Goal: Task Accomplishment & Management: Complete application form

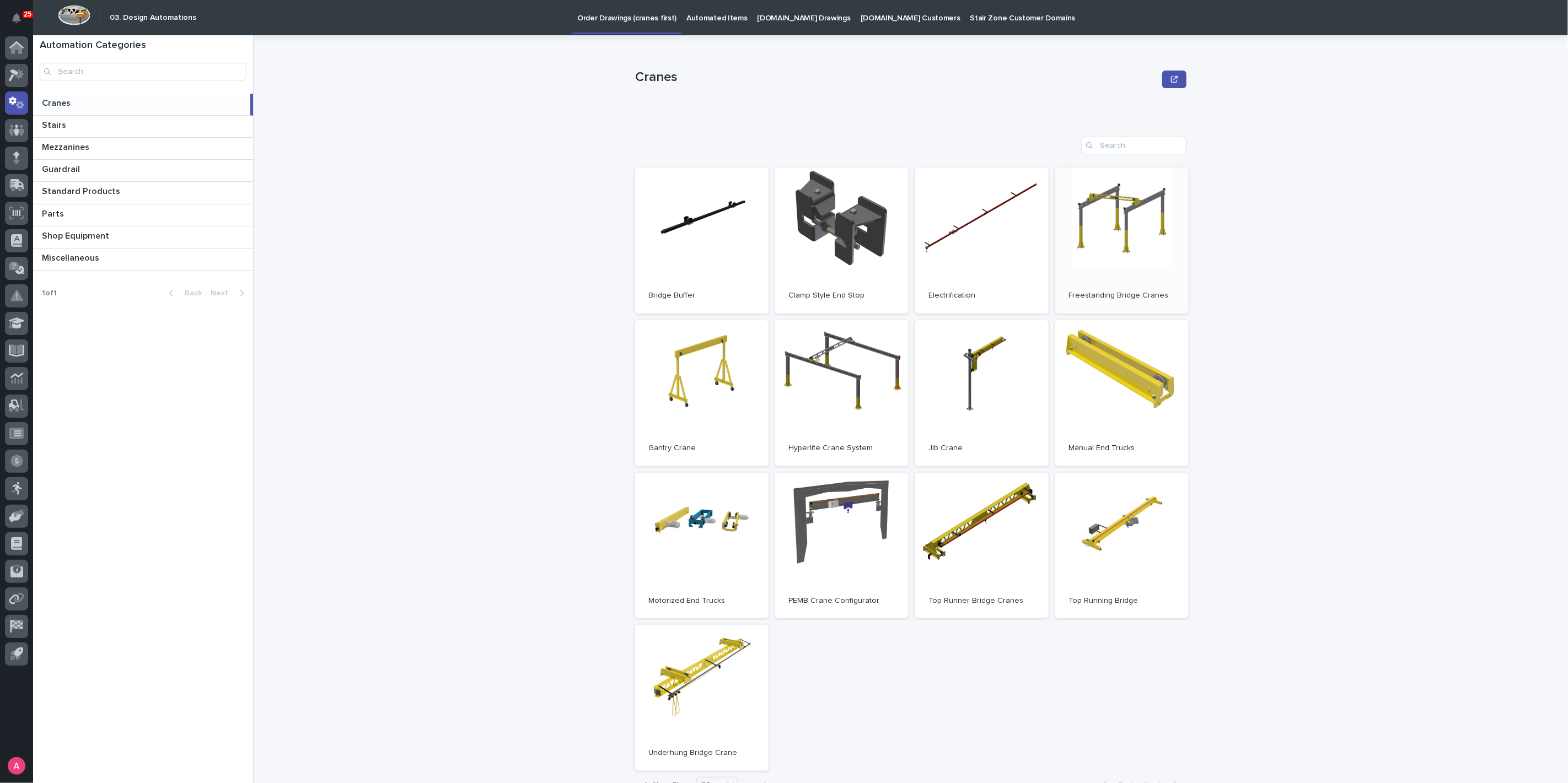
click at [1103, 214] on link "Open" at bounding box center [1122, 240] width 133 height 146
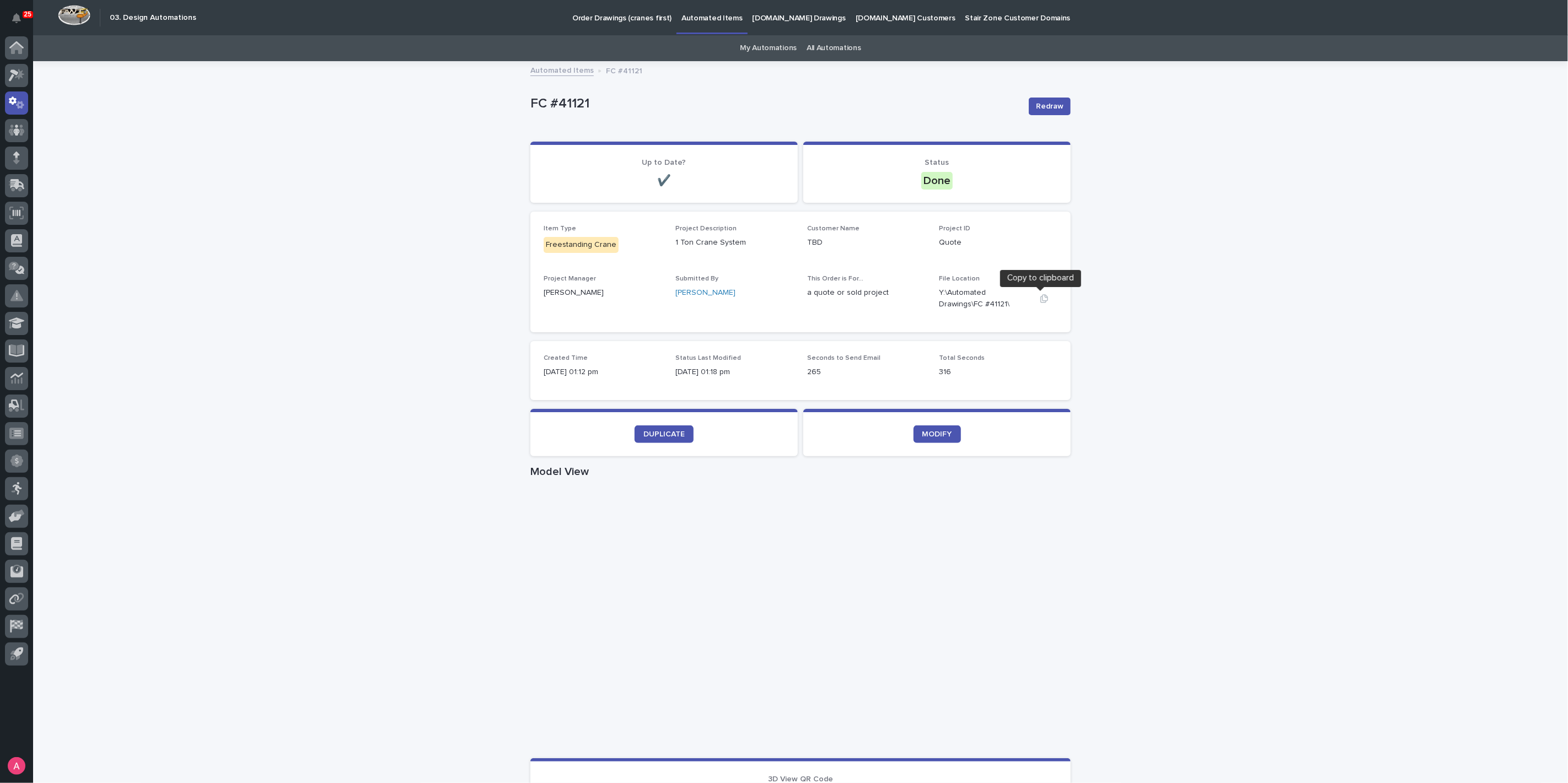
click at [1042, 295] on icon "button" at bounding box center [1044, 299] width 9 height 9
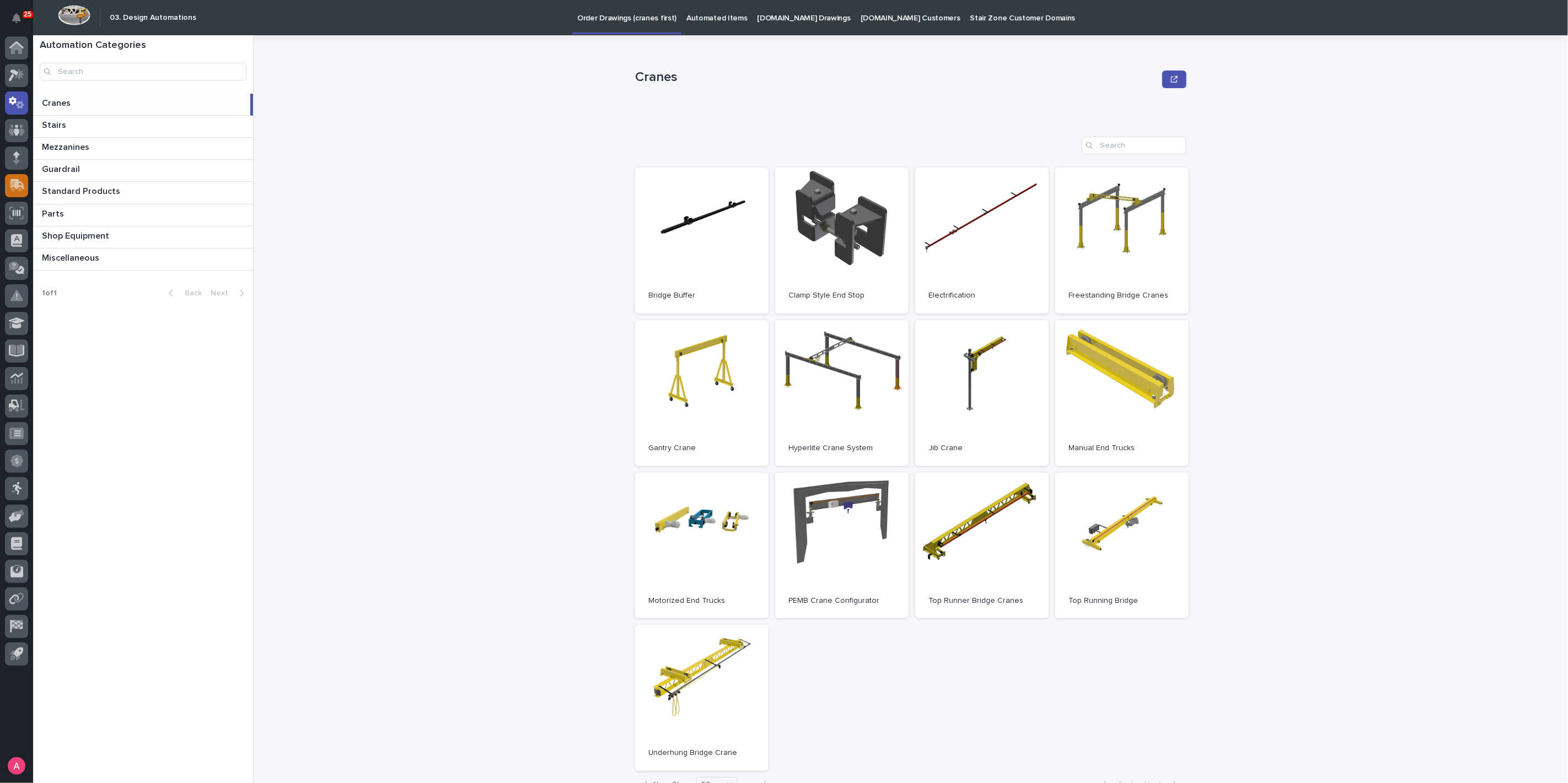
click at [17, 183] on icon at bounding box center [17, 185] width 14 height 11
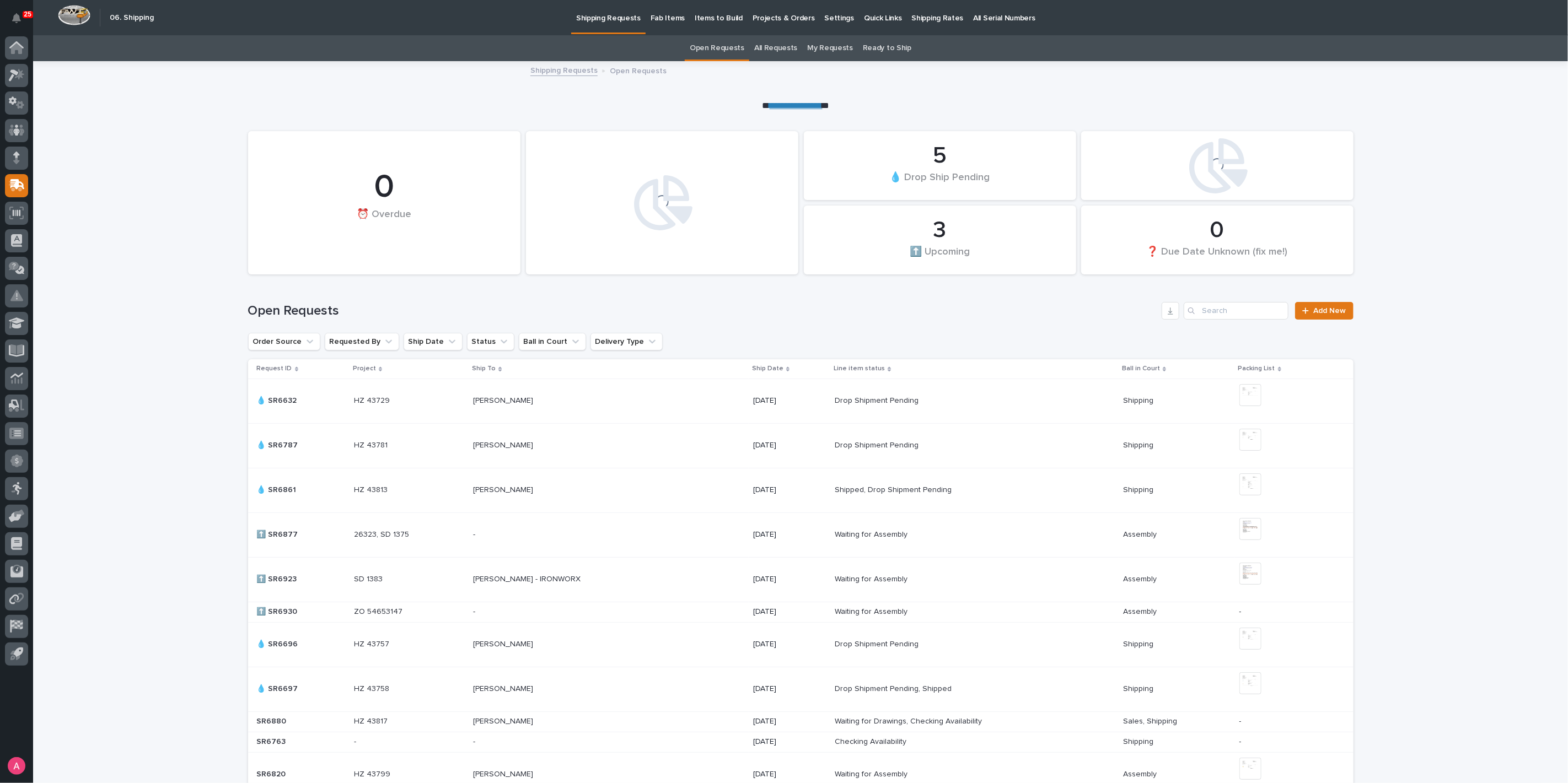
click at [766, 20] on p "Projects & Orders" at bounding box center [784, 11] width 62 height 23
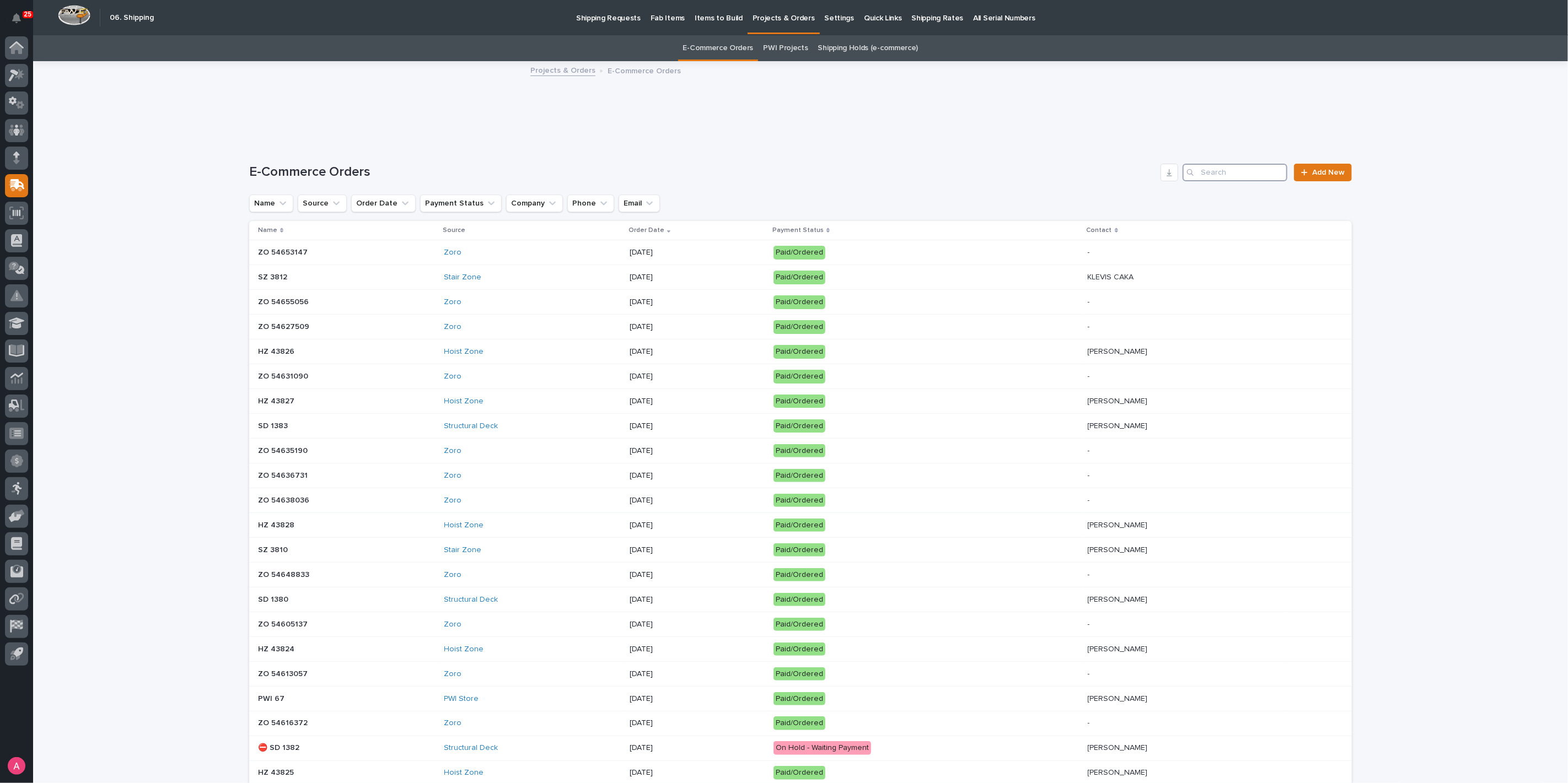
click at [1221, 171] on input "Search" at bounding box center [1235, 172] width 105 height 17
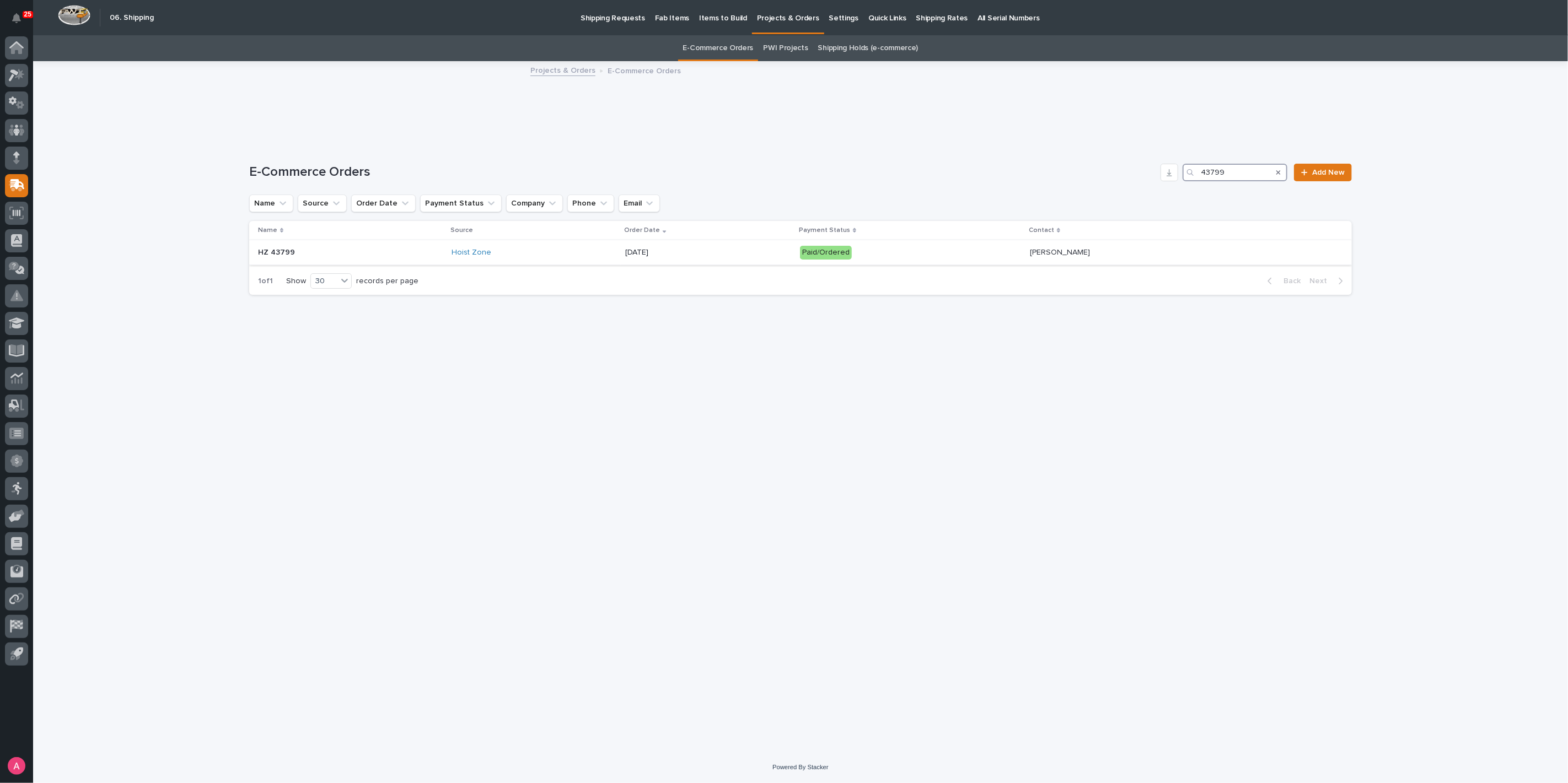
type input "43799"
click at [537, 255] on div "Hoist Zone" at bounding box center [534, 252] width 165 height 9
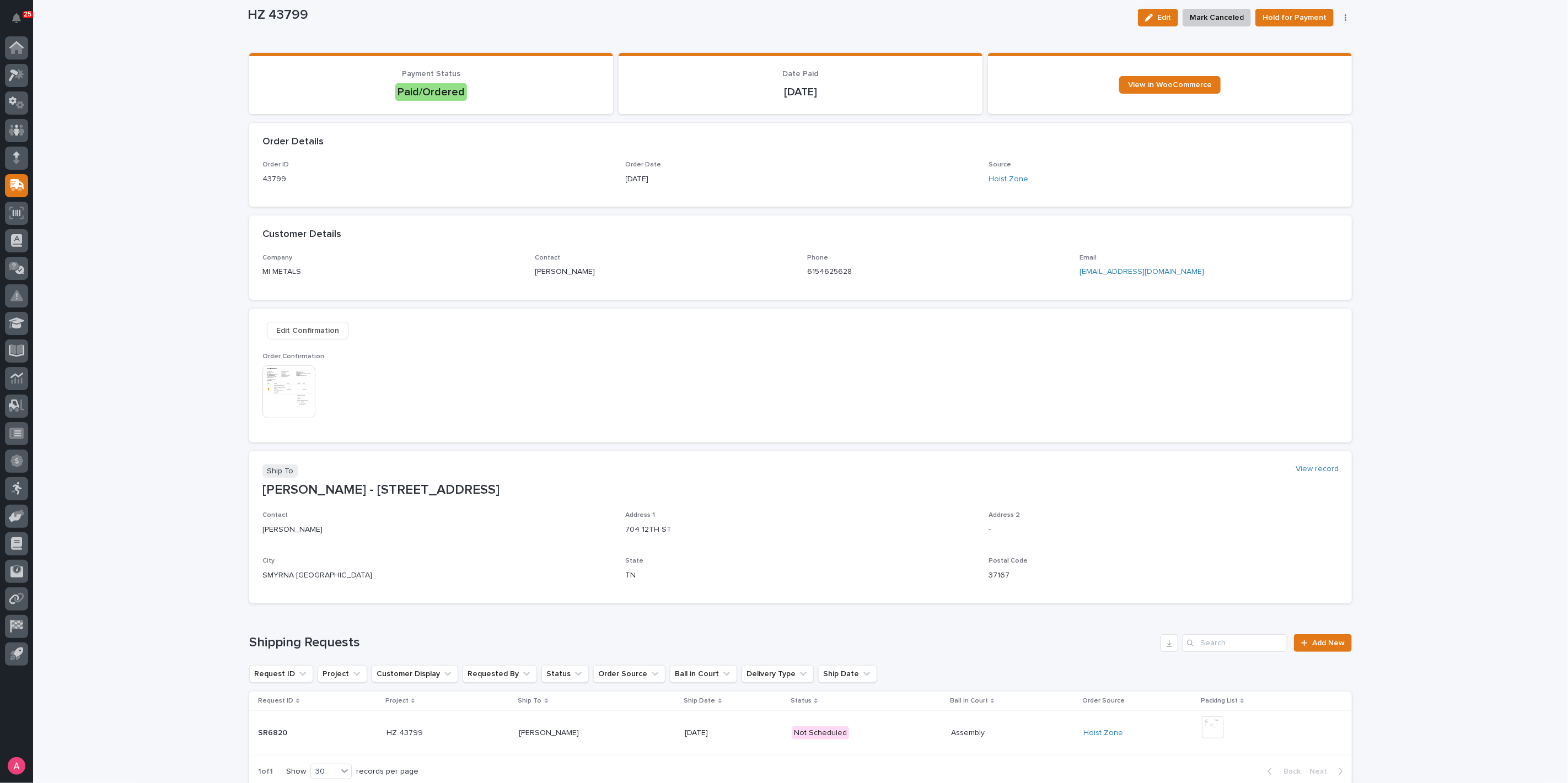
scroll to position [160, 0]
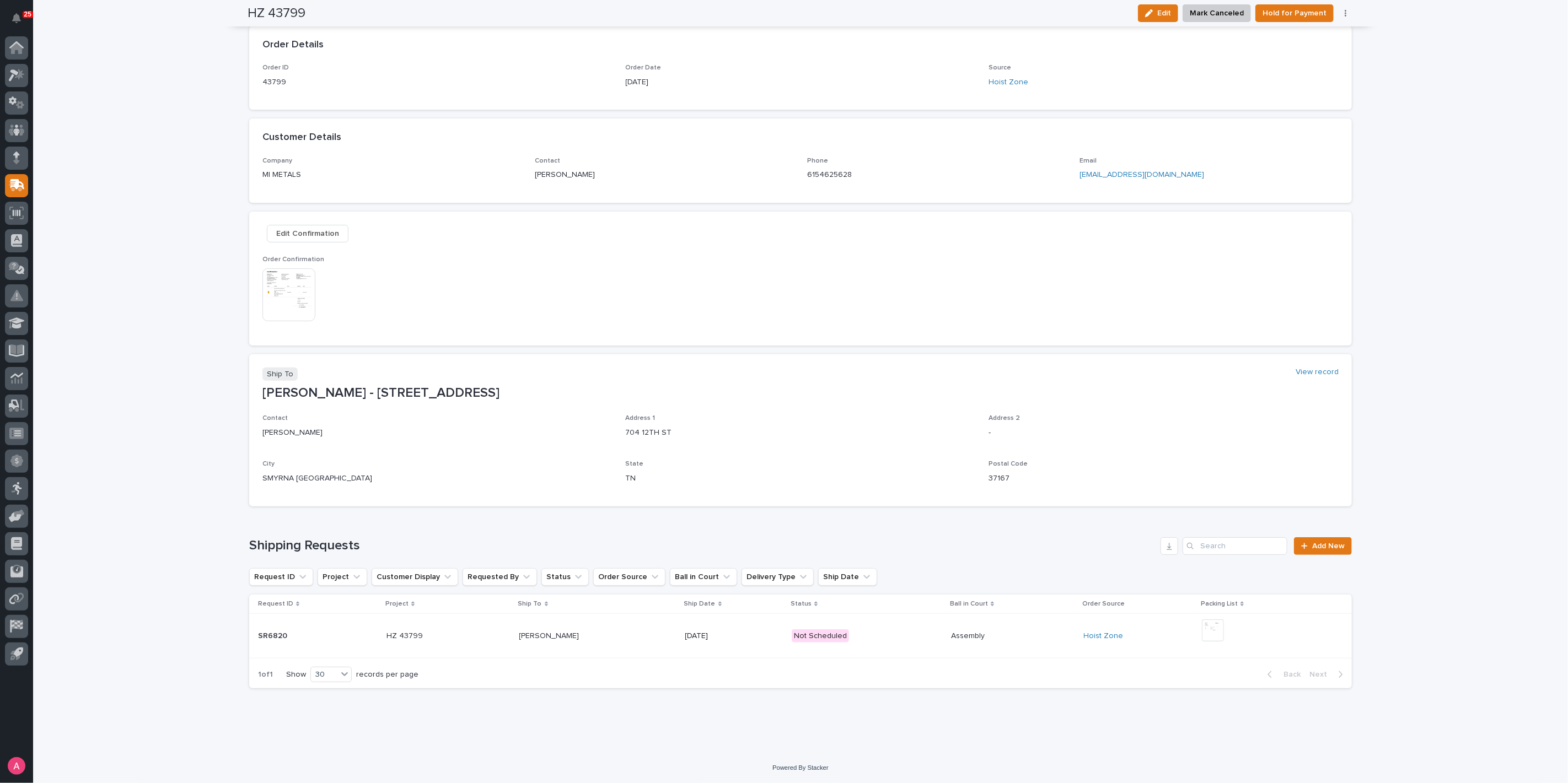
click at [294, 293] on img at bounding box center [289, 295] width 53 height 53
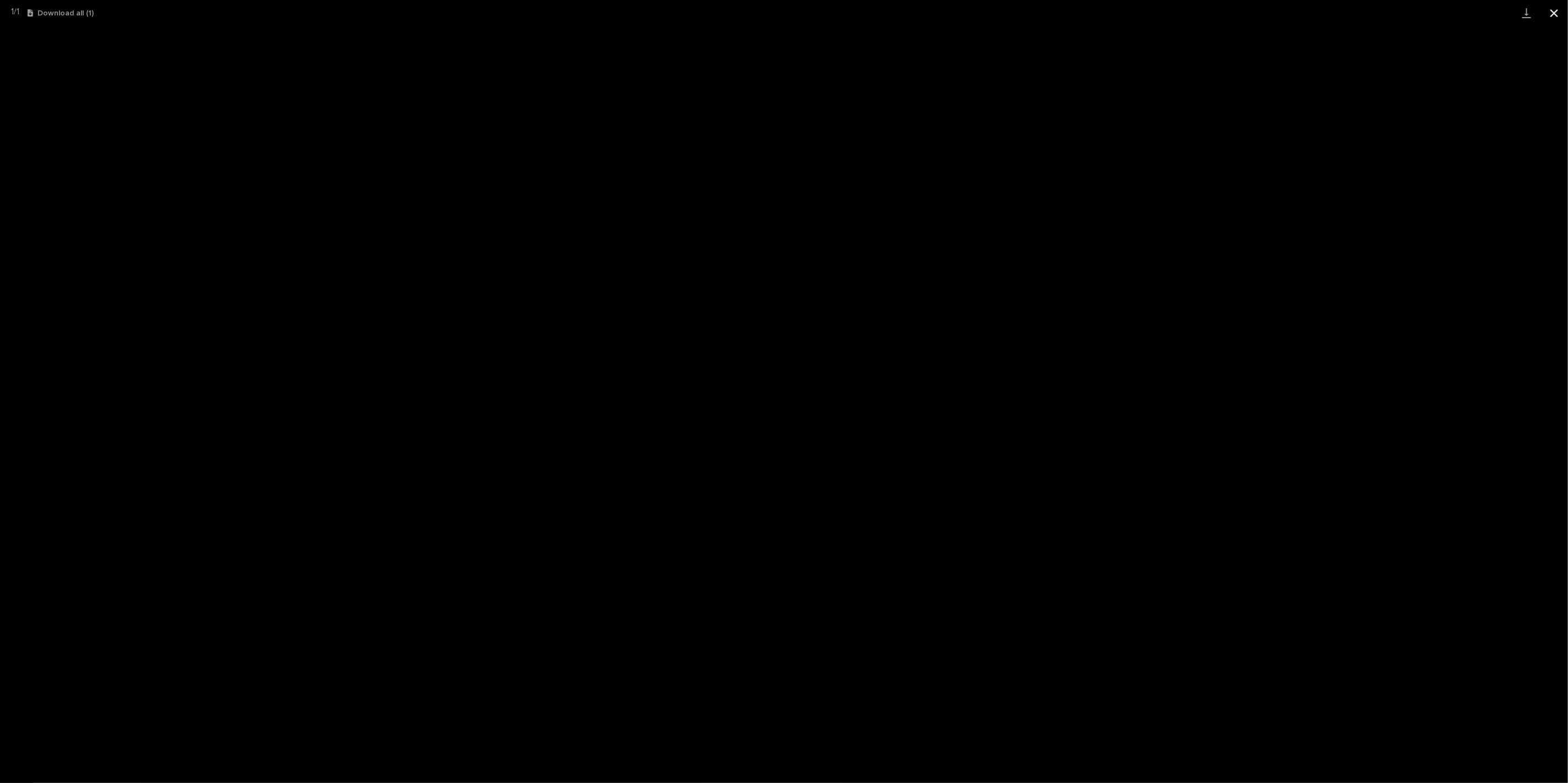
click at [1554, 11] on button "Close gallery" at bounding box center [1554, 13] width 27 height 26
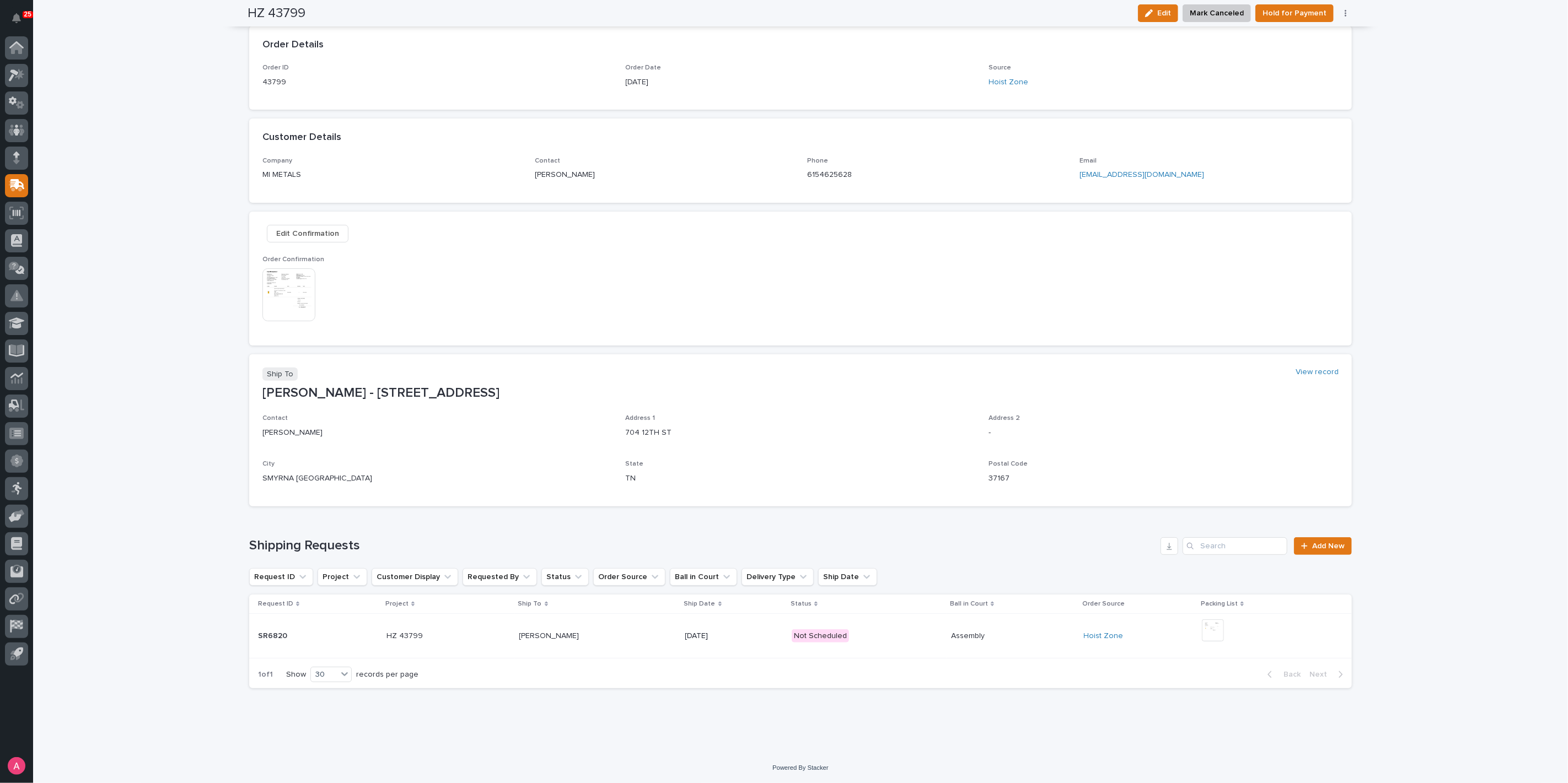
click at [284, 284] on img at bounding box center [289, 295] width 53 height 53
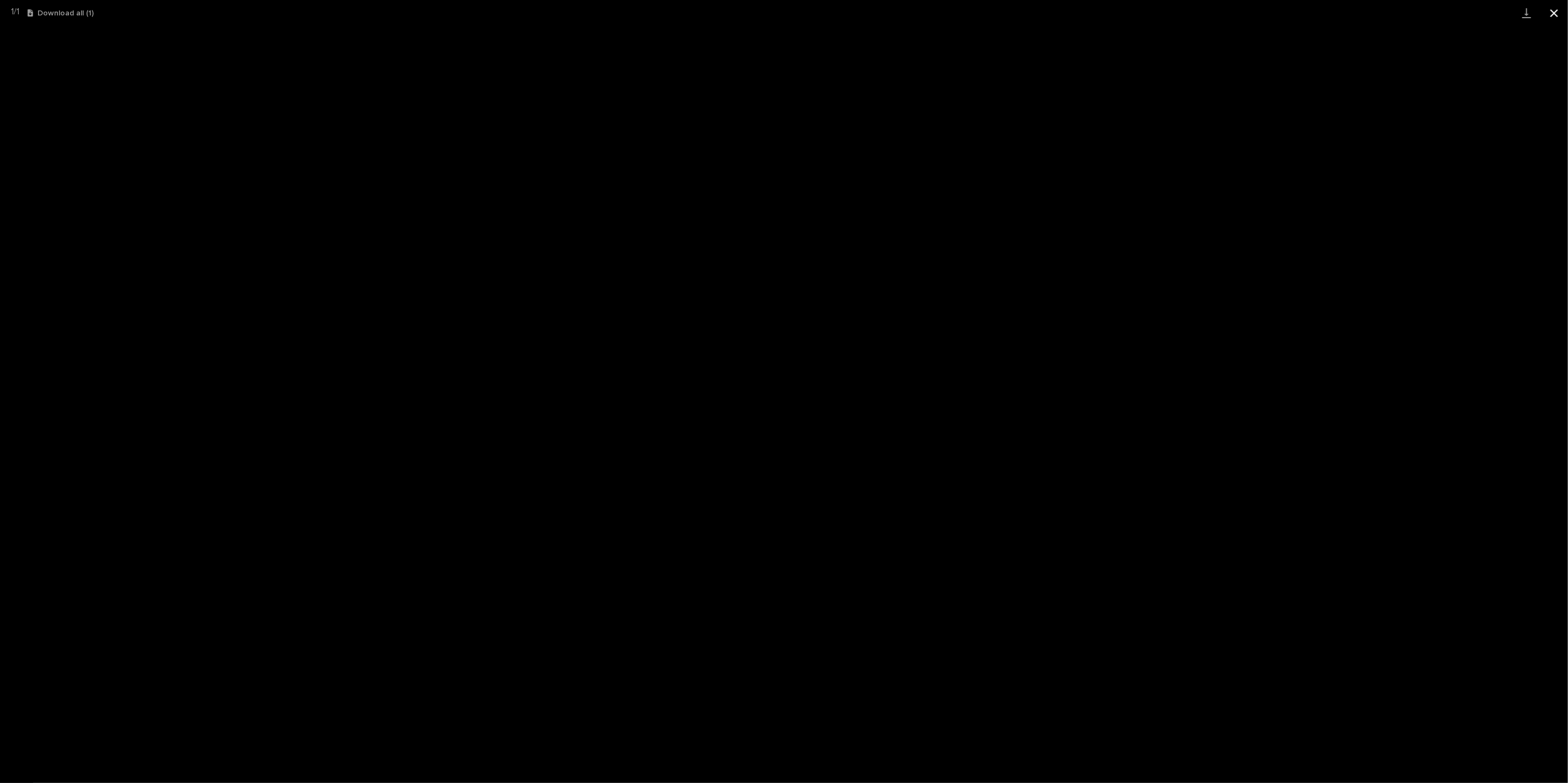
click at [1552, 10] on button "Close gallery" at bounding box center [1554, 13] width 27 height 26
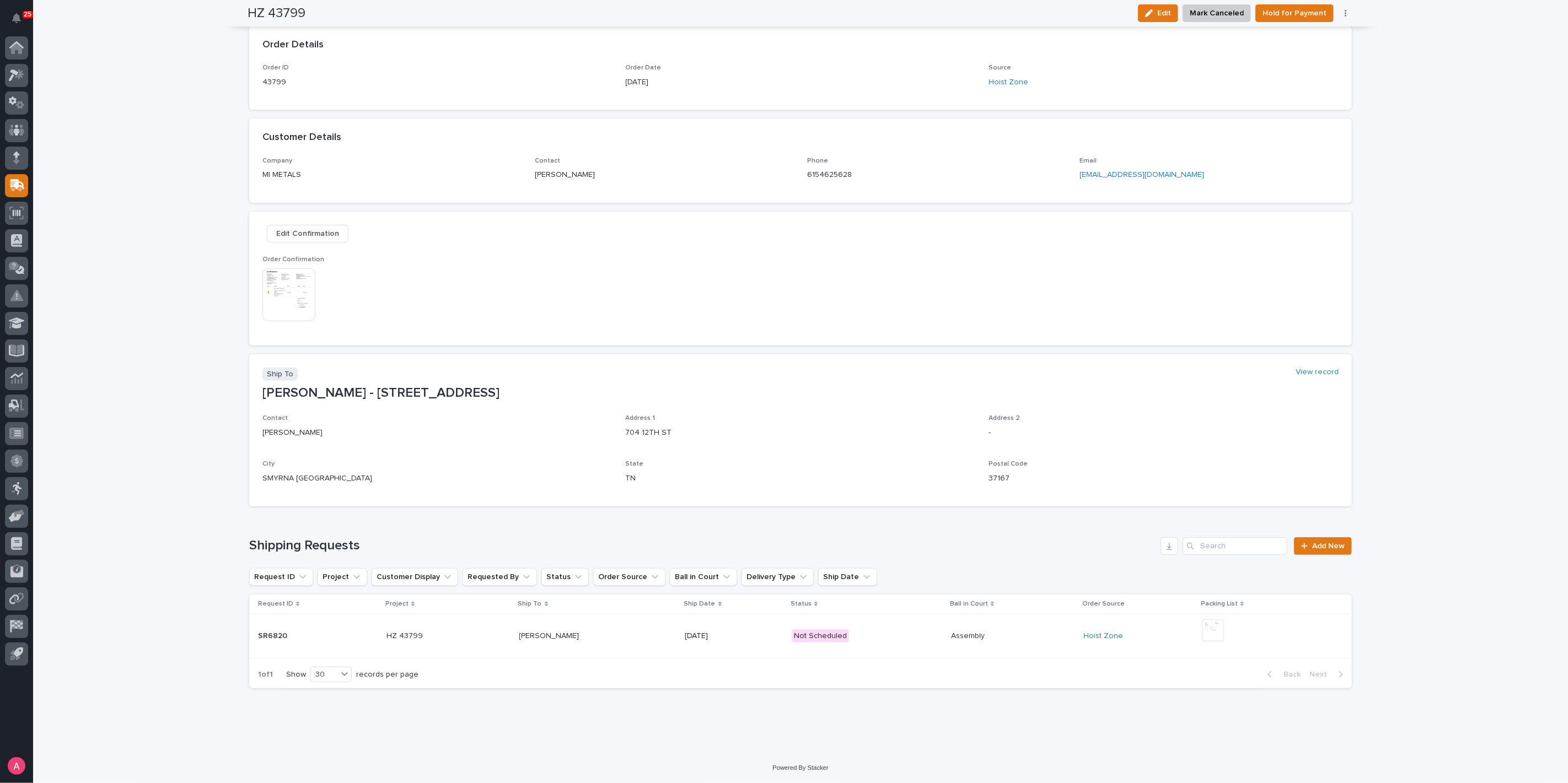
click at [600, 632] on p at bounding box center [598, 636] width 157 height 9
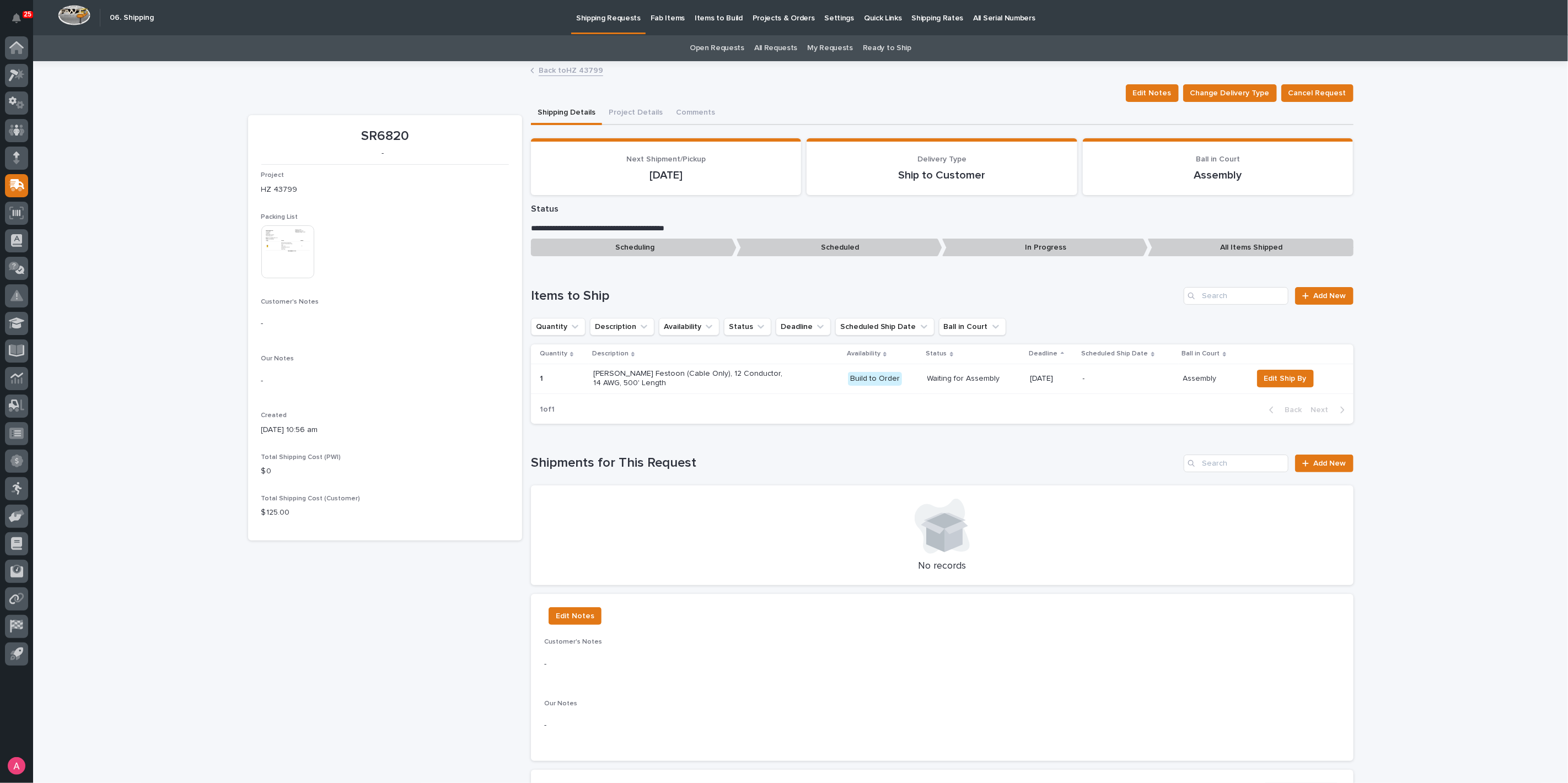
click at [291, 240] on img at bounding box center [288, 252] width 53 height 53
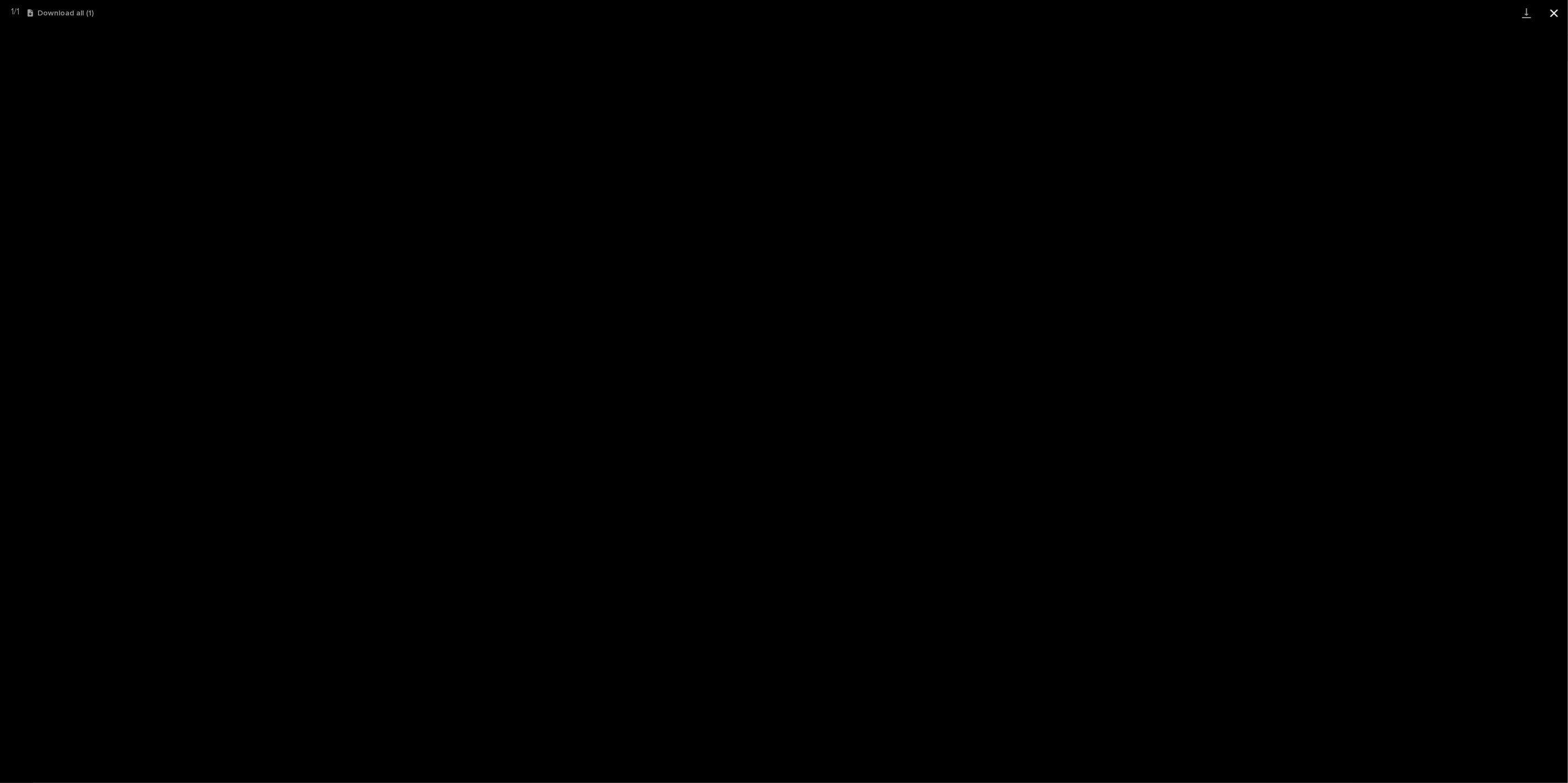
click at [1554, 13] on button "Close gallery" at bounding box center [1554, 13] width 27 height 26
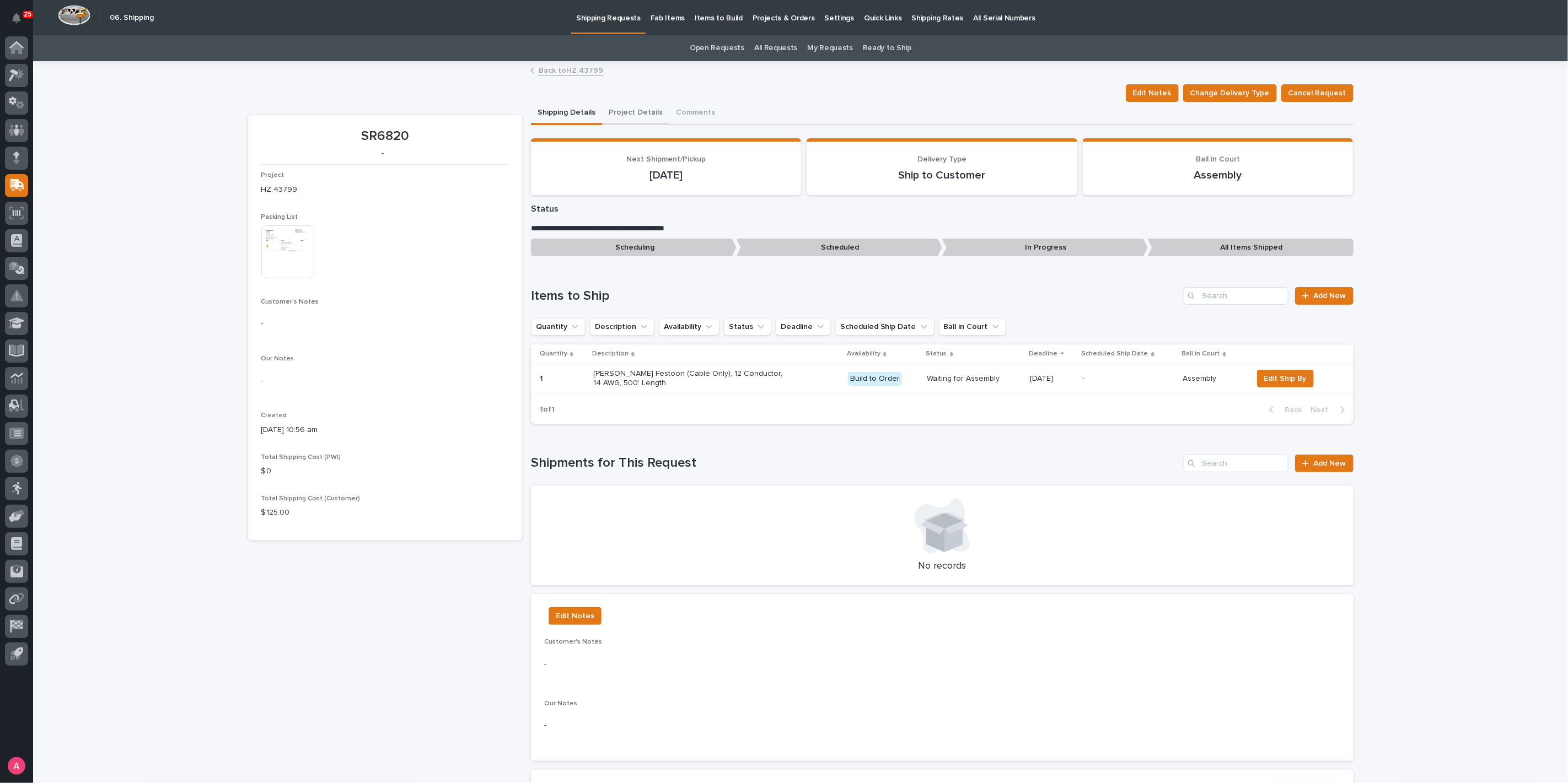
click at [649, 116] on button "Project Details" at bounding box center [636, 113] width 67 height 23
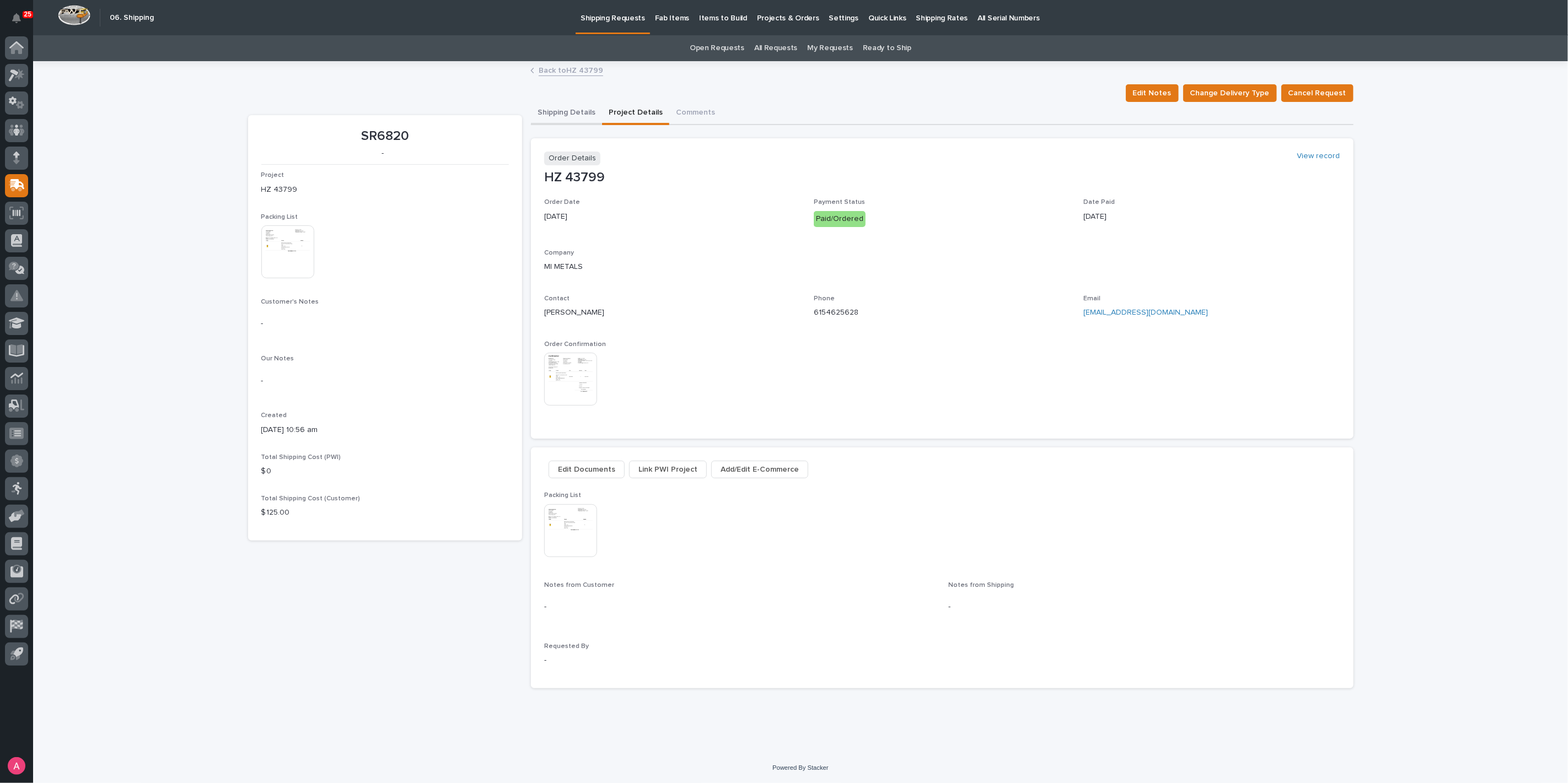
click at [576, 104] on button "Shipping Details" at bounding box center [567, 113] width 71 height 23
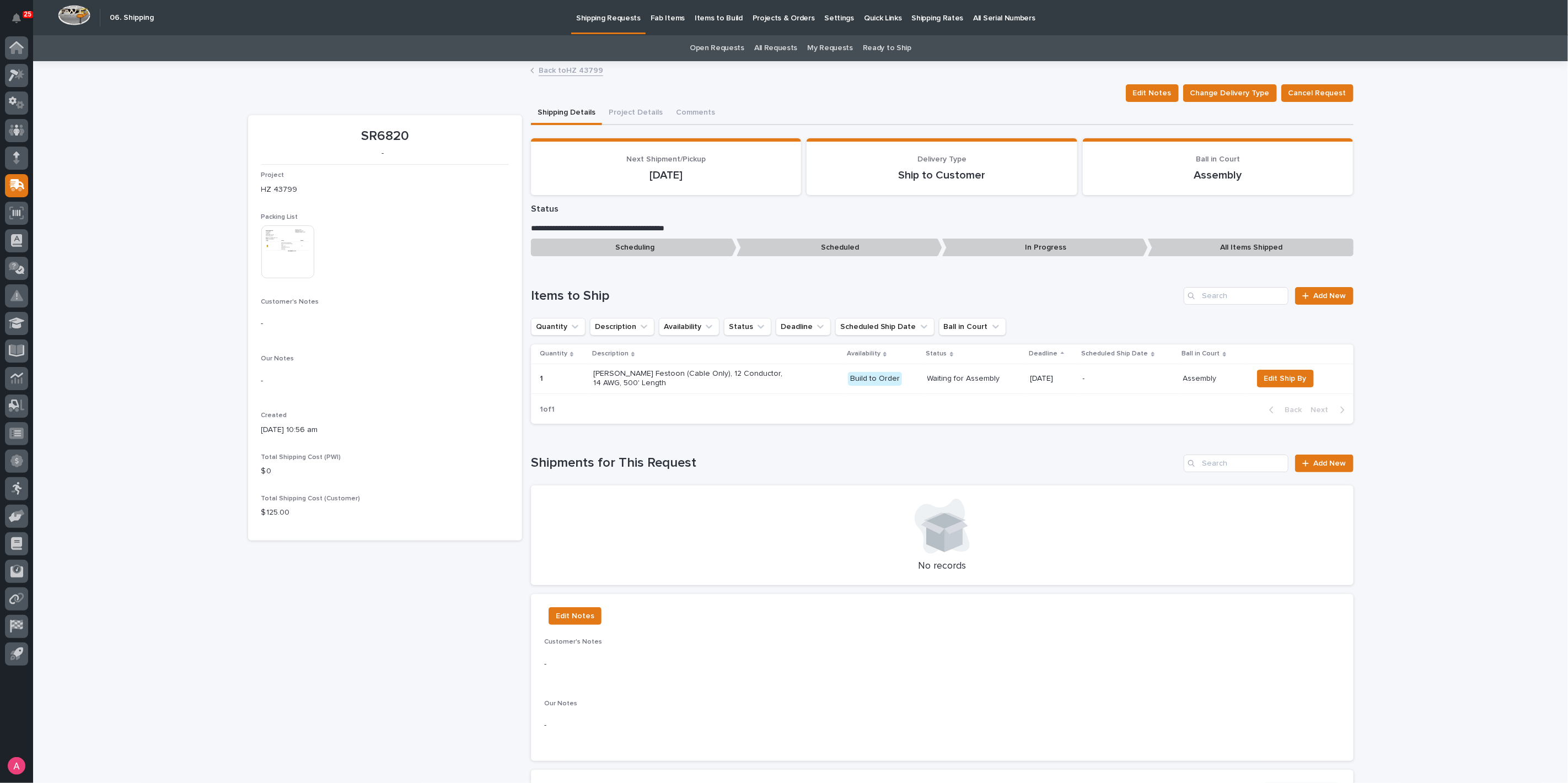
click at [737, 376] on p "Starke Festoon (Cable Only), 12 Conductor, 14 AWG, 500' Length" at bounding box center [690, 379] width 193 height 19
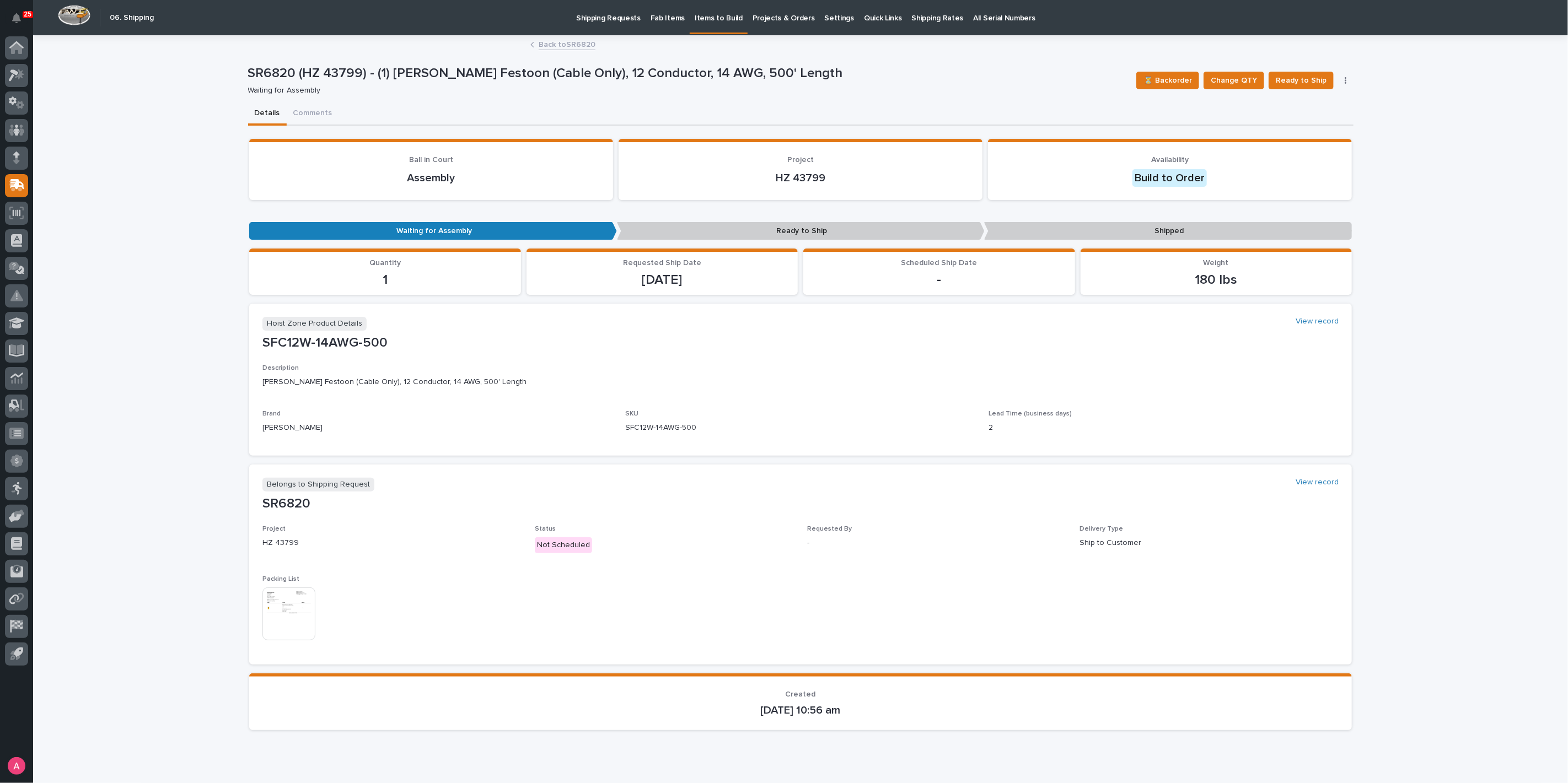
click at [559, 40] on link "Back to SR6820" at bounding box center [567, 43] width 57 height 13
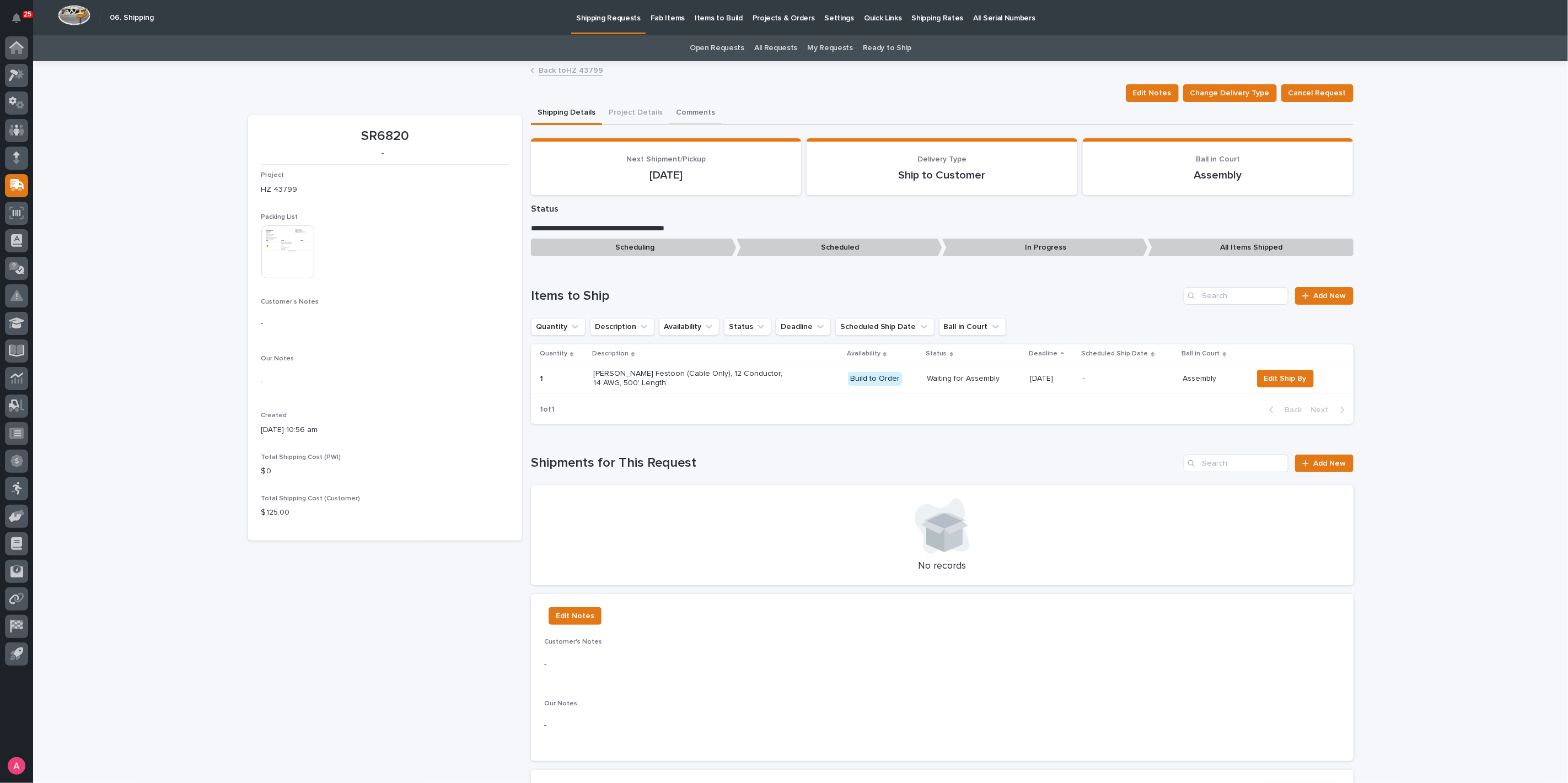
click at [687, 105] on button "Comments" at bounding box center [695, 113] width 52 height 23
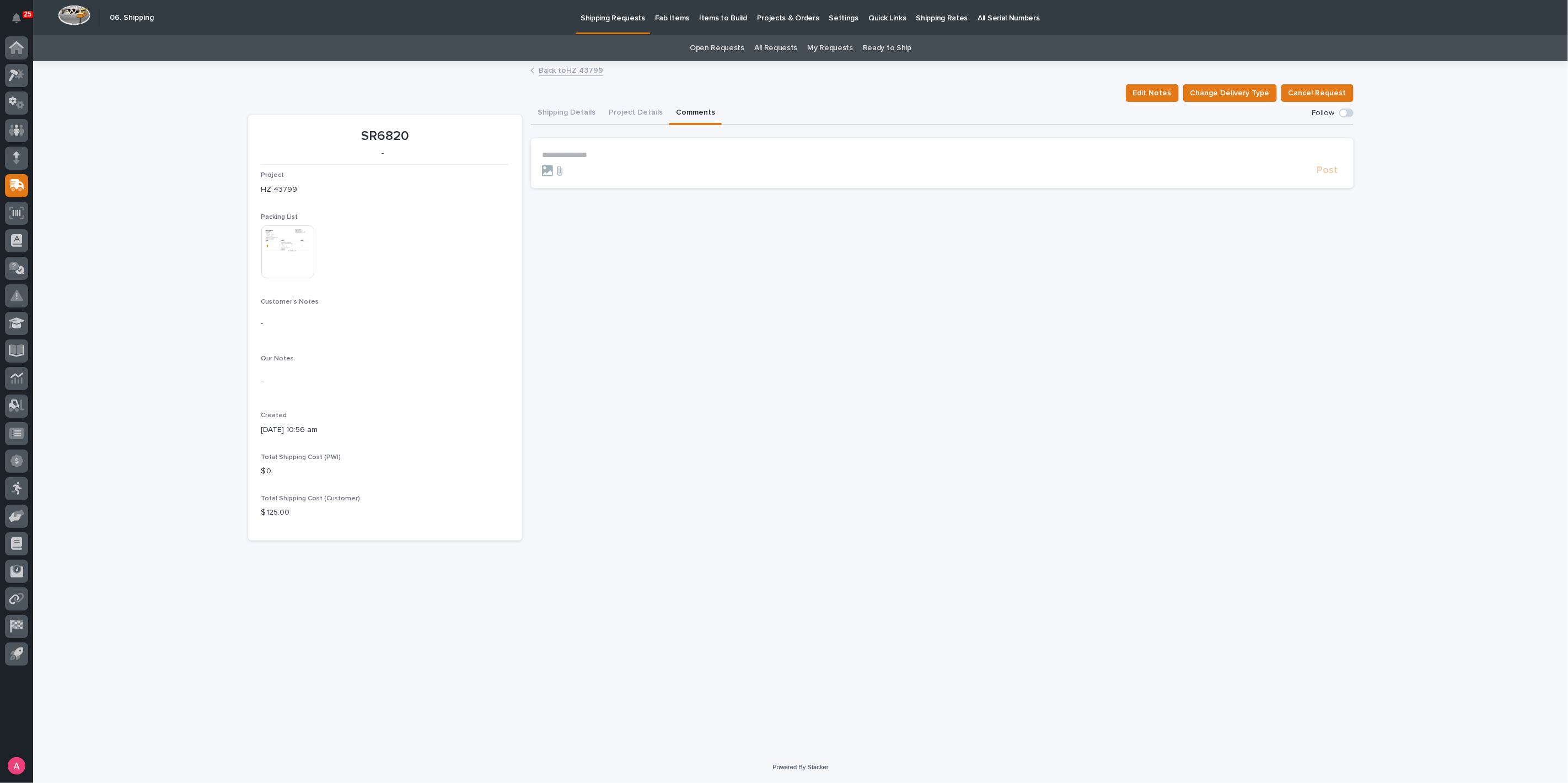
click at [612, 157] on p "**********" at bounding box center [942, 155] width 801 height 9
click at [1322, 173] on span "Post" at bounding box center [1328, 176] width 21 height 13
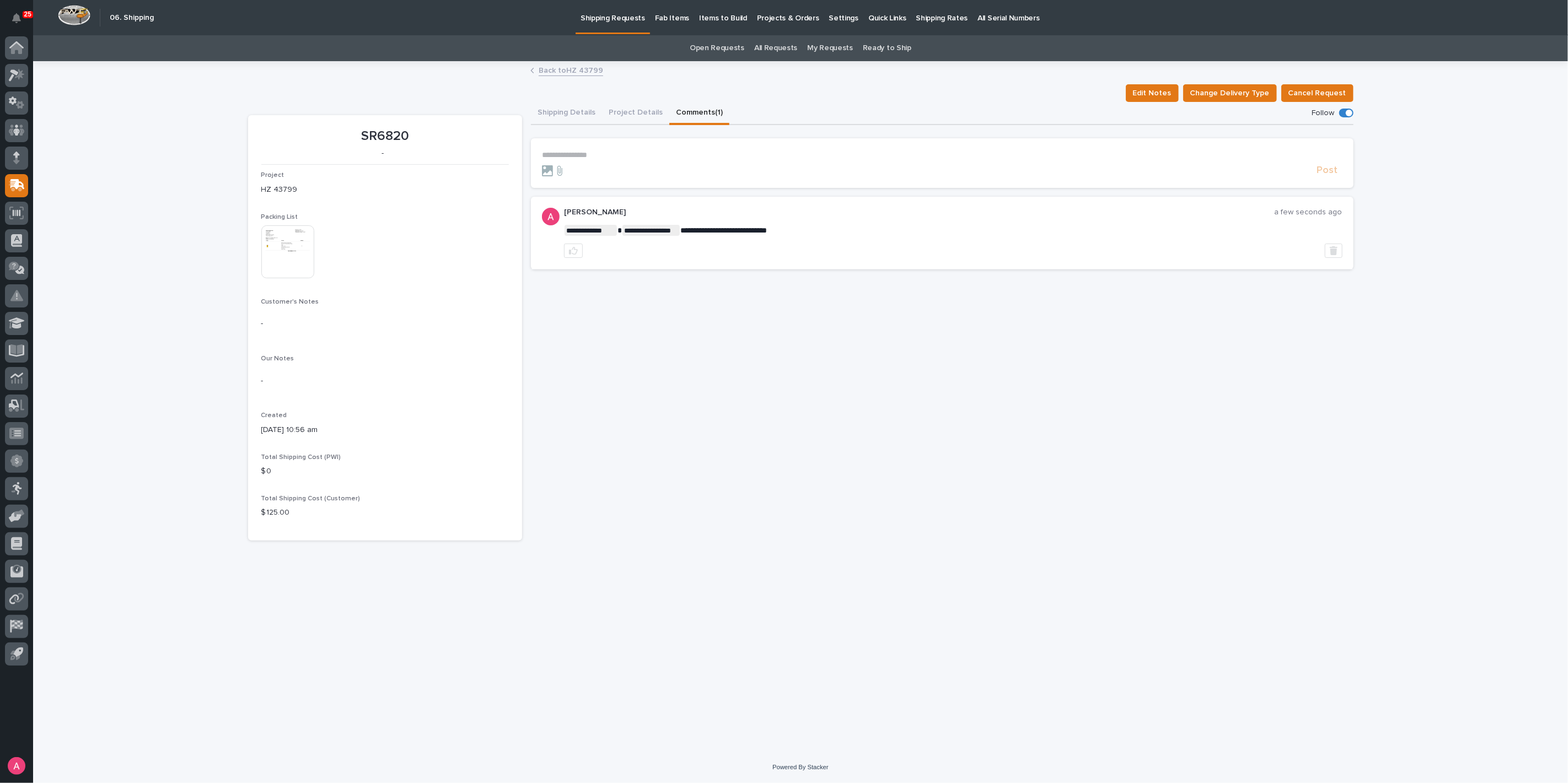
click at [582, 71] on link "Back to HZ 43799" at bounding box center [570, 69] width 65 height 13
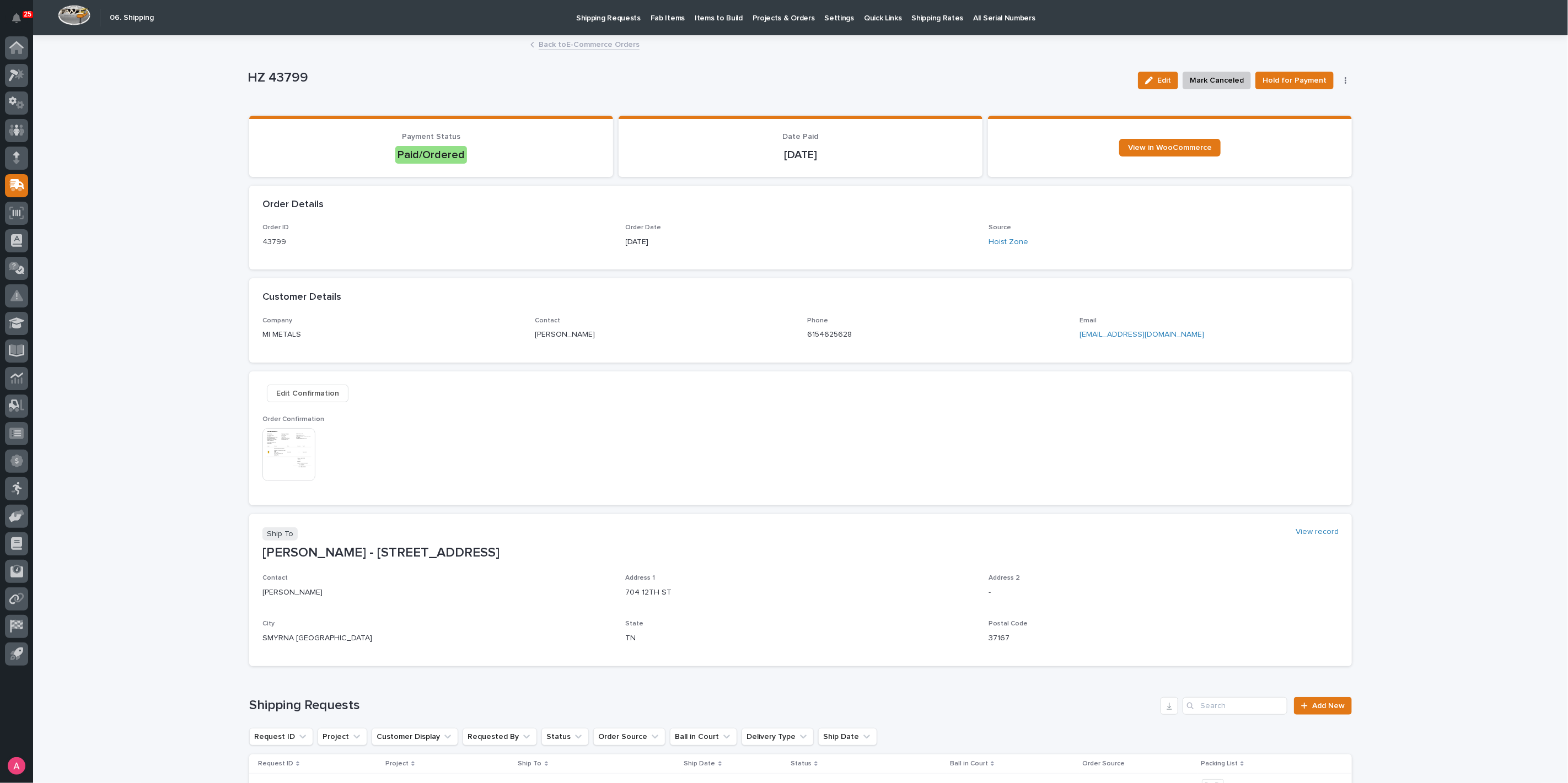
scroll to position [160, 0]
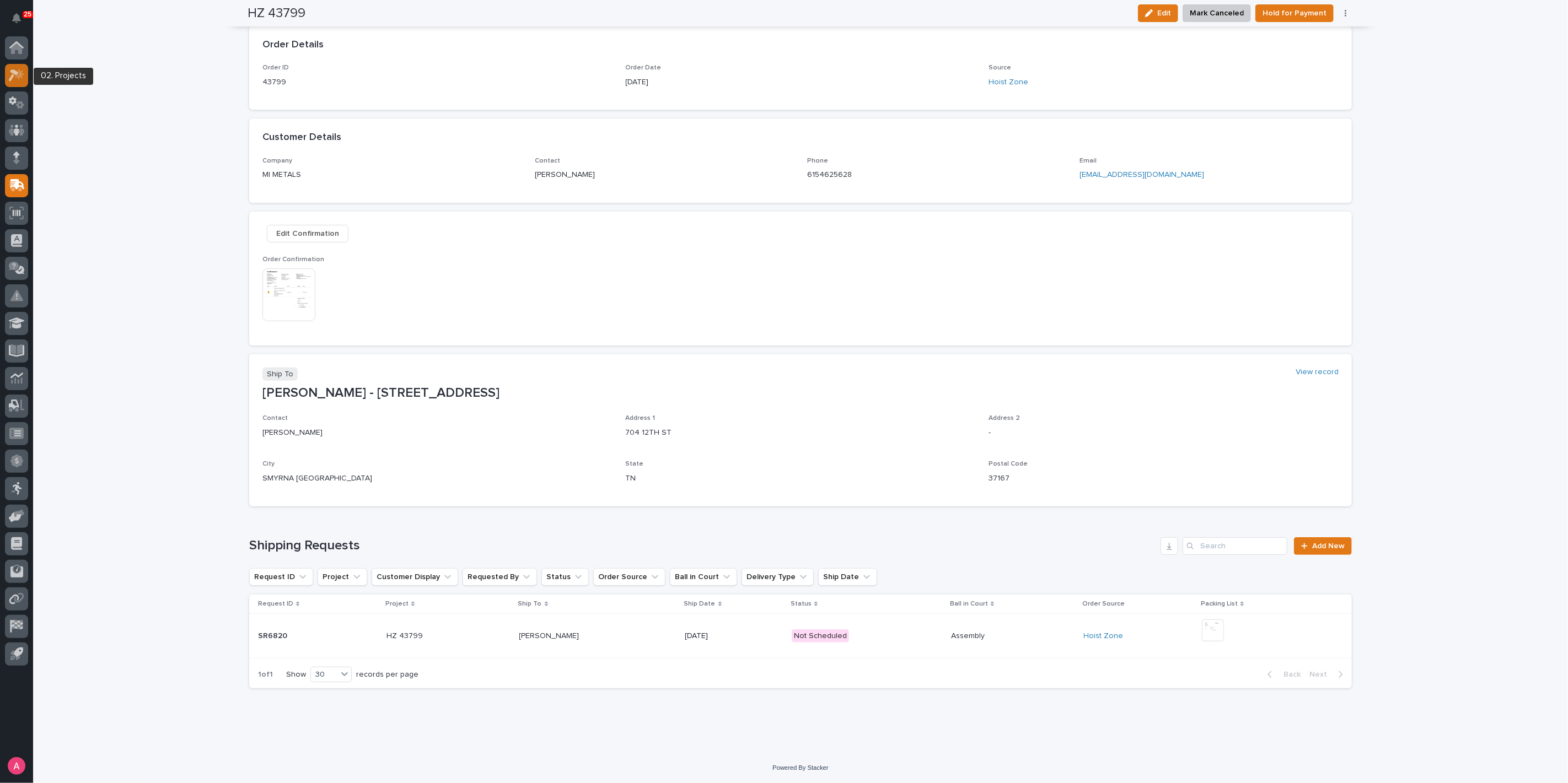
click at [21, 73] on icon at bounding box center [20, 74] width 9 height 11
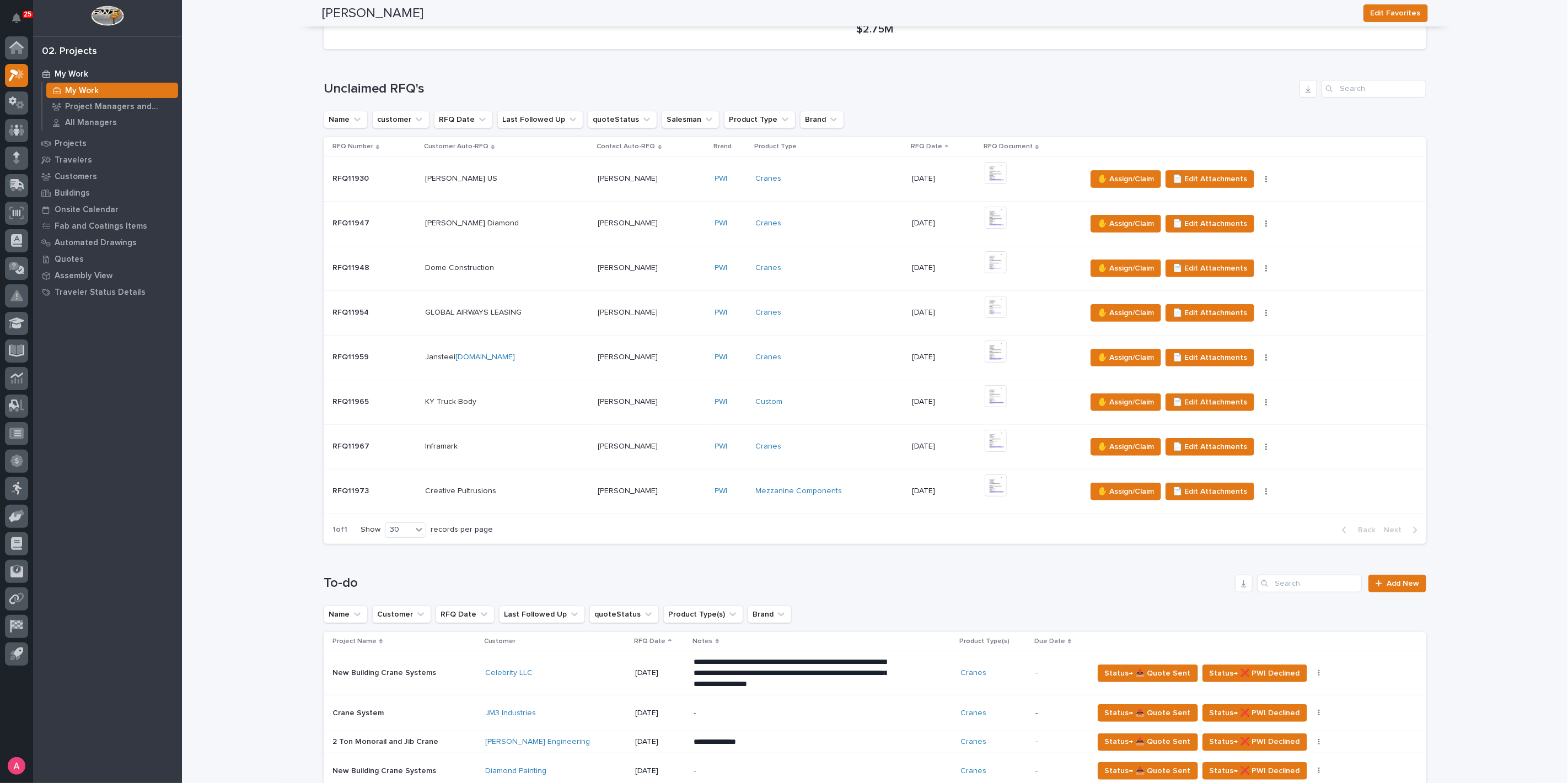
scroll to position [490, 0]
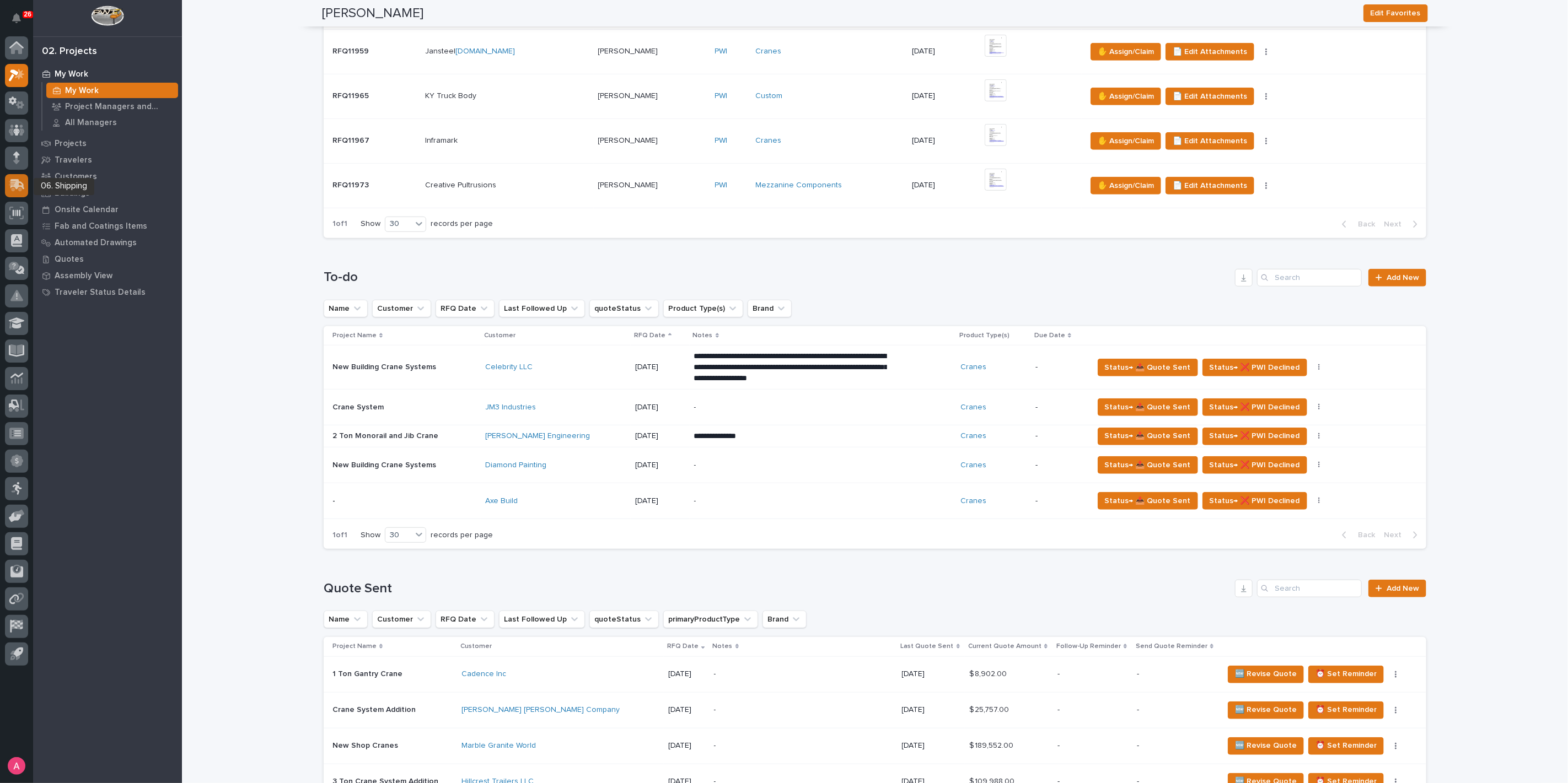
click at [17, 185] on icon at bounding box center [17, 185] width 14 height 11
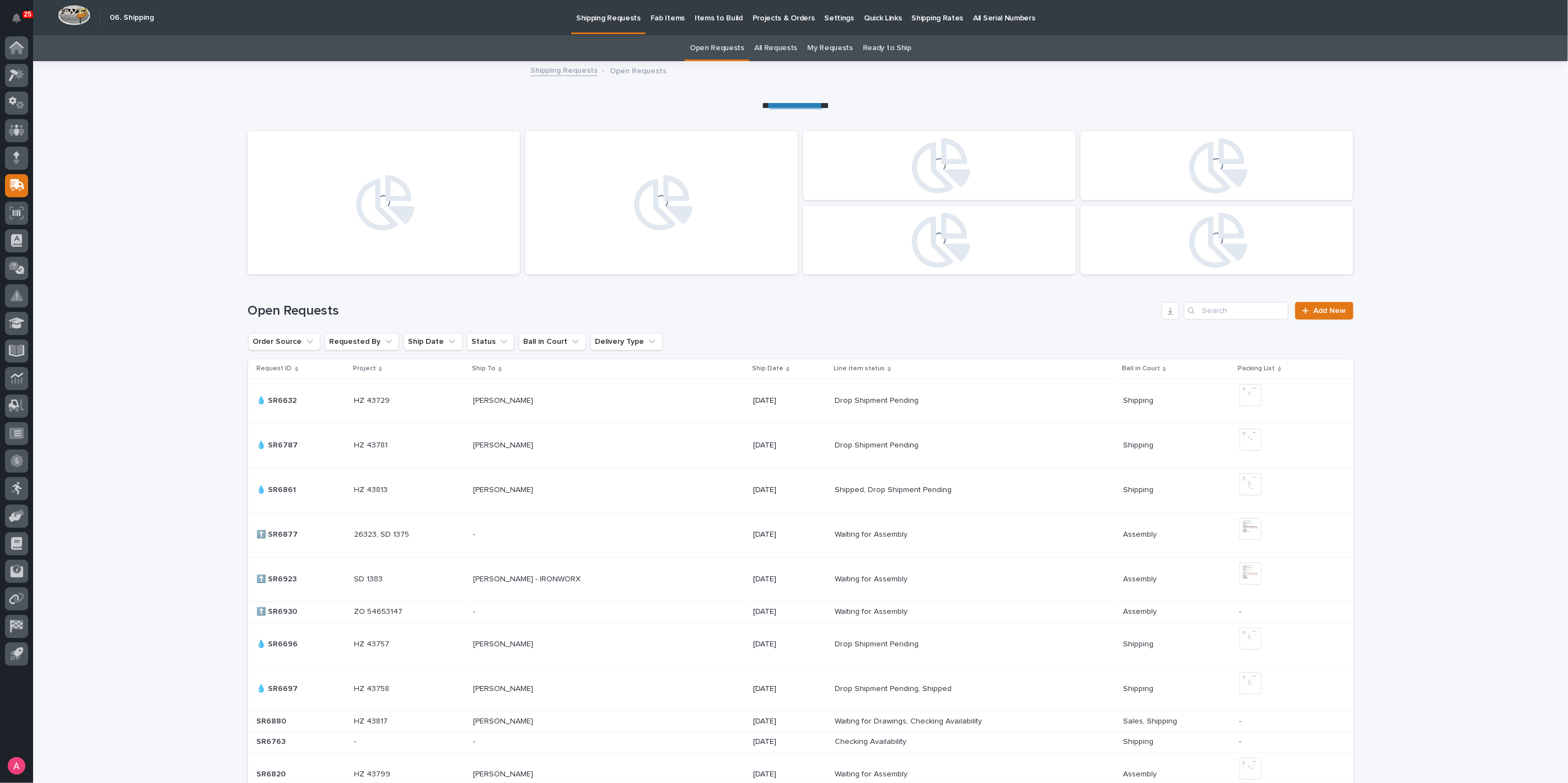
click at [776, 17] on p "Projects & Orders" at bounding box center [784, 11] width 62 height 23
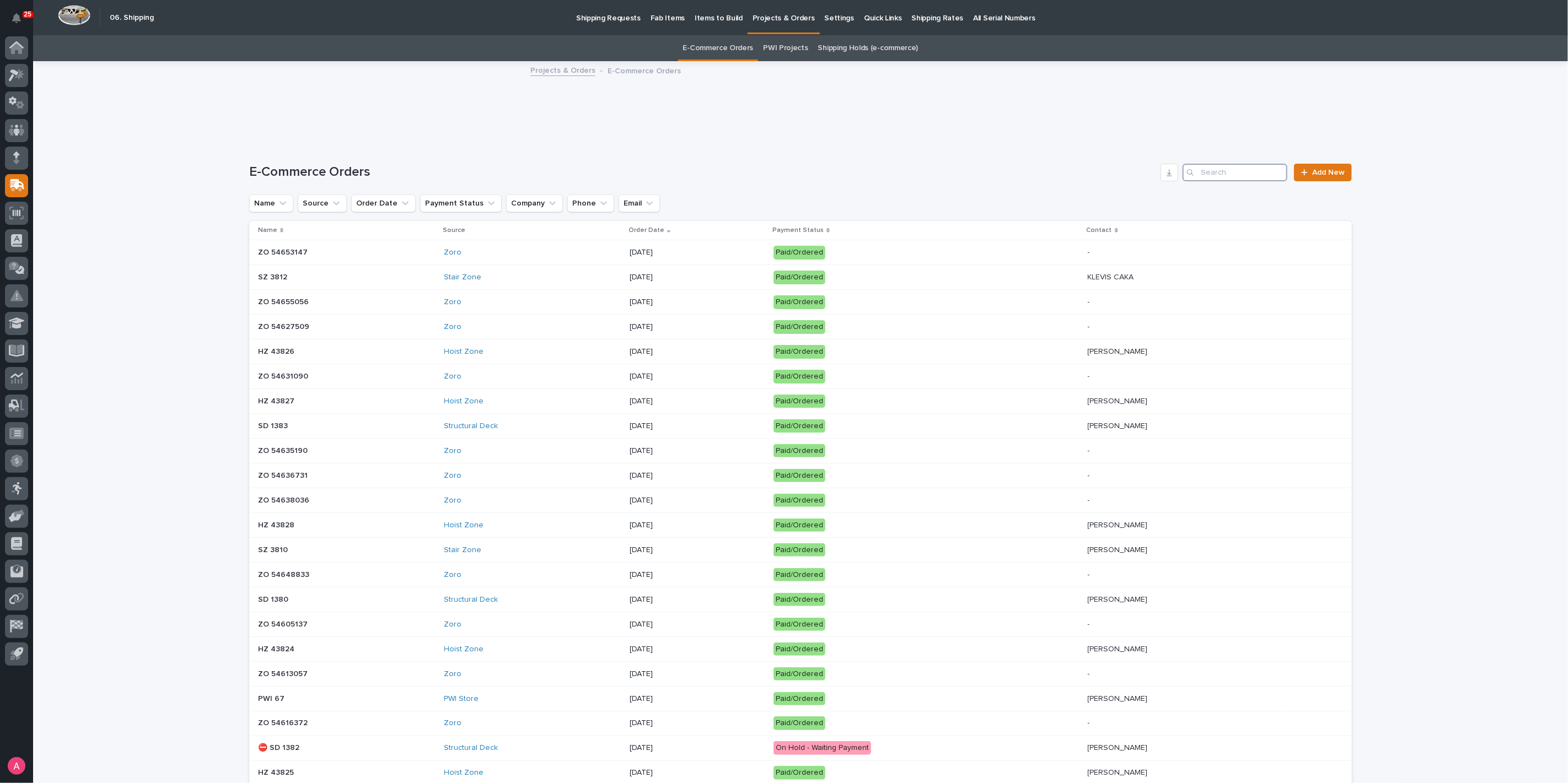
click at [1217, 172] on input "Search" at bounding box center [1235, 172] width 105 height 17
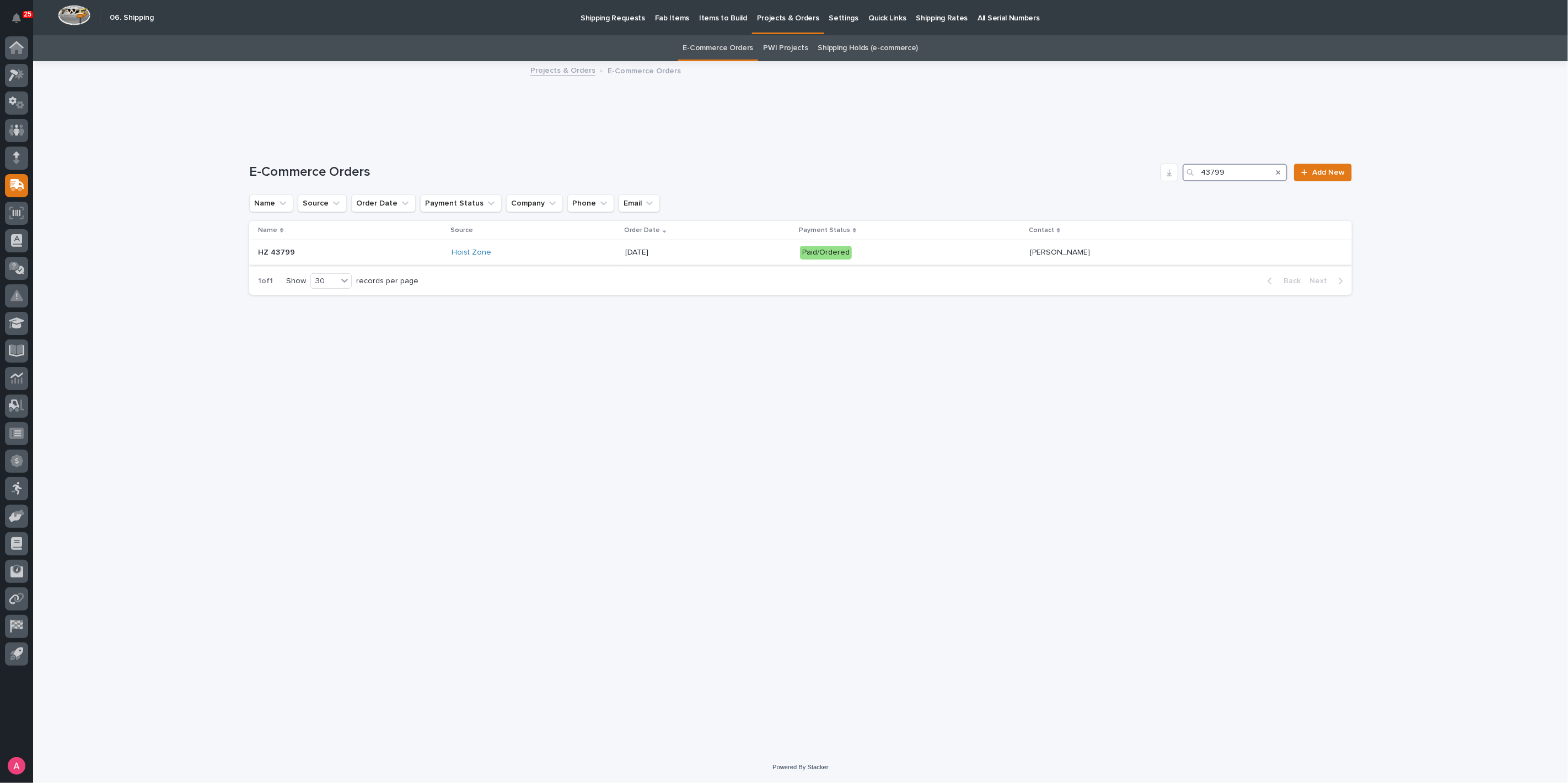
type input "43799"
click at [532, 255] on div "Hoist Zone" at bounding box center [534, 252] width 165 height 9
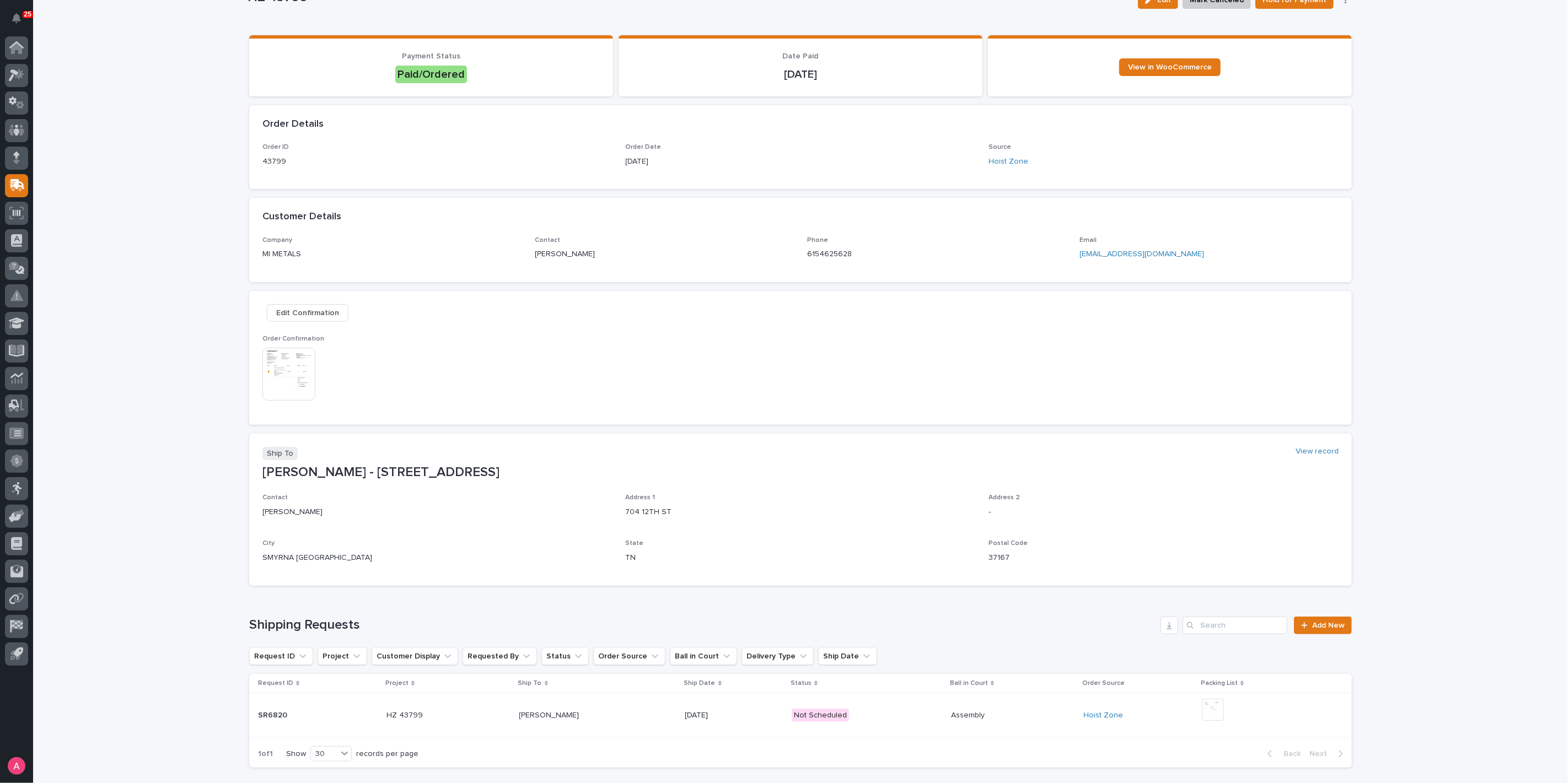
scroll to position [160, 0]
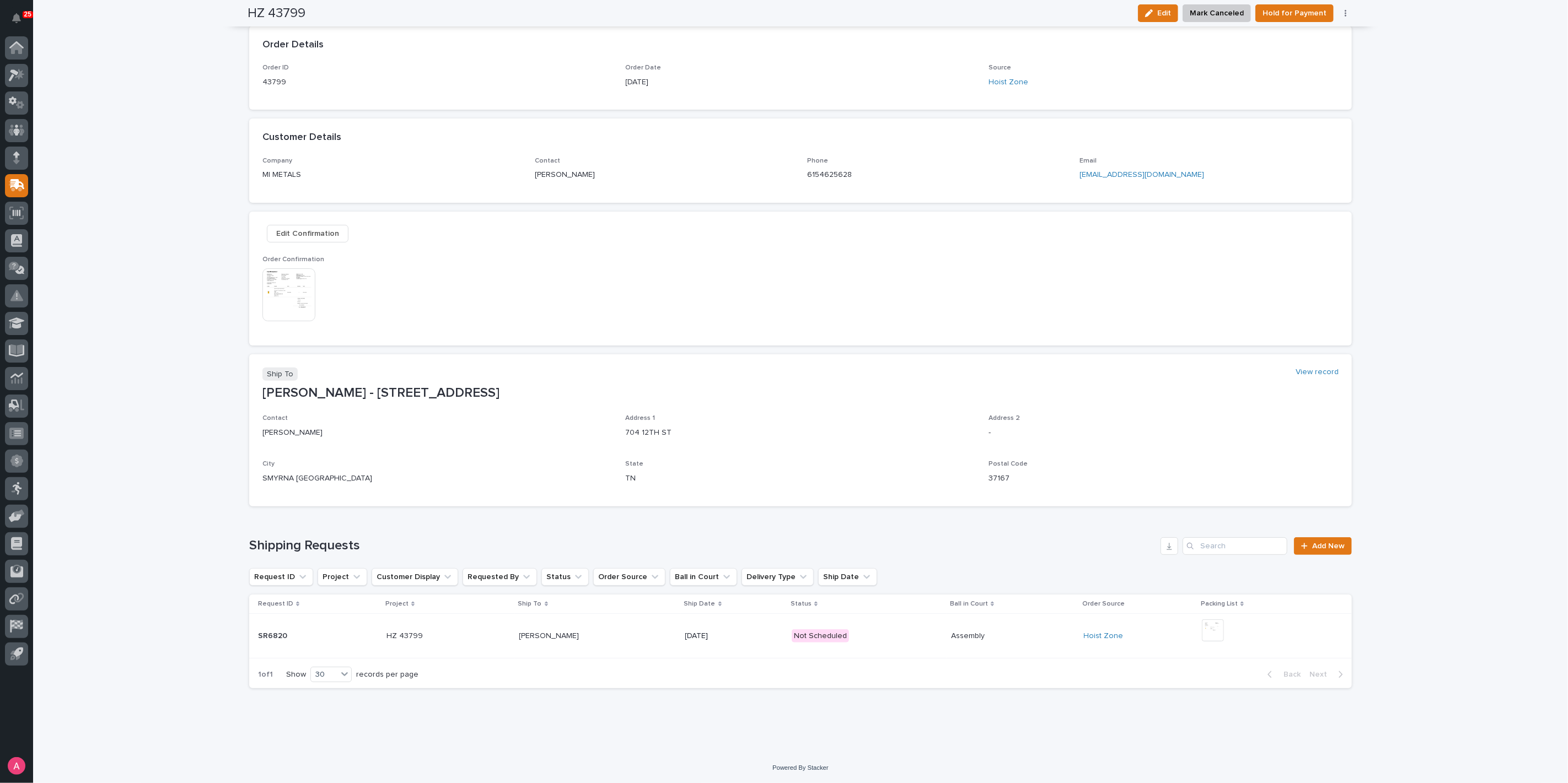
click at [446, 628] on div "HZ 43799 HZ 43799" at bounding box center [448, 636] width 124 height 18
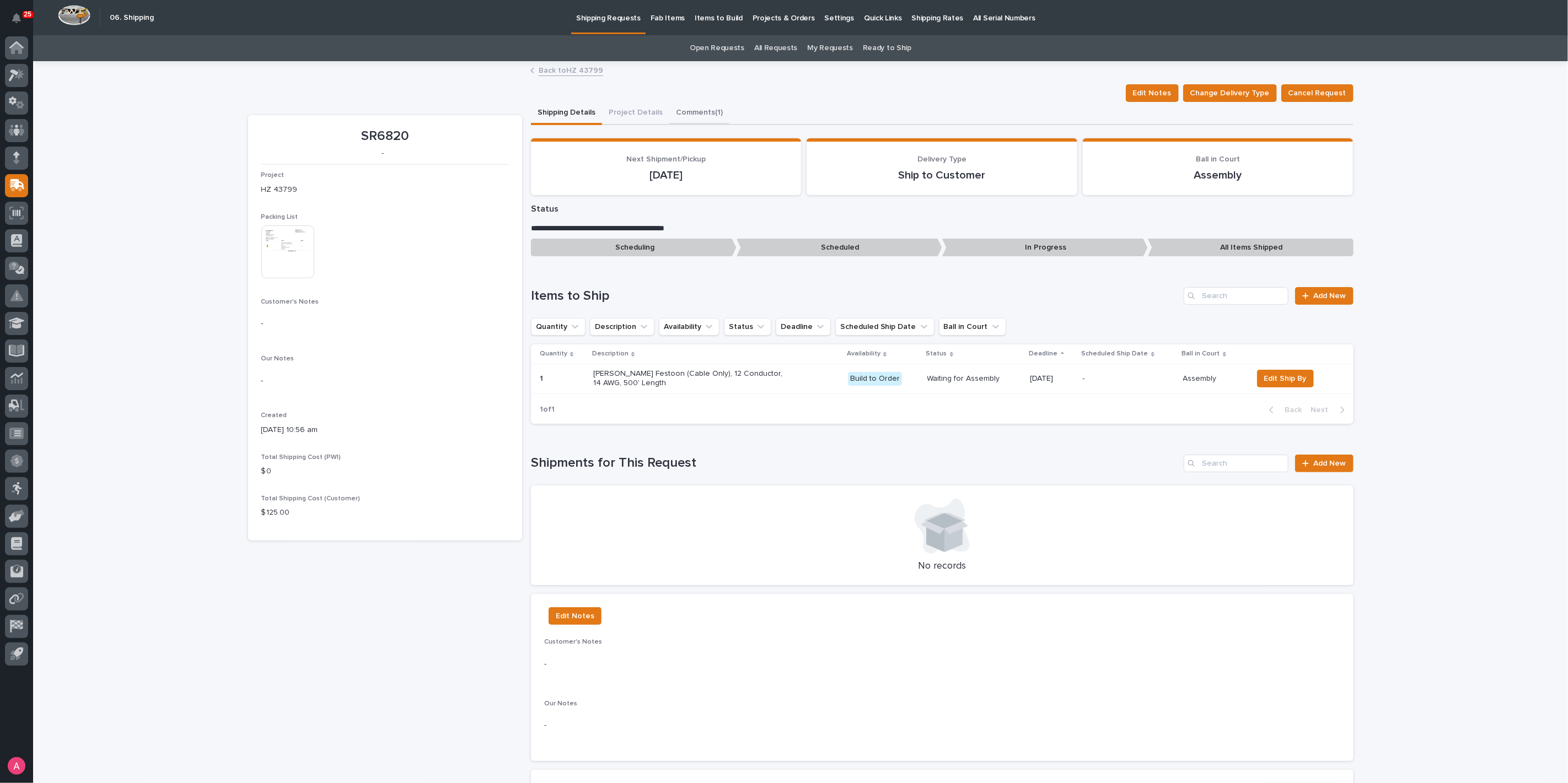
click at [681, 111] on button "Comments (1)" at bounding box center [699, 113] width 60 height 23
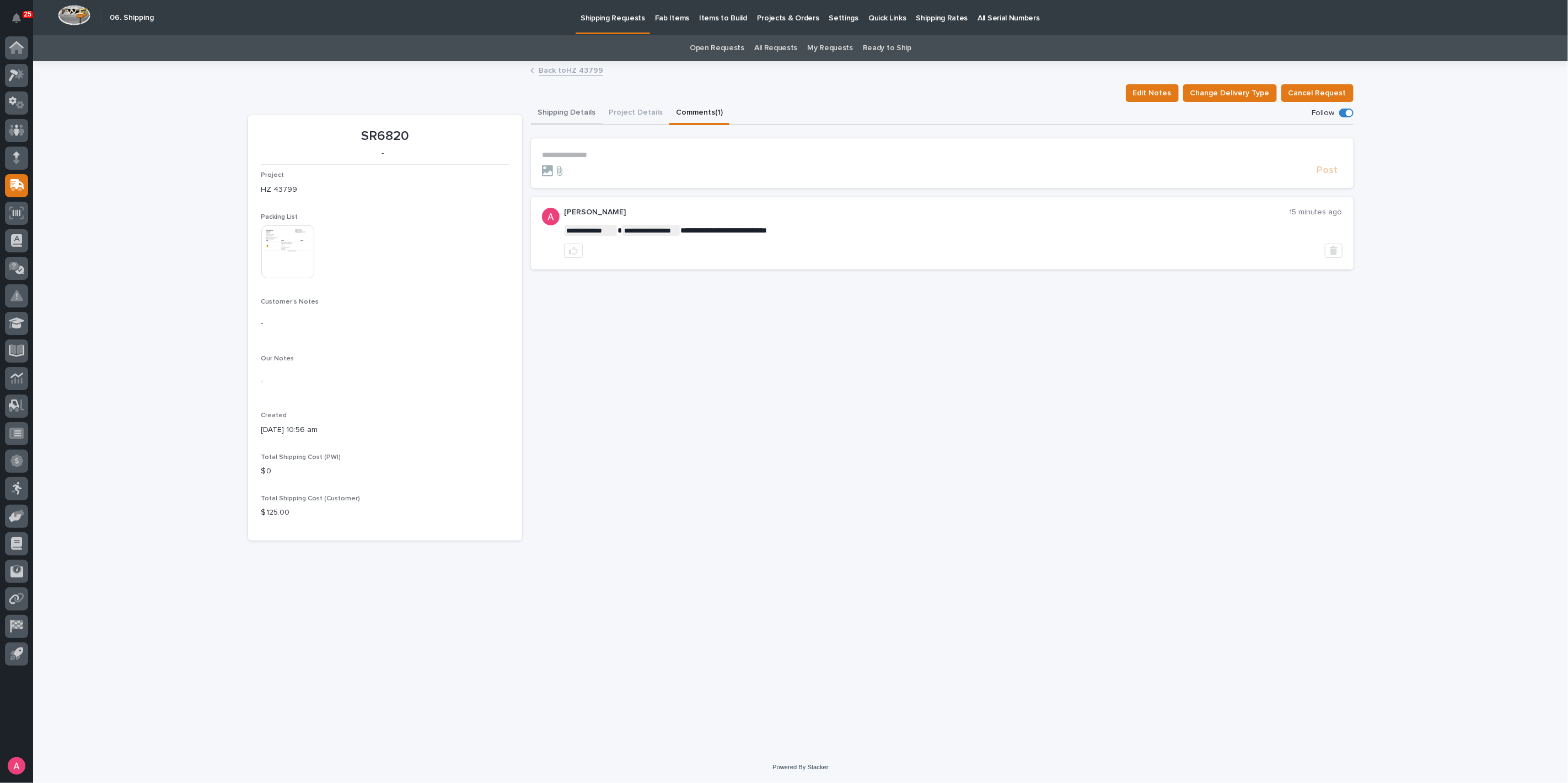
click at [548, 103] on button "Shipping Details" at bounding box center [567, 113] width 71 height 23
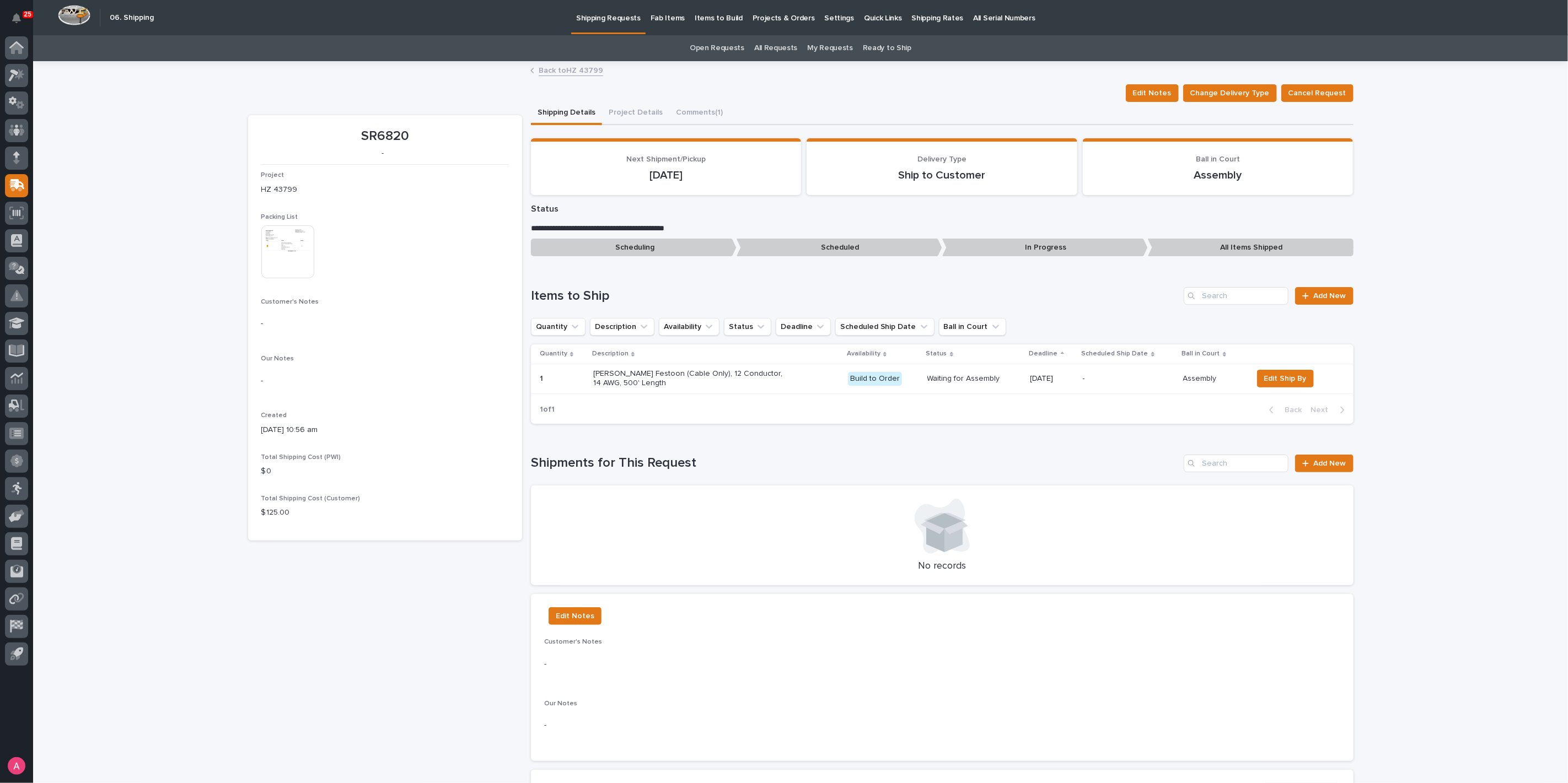
click at [286, 241] on img at bounding box center [288, 252] width 53 height 53
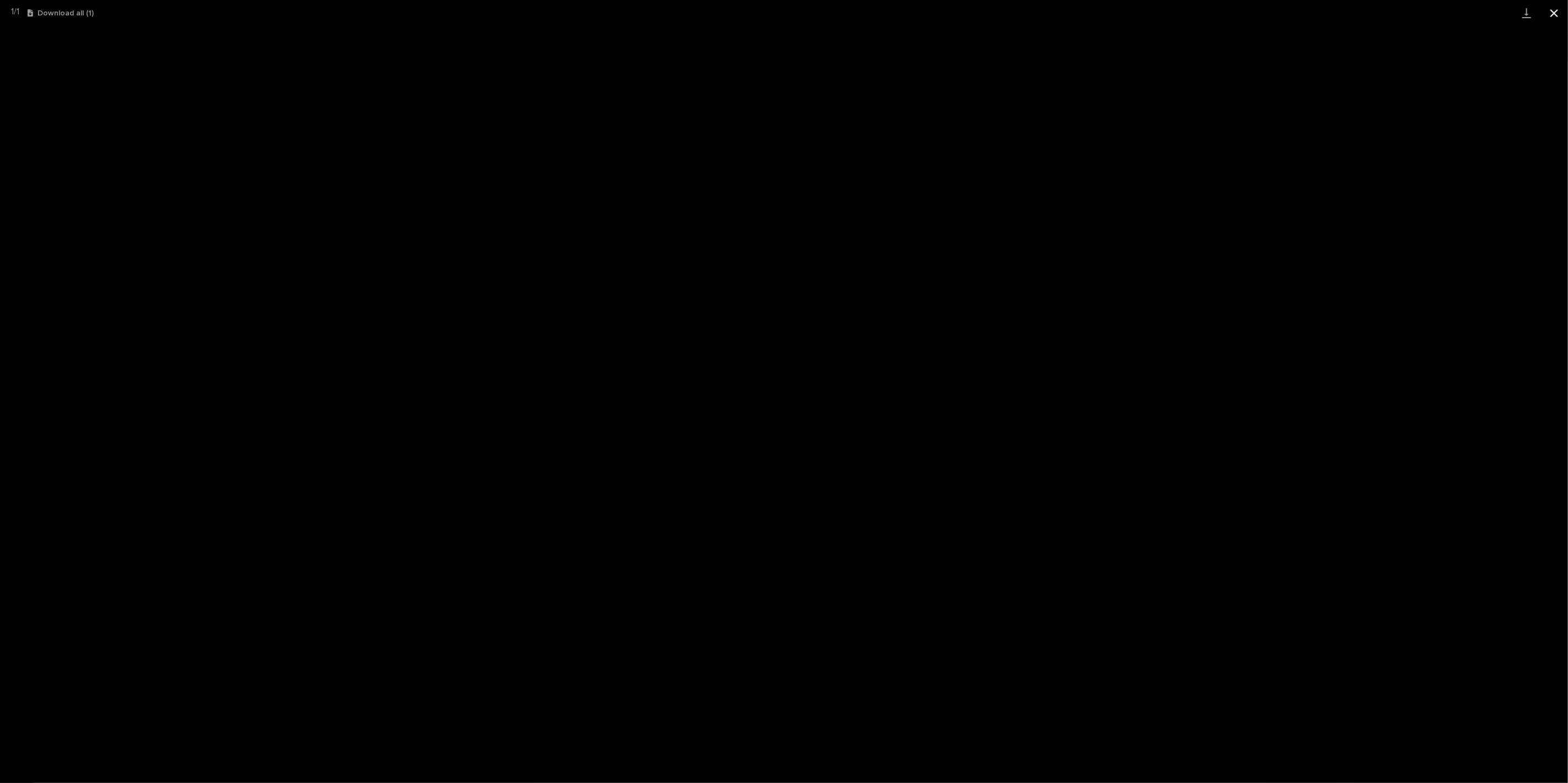
click at [1553, 14] on button "Close gallery" at bounding box center [1554, 13] width 27 height 26
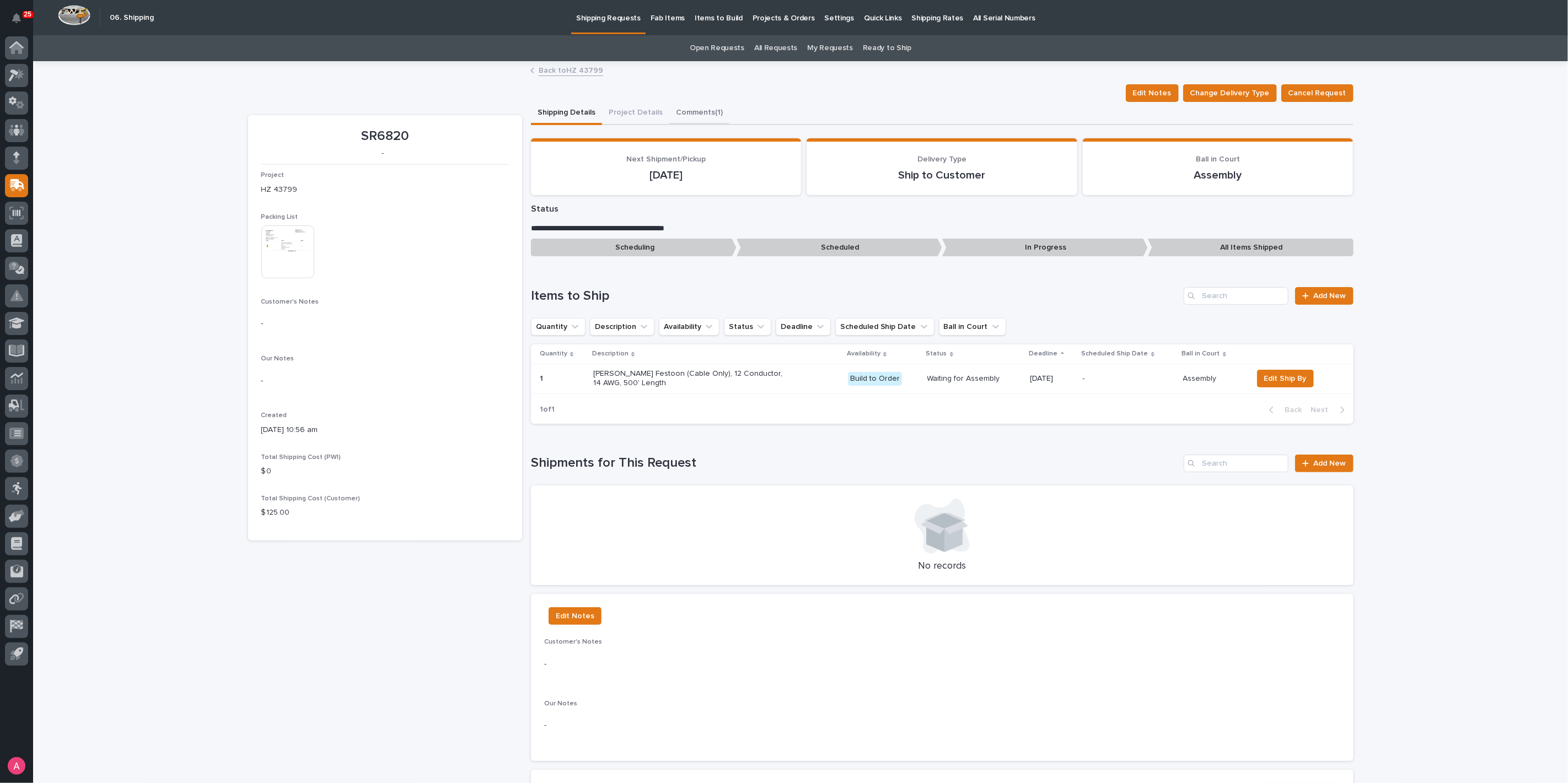
click at [706, 109] on button "Comments (1)" at bounding box center [699, 113] width 60 height 23
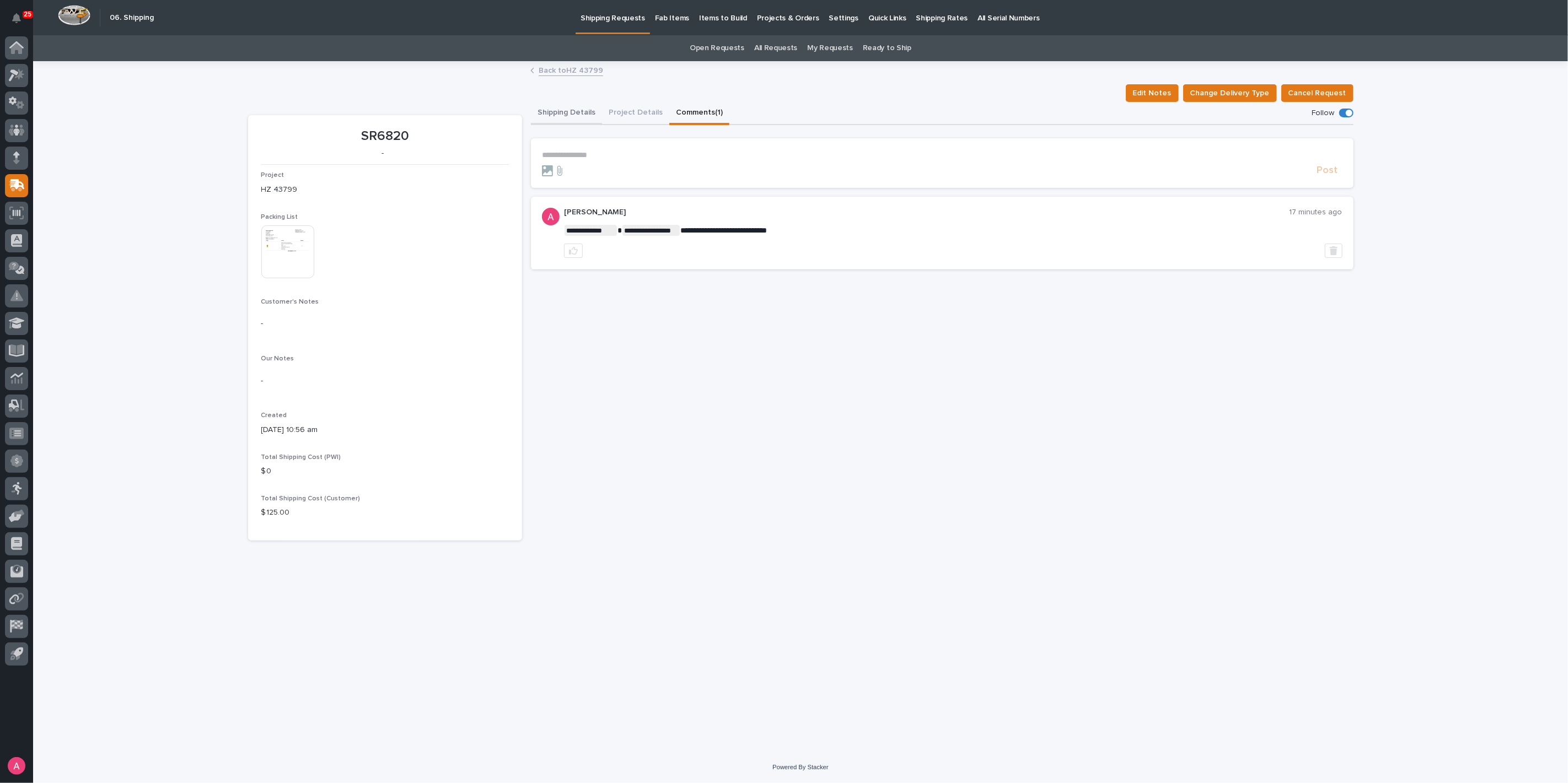
click at [563, 111] on button "Shipping Details" at bounding box center [567, 113] width 71 height 23
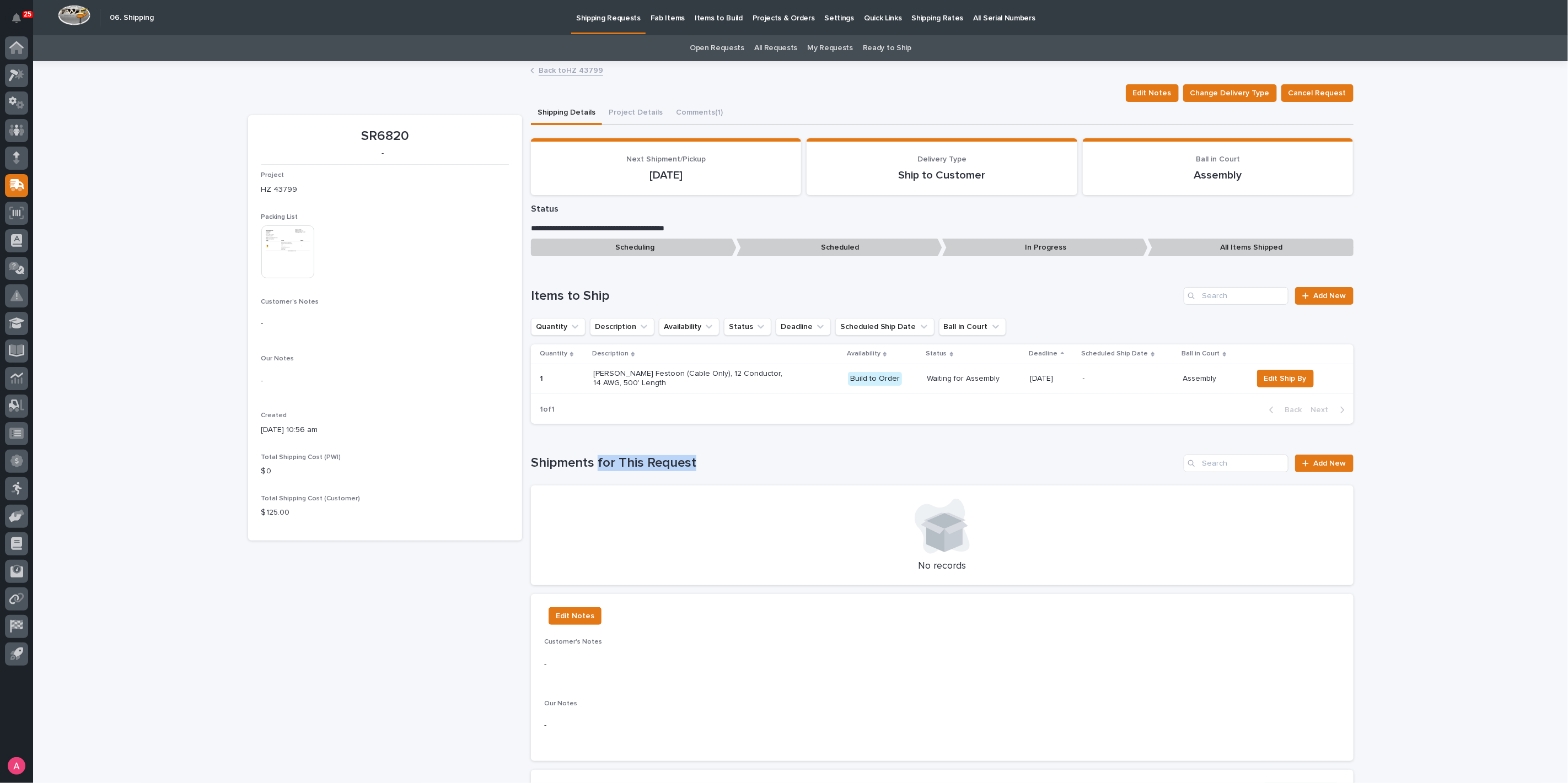
drag, startPoint x: 590, startPoint y: 464, endPoint x: 698, endPoint y: 465, distance: 108.0
click at [698, 465] on h1 "Shipments for This Request" at bounding box center [855, 463] width 649 height 16
click at [698, 464] on h1 "Shipments for This Request" at bounding box center [855, 463] width 649 height 16
drag, startPoint x: 687, startPoint y: 461, endPoint x: 709, endPoint y: 455, distance: 22.8
click at [709, 455] on h1 "Shipments for This Request" at bounding box center [855, 463] width 649 height 16
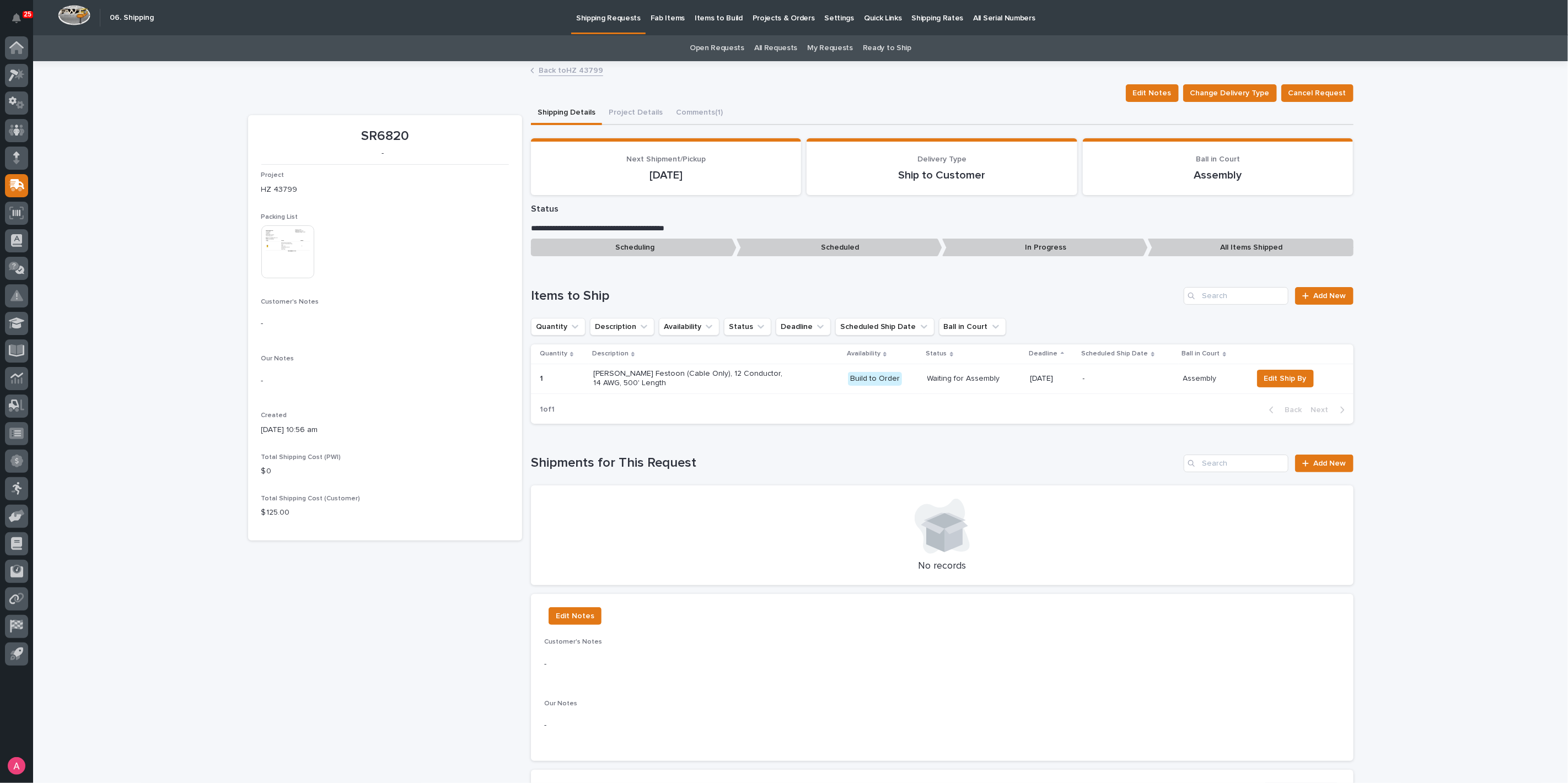
click at [709, 455] on h1 "Shipments for This Request" at bounding box center [855, 463] width 649 height 16
click at [285, 247] on img at bounding box center [288, 252] width 53 height 53
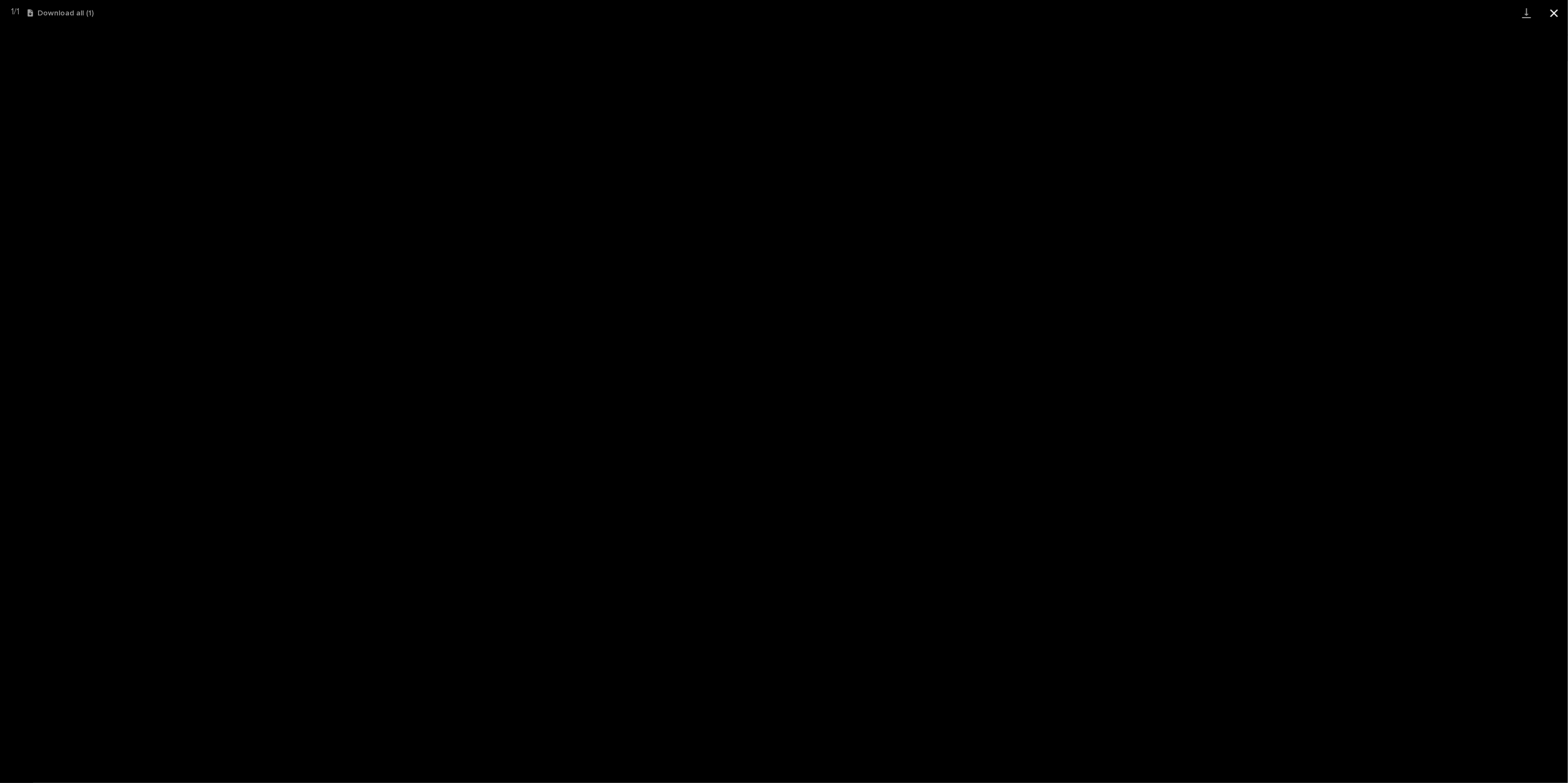
click at [1551, 17] on button "Close gallery" at bounding box center [1554, 13] width 27 height 26
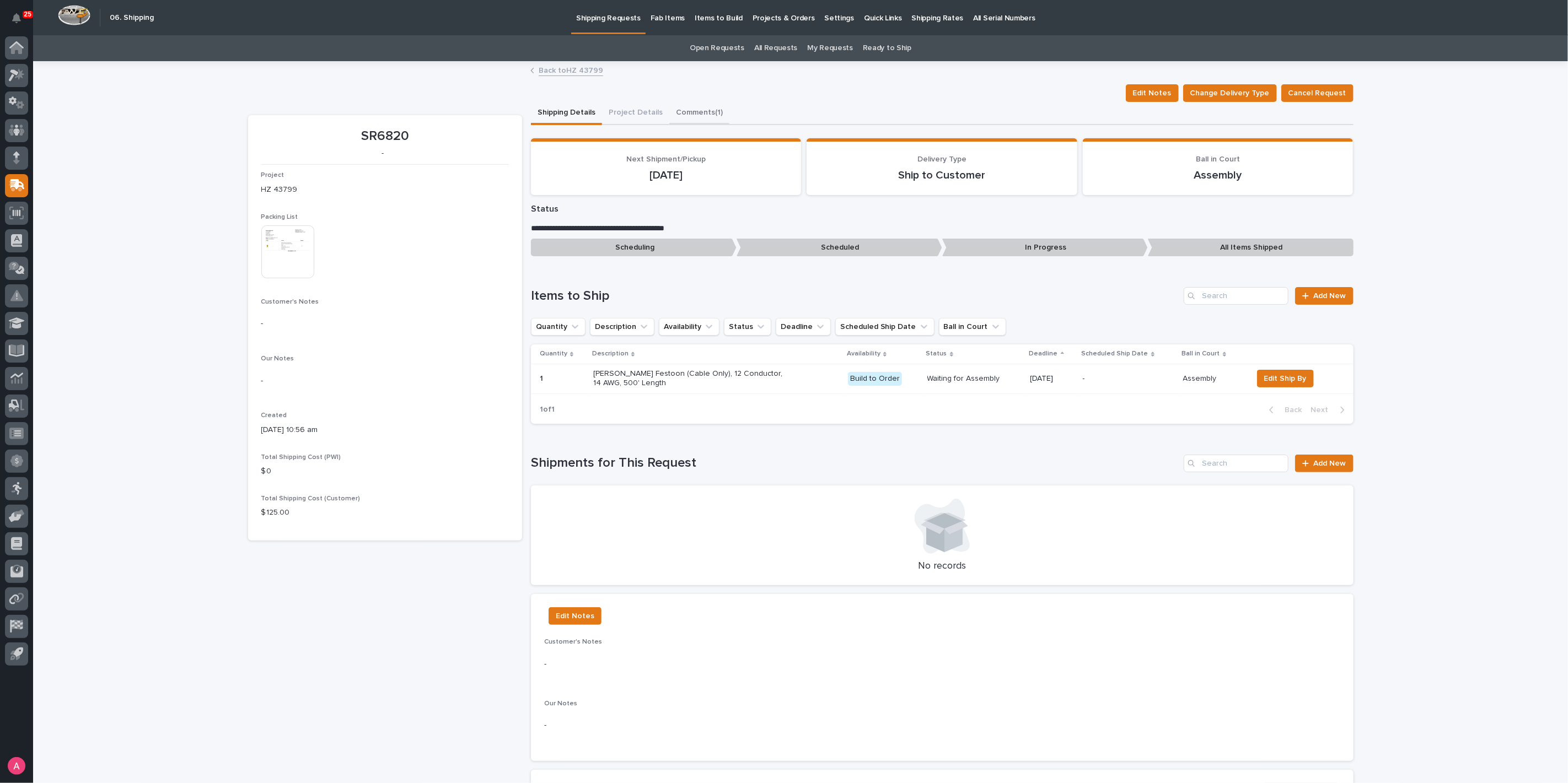
click at [675, 107] on button "Comments (1)" at bounding box center [699, 113] width 60 height 23
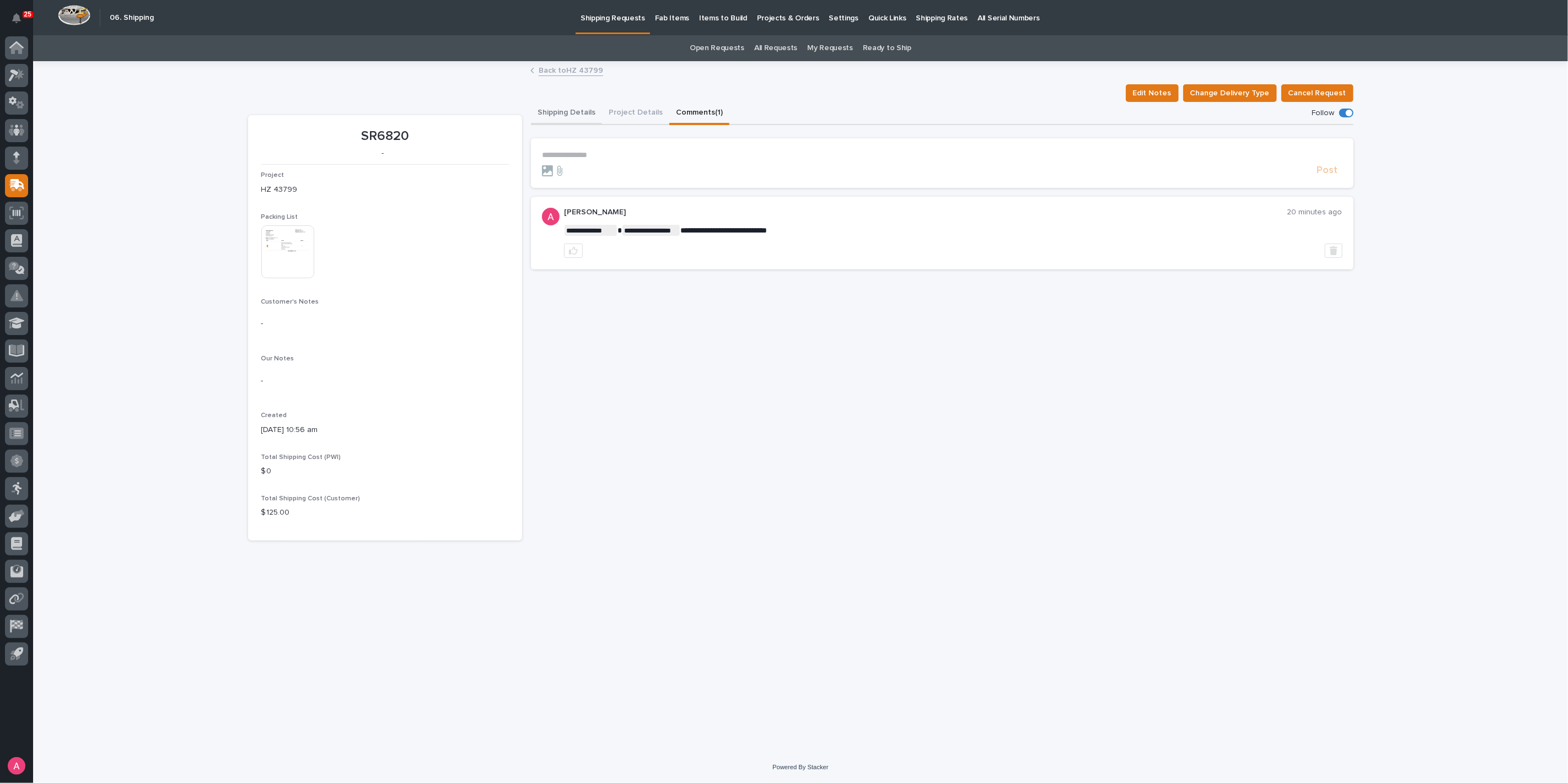
click at [579, 111] on button "Shipping Details" at bounding box center [567, 113] width 71 height 23
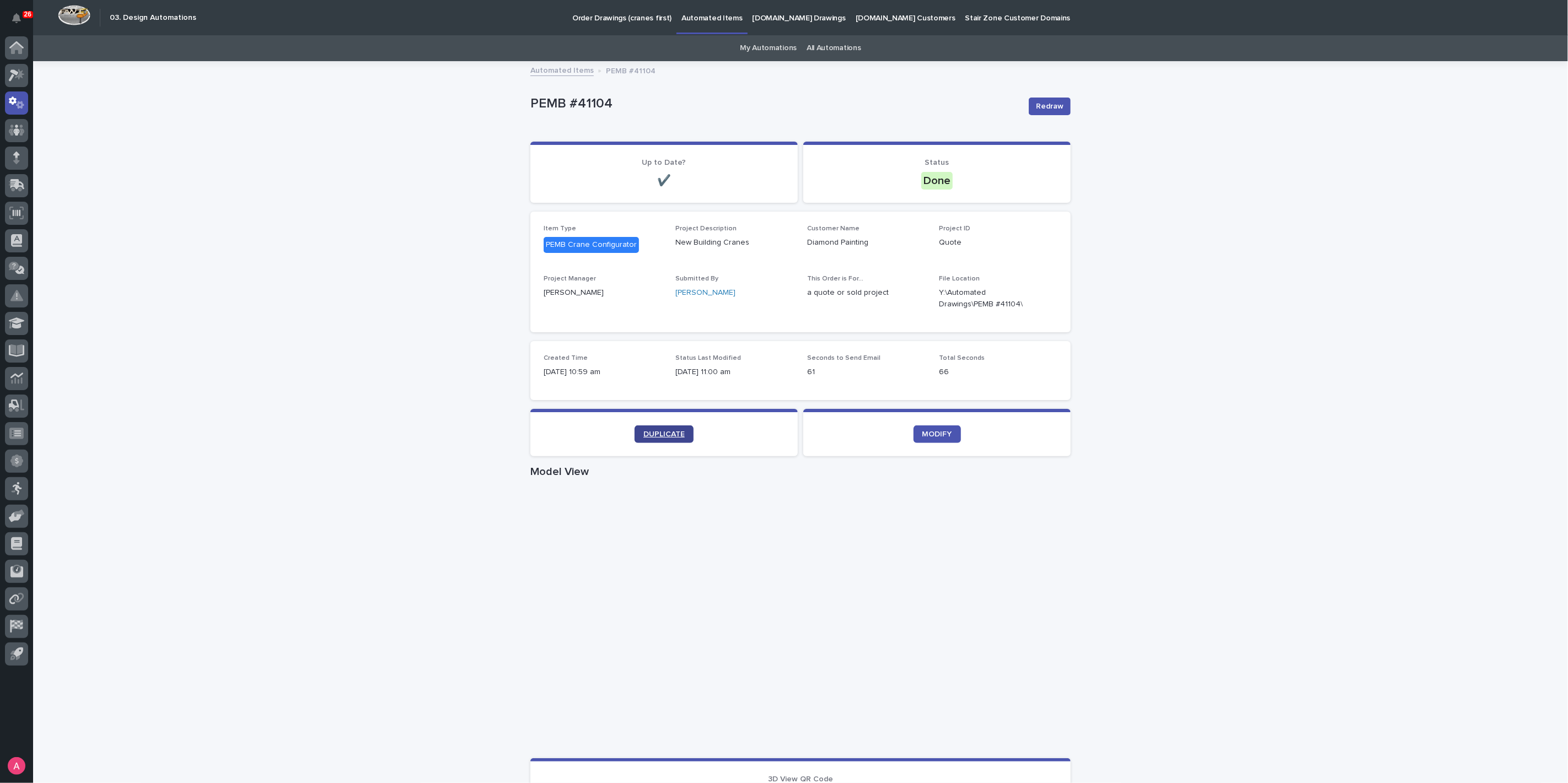
click at [673, 439] on link "DUPLICATE" at bounding box center [664, 434] width 59 height 17
click at [1040, 296] on icon "button" at bounding box center [1044, 298] width 8 height 8
click at [672, 436] on span "DUPLICATE" at bounding box center [664, 434] width 41 height 8
click at [660, 430] on span "DUPLICATE" at bounding box center [664, 434] width 41 height 8
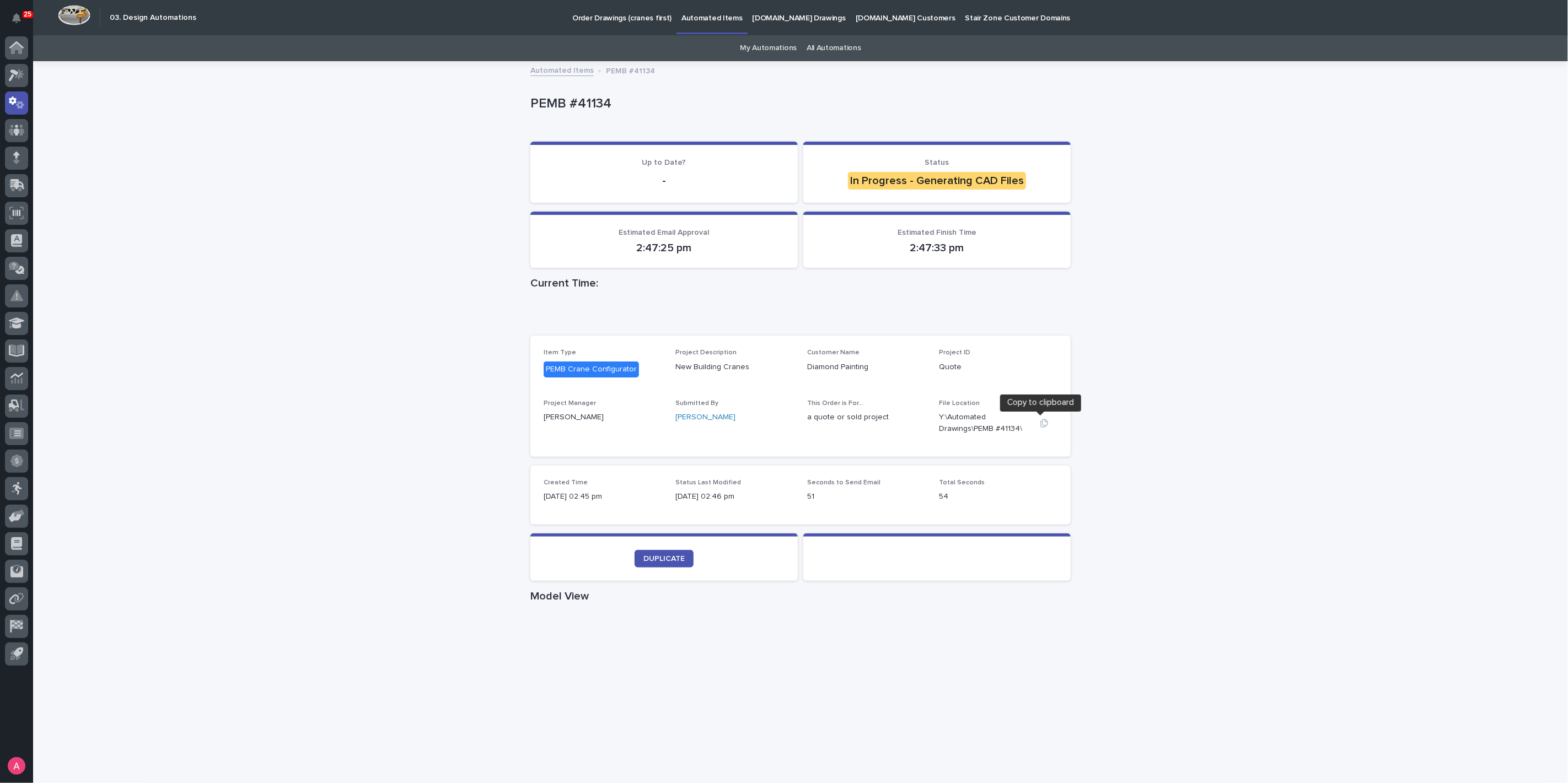
click at [1040, 422] on icon "button" at bounding box center [1044, 423] width 9 height 9
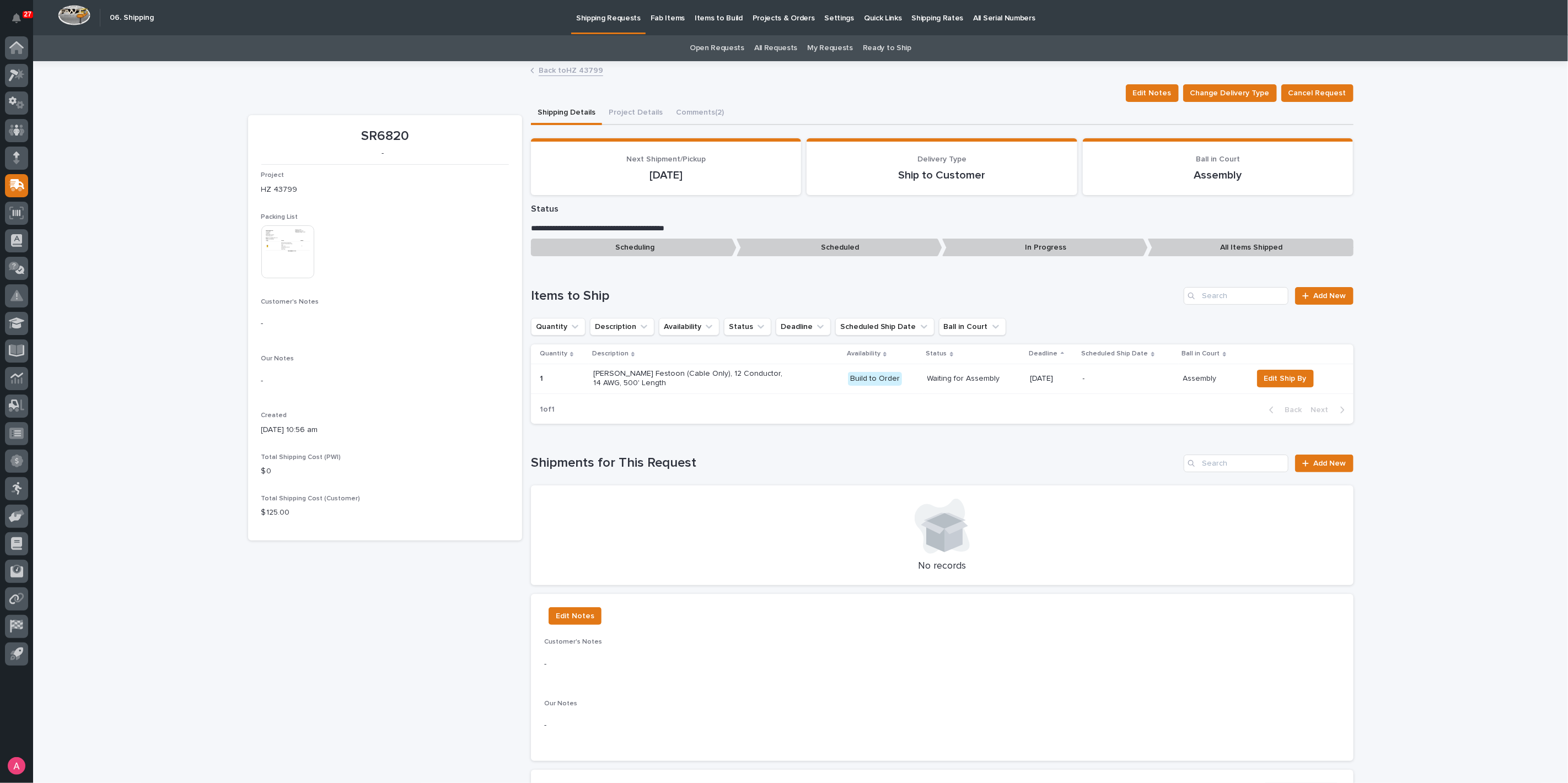
click at [177, 252] on div "**********" at bounding box center [800, 709] width 1535 height 1294
click at [14, 79] on icon at bounding box center [17, 75] width 16 height 13
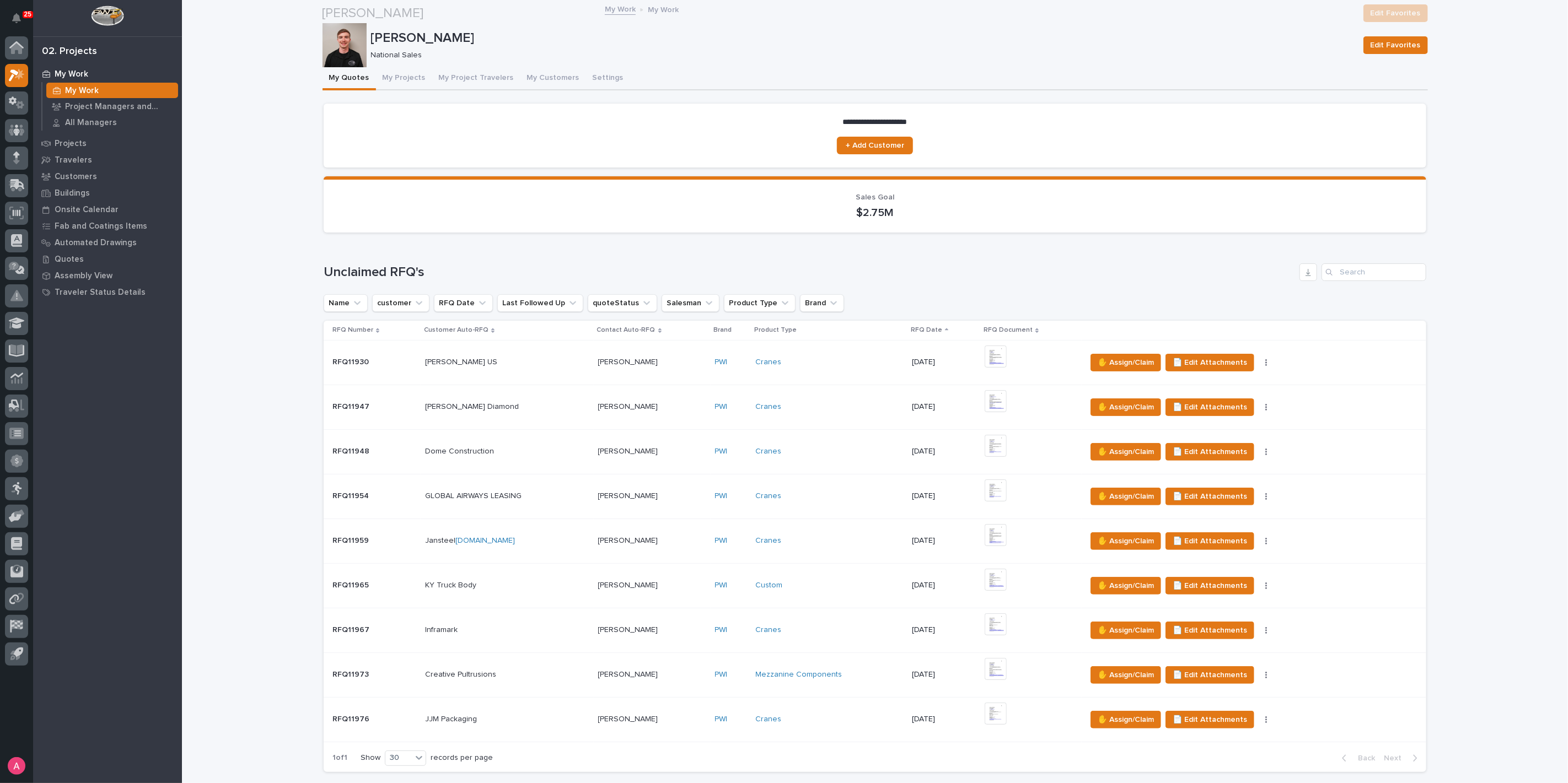
scroll to position [428, 0]
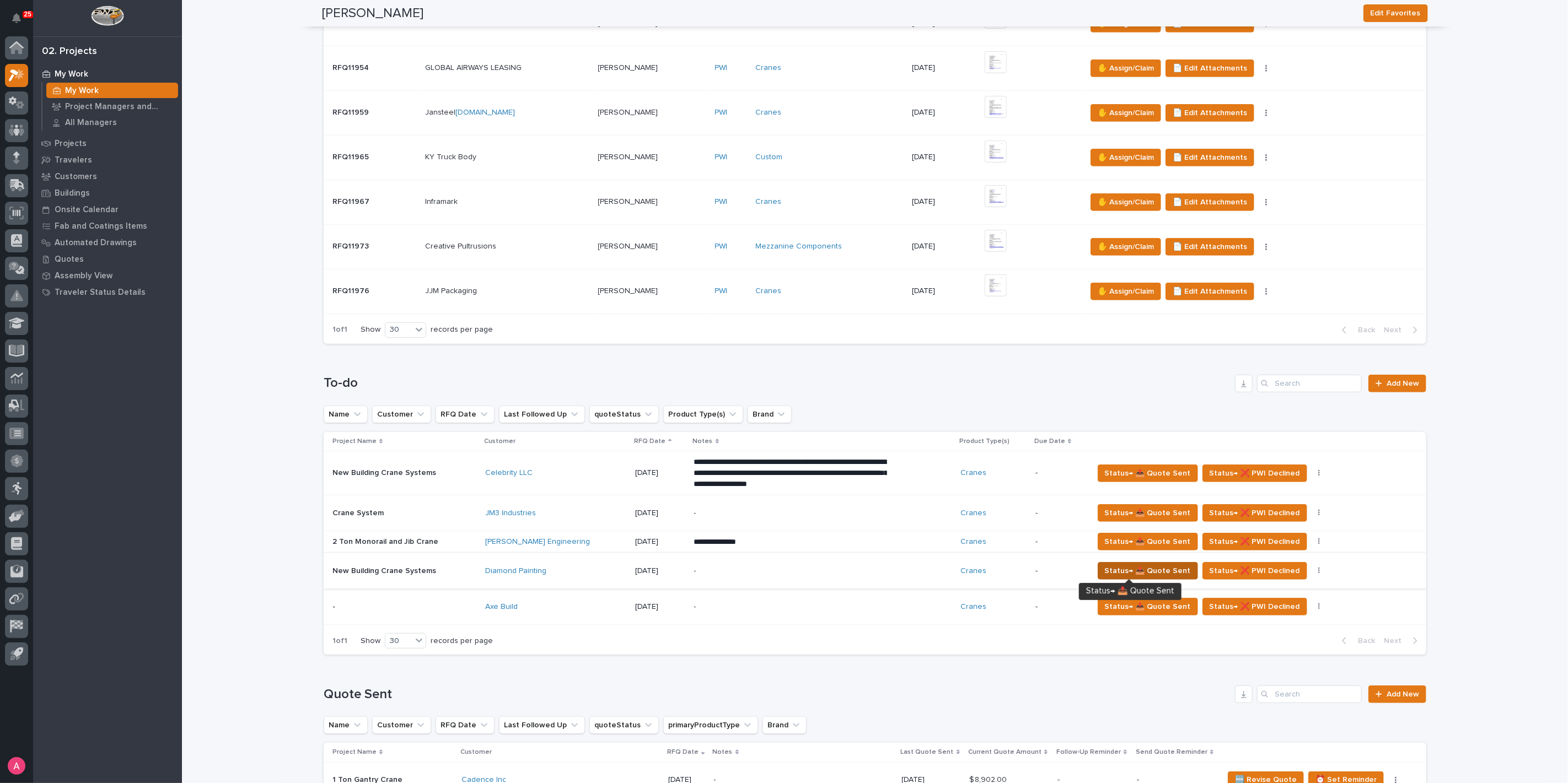
click at [1117, 568] on span "Status→ 📤 Quote Sent" at bounding box center [1147, 570] width 86 height 13
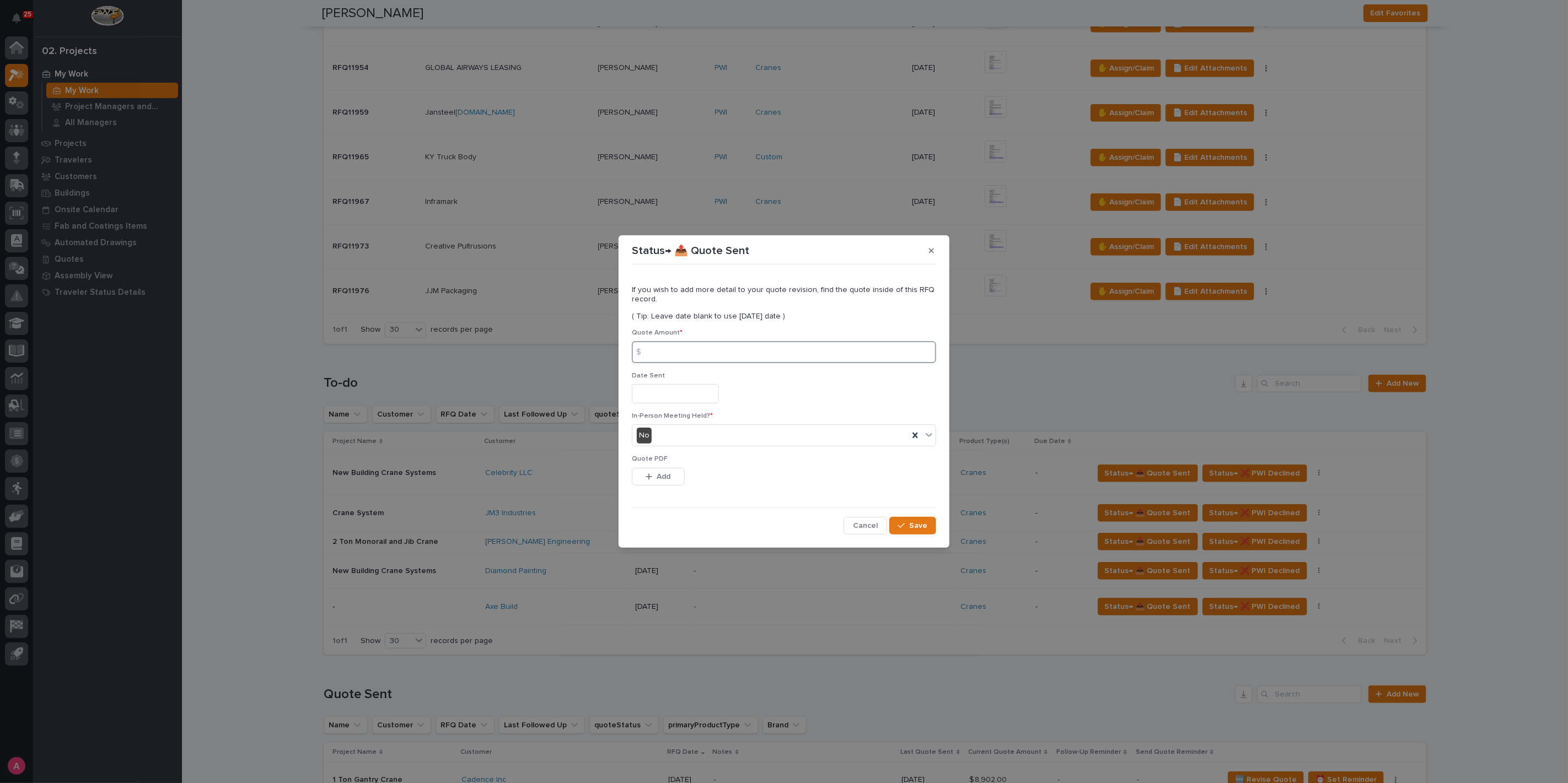
click at [779, 353] on input at bounding box center [784, 352] width 304 height 22
click at [687, 357] on input at bounding box center [784, 352] width 304 height 22
type input "1175273"
click at [672, 474] on button "Add" at bounding box center [659, 476] width 53 height 17
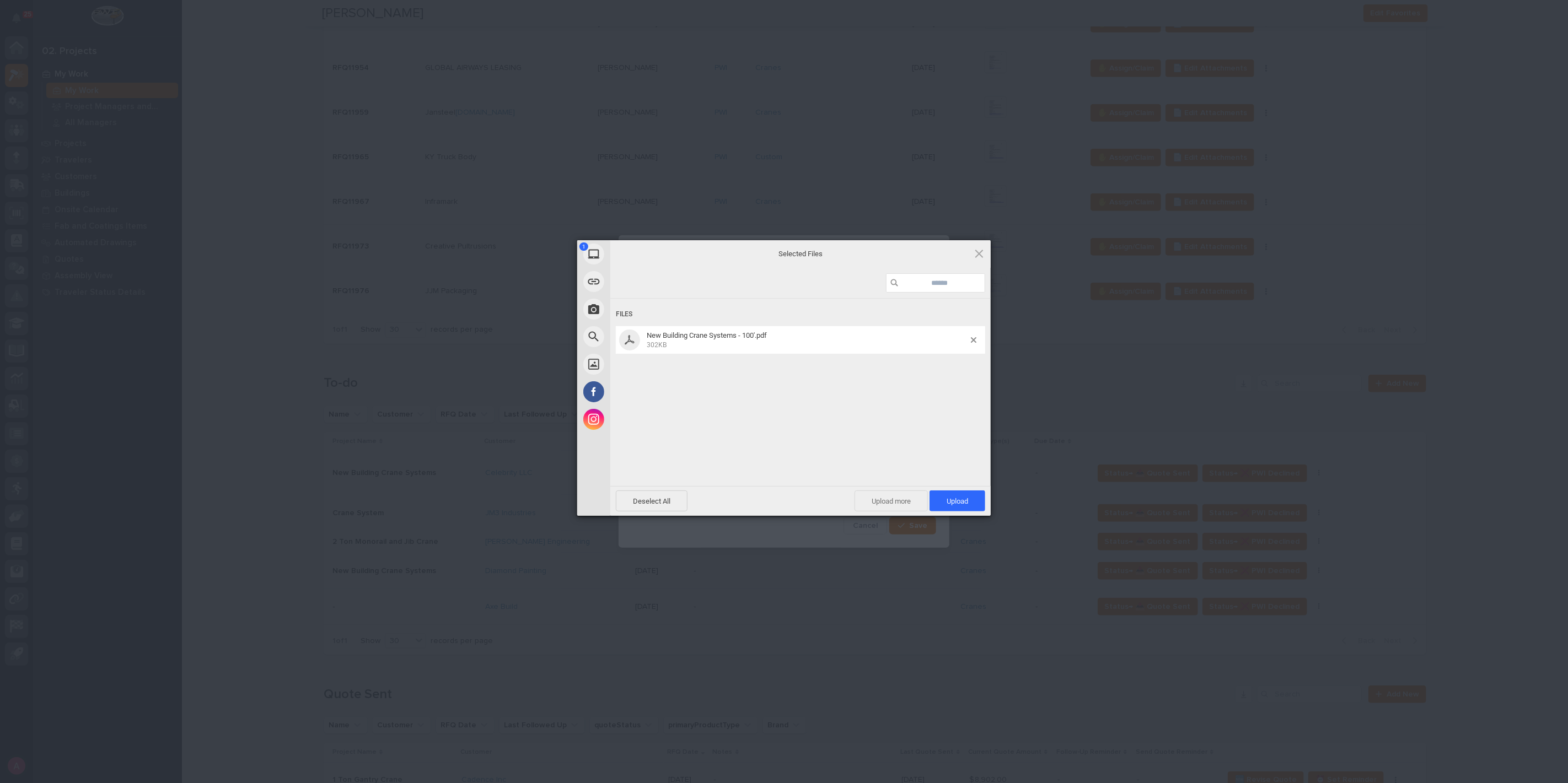
click at [911, 500] on span "Upload more" at bounding box center [891, 501] width 73 height 21
click at [962, 498] on span "2" at bounding box center [963, 501] width 10 height 10
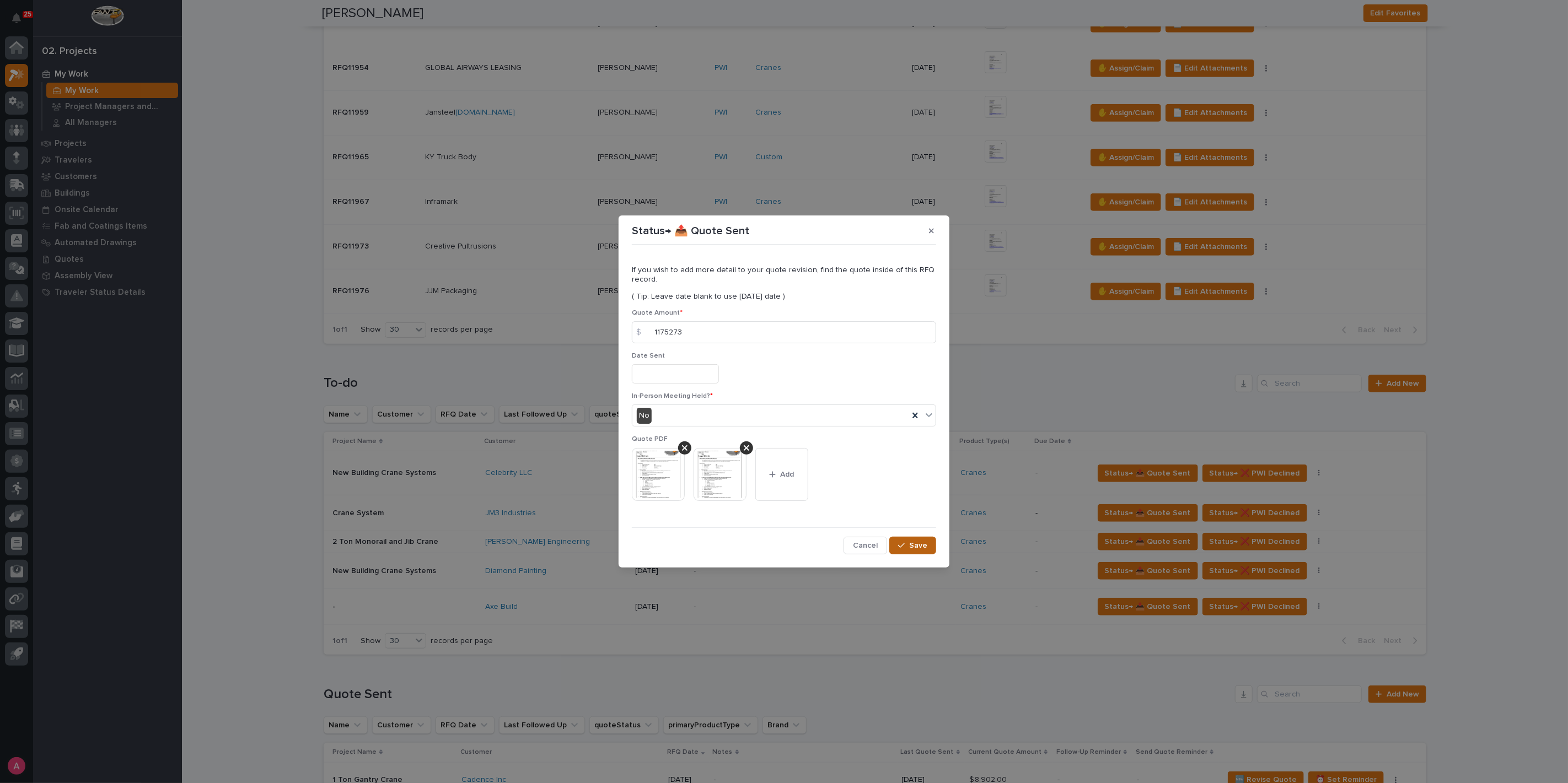
click at [921, 543] on span "Save" at bounding box center [918, 545] width 18 height 10
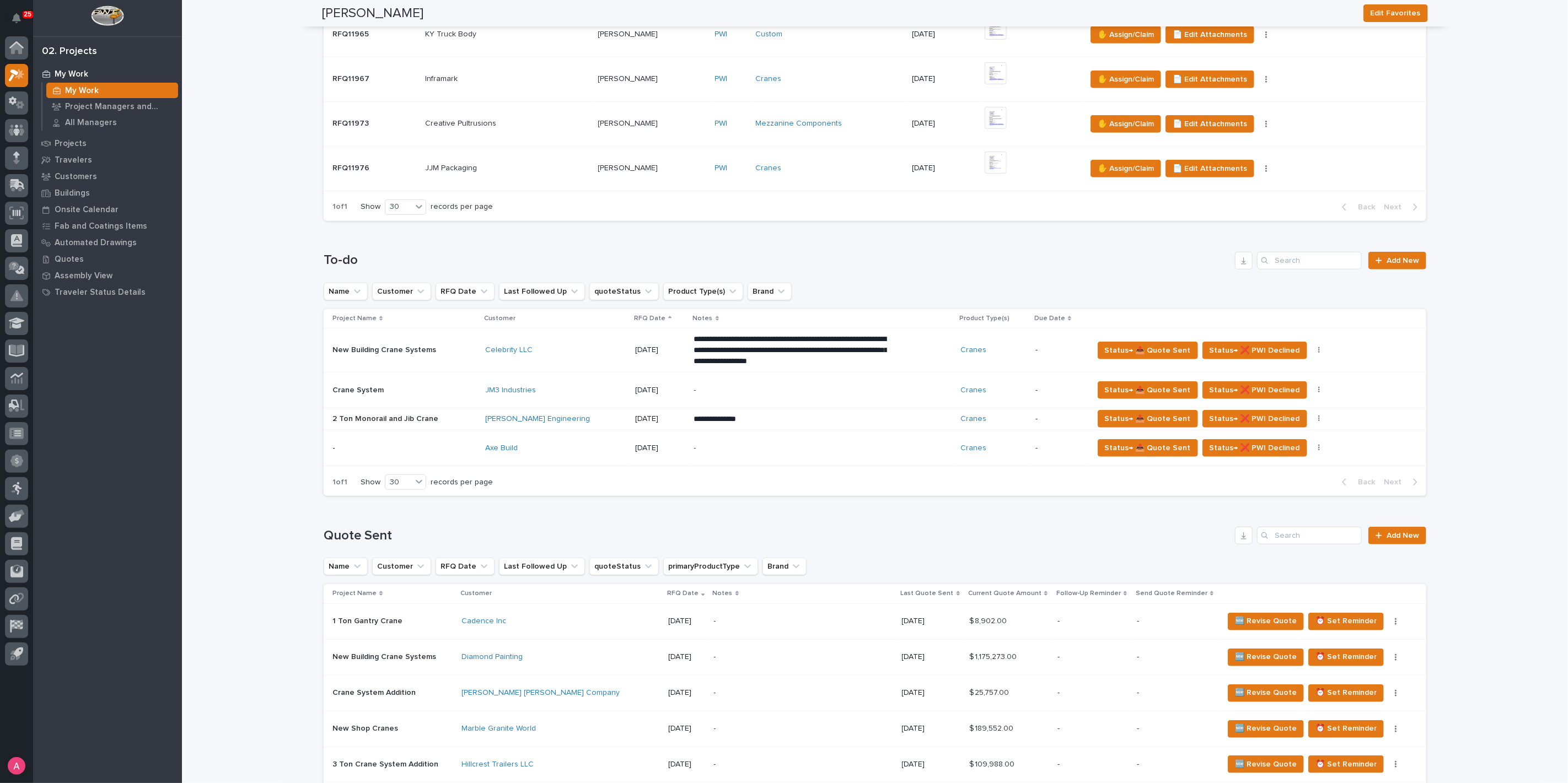
scroll to position [490, 0]
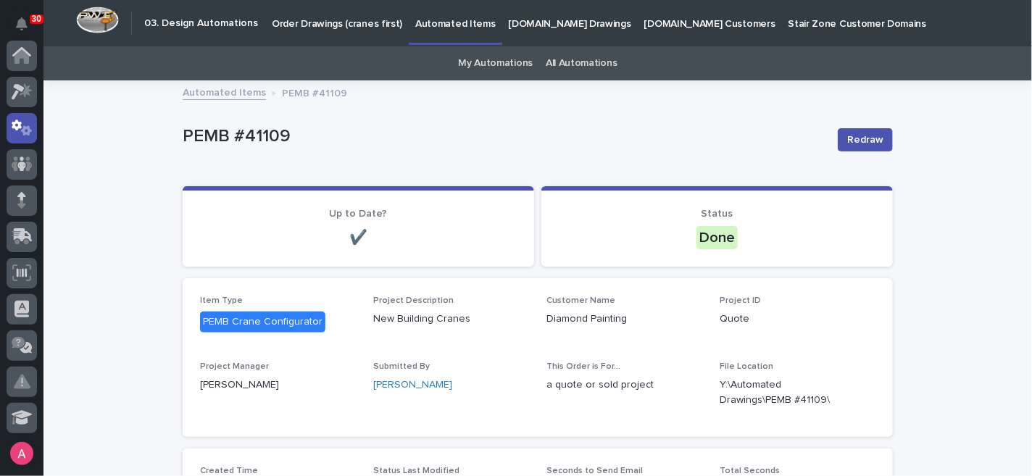
scroll to position [72, 0]
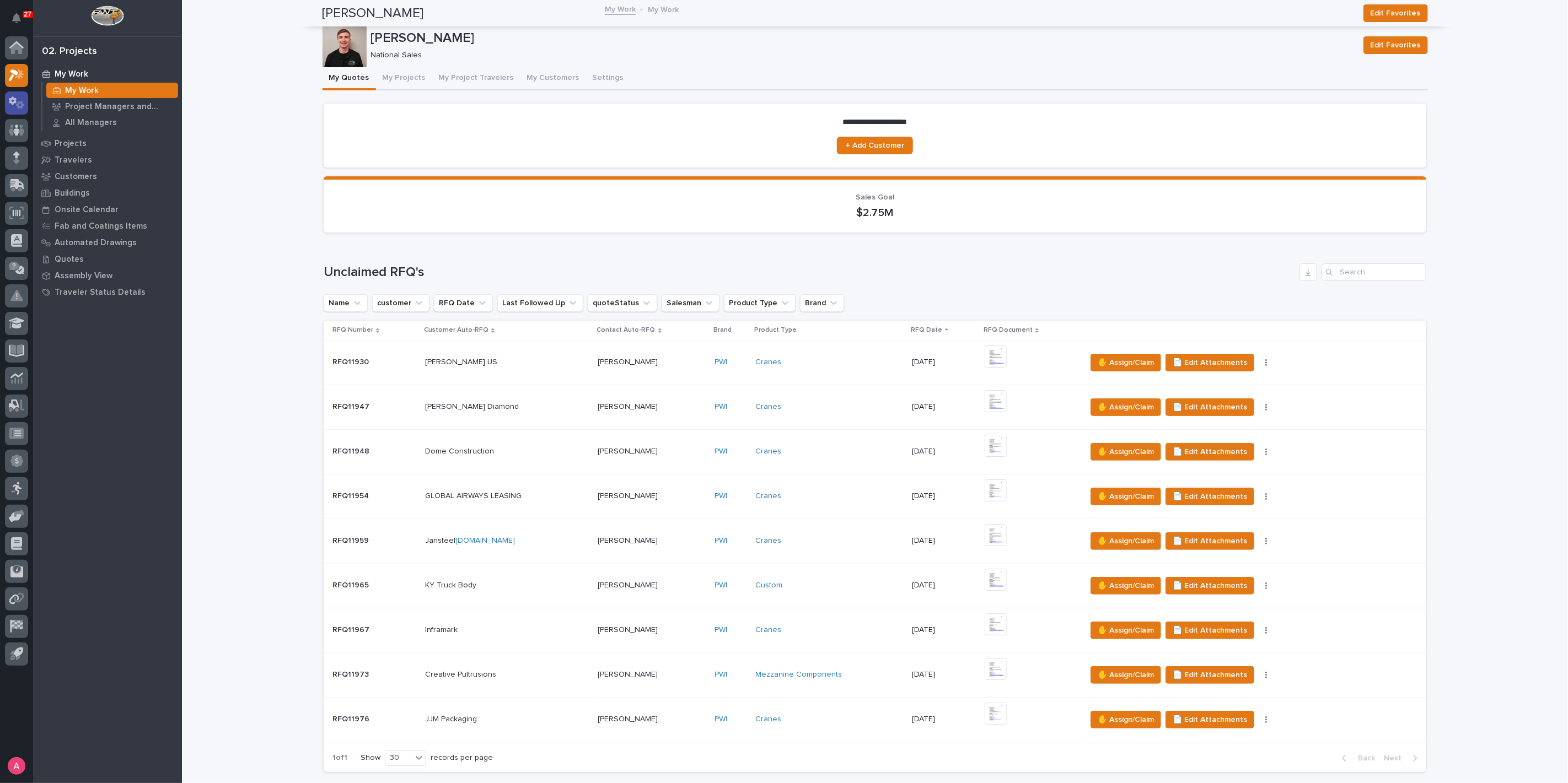
scroll to position [490, 0]
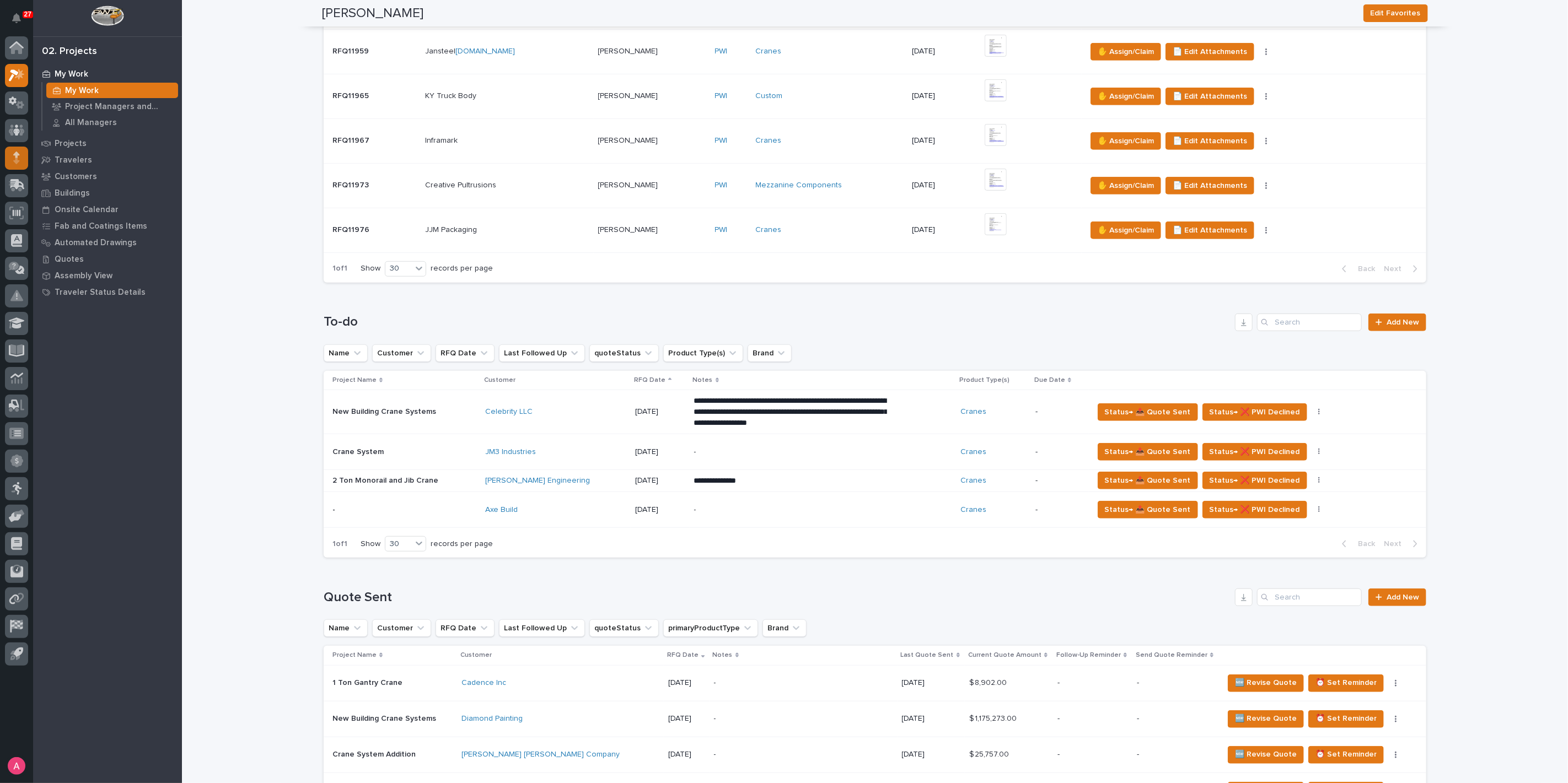
click at [21, 157] on div at bounding box center [17, 158] width 23 height 23
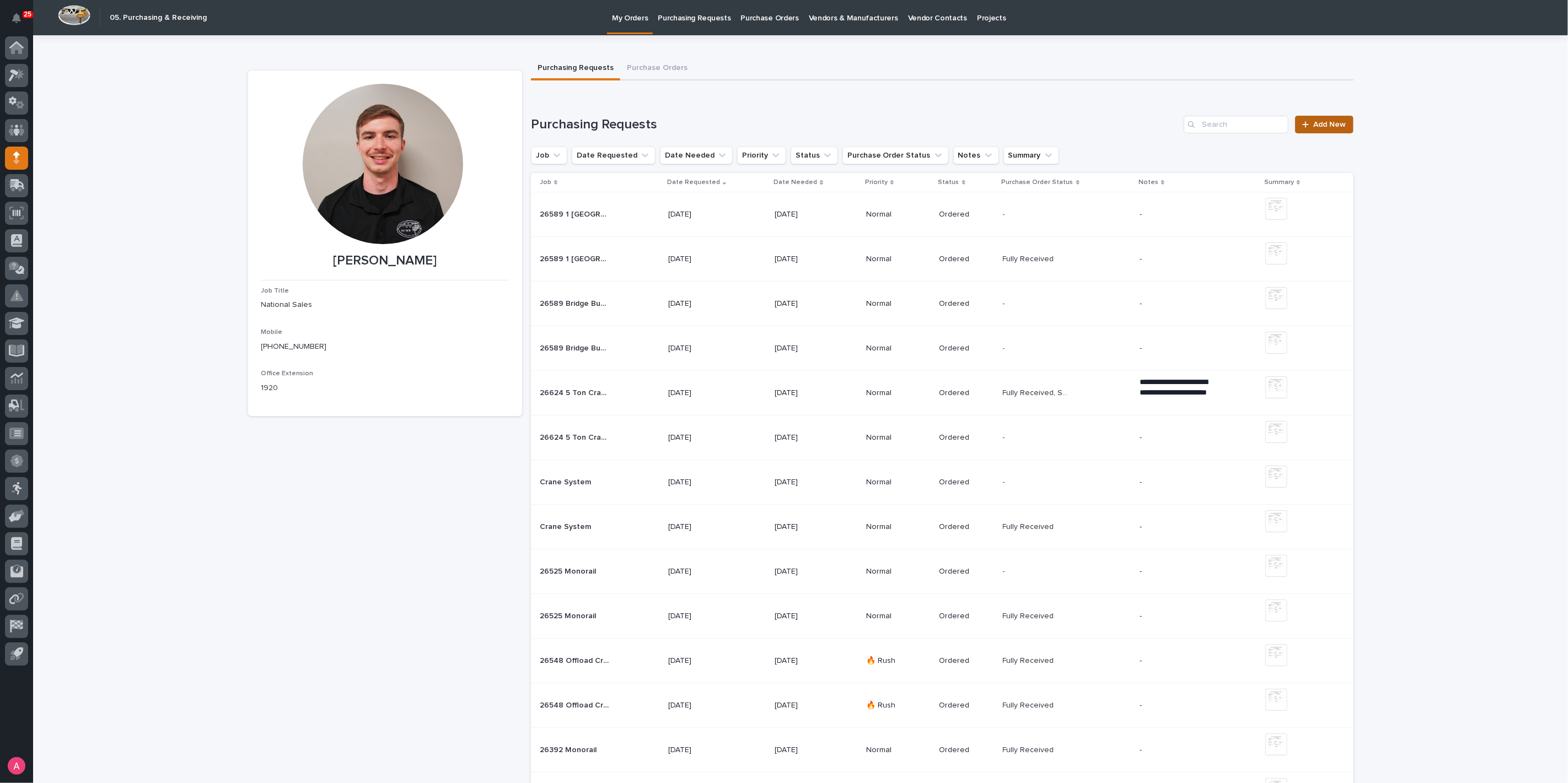
click at [1325, 125] on span "Add New" at bounding box center [1330, 125] width 33 height 8
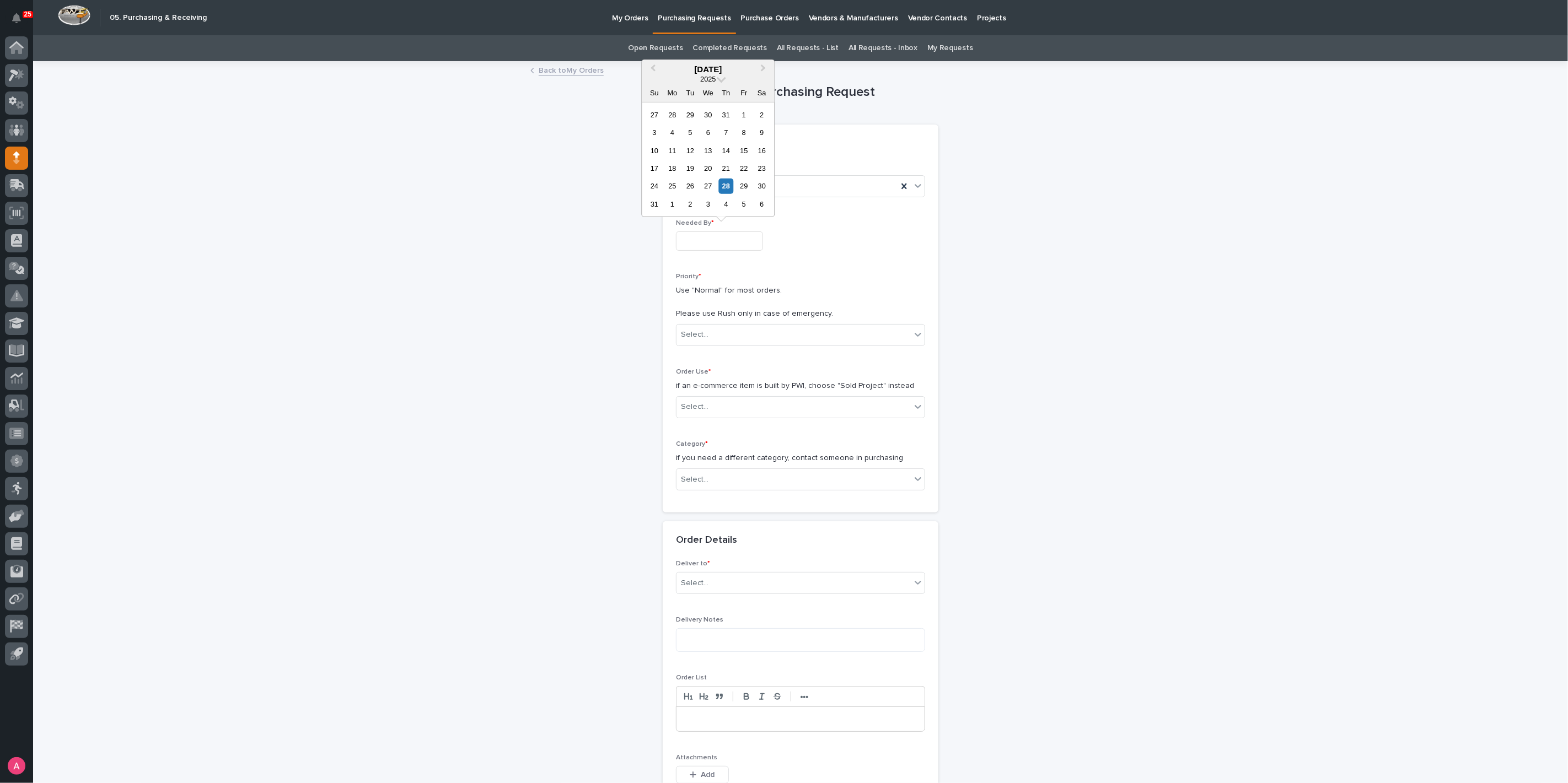
click at [719, 232] on input "text" at bounding box center [719, 240] width 87 height 19
click at [761, 65] on button "Next Month" at bounding box center [763, 69] width 17 height 17
click at [727, 135] on div "11" at bounding box center [726, 133] width 15 height 15
type input "**********"
click at [728, 324] on div "Select..." at bounding box center [801, 334] width 249 height 22
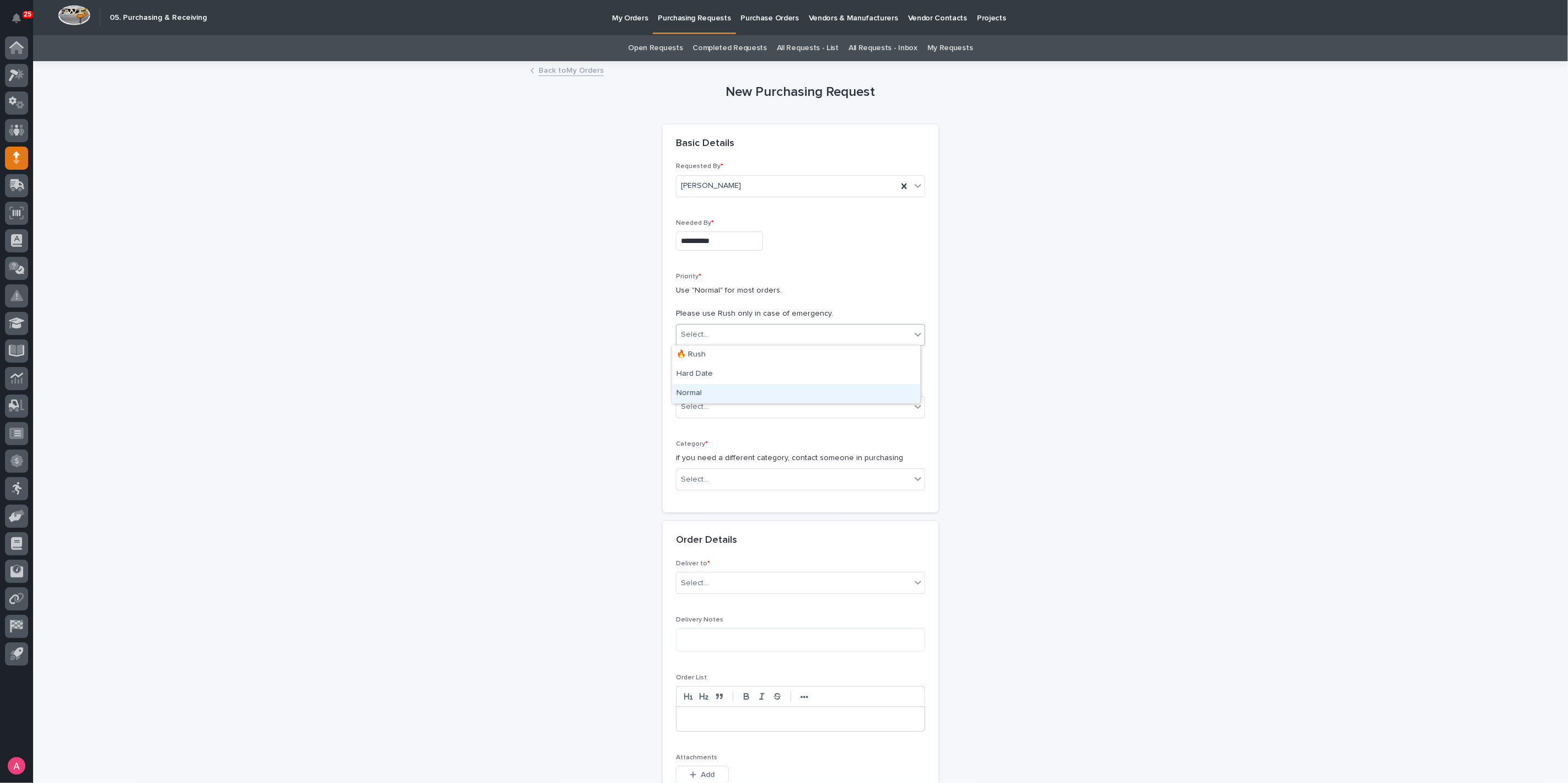
click at [713, 388] on div "Normal" at bounding box center [796, 393] width 248 height 19
click at [716, 407] on div "Select..." at bounding box center [793, 407] width 234 height 18
click at [723, 428] on div "Sold Project" at bounding box center [796, 426] width 248 height 19
click at [731, 474] on div "Select..." at bounding box center [793, 480] width 234 height 18
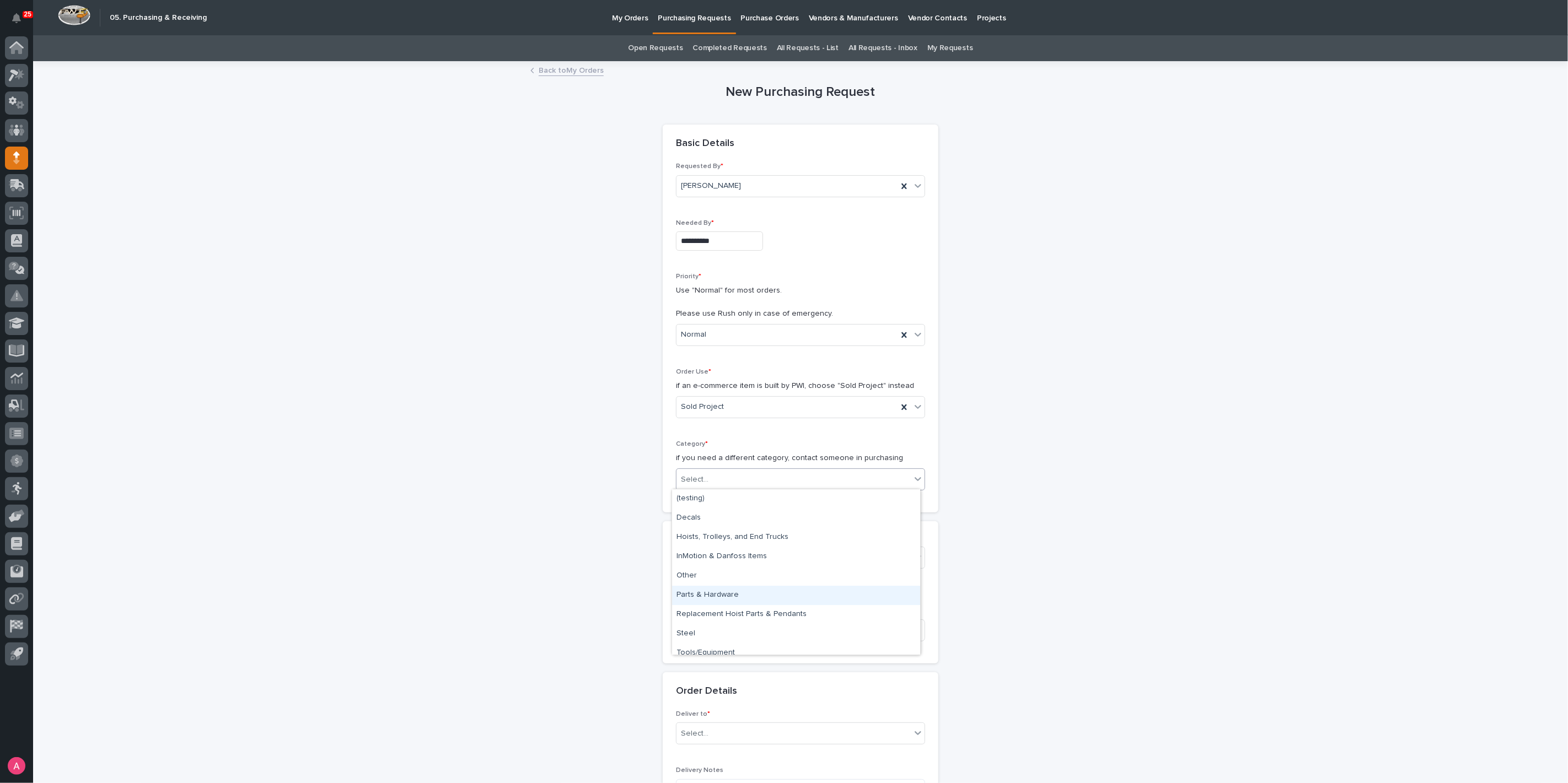
click at [726, 594] on div "Parts & Hardware" at bounding box center [796, 595] width 248 height 19
click at [731, 560] on div "Select..." at bounding box center [793, 558] width 234 height 18
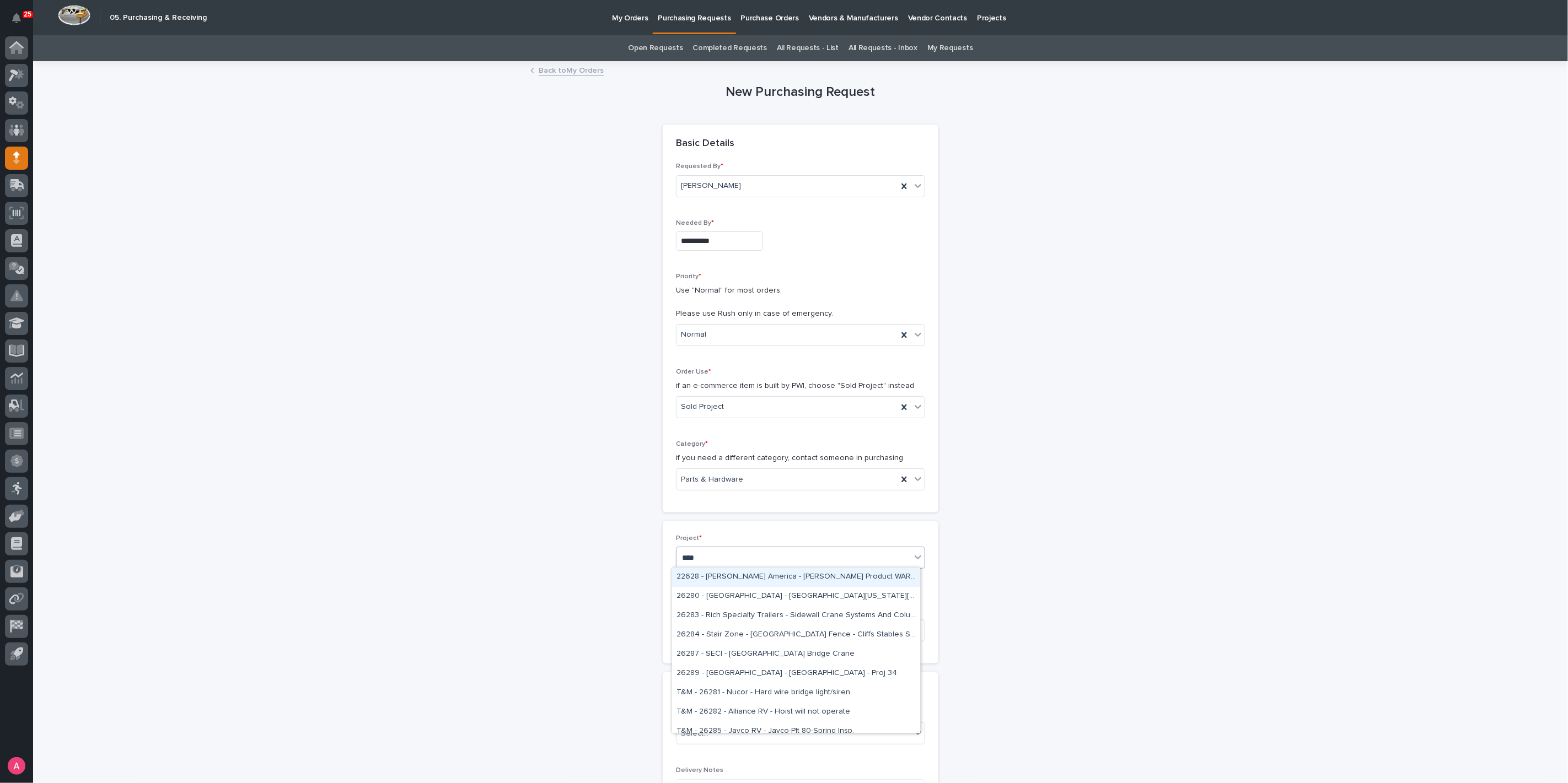
type input "*****"
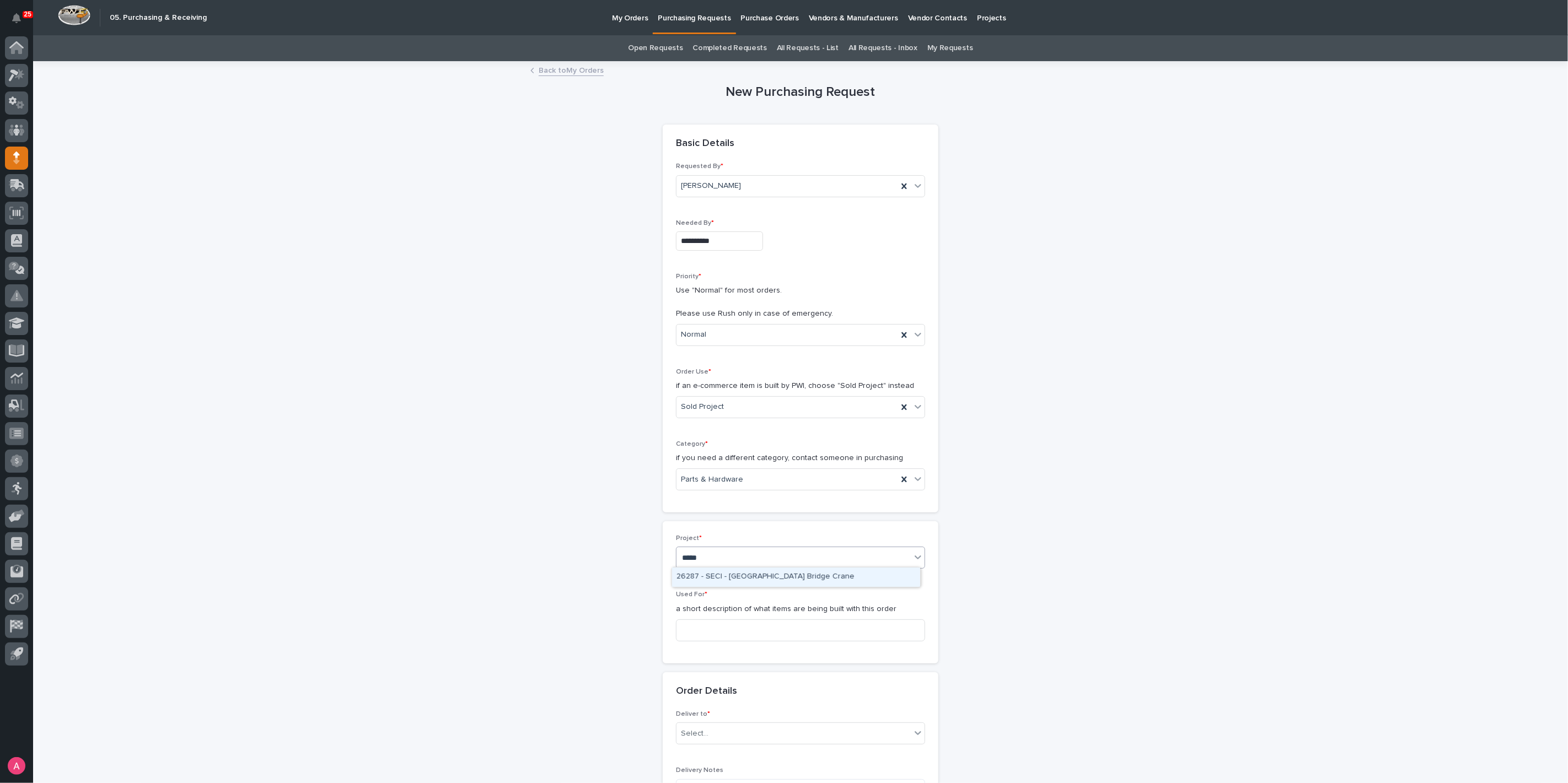
click at [737, 580] on div "26287 - SECI - [GEOGRAPHIC_DATA] Bridge Crane" at bounding box center [796, 577] width 248 height 19
click at [735, 629] on input at bounding box center [801, 630] width 249 height 22
type input "Crane System"
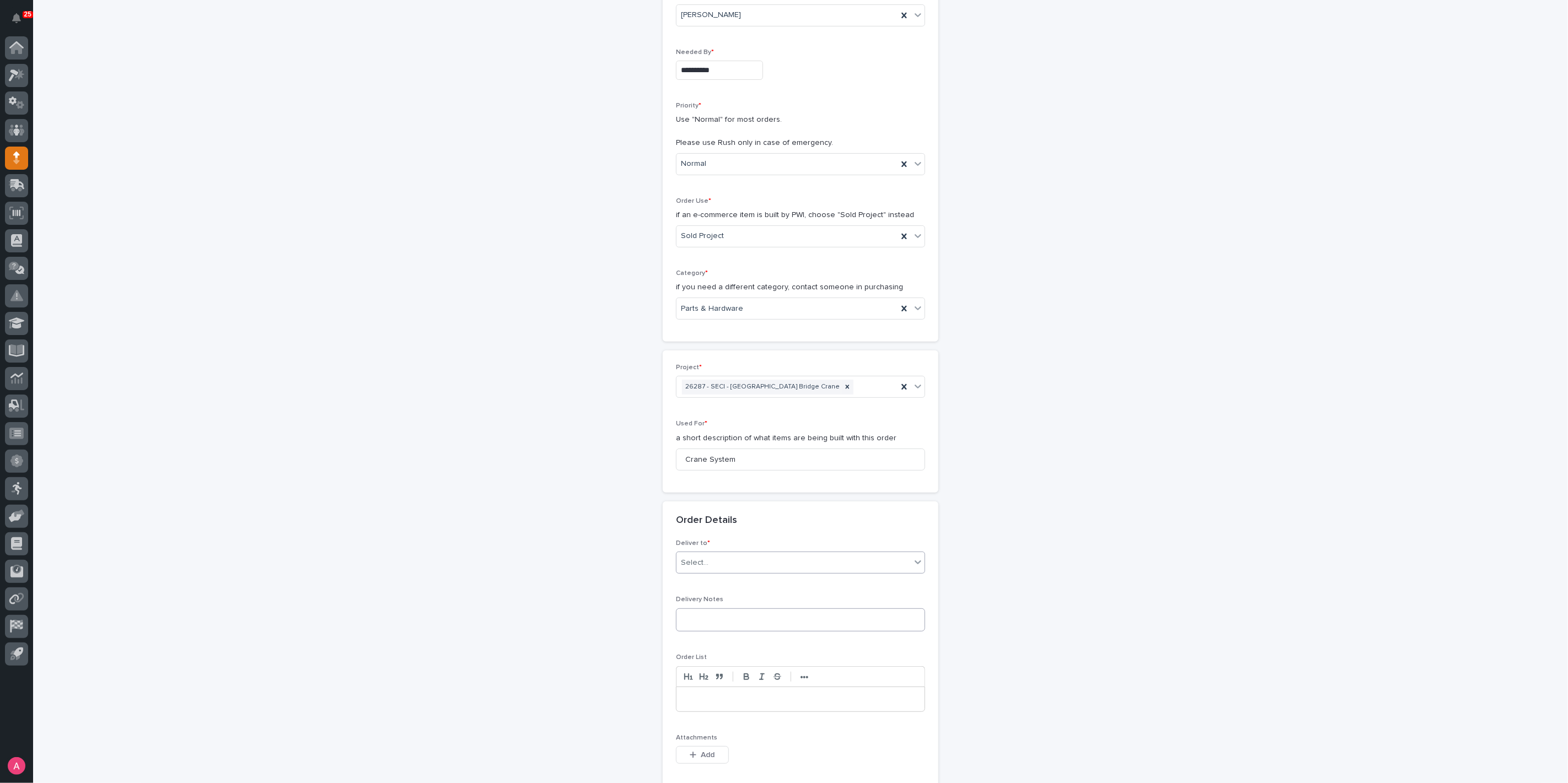
scroll to position [183, 0]
click at [722, 547] on div "Select..." at bounding box center [793, 550] width 234 height 18
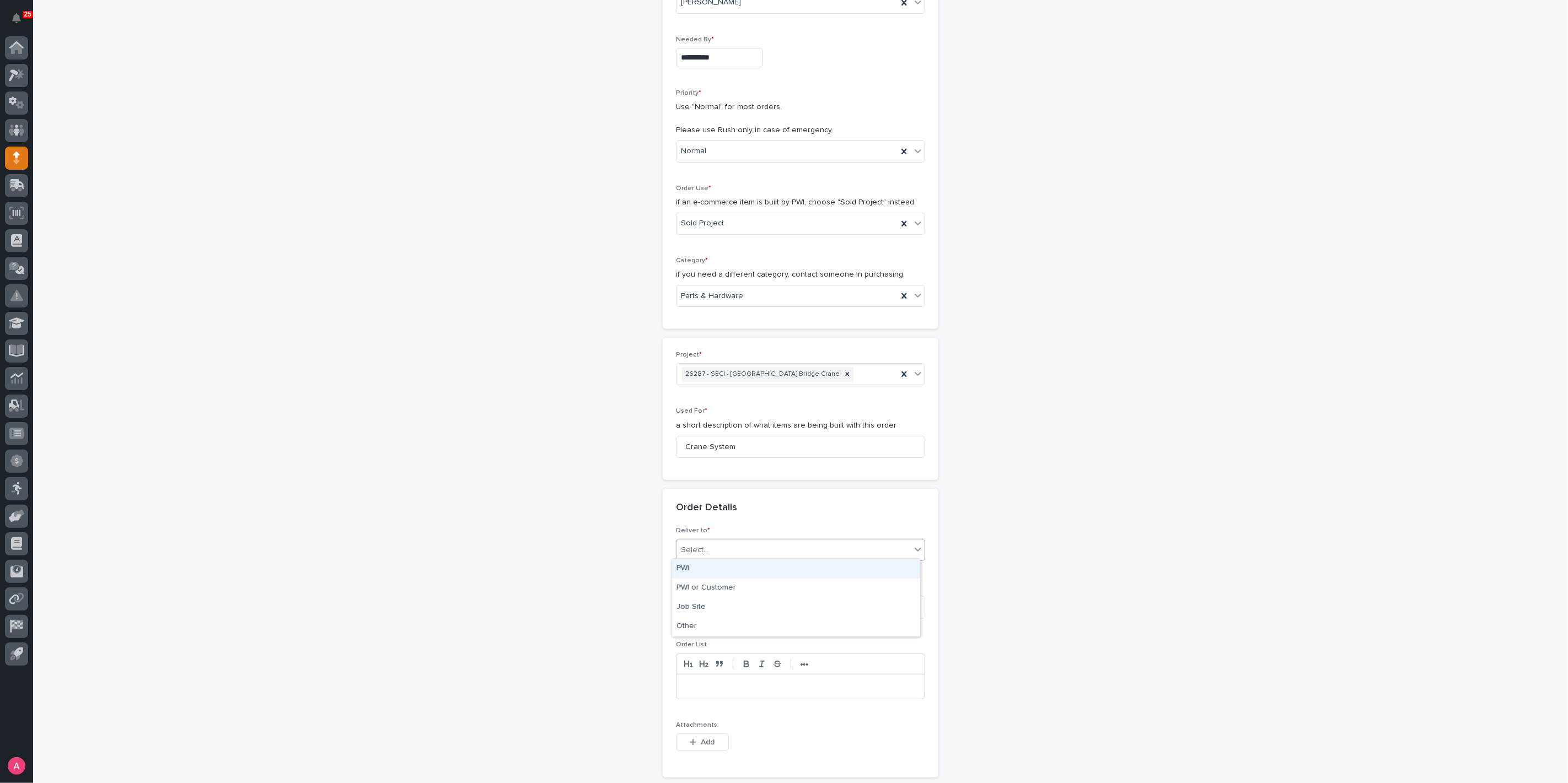
click at [721, 569] on div "PWI" at bounding box center [796, 569] width 248 height 19
click at [704, 737] on span "Add" at bounding box center [708, 742] width 14 height 10
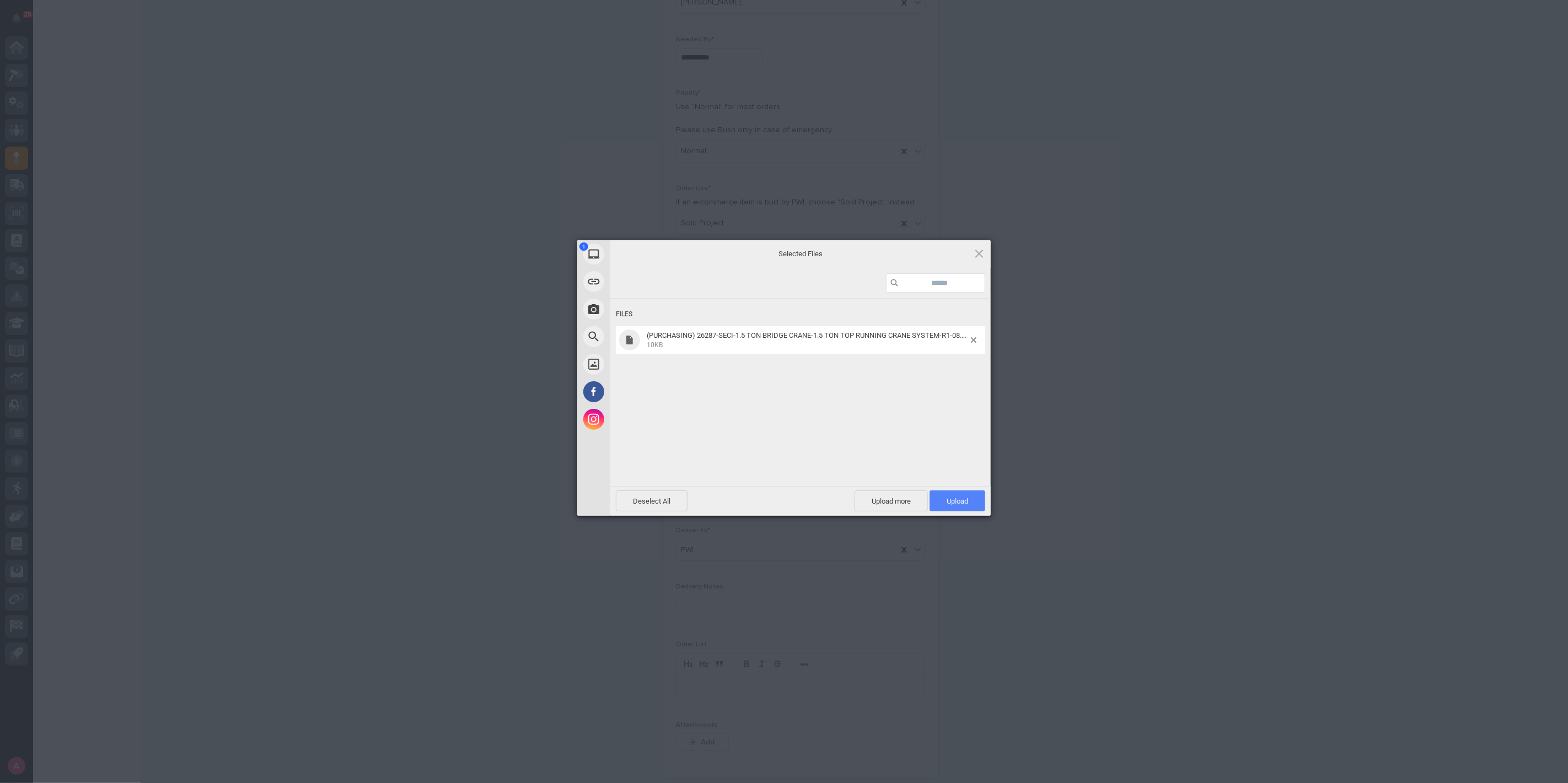
click at [965, 494] on span "Upload 1" at bounding box center [957, 501] width 56 height 21
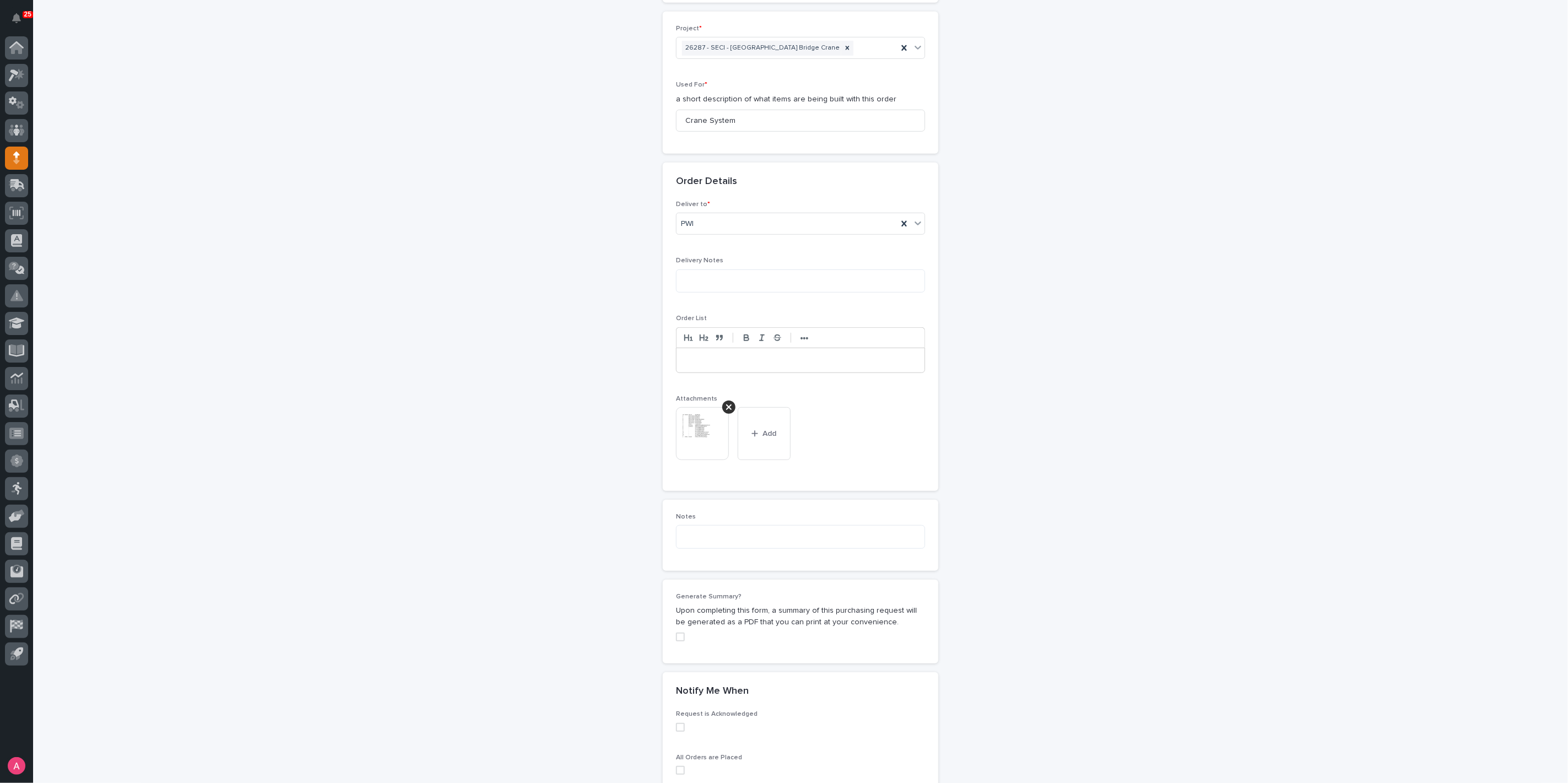
scroll to position [570, 0]
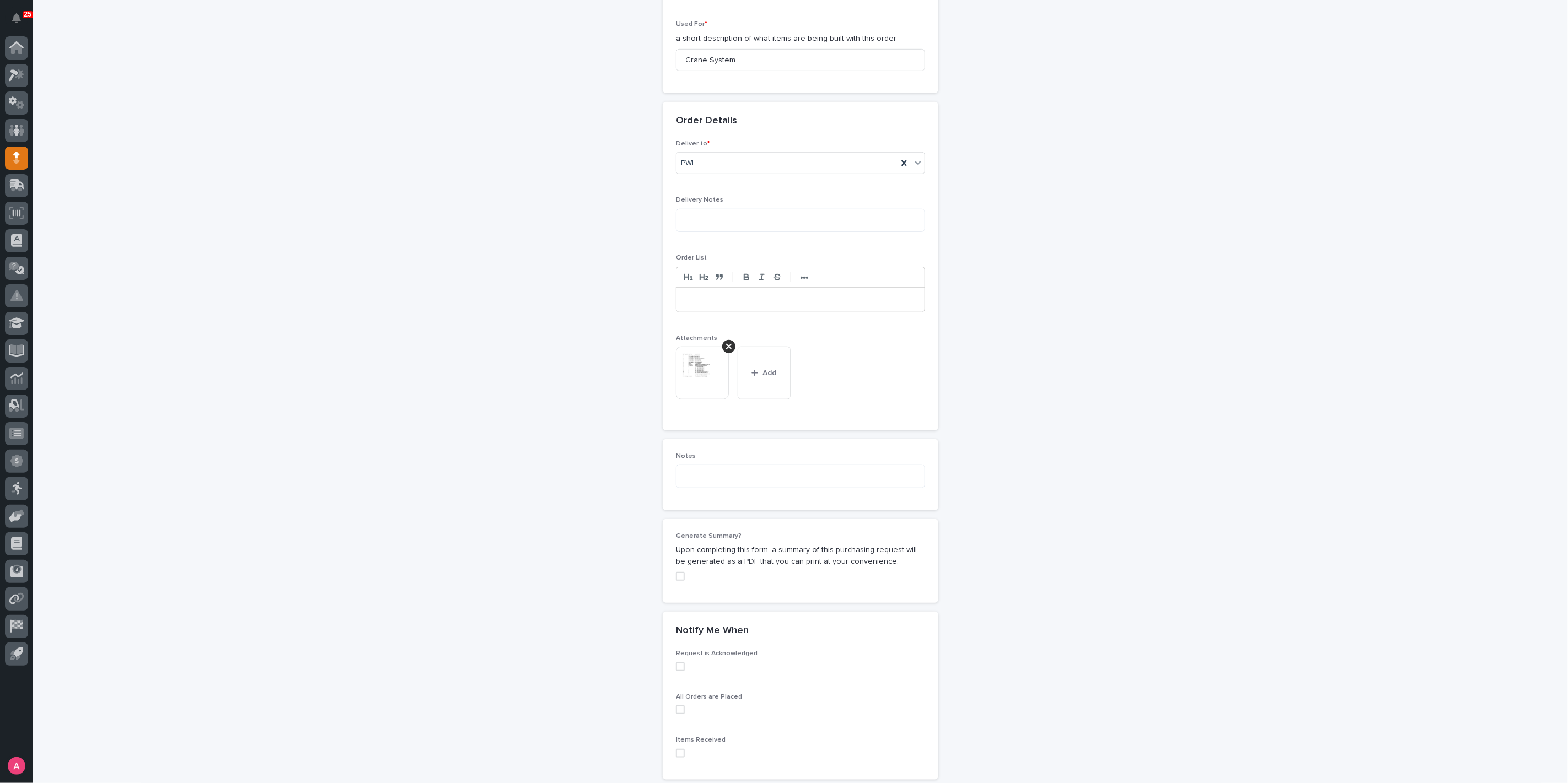
click at [670, 573] on div "Generate Summary? Upon completing this form, a summary of this purchasing reque…" at bounding box center [800, 561] width 275 height 84
click at [676, 573] on span at bounding box center [681, 576] width 9 height 9
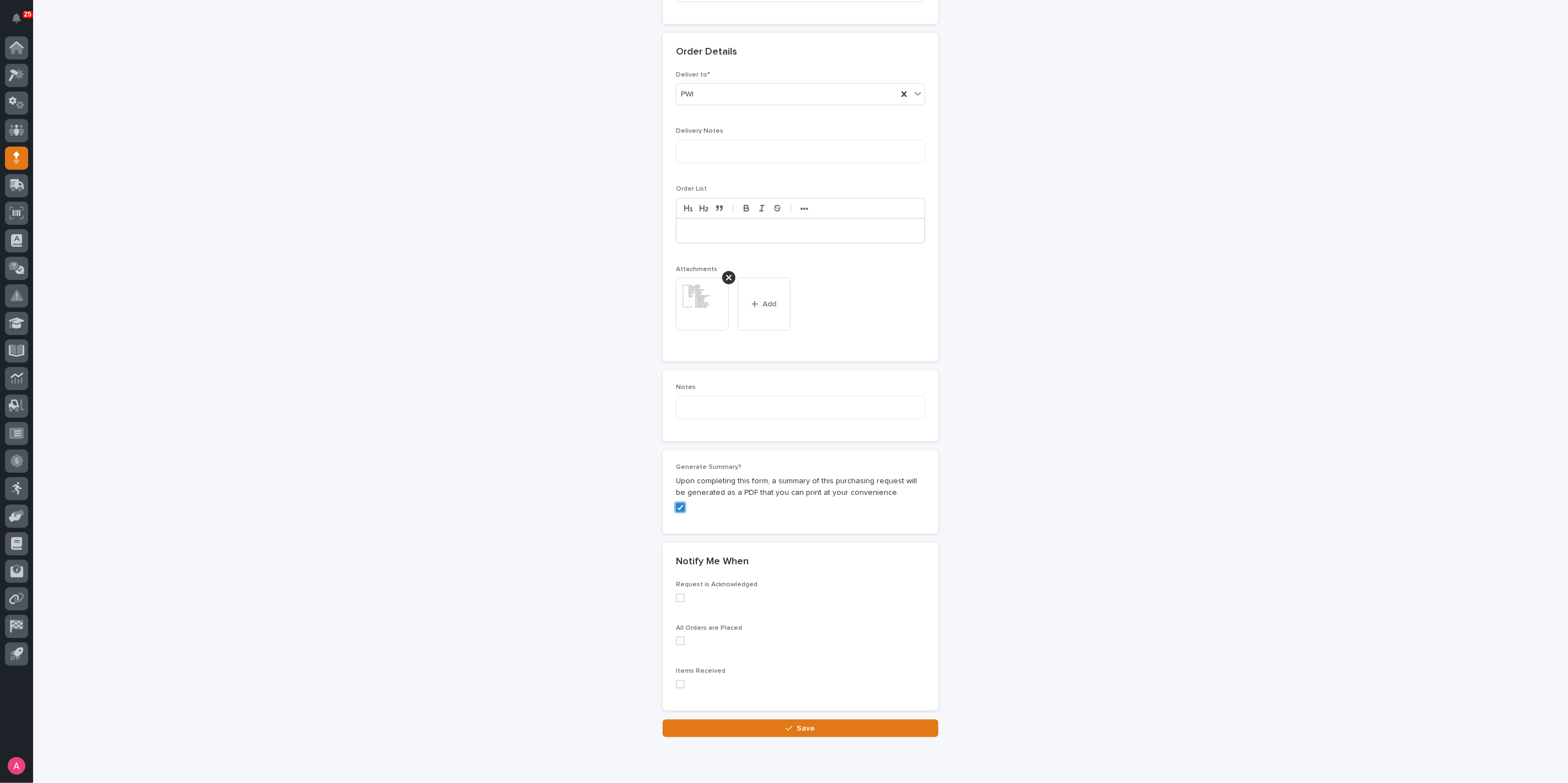
scroll to position [676, 0]
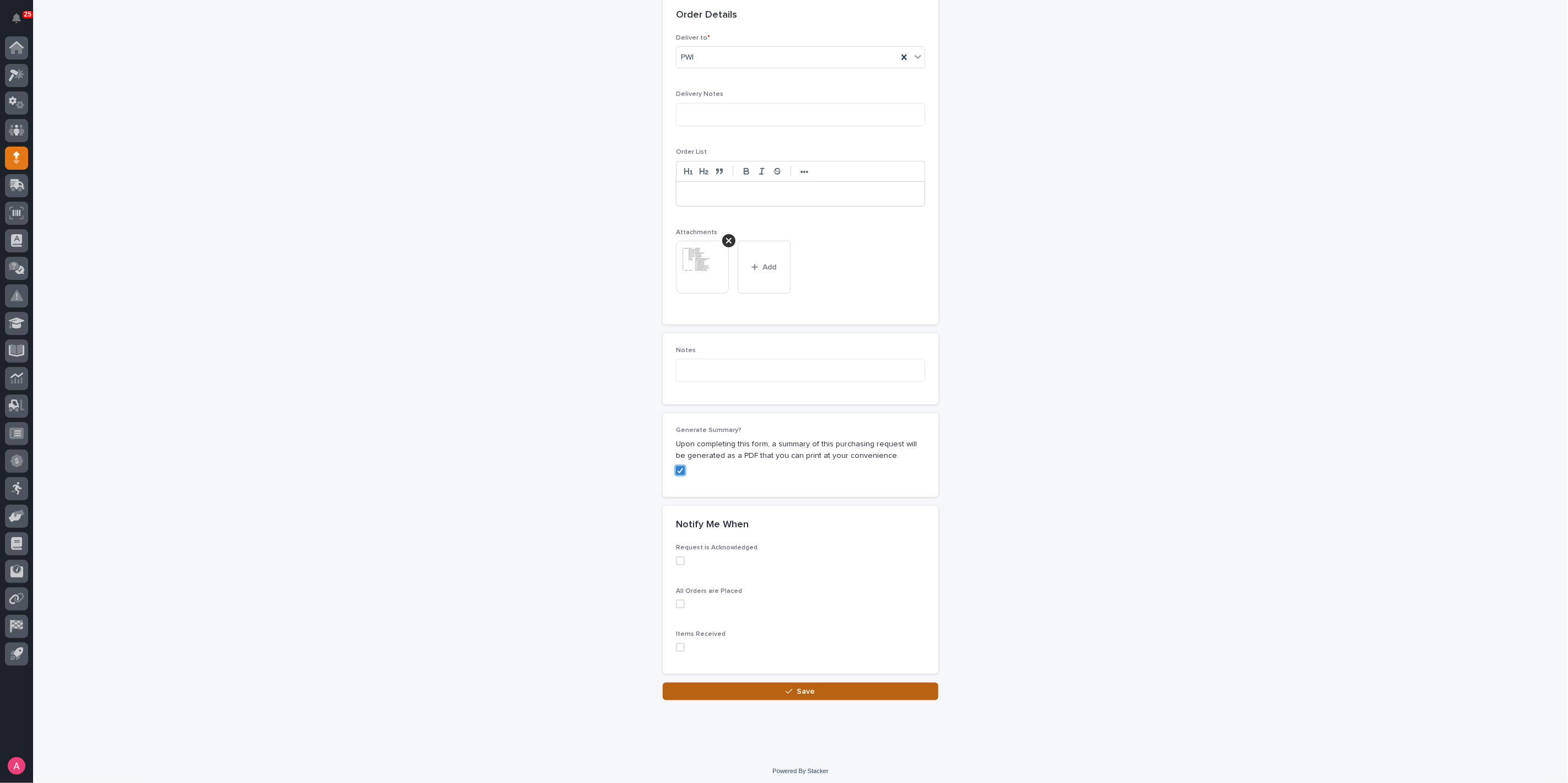
click at [779, 688] on button "Save" at bounding box center [800, 691] width 275 height 17
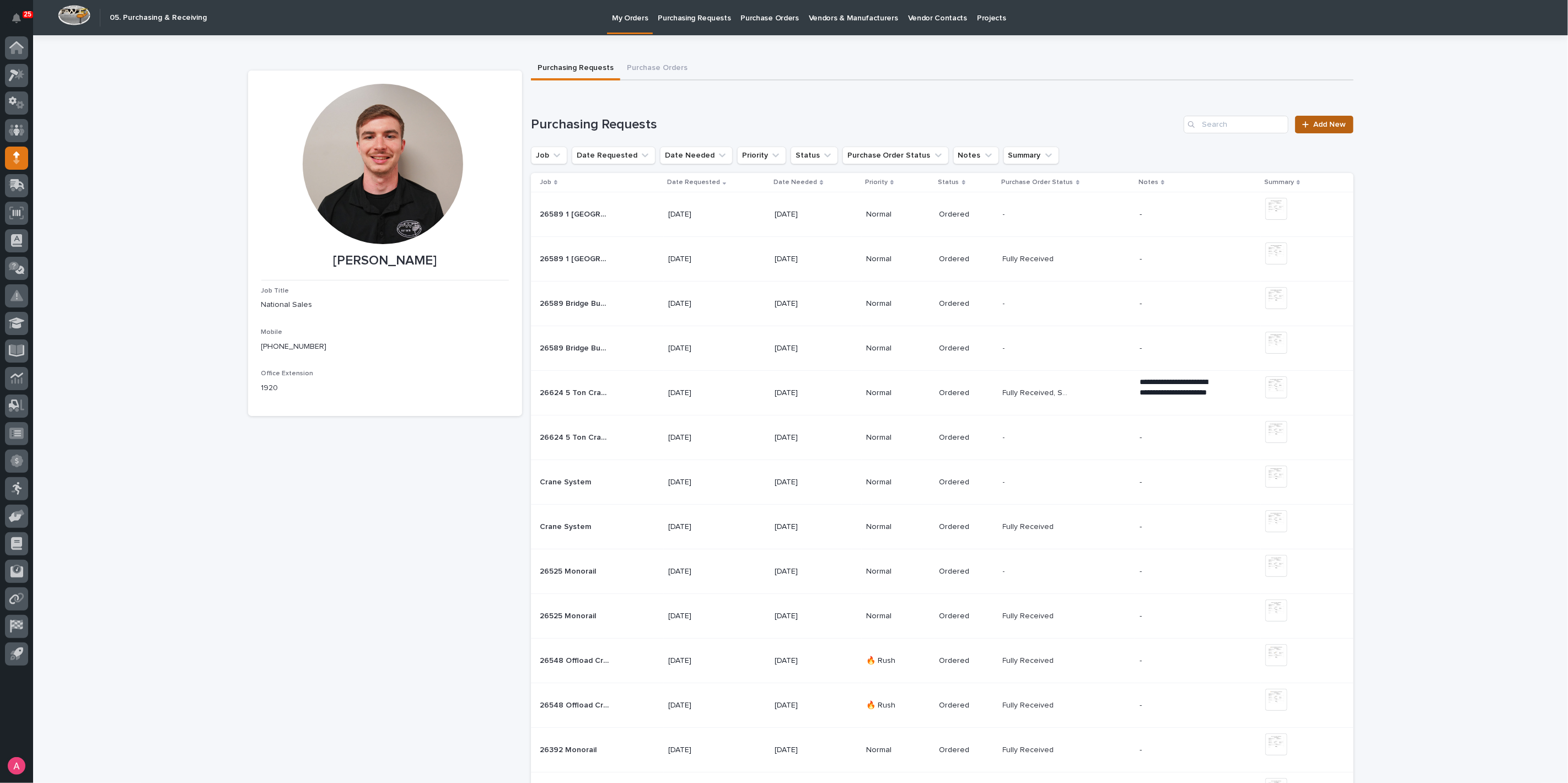
click at [1334, 117] on link "Add New" at bounding box center [1324, 124] width 58 height 17
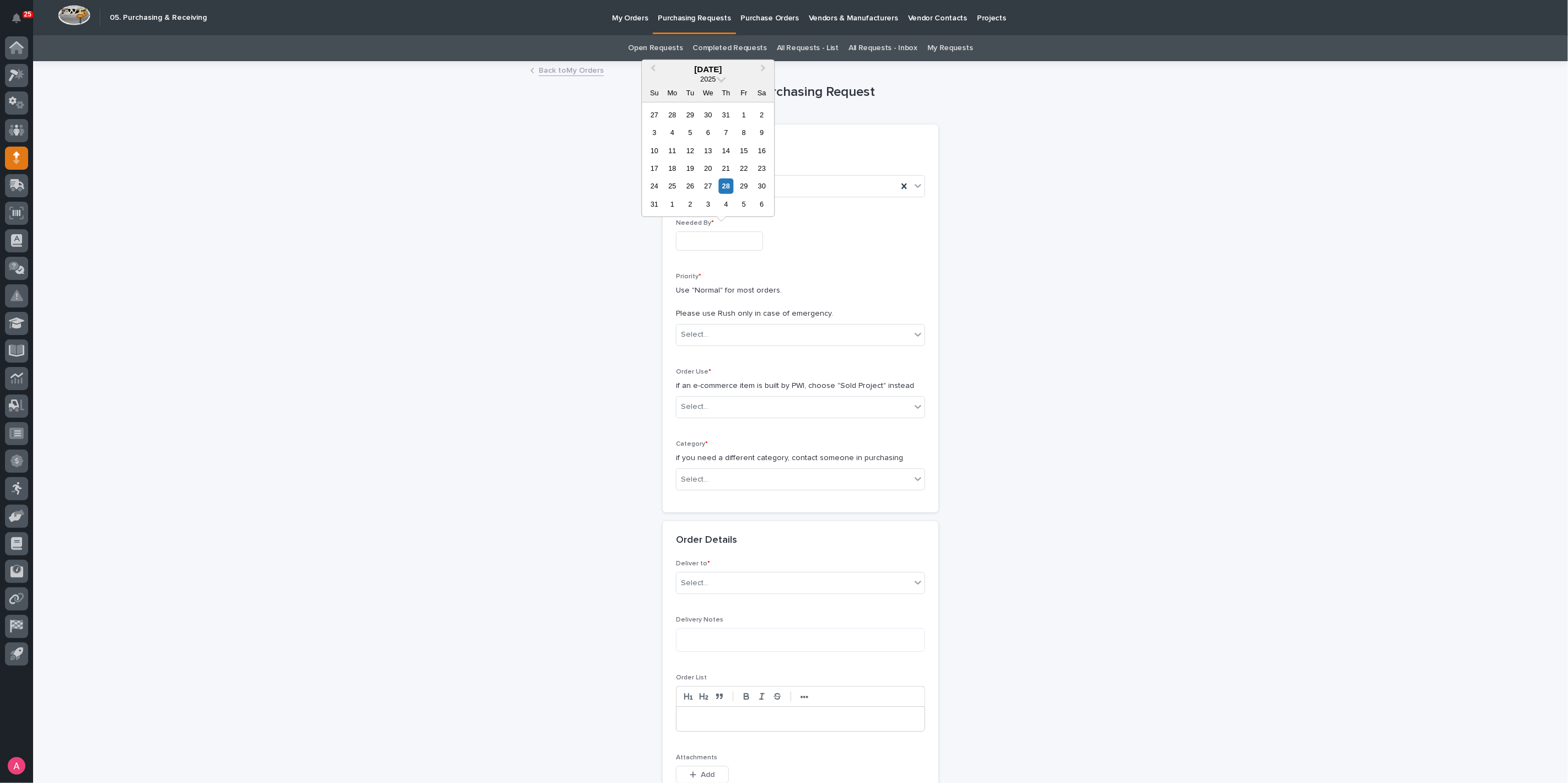
click at [719, 243] on input "text" at bounding box center [719, 240] width 87 height 19
click at [764, 73] on button "Next Month" at bounding box center [763, 69] width 17 height 17
click at [728, 138] on div "11" at bounding box center [726, 133] width 15 height 15
type input "**********"
click at [731, 329] on div "Select..." at bounding box center [793, 334] width 234 height 18
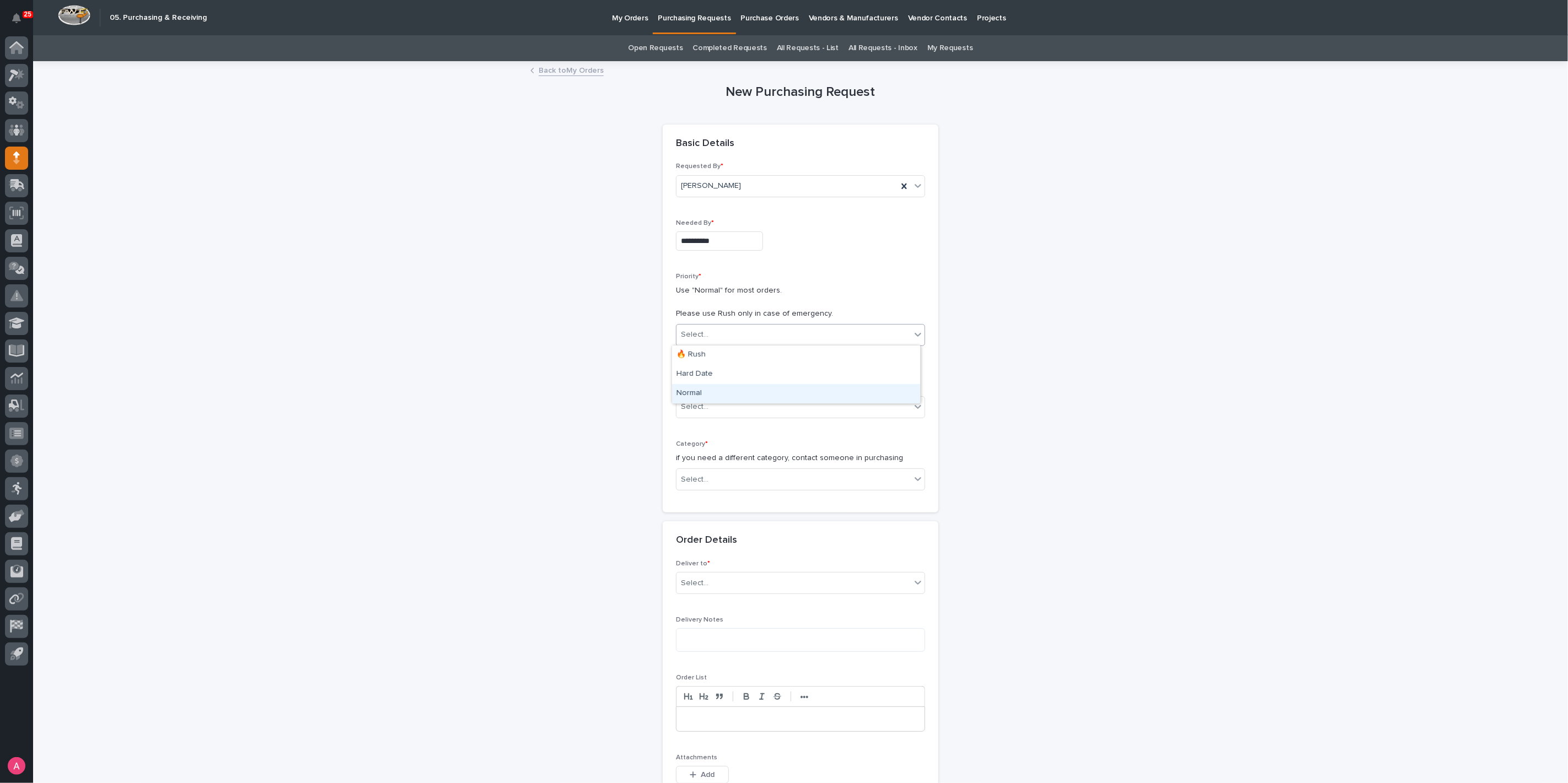
click at [719, 390] on div "Normal" at bounding box center [796, 393] width 248 height 19
click at [718, 406] on div "Select..." at bounding box center [793, 407] width 234 height 18
click at [729, 425] on div "Sold Project" at bounding box center [796, 426] width 248 height 19
click at [741, 482] on div "Select..." at bounding box center [793, 480] width 234 height 18
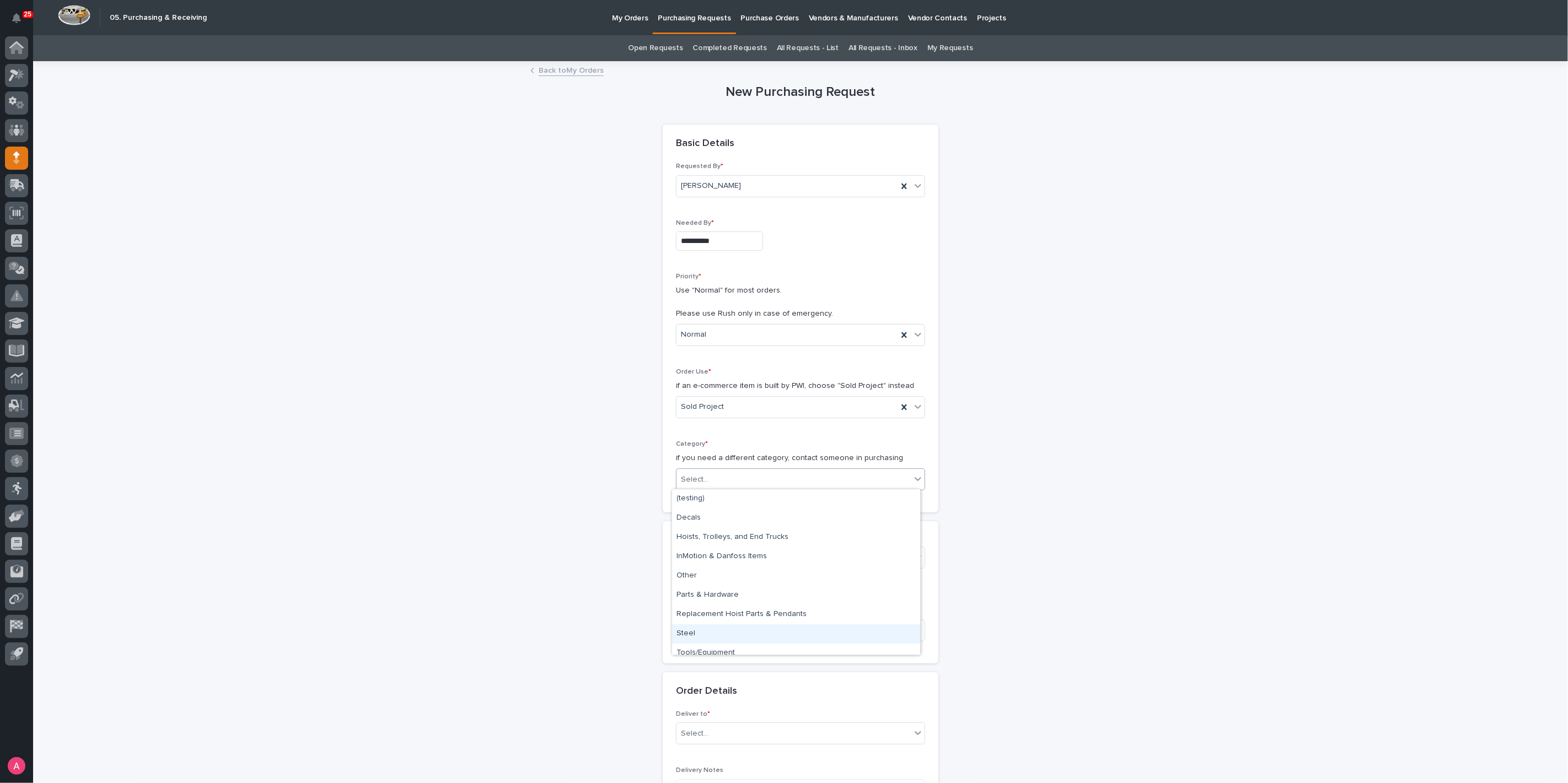
click at [722, 624] on div "Steel" at bounding box center [796, 633] width 248 height 19
click at [736, 562] on div "Select..." at bounding box center [793, 558] width 234 height 18
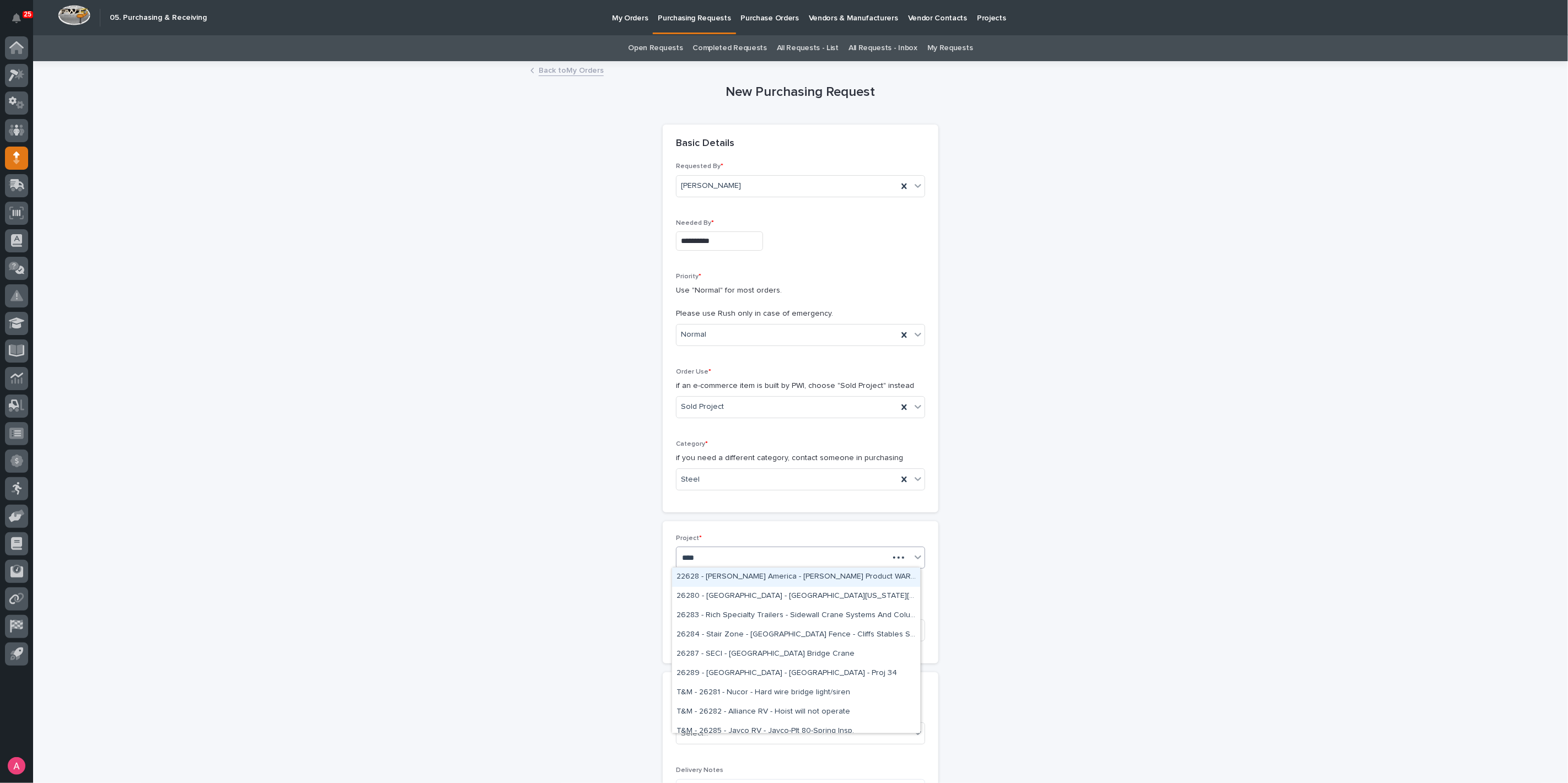
type input "*****"
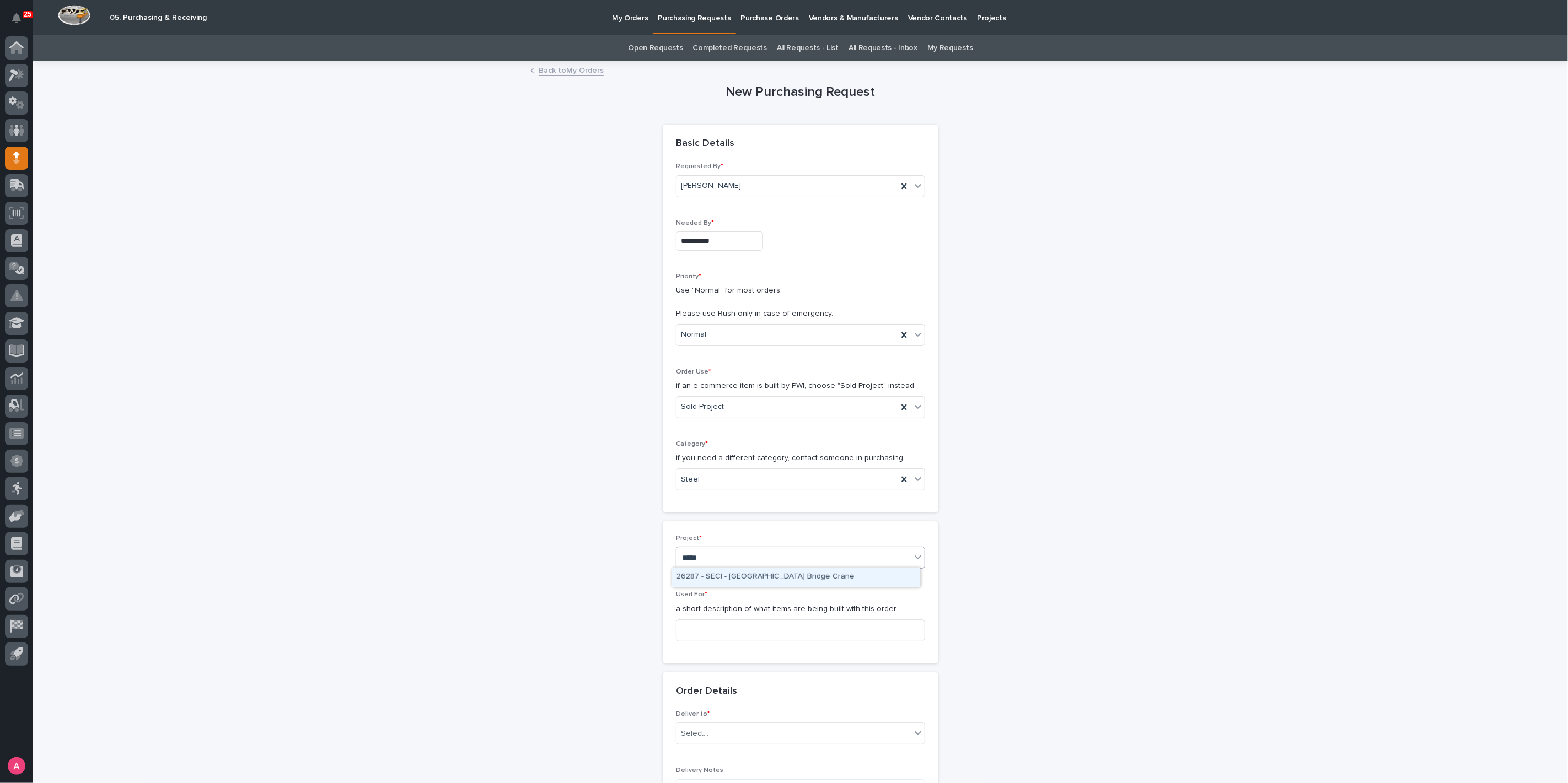
click at [737, 569] on div "26287 - SECI - [GEOGRAPHIC_DATA] Bridge Crane" at bounding box center [796, 577] width 248 height 19
click at [737, 622] on input at bounding box center [801, 630] width 249 height 22
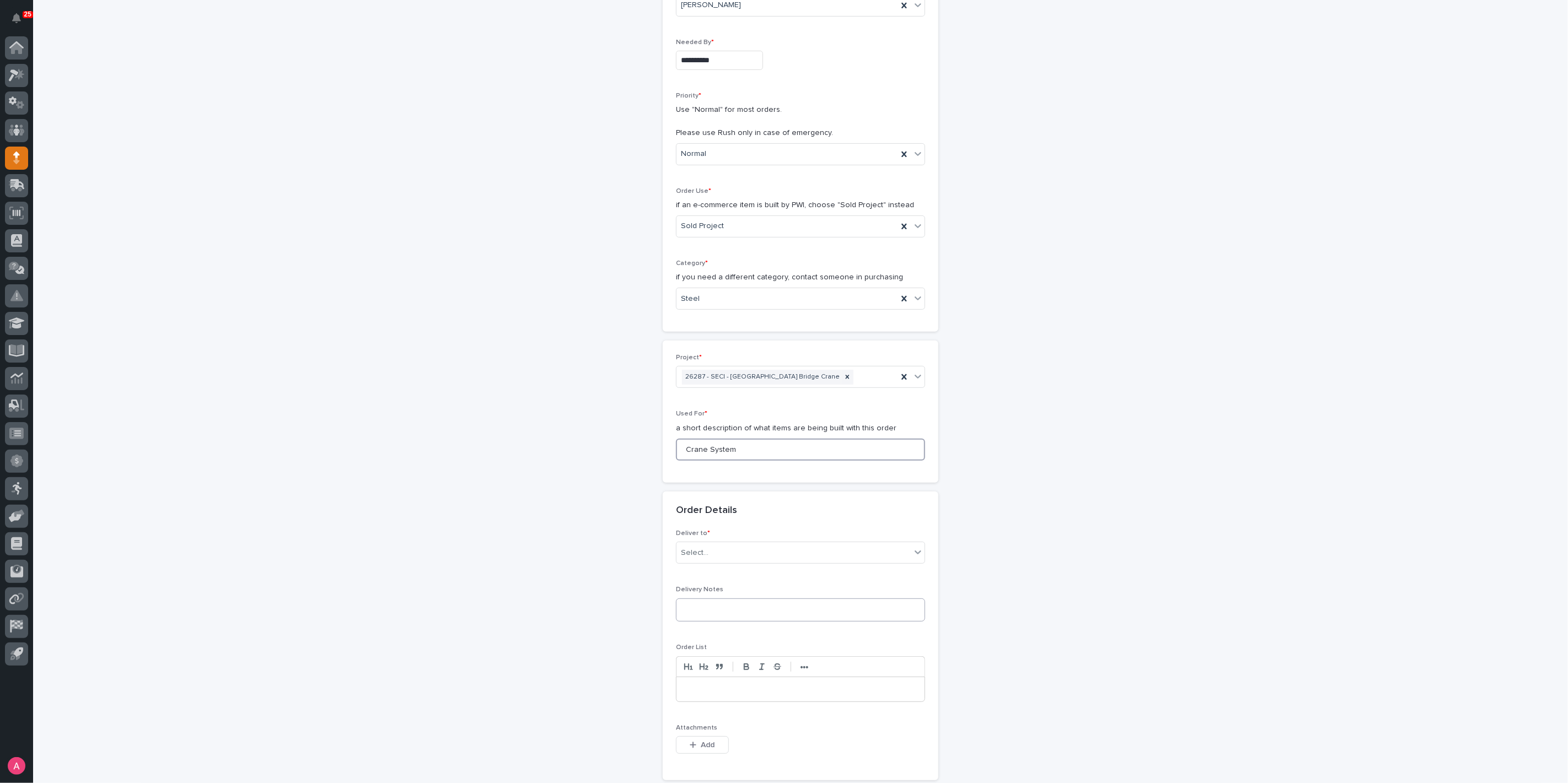
scroll to position [183, 0]
type input "Crane System"
click at [775, 541] on div "Select..." at bounding box center [793, 550] width 234 height 18
click at [748, 570] on div "PWI" at bounding box center [796, 569] width 248 height 19
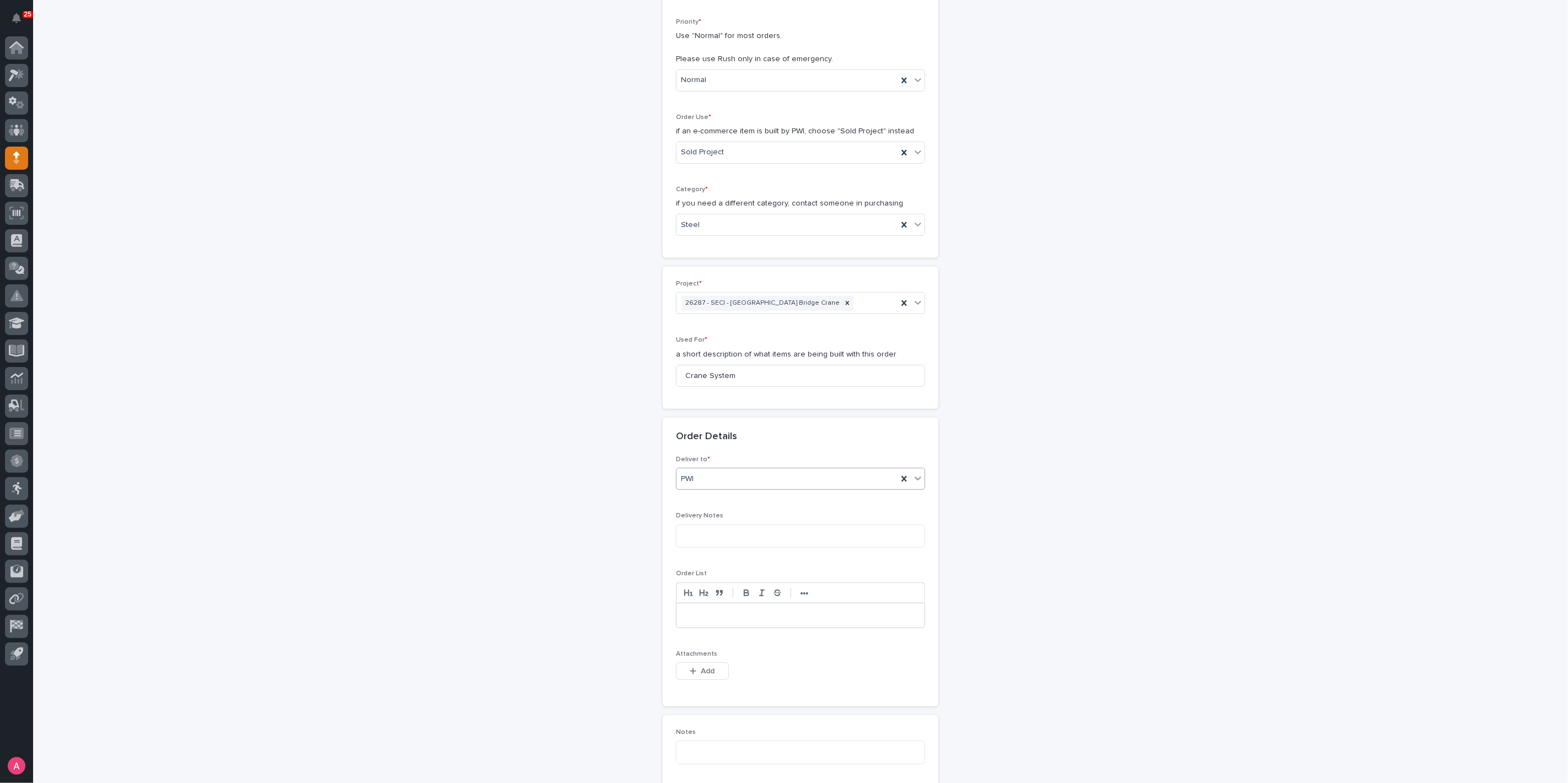
scroll to position [306, 0]
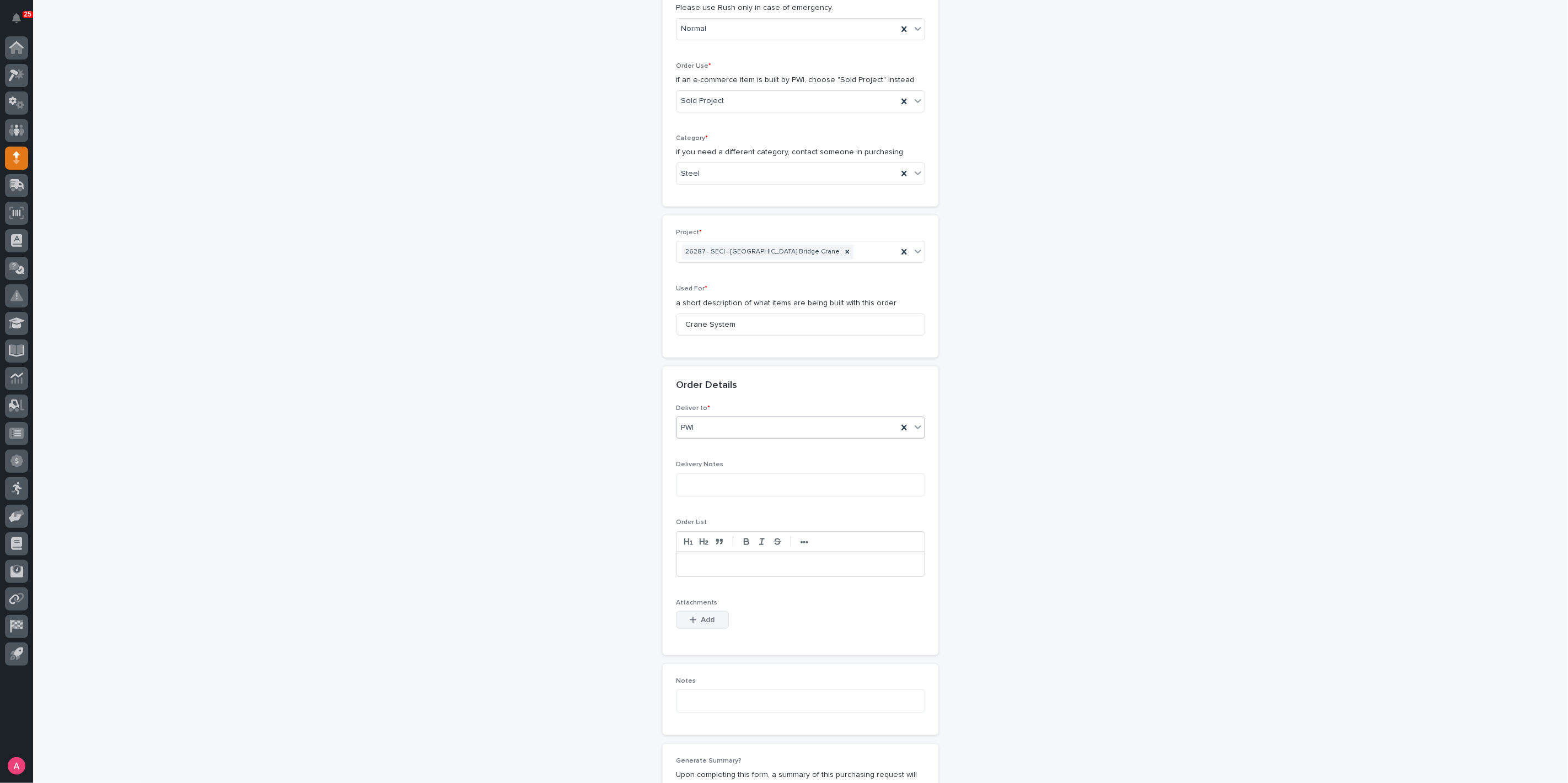
click at [715, 620] on button "Add" at bounding box center [703, 620] width 53 height 17
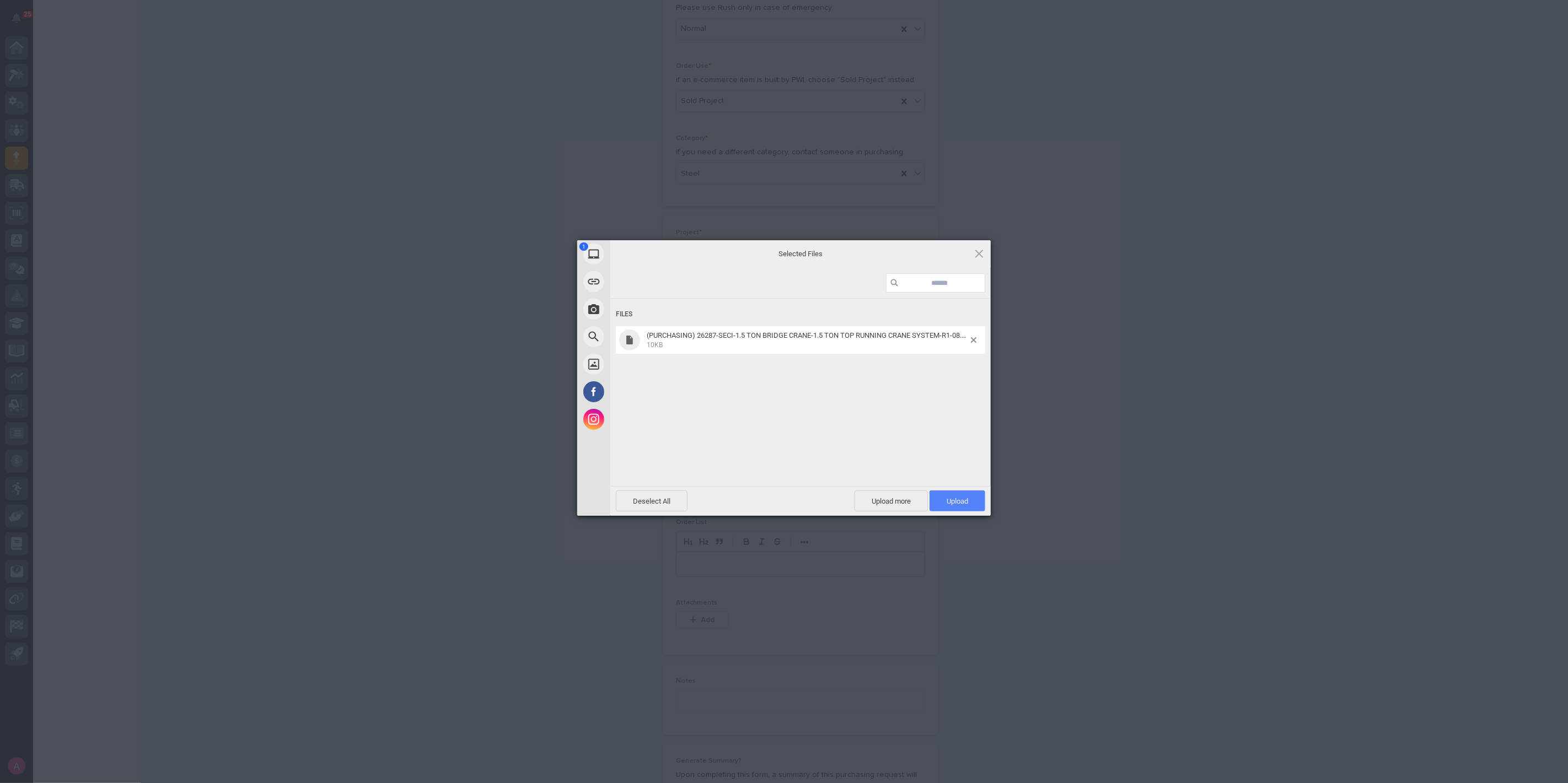
click at [957, 492] on span "Upload 1" at bounding box center [957, 501] width 56 height 21
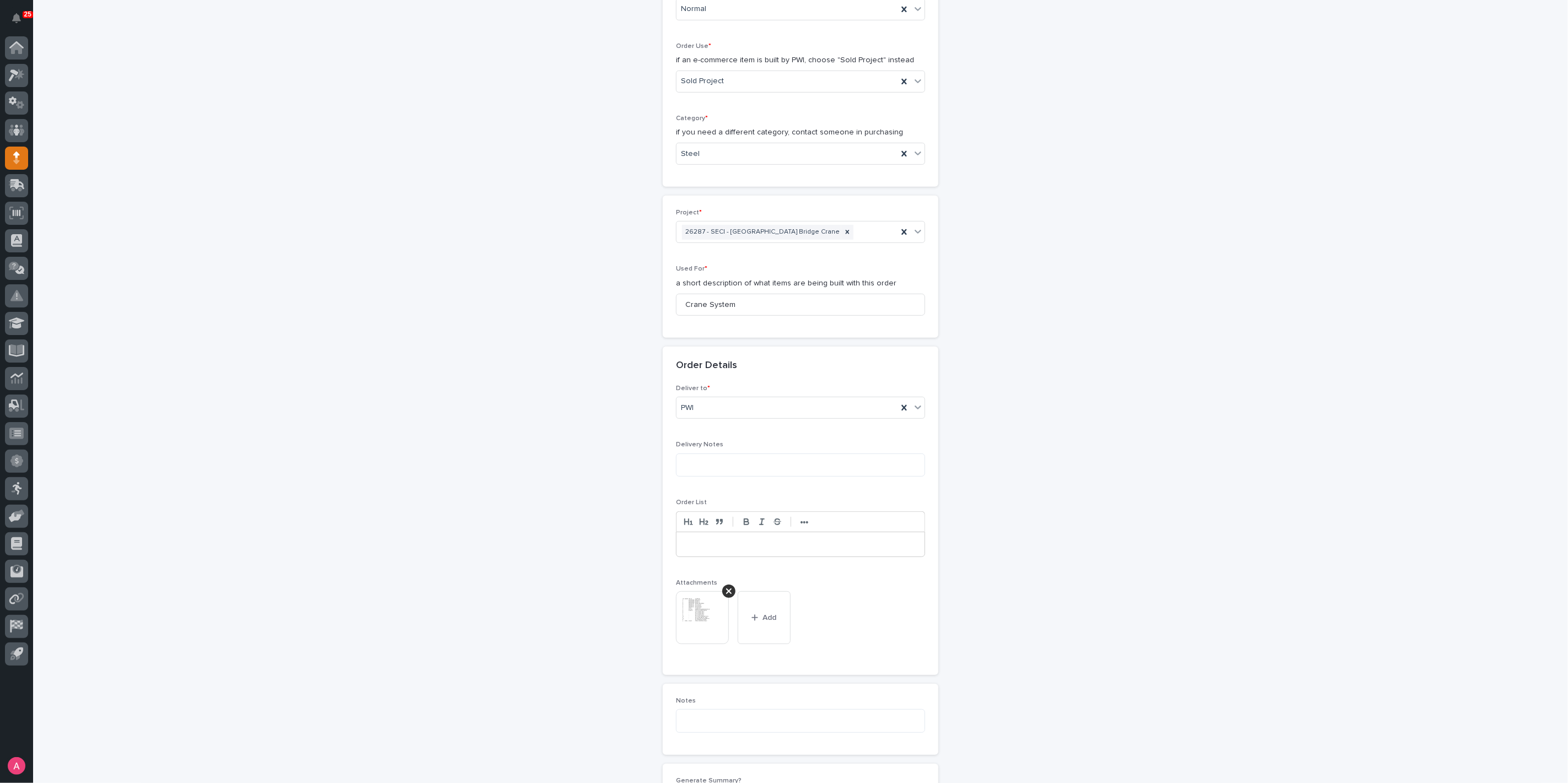
scroll to position [632, 0]
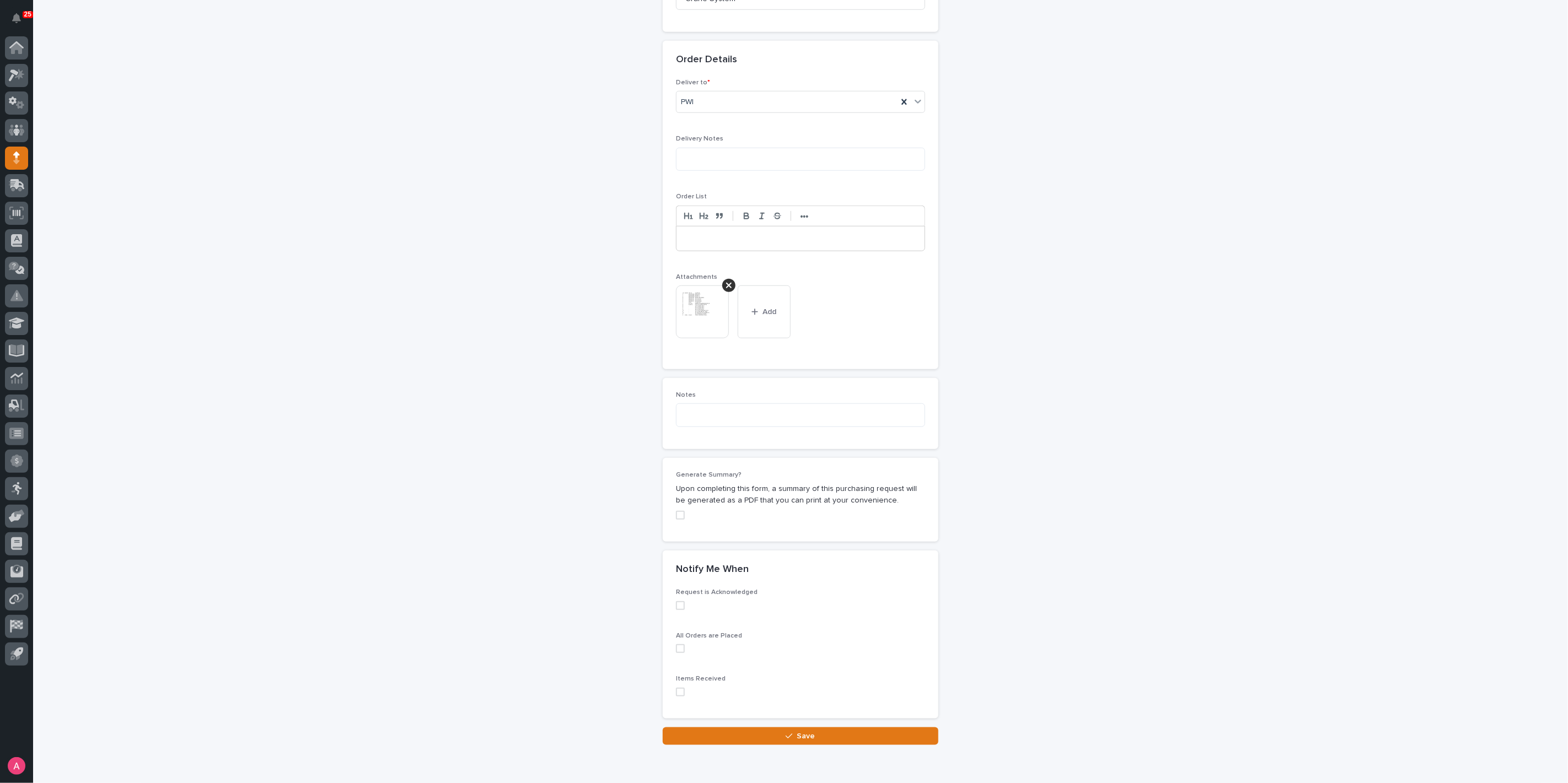
click at [678, 511] on span at bounding box center [681, 515] width 9 height 9
click at [813, 733] on button "Save" at bounding box center [800, 736] width 275 height 17
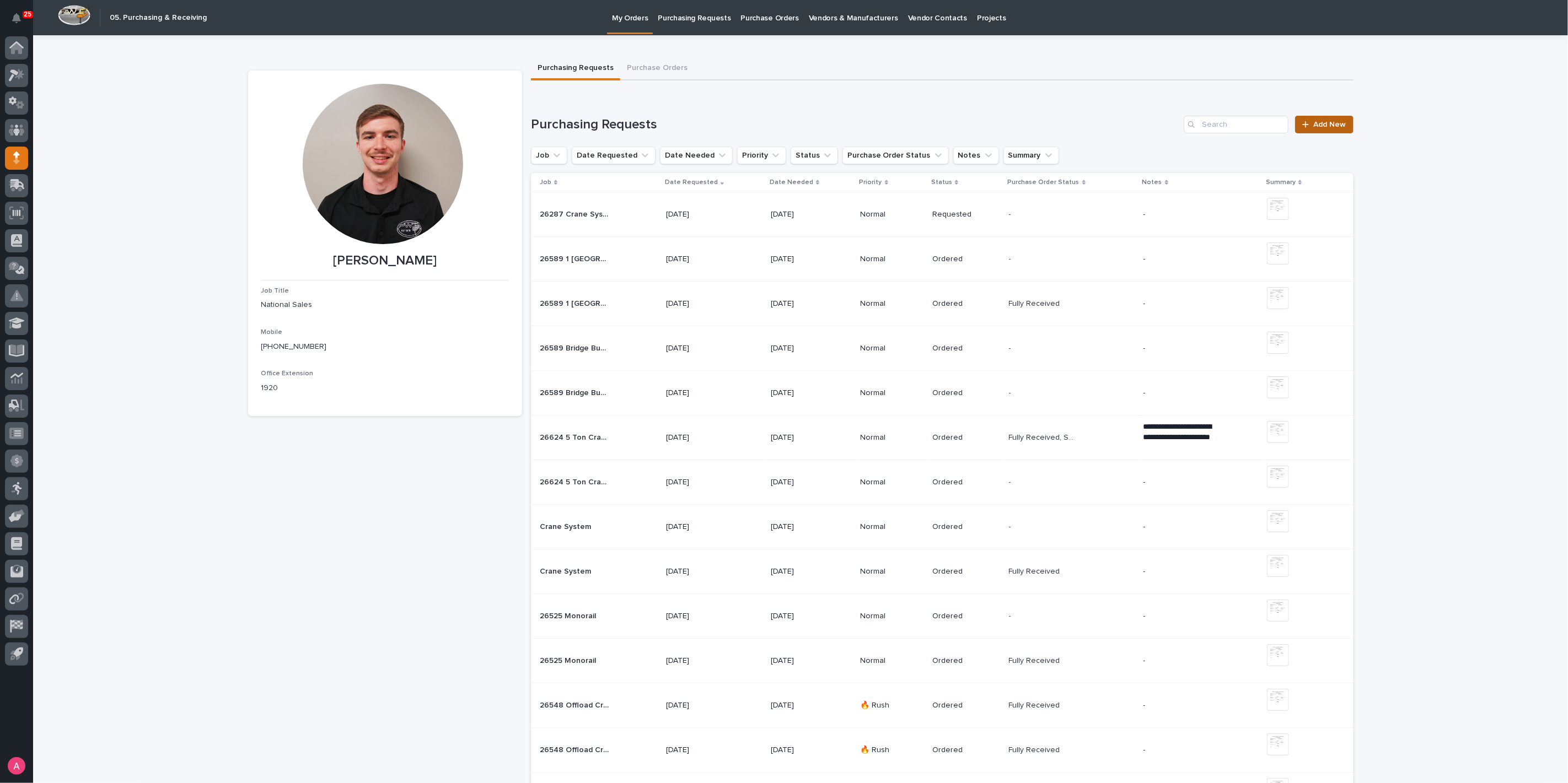
click at [1320, 124] on span "Add New" at bounding box center [1330, 125] width 33 height 8
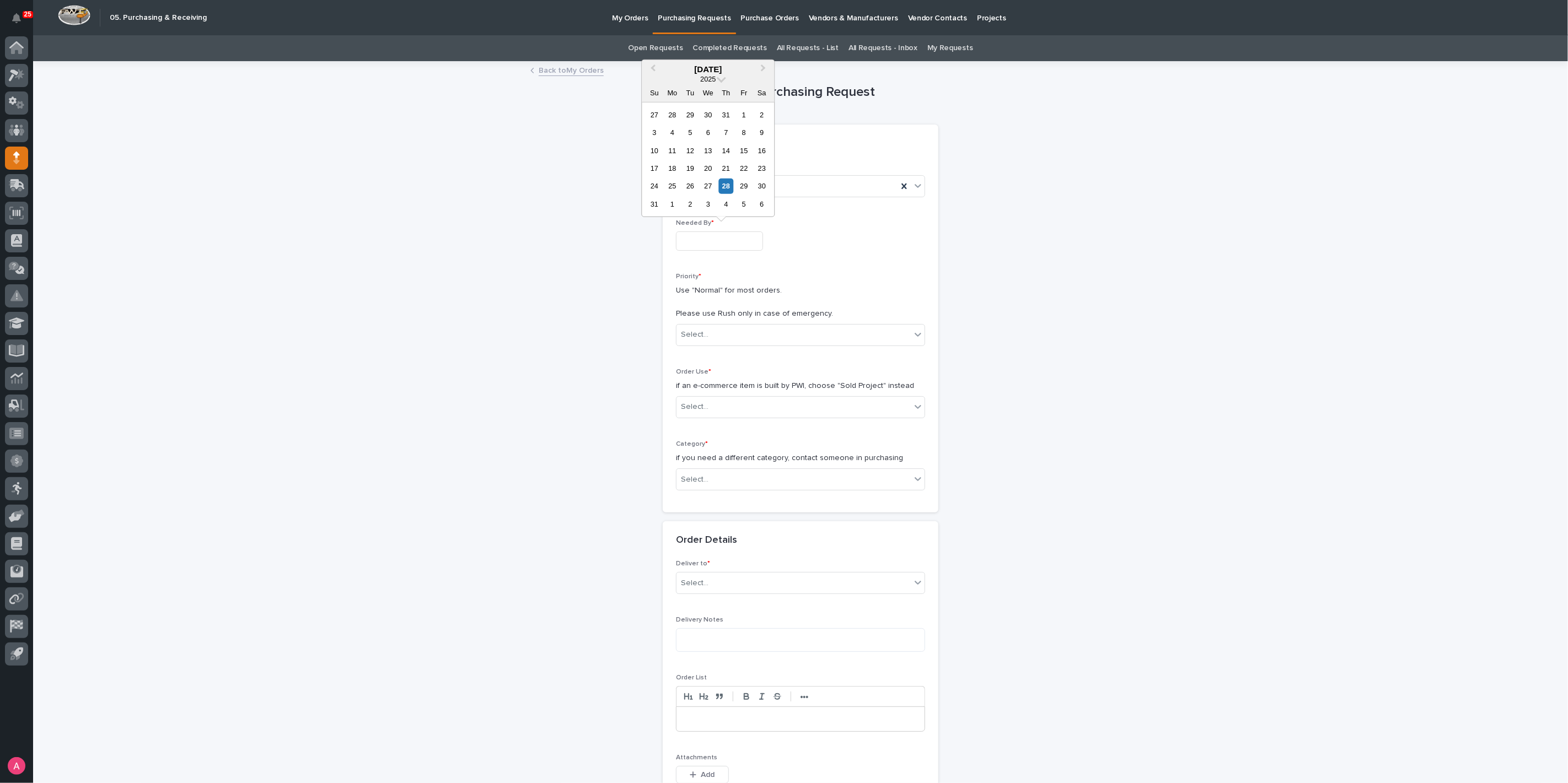
click at [725, 244] on input "text" at bounding box center [719, 240] width 87 height 19
click at [771, 68] on button "Next Month" at bounding box center [763, 69] width 17 height 17
click at [732, 151] on div "18" at bounding box center [726, 151] width 15 height 15
type input "**********"
click at [724, 334] on div "Select..." at bounding box center [793, 334] width 234 height 18
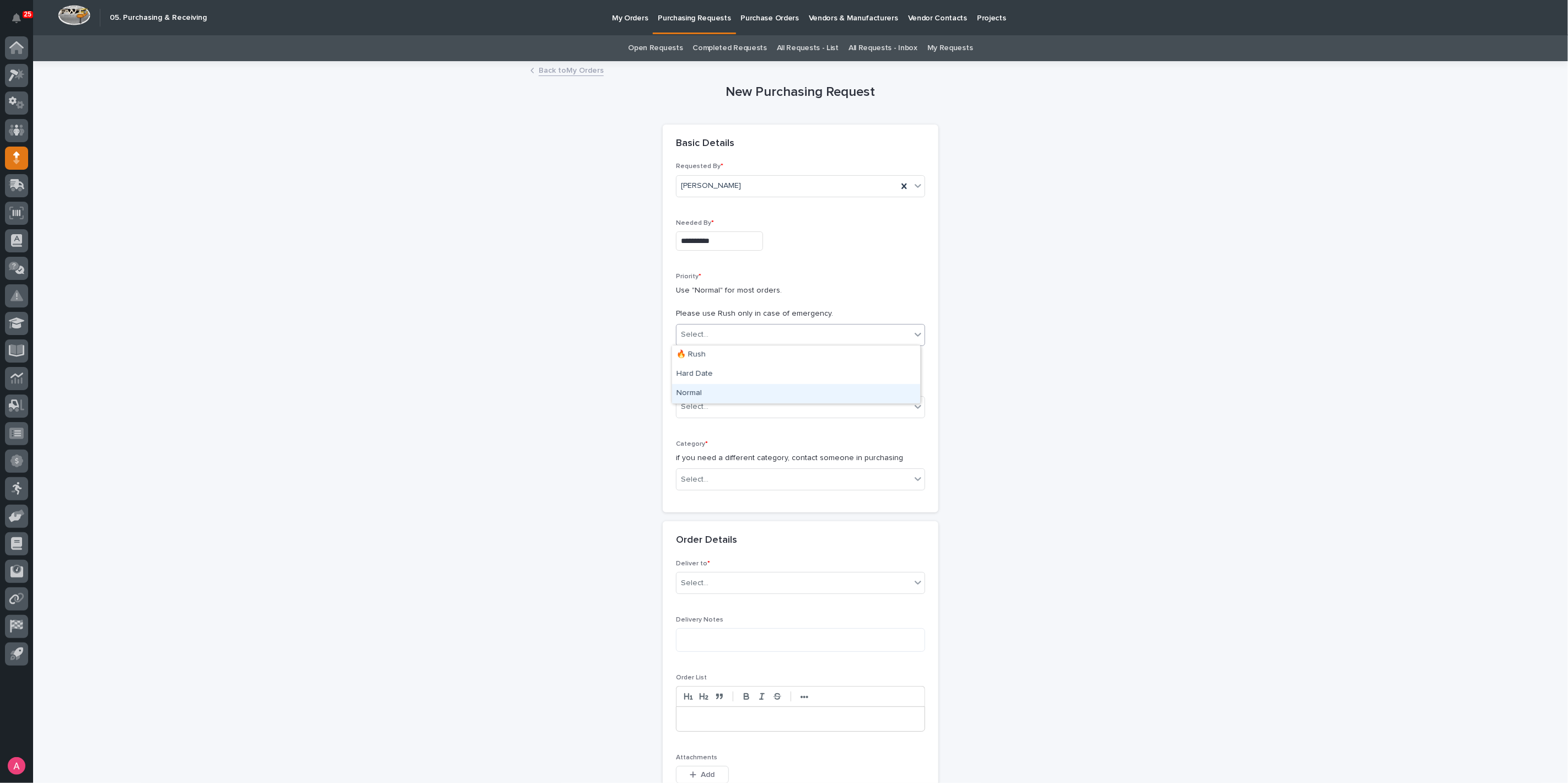
click at [722, 390] on div "Normal" at bounding box center [796, 393] width 248 height 19
click at [722, 400] on div "Select..." at bounding box center [793, 407] width 234 height 18
click at [726, 426] on div "Sold Project" at bounding box center [796, 426] width 248 height 19
click at [733, 474] on div "Select..." at bounding box center [793, 480] width 234 height 18
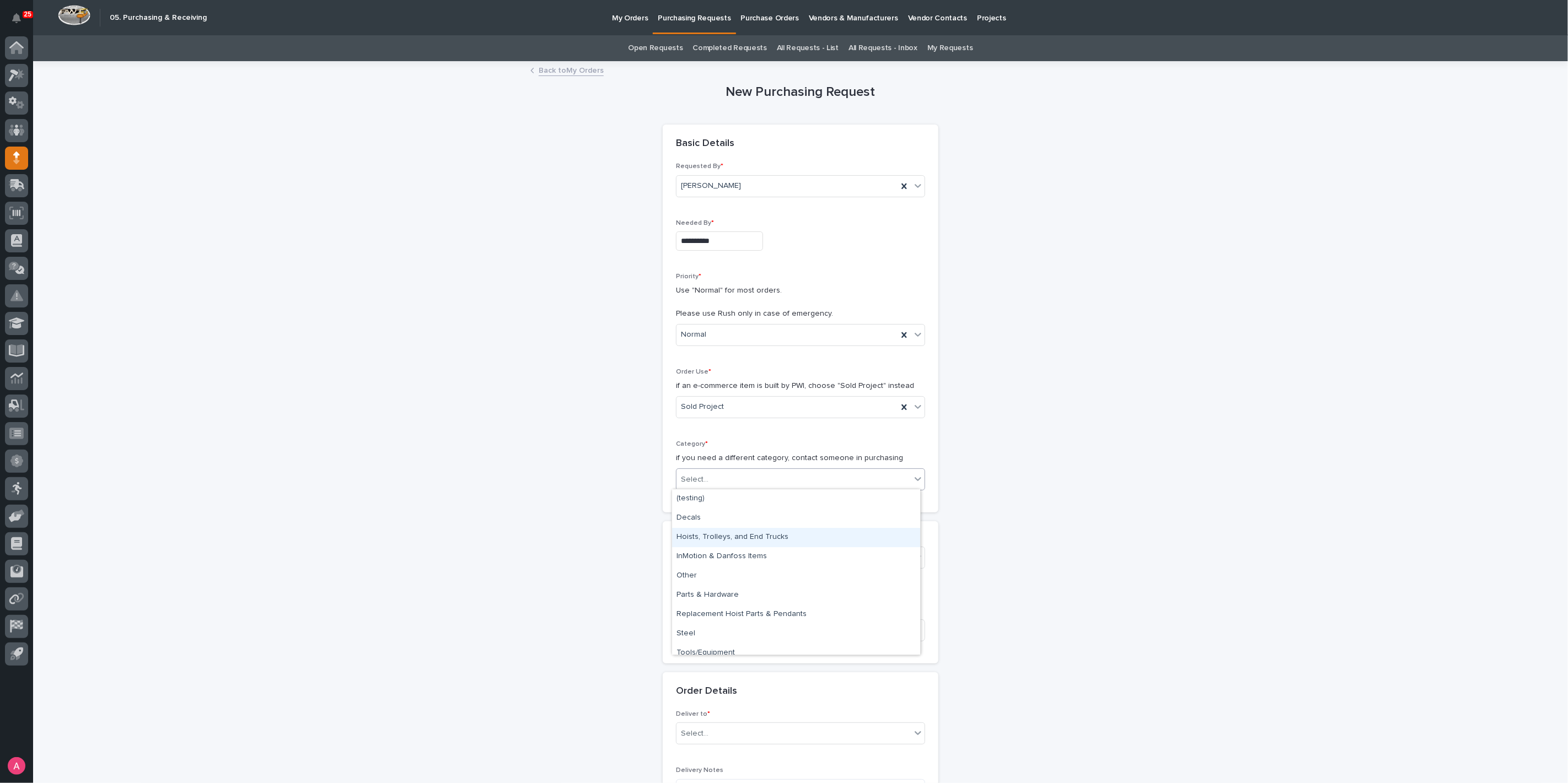
click at [742, 543] on div "Hoists, Trolleys, and End Trucks" at bounding box center [796, 537] width 248 height 19
click at [741, 554] on div "Select..." at bounding box center [793, 558] width 234 height 18
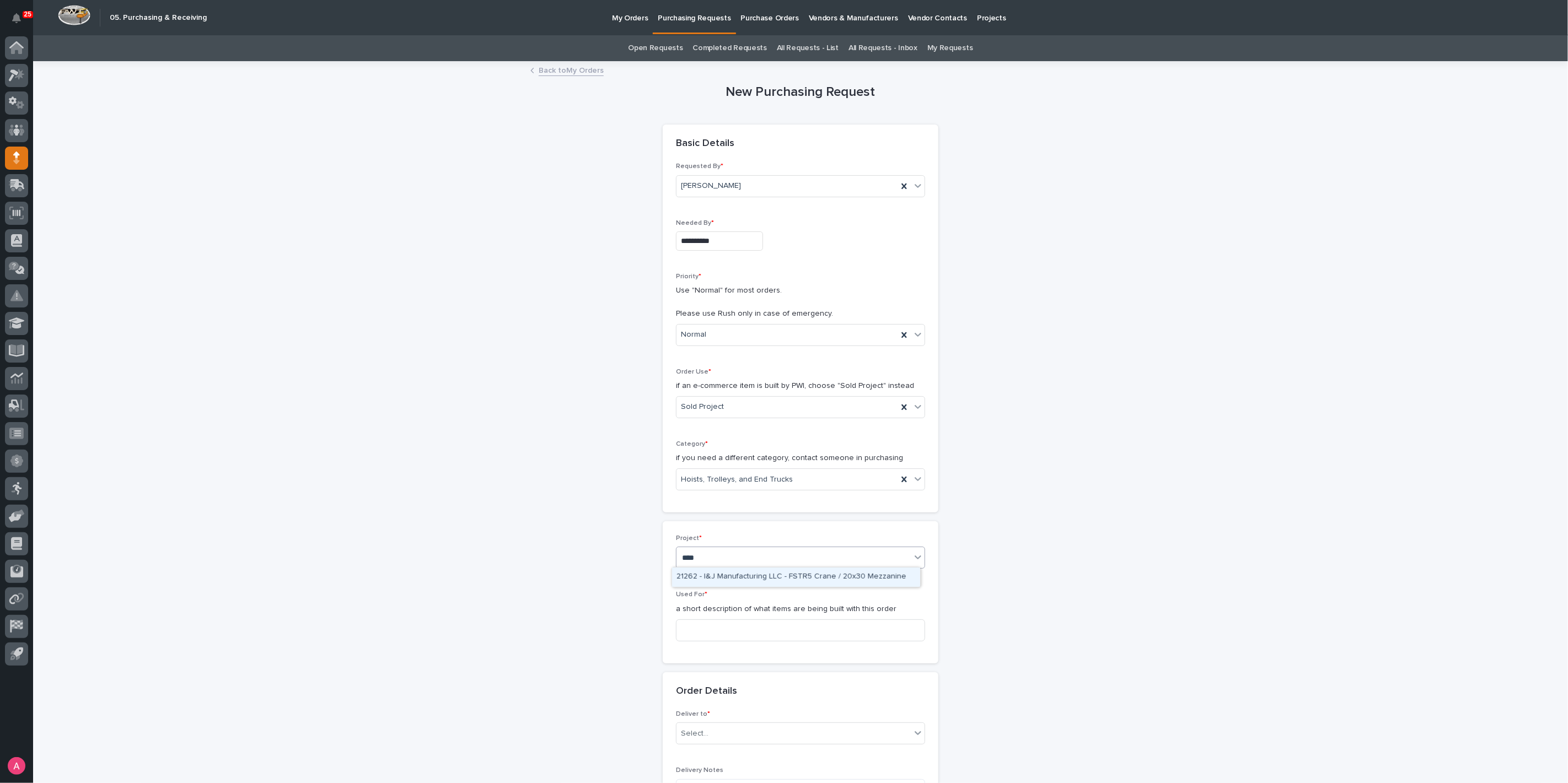
type input "*****"
click at [725, 574] on div "26287 - SECI - [GEOGRAPHIC_DATA] Bridge Crane" at bounding box center [796, 577] width 248 height 19
click at [751, 624] on input at bounding box center [801, 630] width 249 height 22
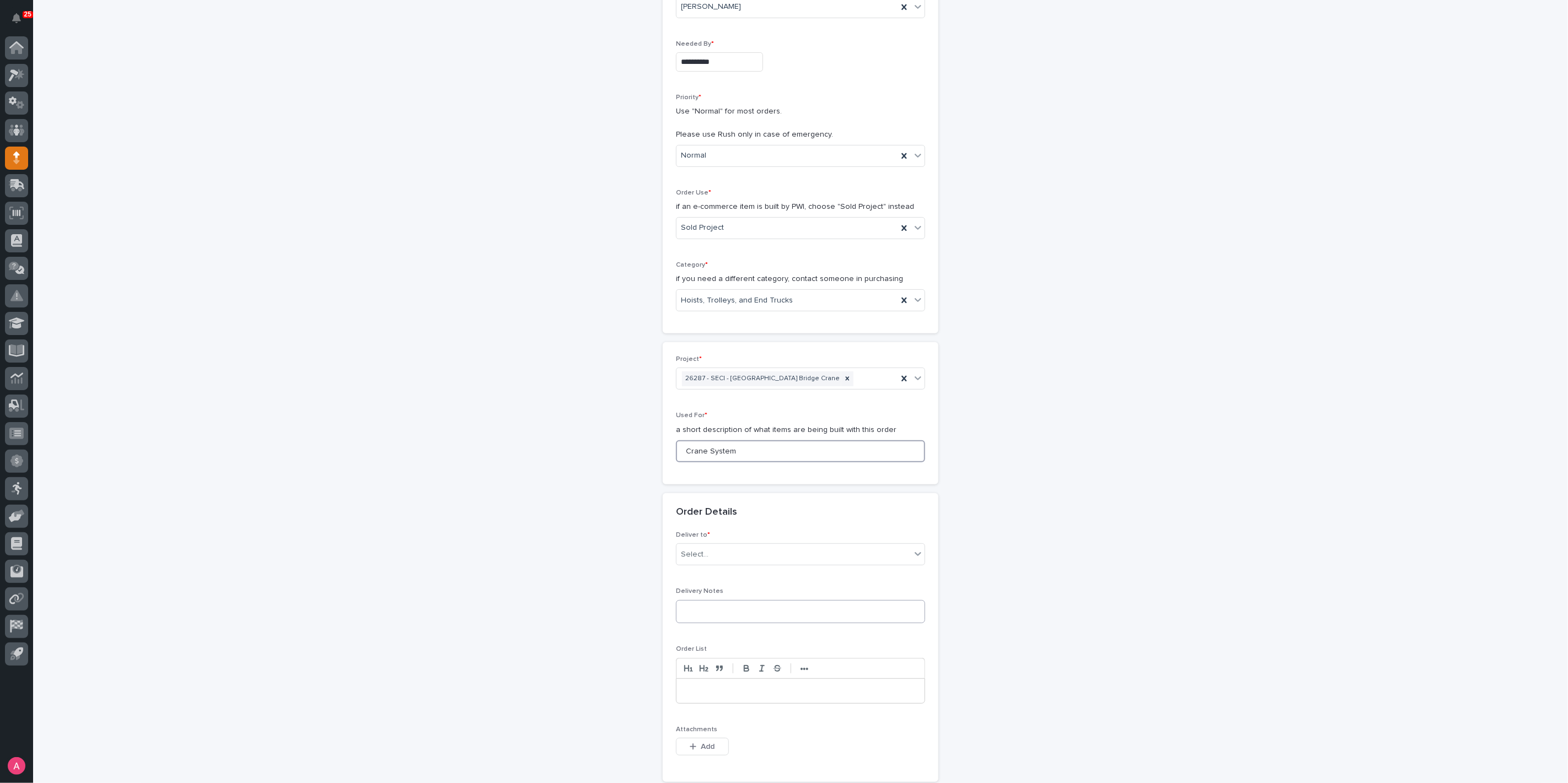
scroll to position [183, 0]
type input "Crane System"
click at [731, 544] on div "Select..." at bounding box center [793, 550] width 234 height 18
click at [721, 572] on div "PWI" at bounding box center [796, 569] width 248 height 19
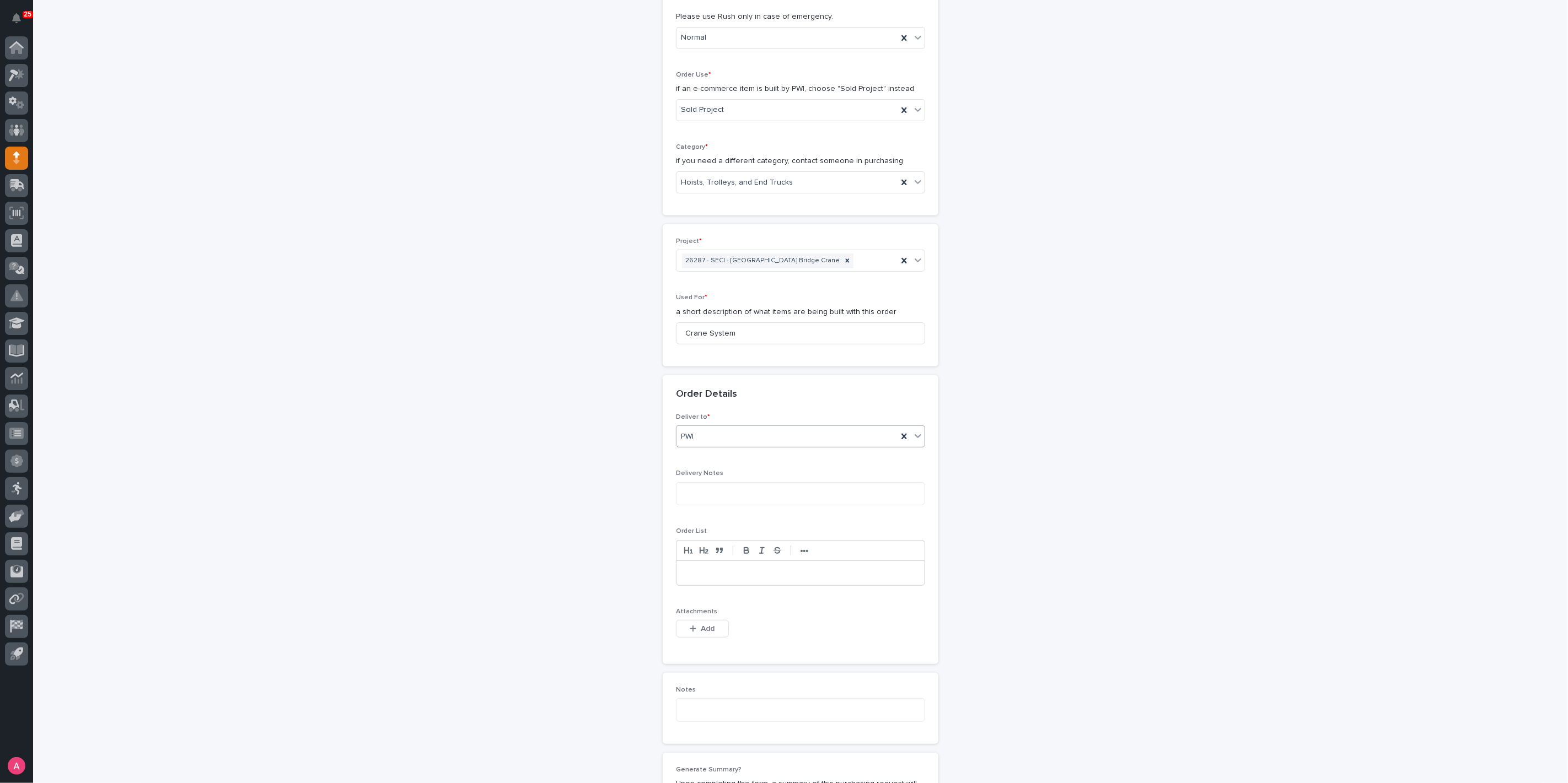
scroll to position [306, 0]
click at [701, 615] on span "Add" at bounding box center [708, 620] width 14 height 10
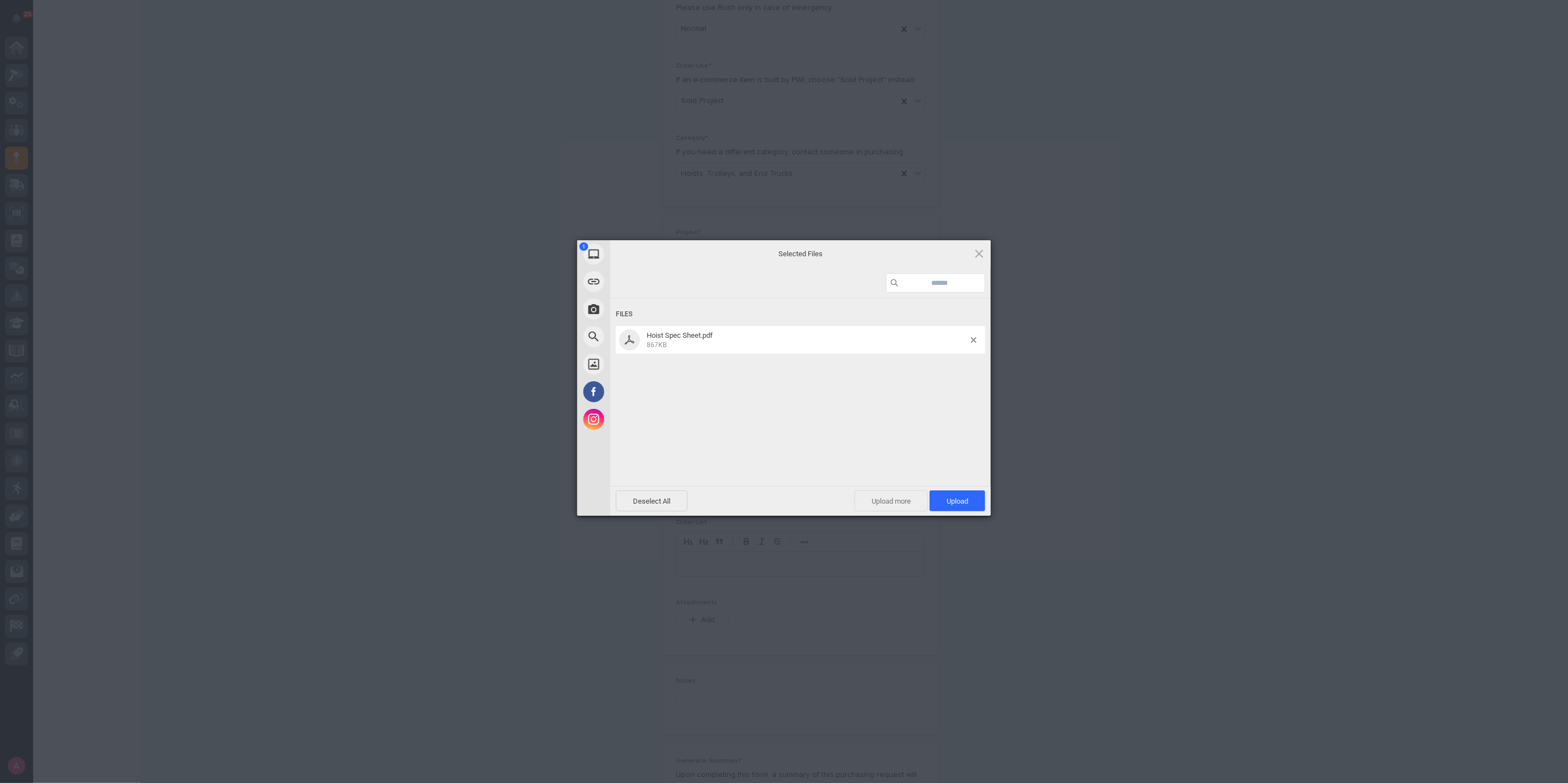
click at [905, 502] on span "Upload more" at bounding box center [891, 501] width 73 height 21
drag, startPoint x: 700, startPoint y: 340, endPoint x: 678, endPoint y: 401, distance: 64.8
click at [678, 401] on div "Select Files to Upload or Drag and Drop, Copy and Paste Files" at bounding box center [800, 392] width 348 height 215
click at [806, 398] on div "Select Files to Upload" at bounding box center [801, 404] width 121 height 15
drag, startPoint x: 735, startPoint y: 376, endPoint x: 1121, endPoint y: 627, distance: 460.4
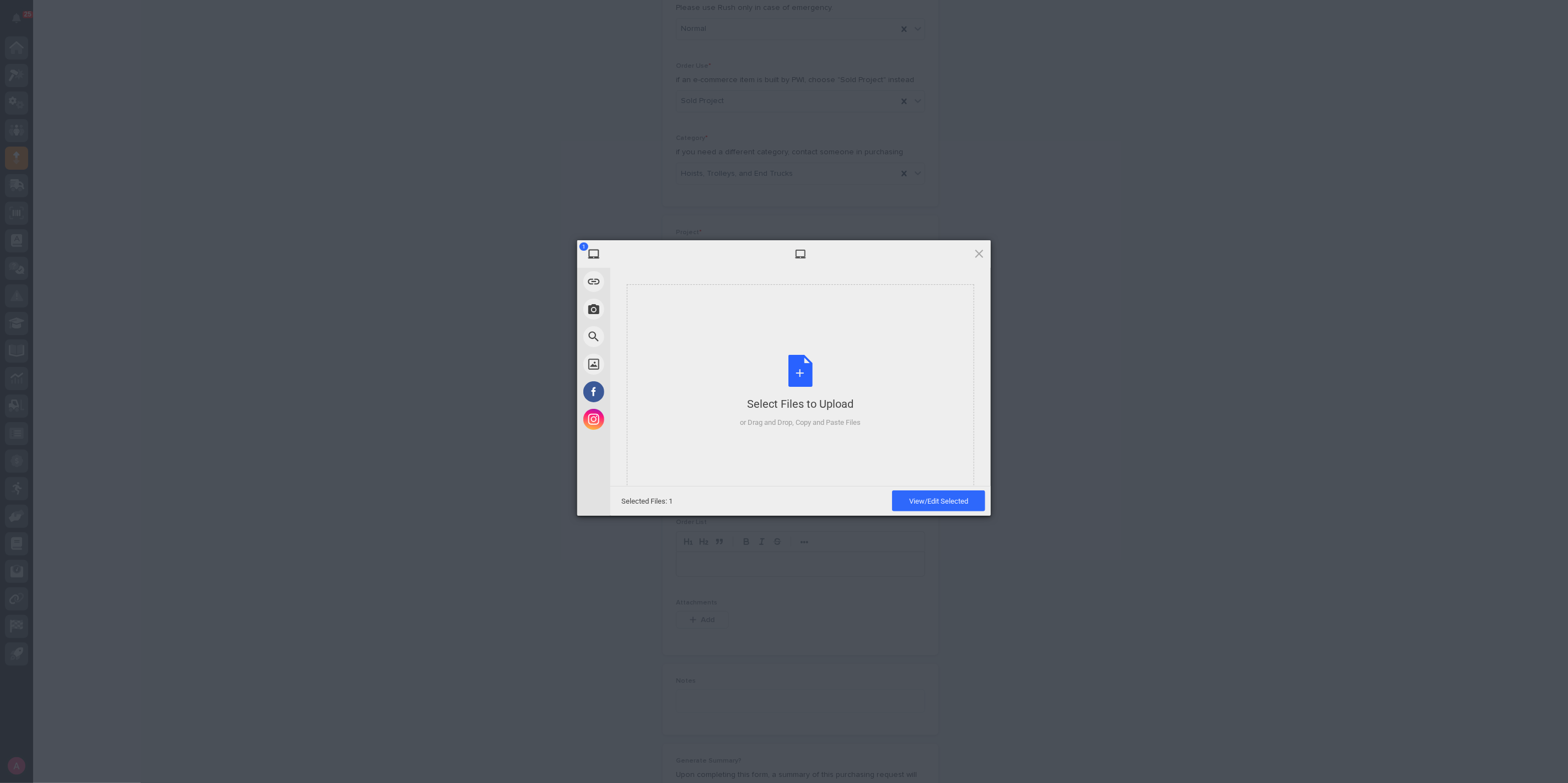
click at [1121, 627] on div "1 My Device Link (URL) Take Photo Web Search Unsplash Facebook Instagram Select…" at bounding box center [784, 392] width 1568 height 783
click at [975, 251] on span at bounding box center [979, 253] width 12 height 12
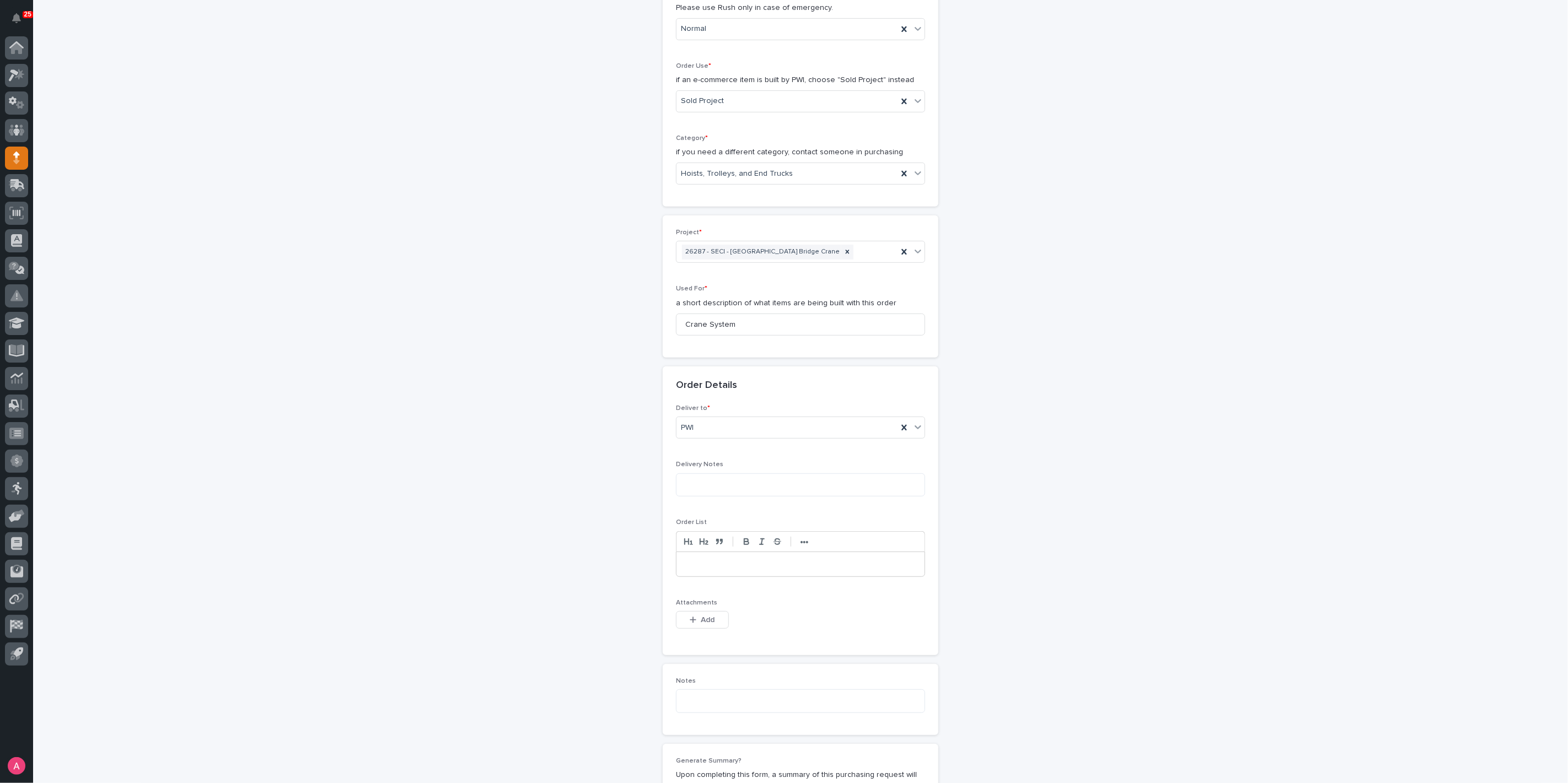
click at [713, 559] on p at bounding box center [800, 564] width 231 height 11
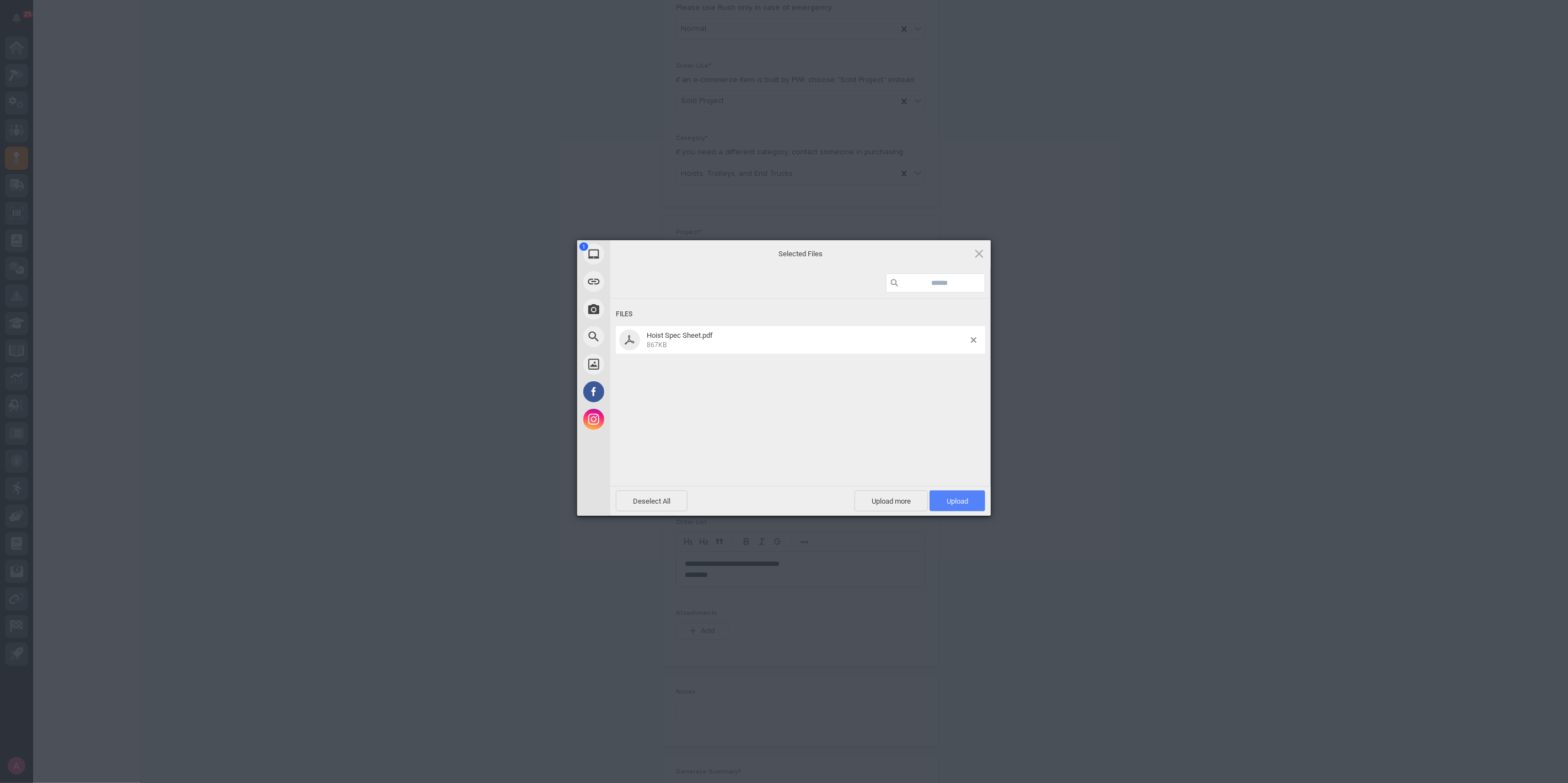
click at [949, 494] on span "Upload 1" at bounding box center [957, 501] width 56 height 21
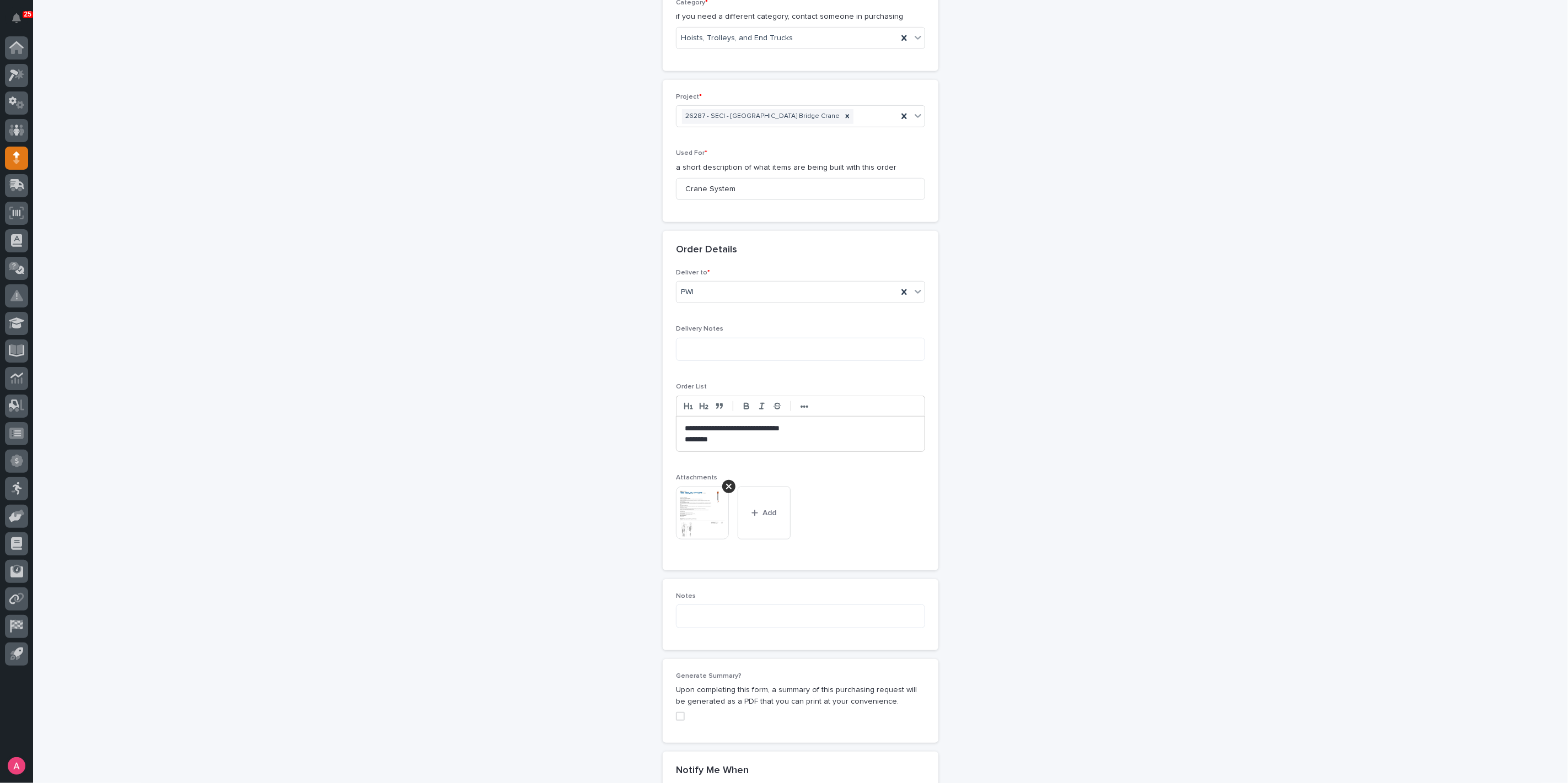
scroll to position [687, 0]
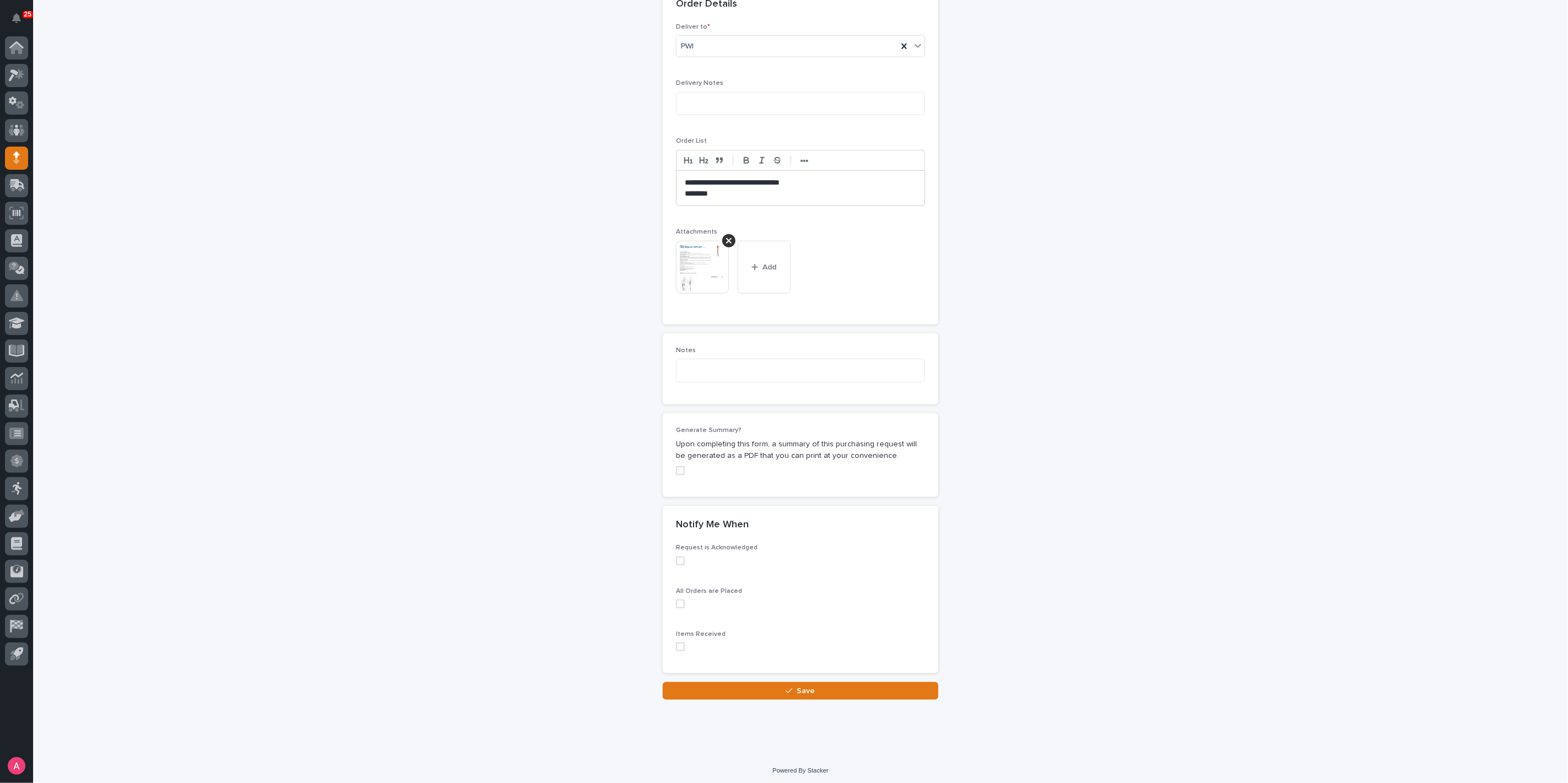
click at [678, 468] on span at bounding box center [681, 471] width 9 height 9
click at [811, 684] on button "Save" at bounding box center [800, 690] width 275 height 17
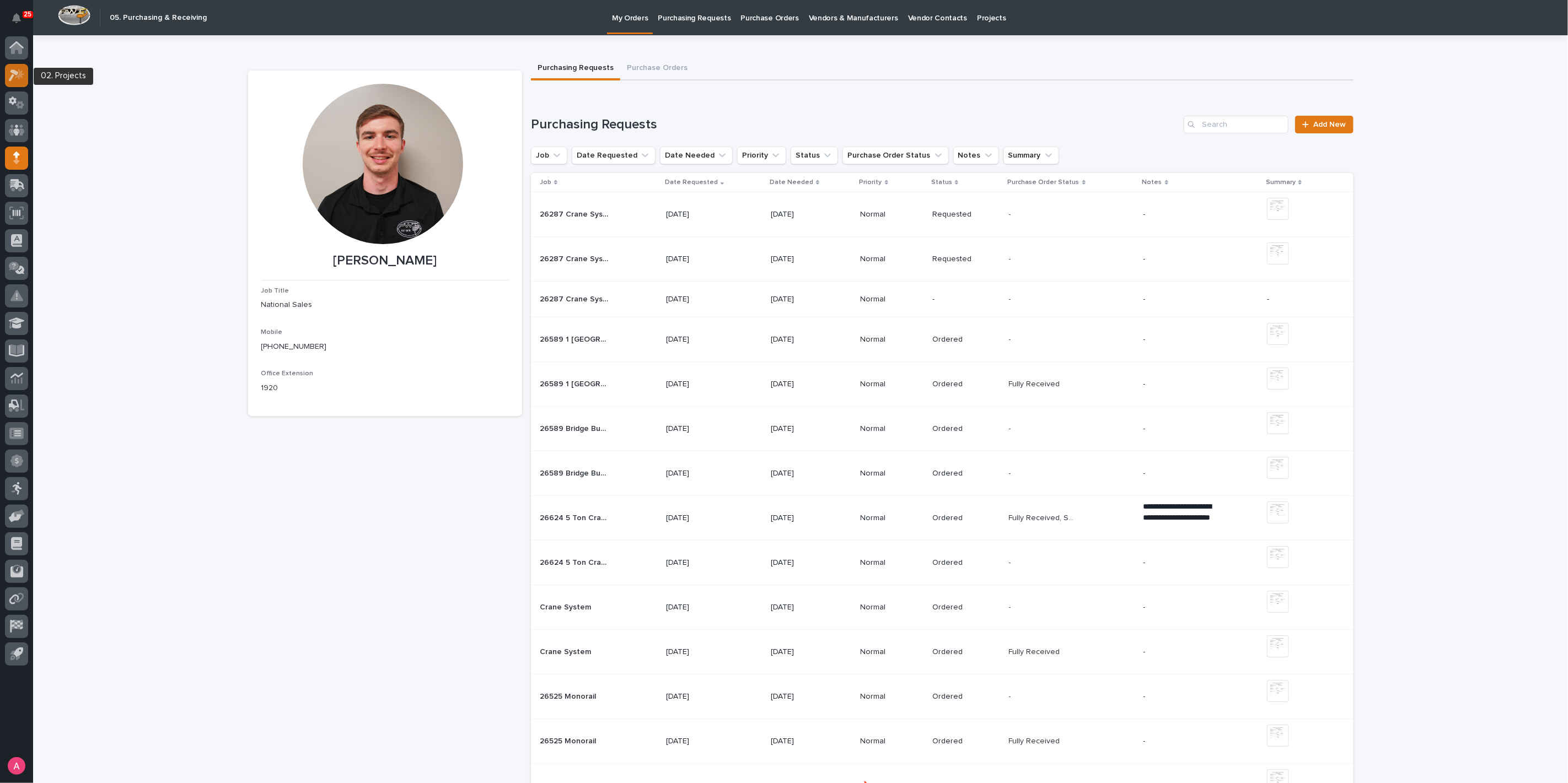
click at [16, 83] on div at bounding box center [17, 75] width 23 height 23
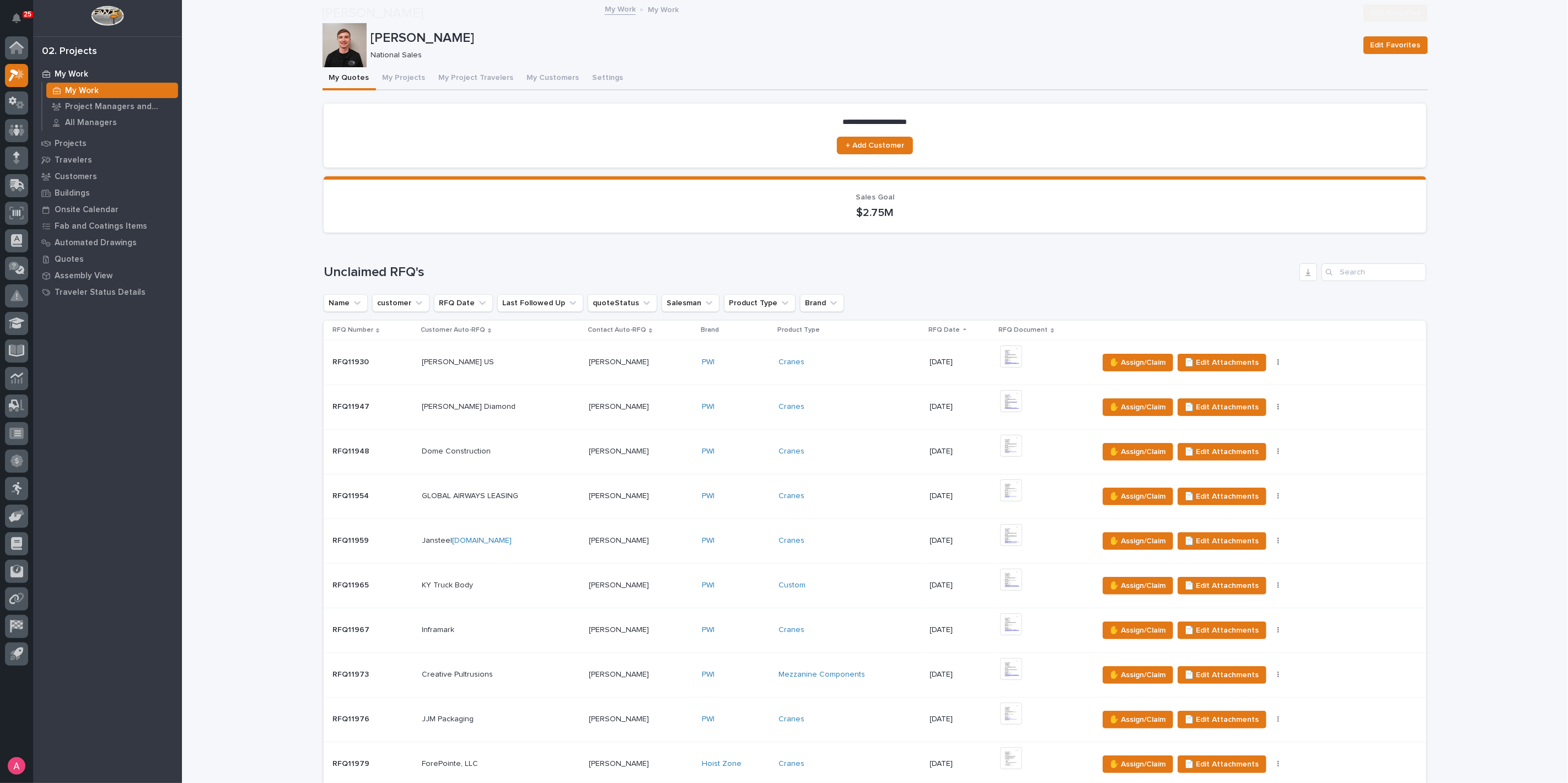
click at [406, 324] on div "RFQ Number" at bounding box center [373, 330] width 81 height 12
click at [398, 74] on button "My Projects" at bounding box center [404, 78] width 56 height 23
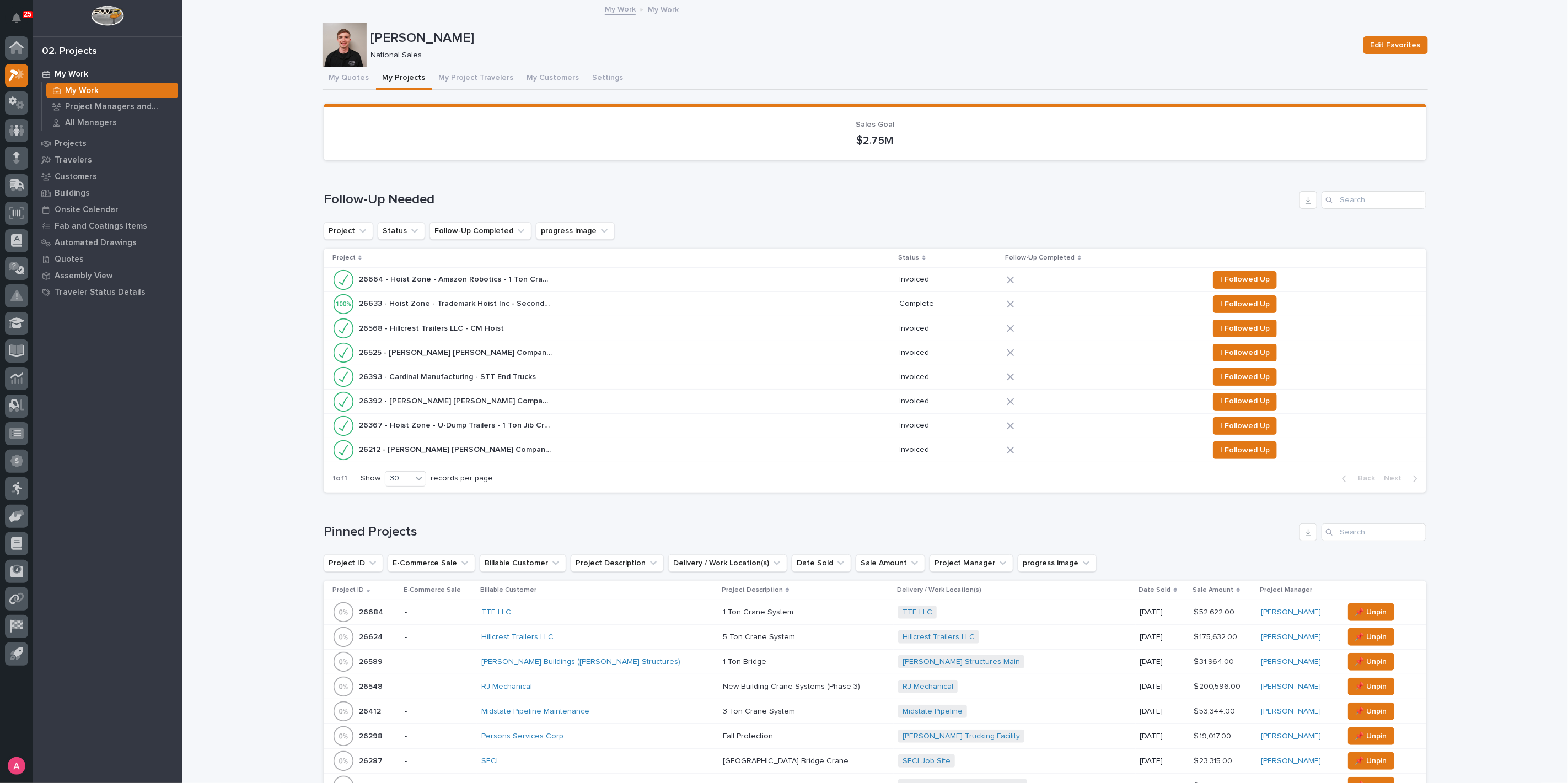
click at [811, 756] on p at bounding box center [805, 761] width 167 height 9
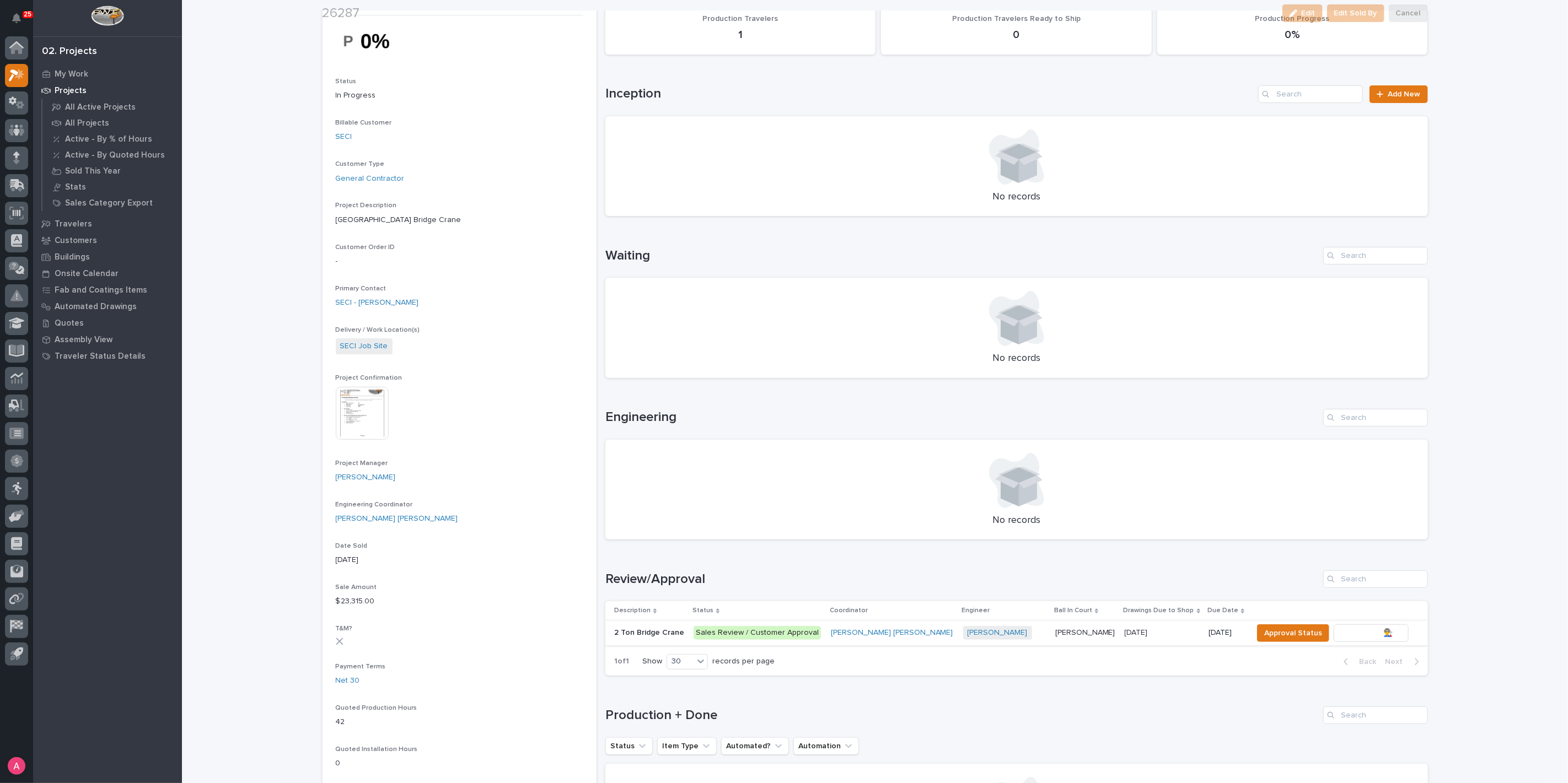
scroll to position [122, 0]
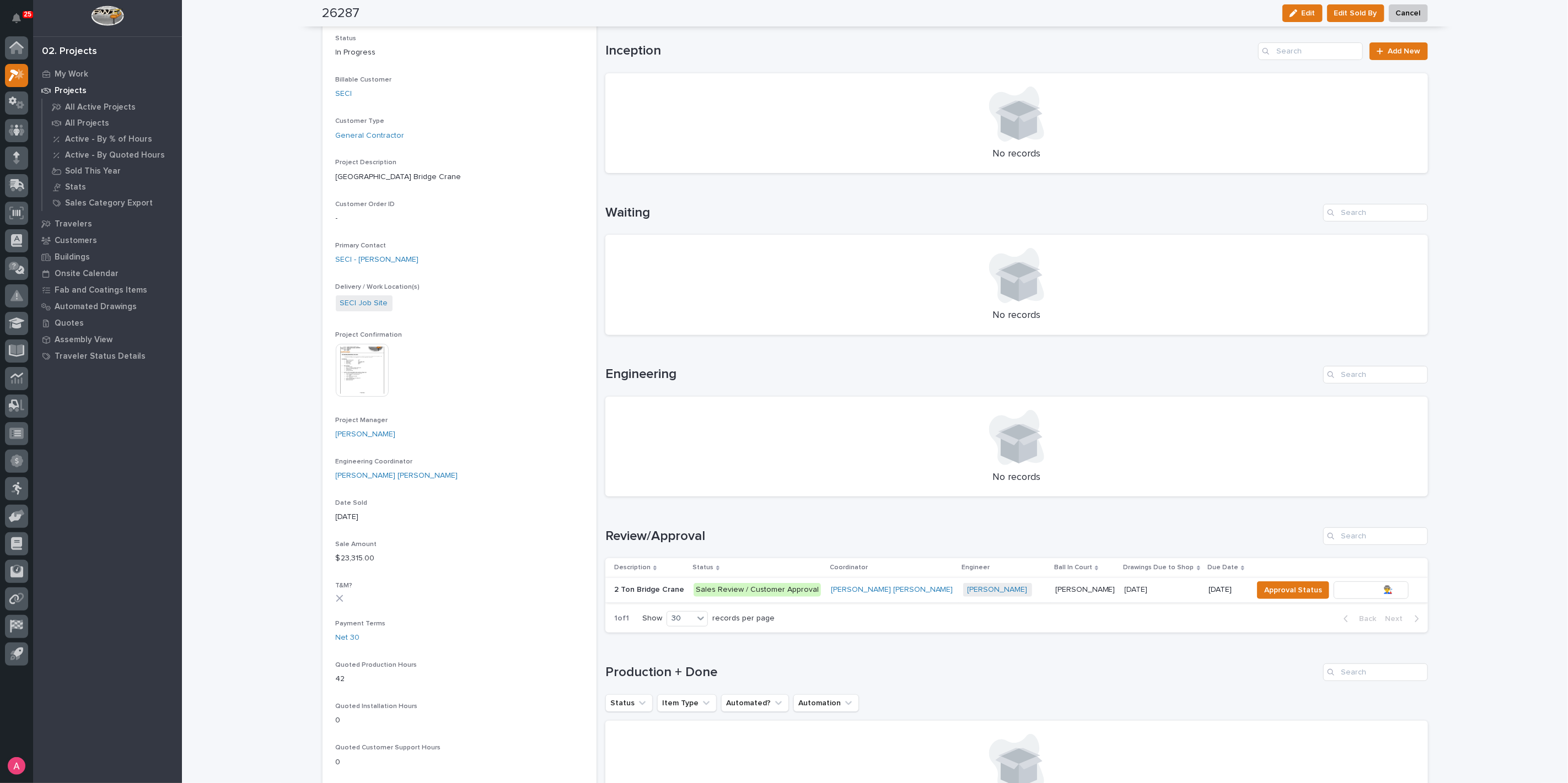
click at [1354, 590] on span "To Review 👨‍🏭 →" at bounding box center [1371, 590] width 56 height 13
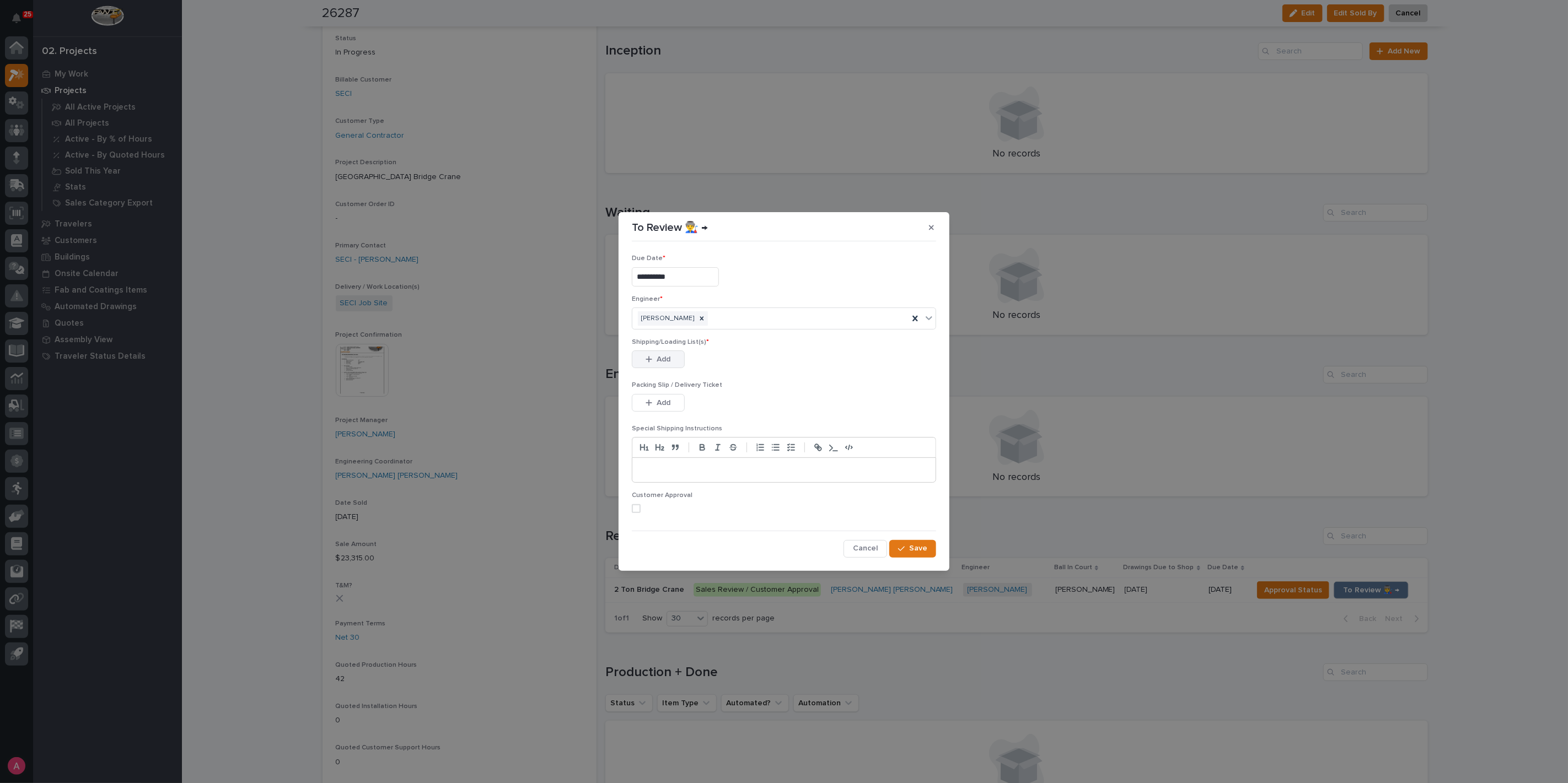
click at [670, 352] on button "Add" at bounding box center [659, 359] width 53 height 17
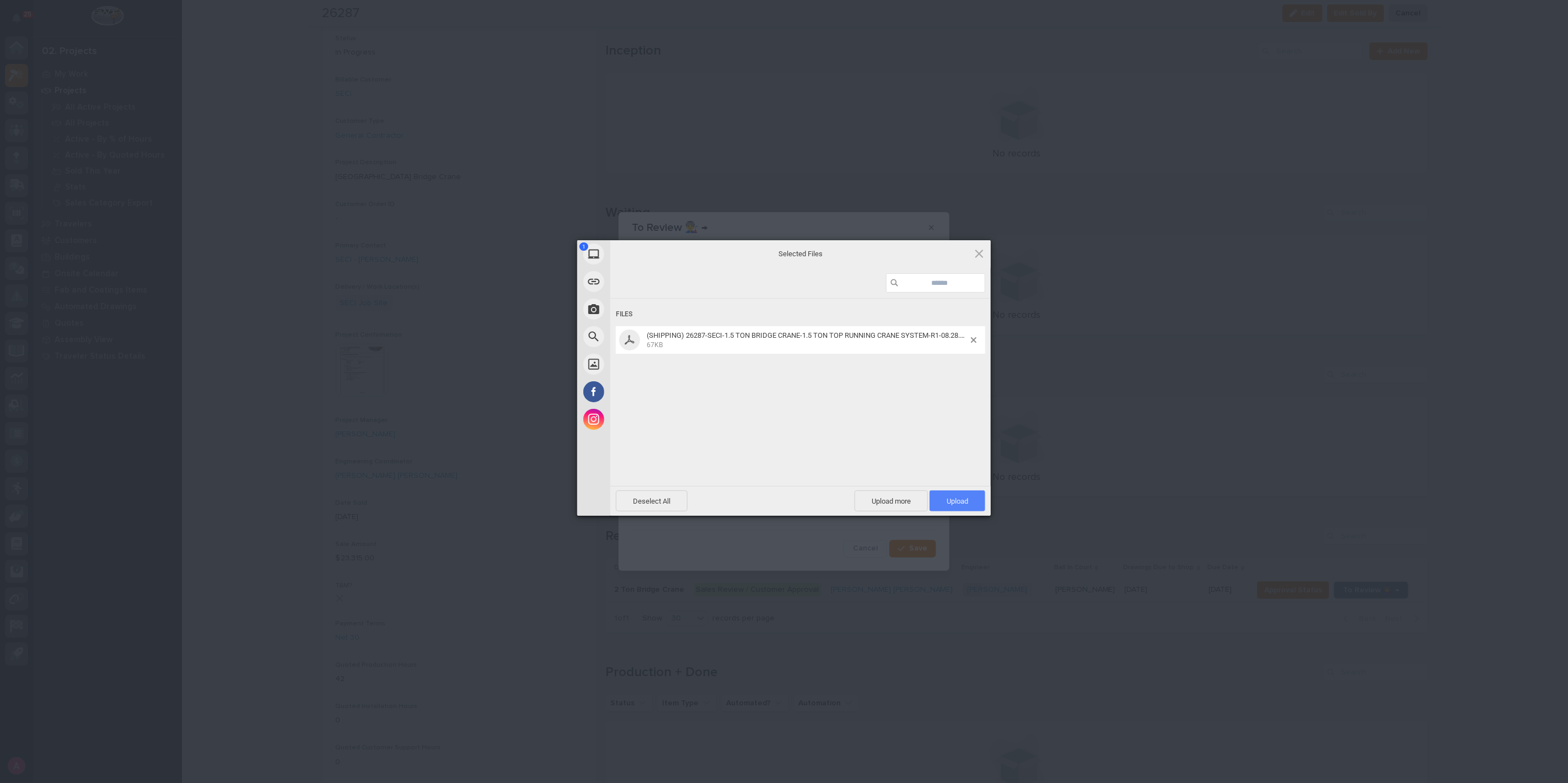
click at [963, 498] on span "Upload 1" at bounding box center [957, 501] width 21 height 8
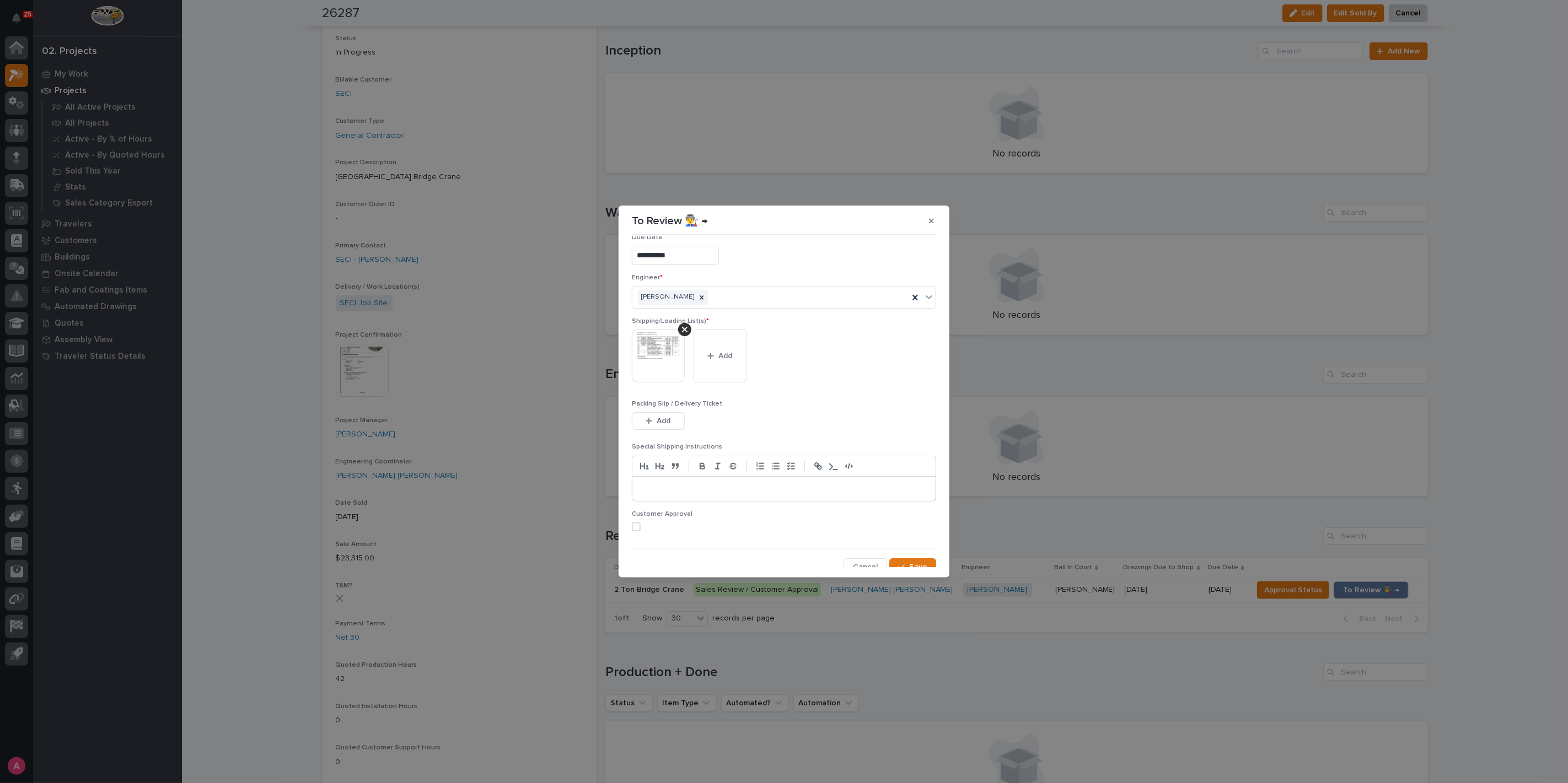
scroll to position [22, 0]
click at [633, 518] on span at bounding box center [636, 519] width 9 height 9
click at [909, 556] on span "Save" at bounding box center [918, 559] width 18 height 10
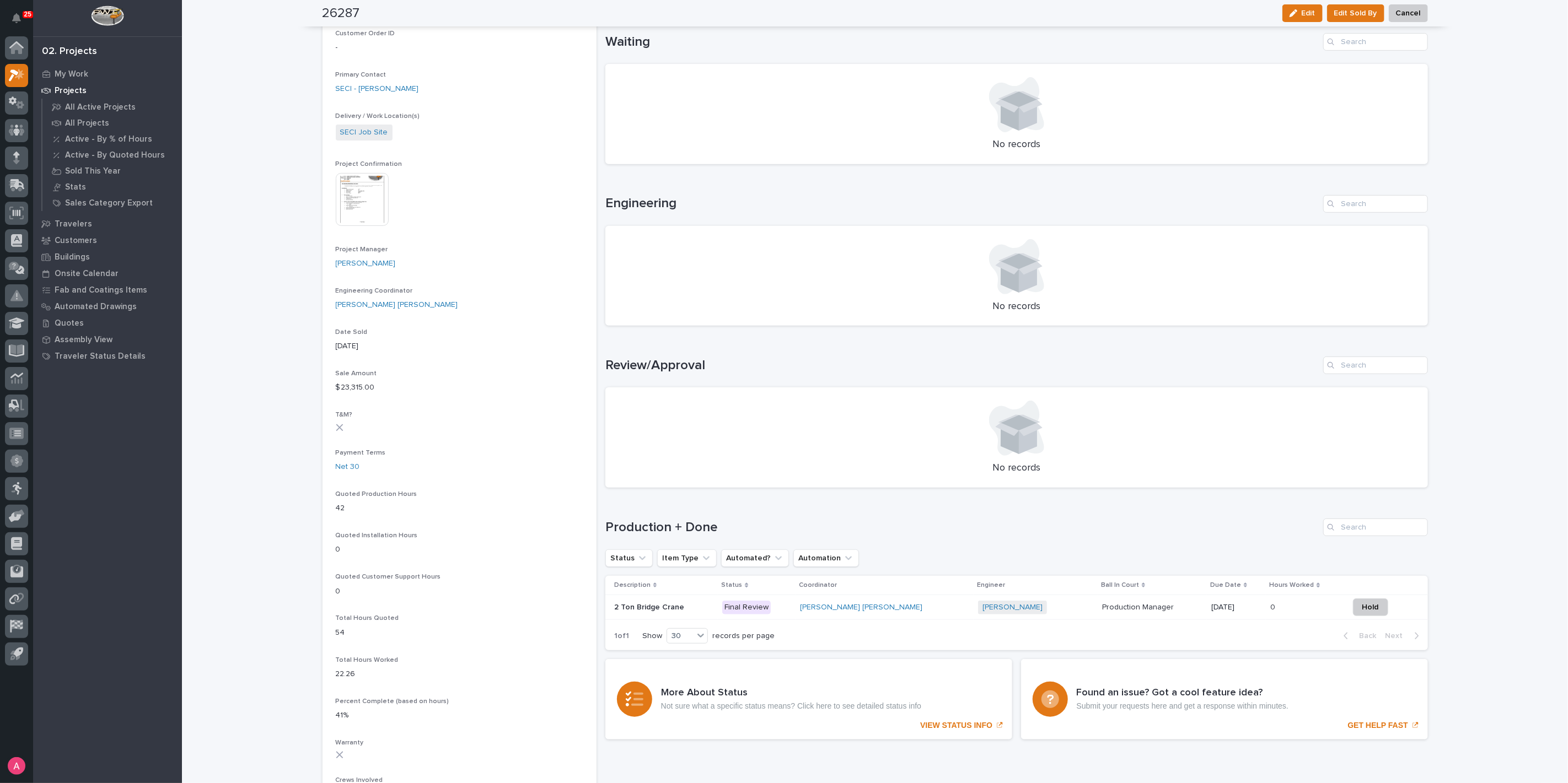
scroll to position [306, 0]
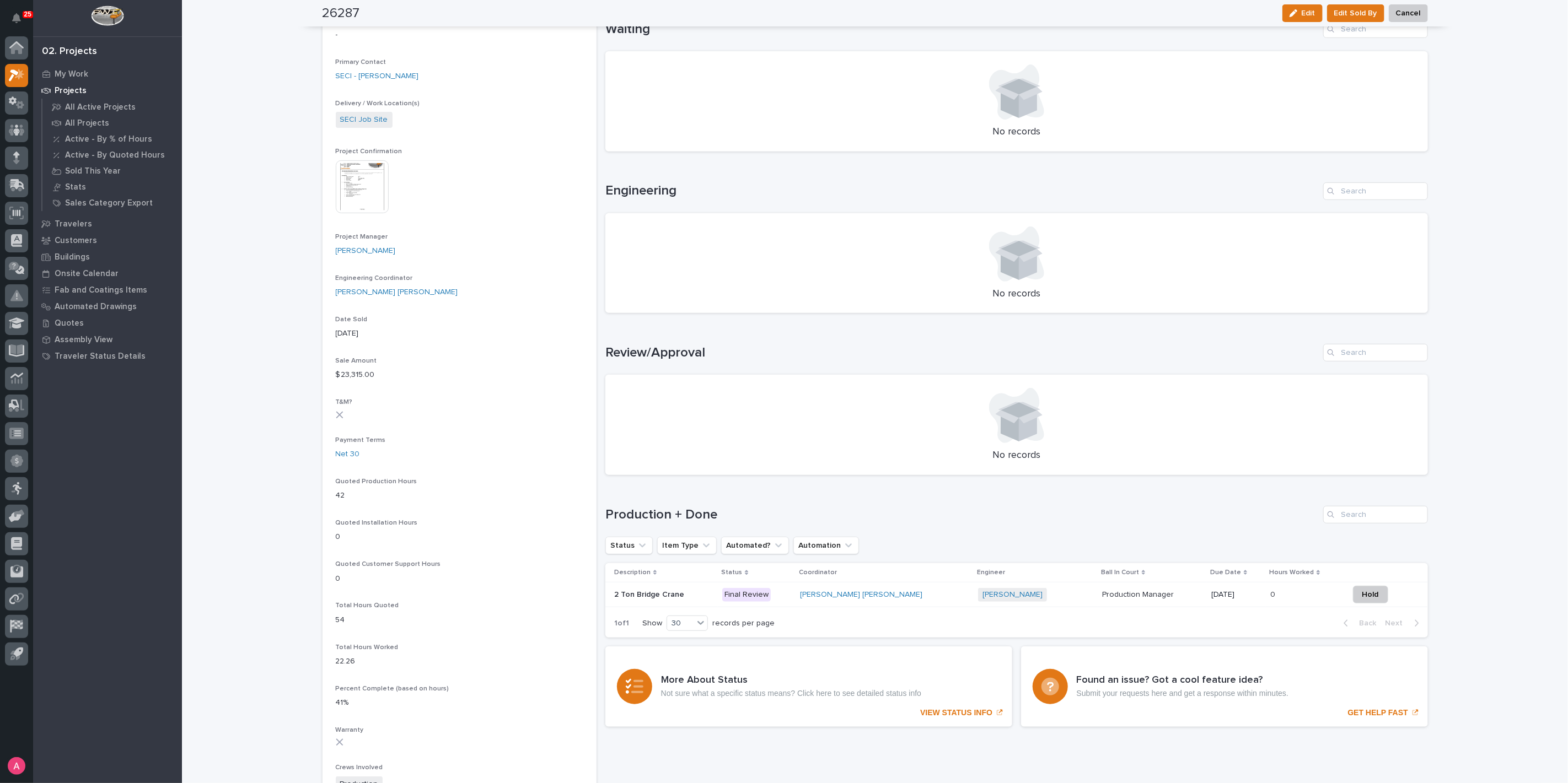
click at [1135, 591] on p at bounding box center [1152, 594] width 100 height 9
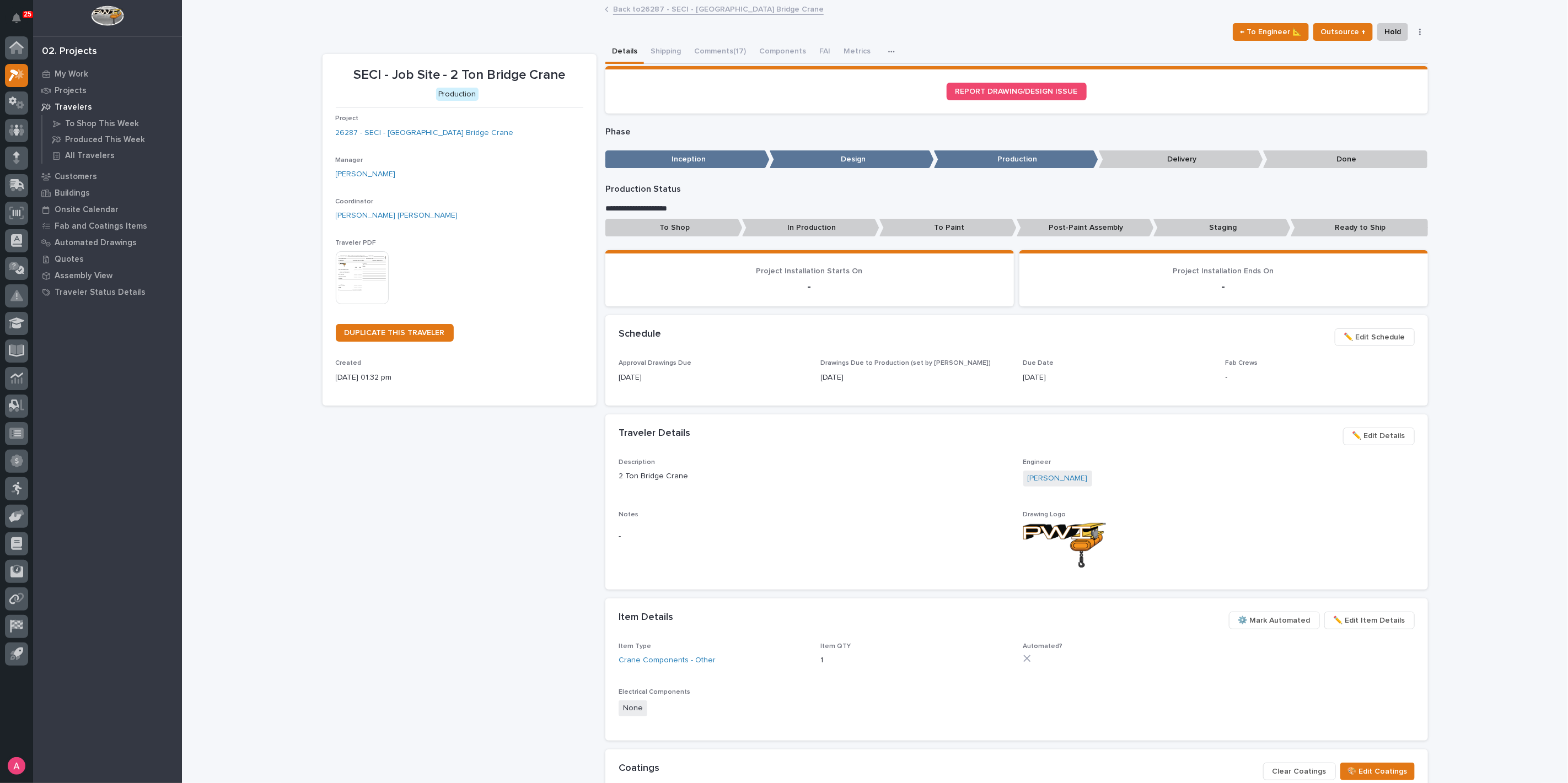
click at [1360, 331] on span "✏️ Edit Schedule" at bounding box center [1374, 337] width 61 height 13
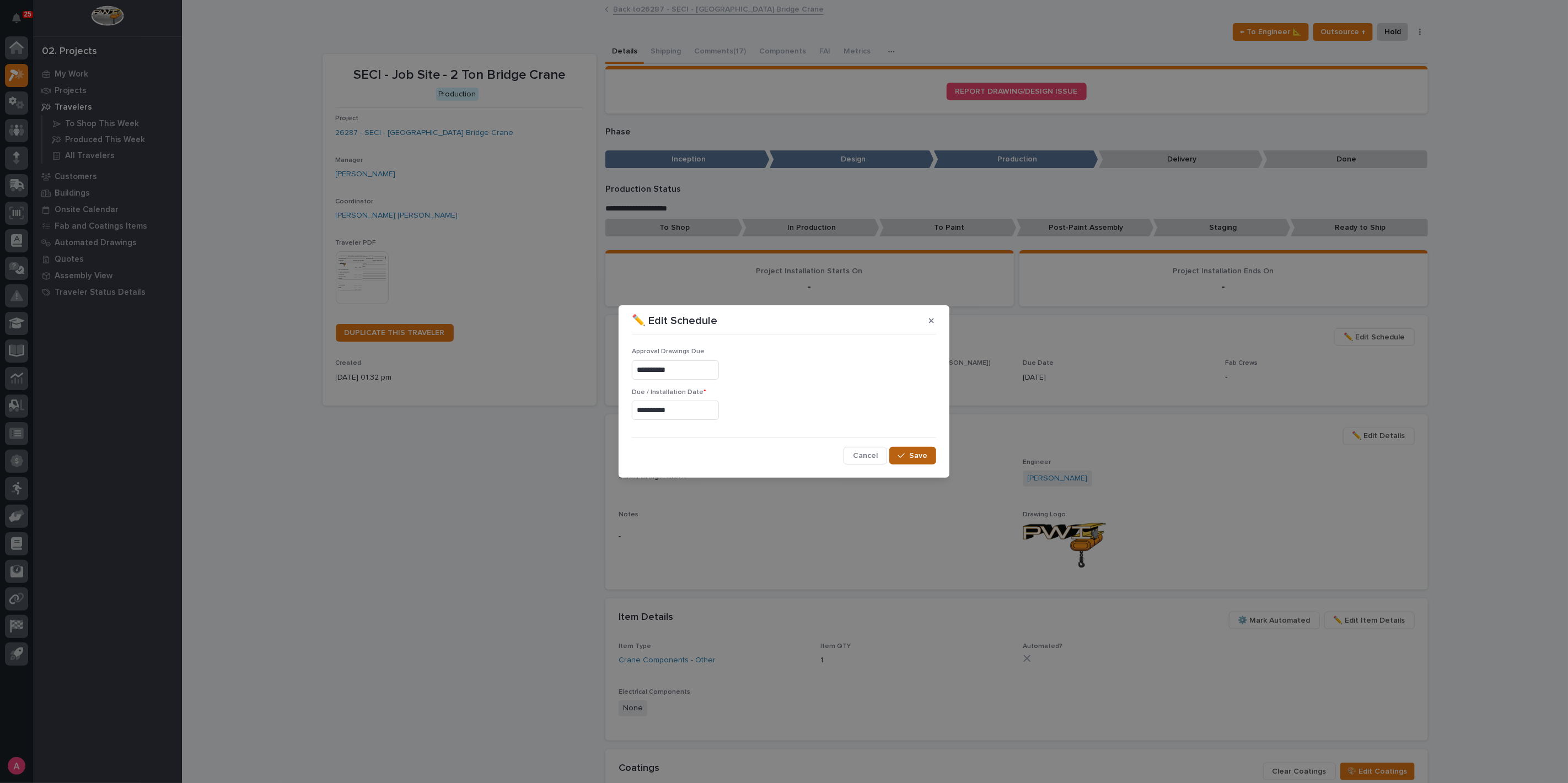
click at [901, 447] on button "Save" at bounding box center [913, 455] width 47 height 17
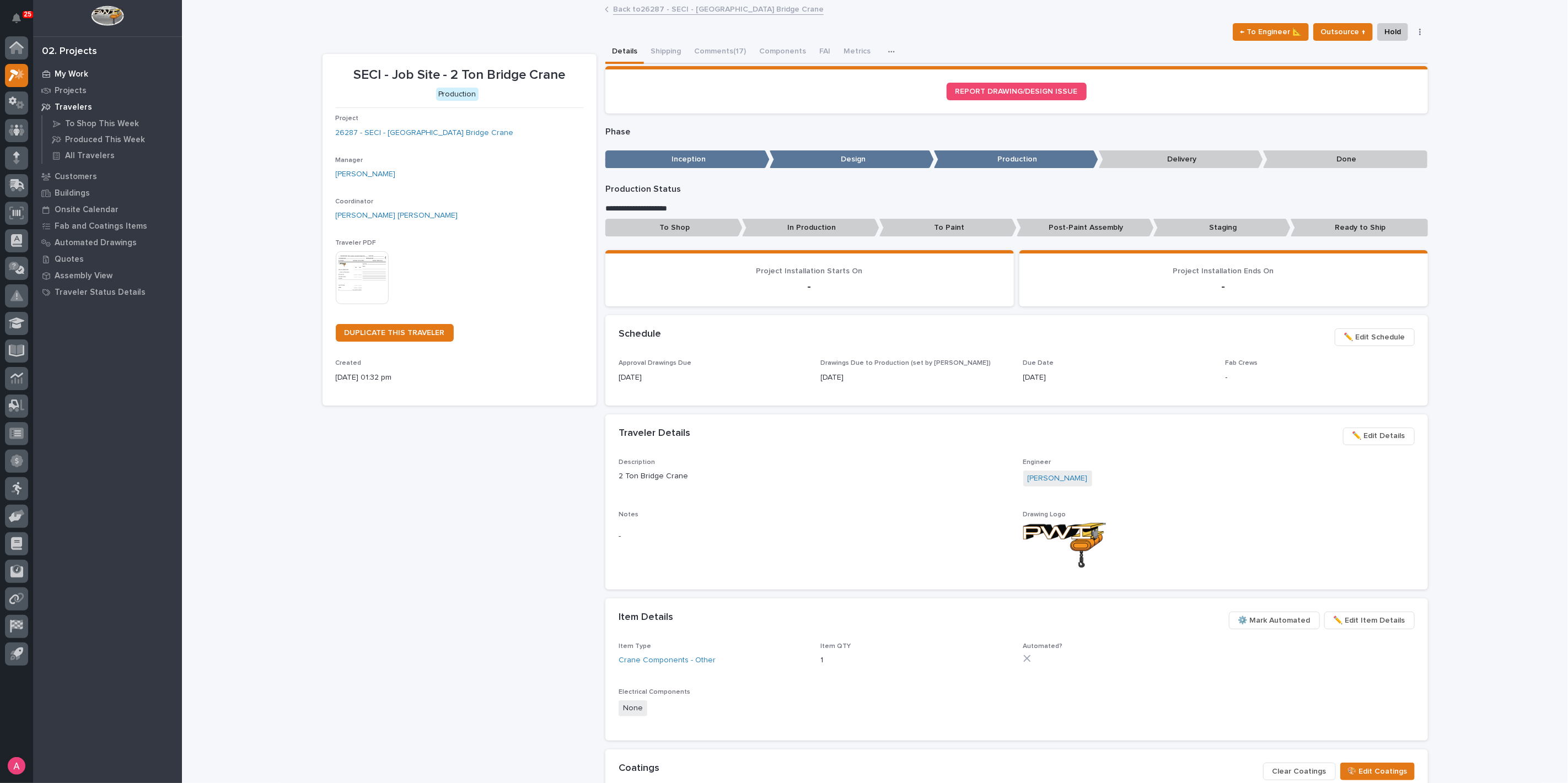
click at [56, 72] on p "My Work" at bounding box center [71, 74] width 33 height 10
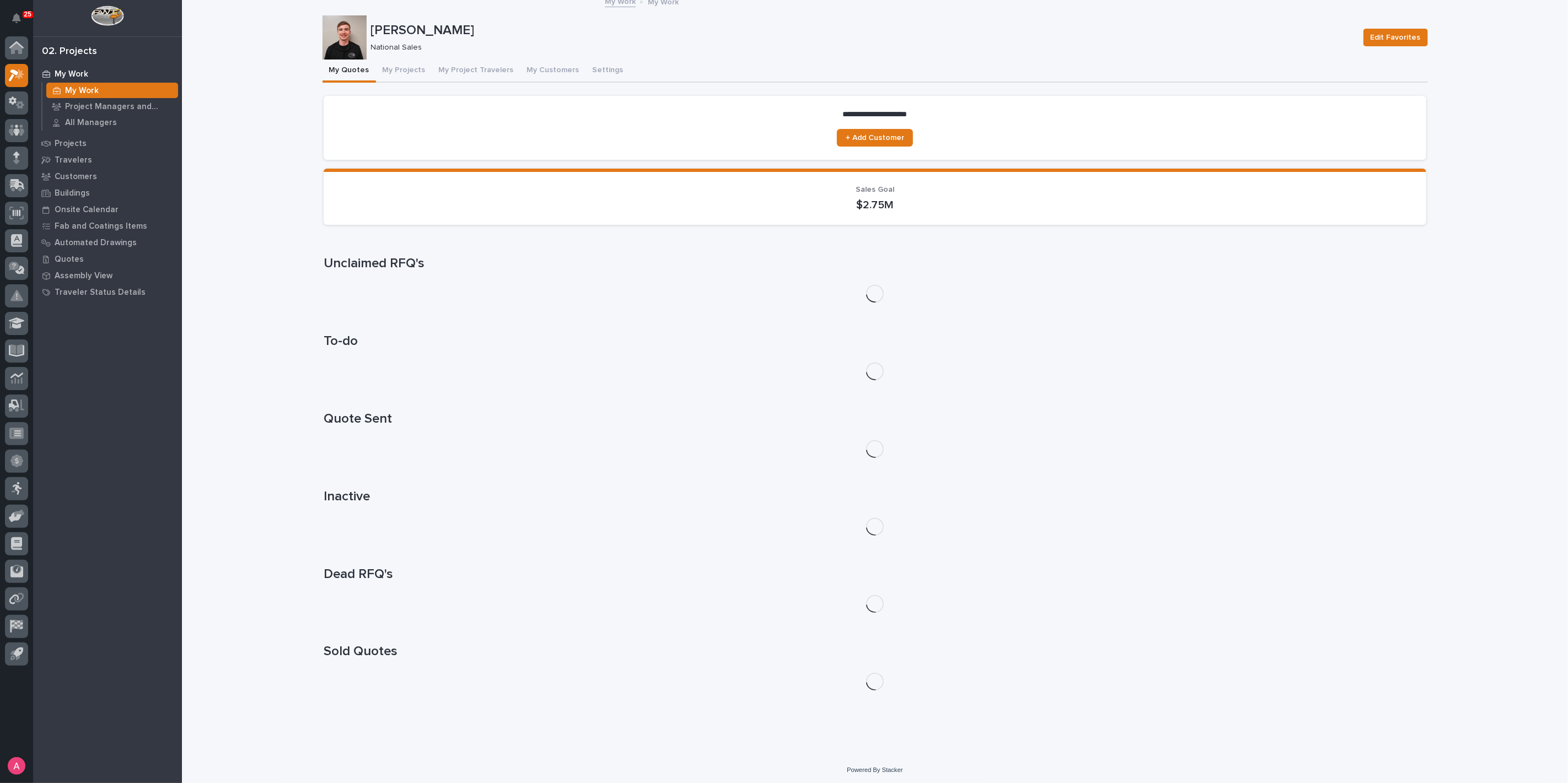
scroll to position [9, 0]
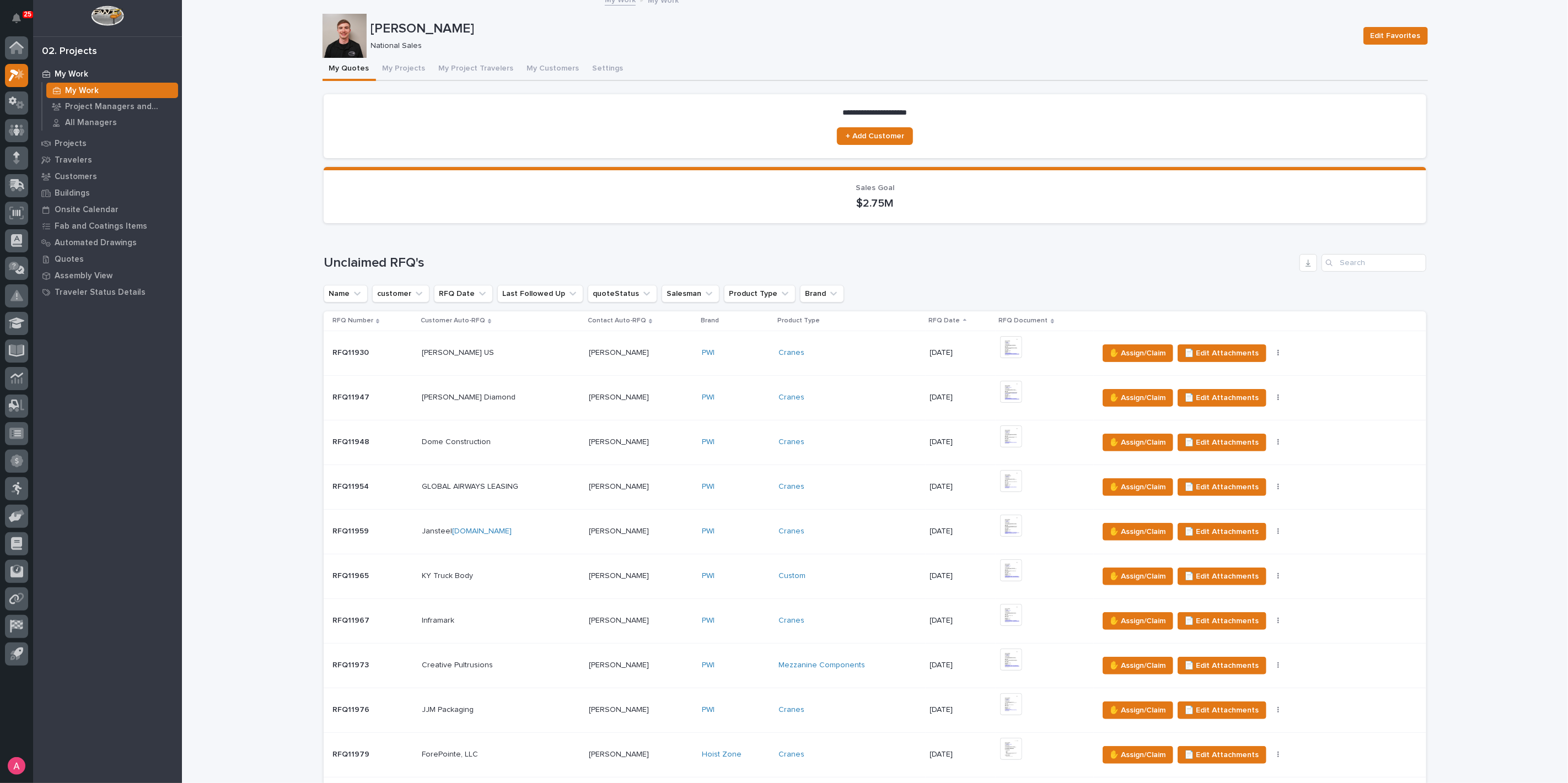
click at [875, 750] on div "Cranes" at bounding box center [849, 755] width 142 height 9
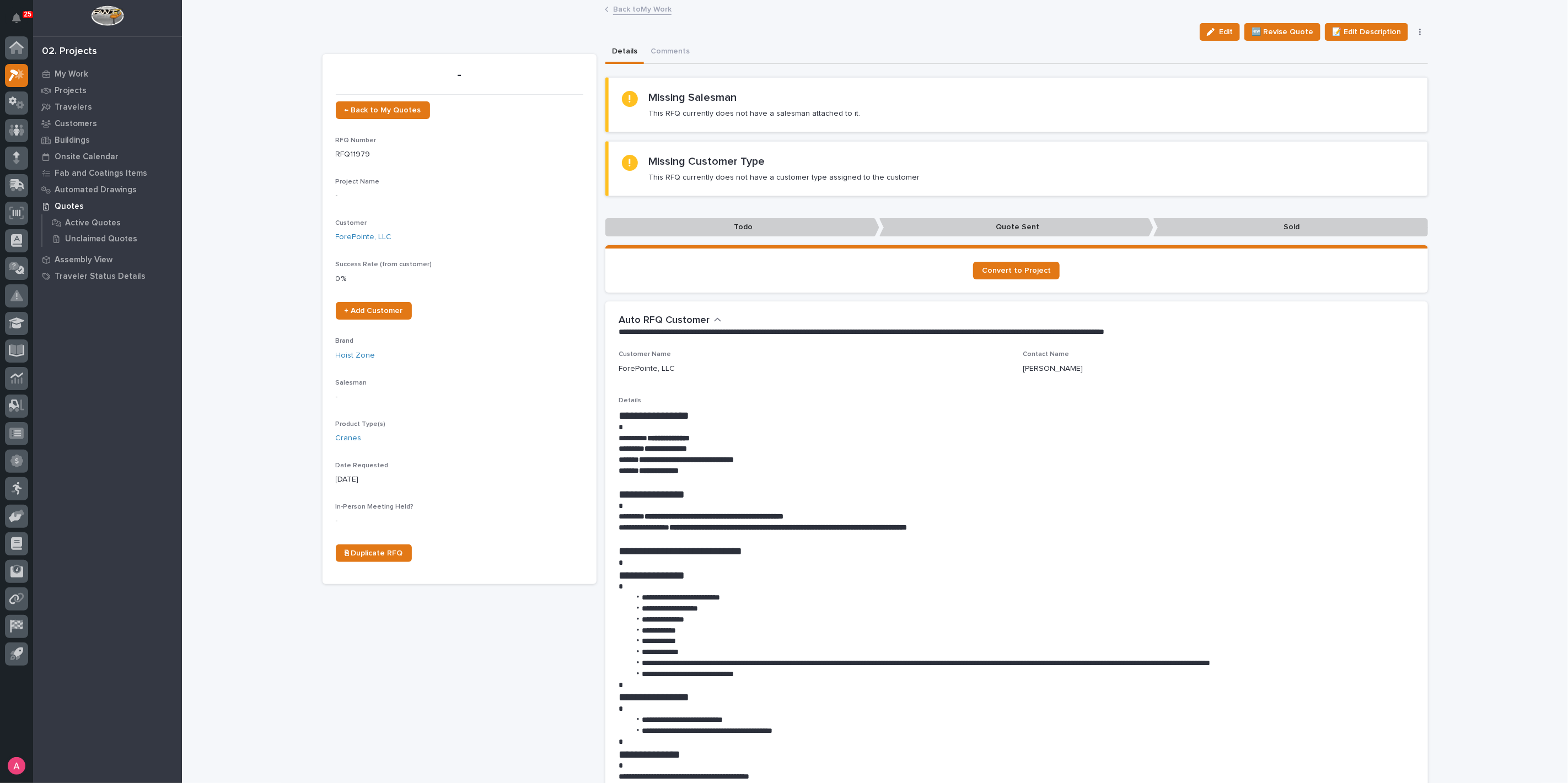
click at [623, 13] on link "Back to My Work" at bounding box center [642, 8] width 59 height 13
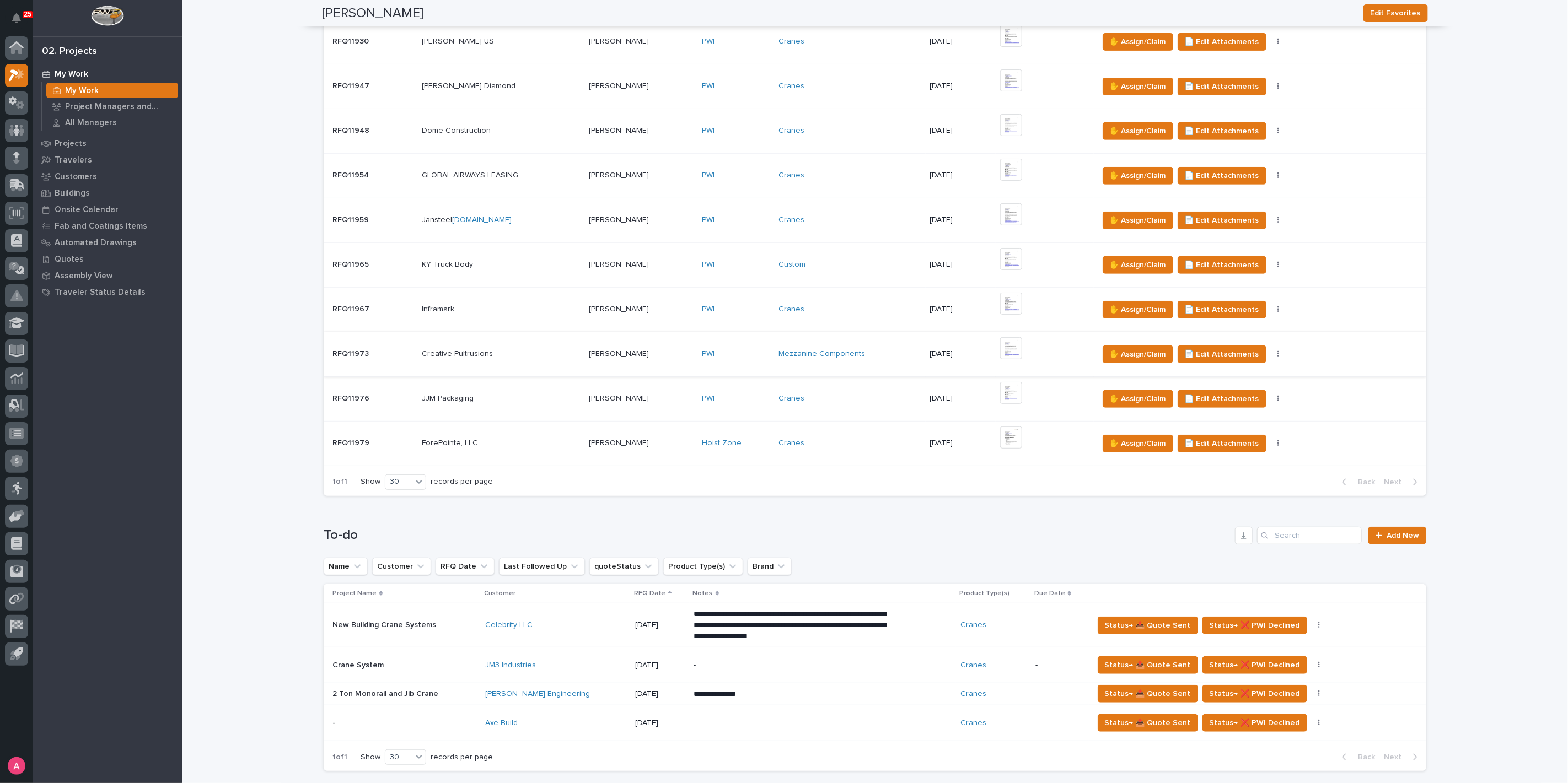
scroll to position [367, 0]
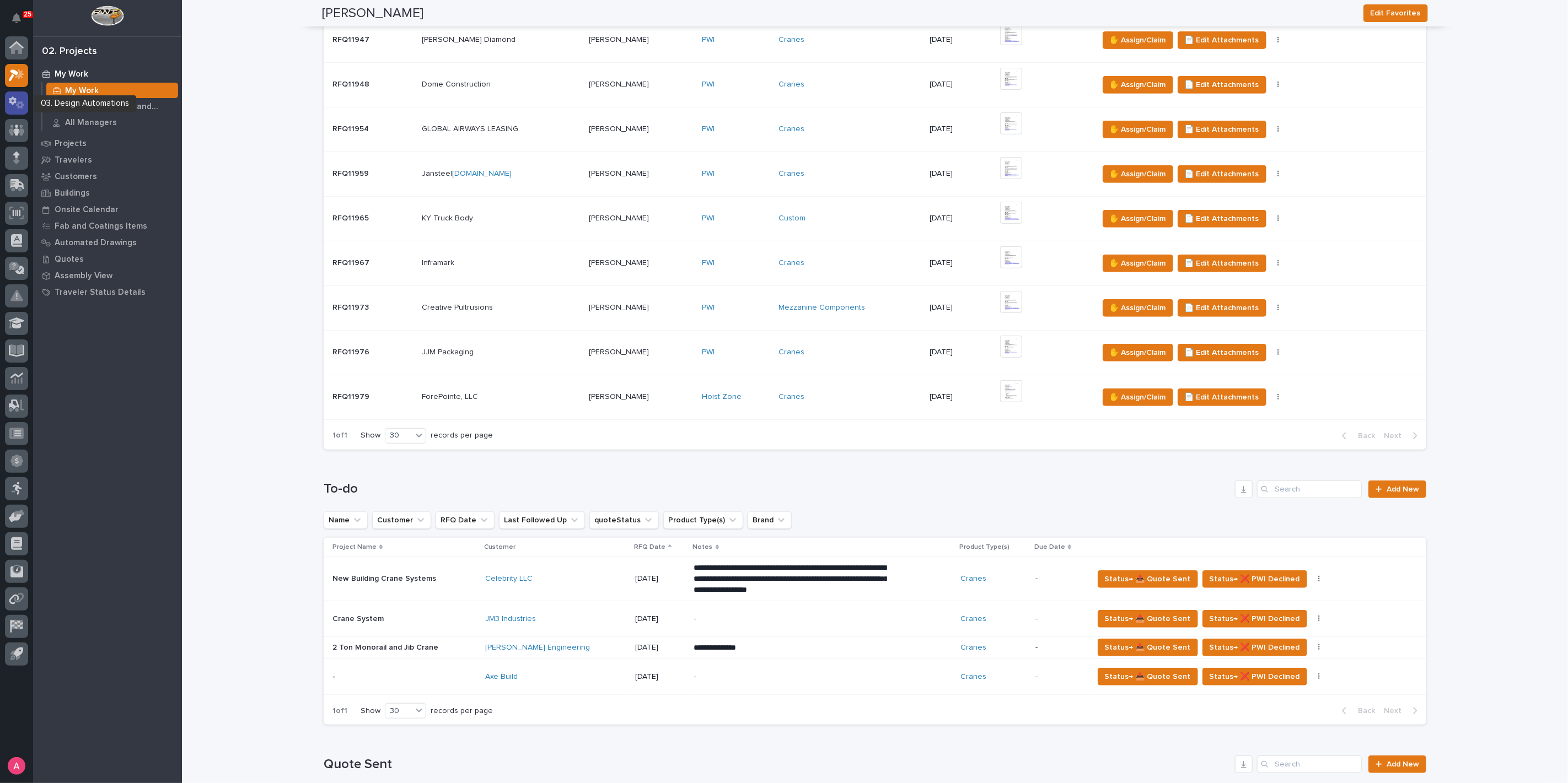
click at [12, 103] on icon at bounding box center [13, 100] width 8 height 8
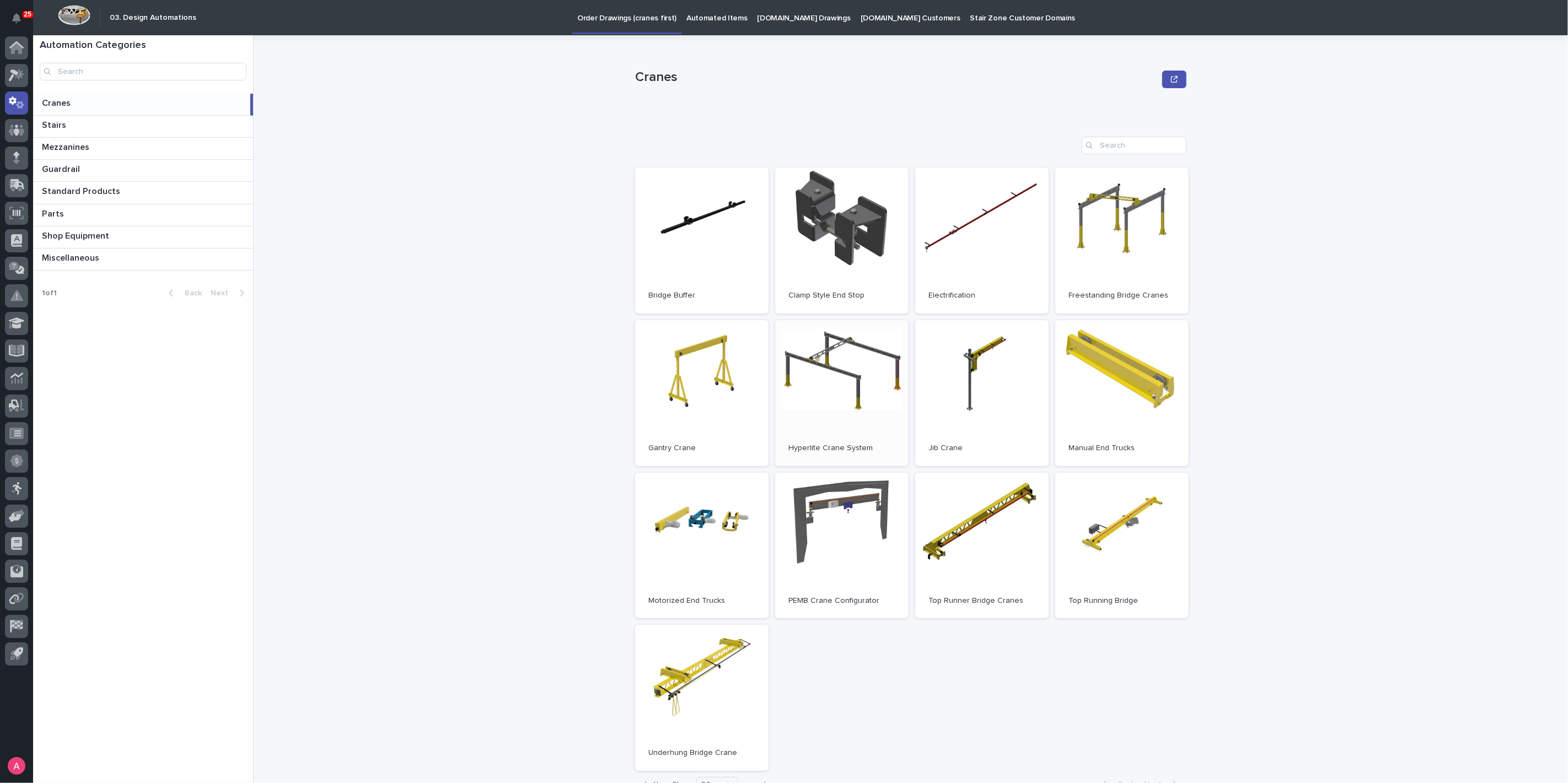
click at [847, 402] on link "Open" at bounding box center [841, 393] width 133 height 146
click at [1122, 214] on link "Open" at bounding box center [1122, 240] width 133 height 146
click at [23, 77] on icon at bounding box center [17, 75] width 16 height 13
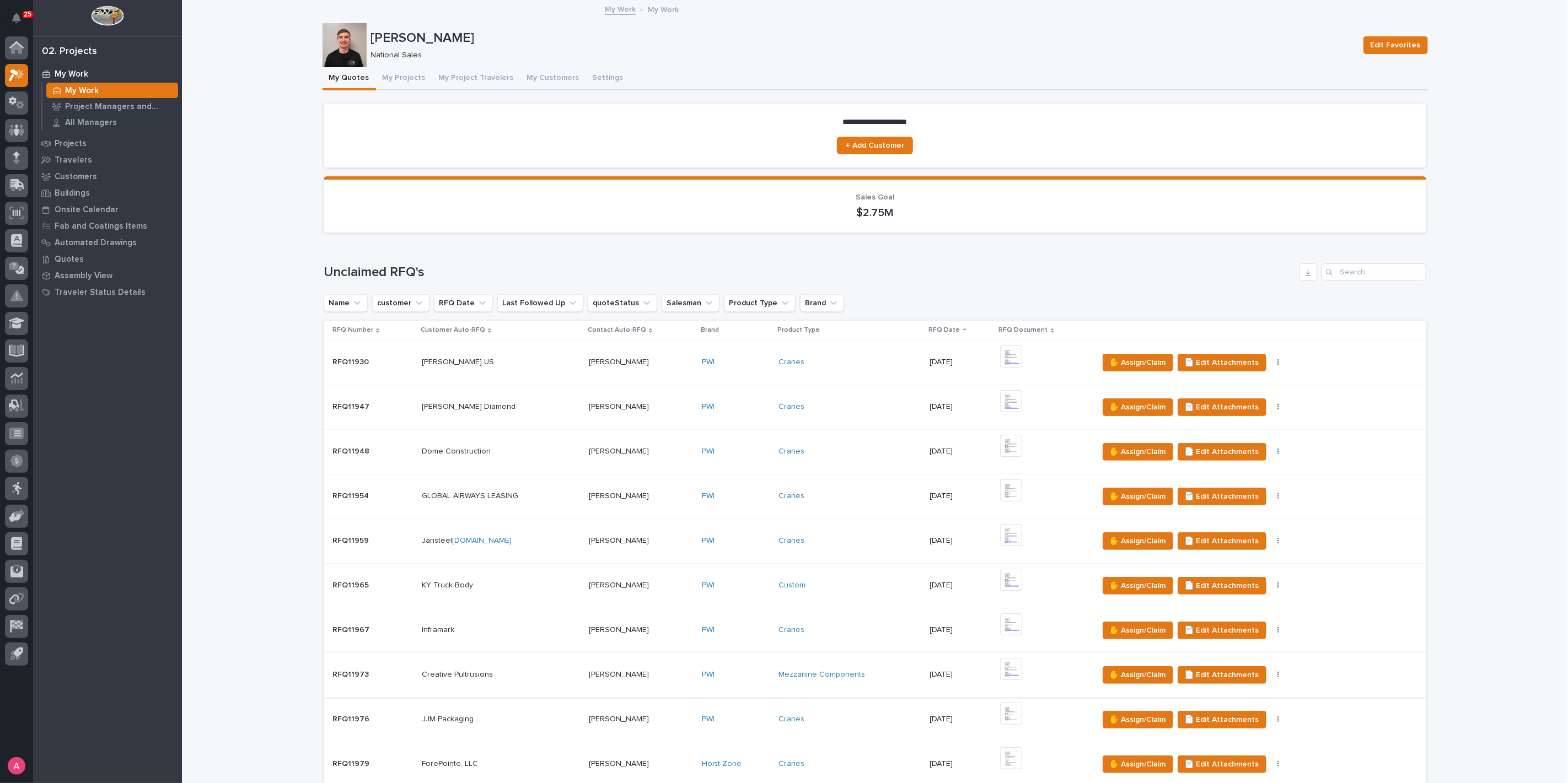
scroll to position [306, 0]
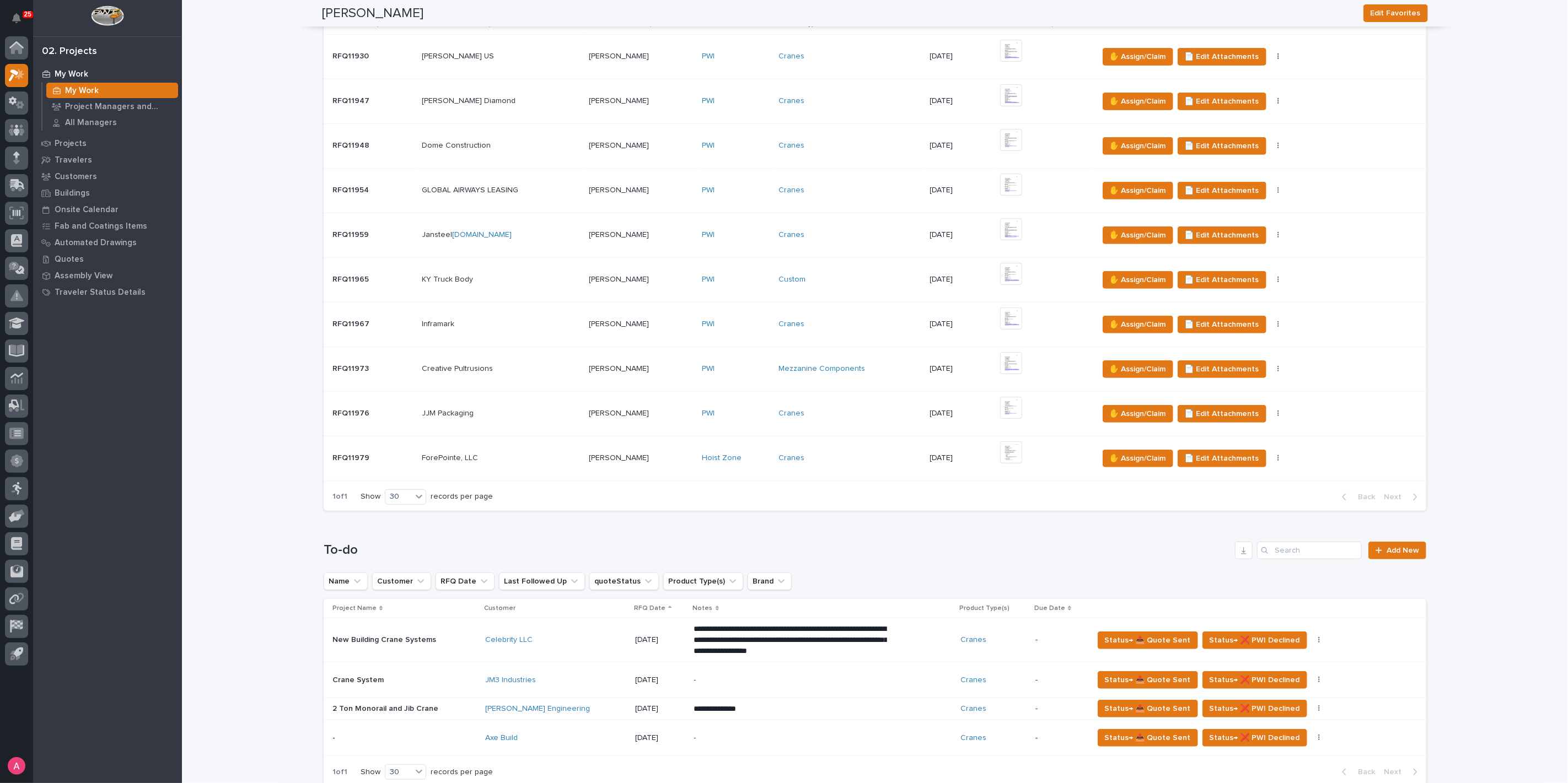
click at [629, 464] on div "[PERSON_NAME] [PERSON_NAME]" at bounding box center [640, 458] width 104 height 18
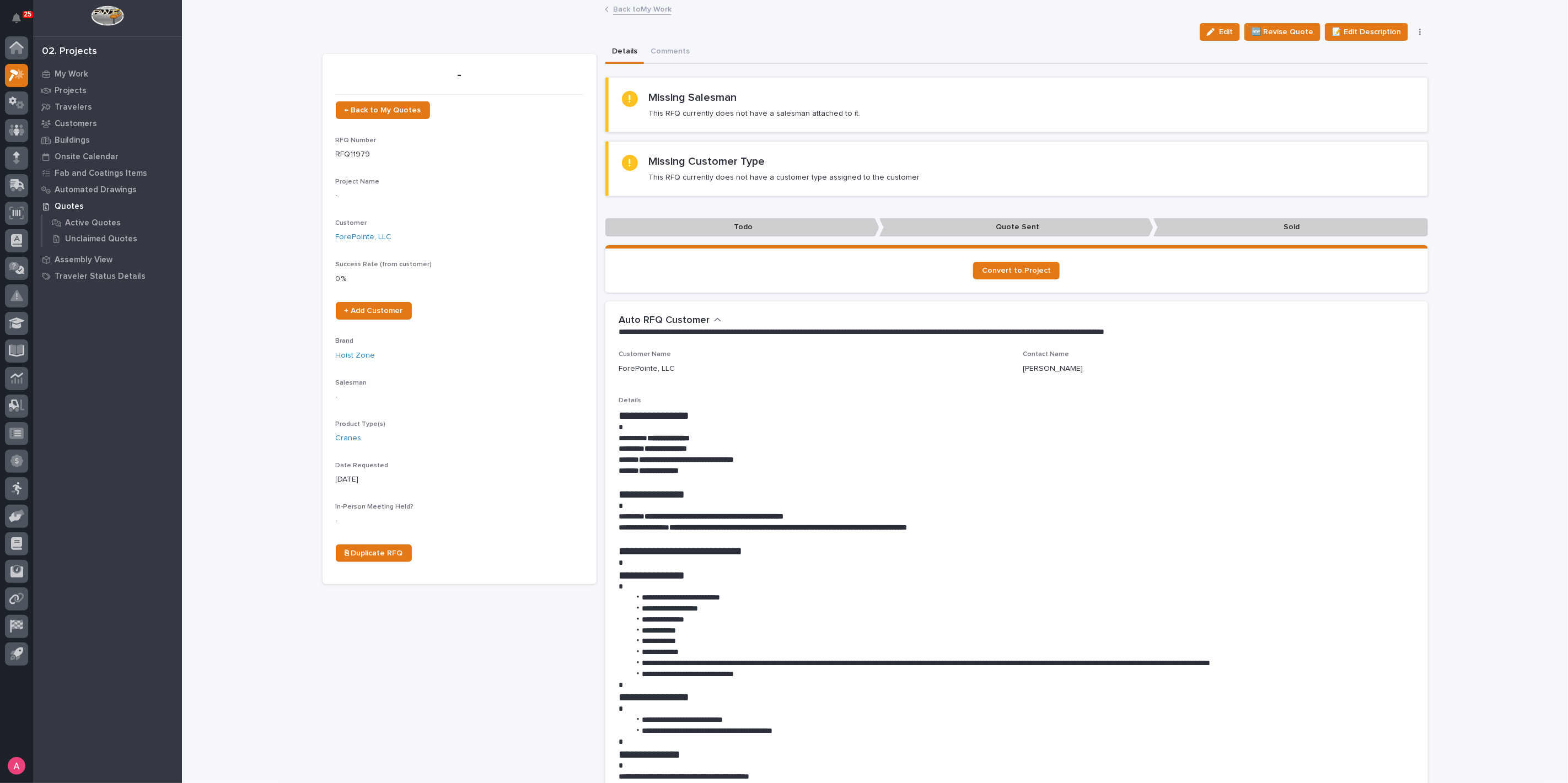
click at [644, 10] on link "Back to My Work" at bounding box center [642, 8] width 59 height 13
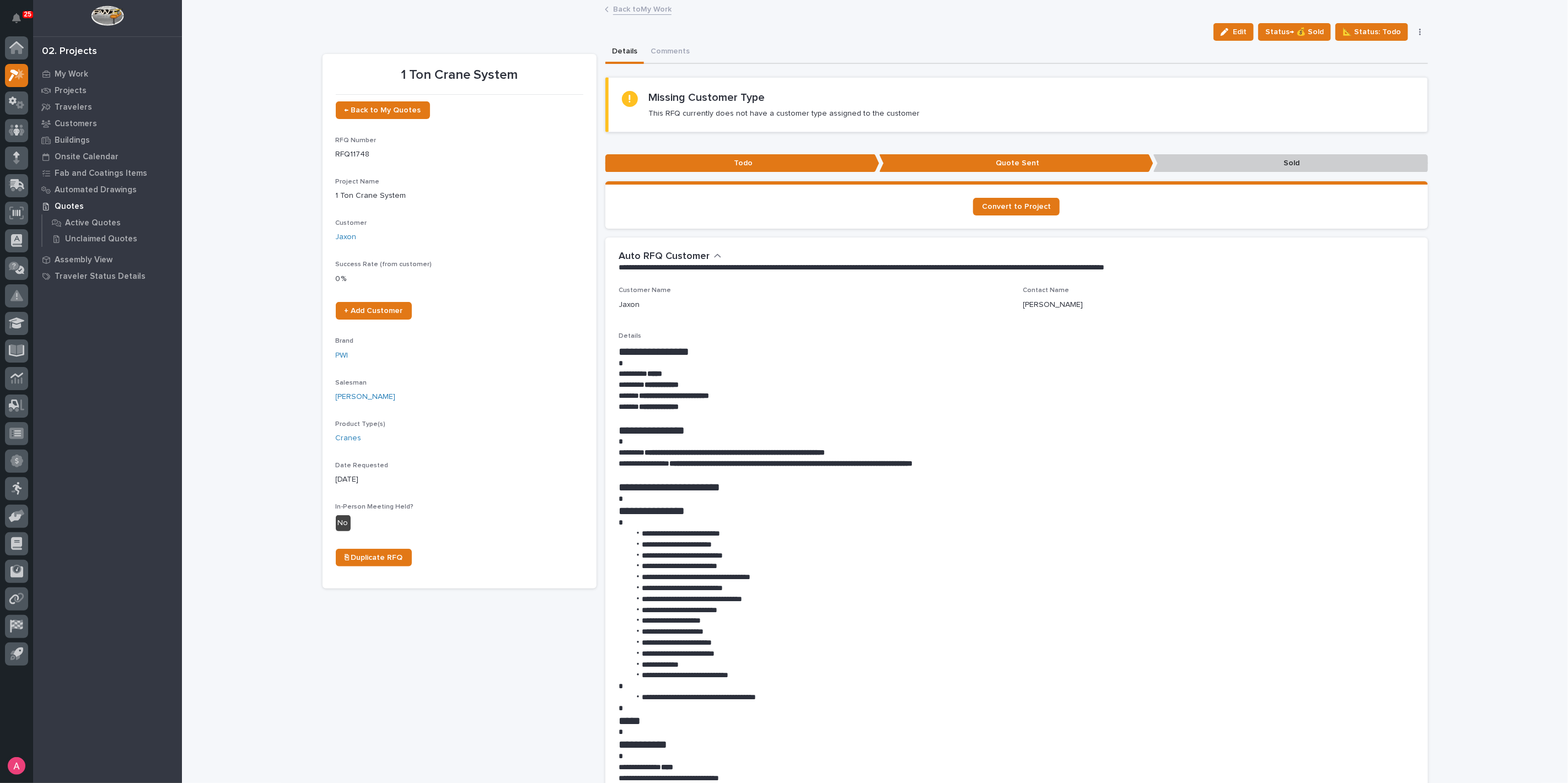
click at [644, 13] on link "Back to My Work" at bounding box center [642, 8] width 59 height 13
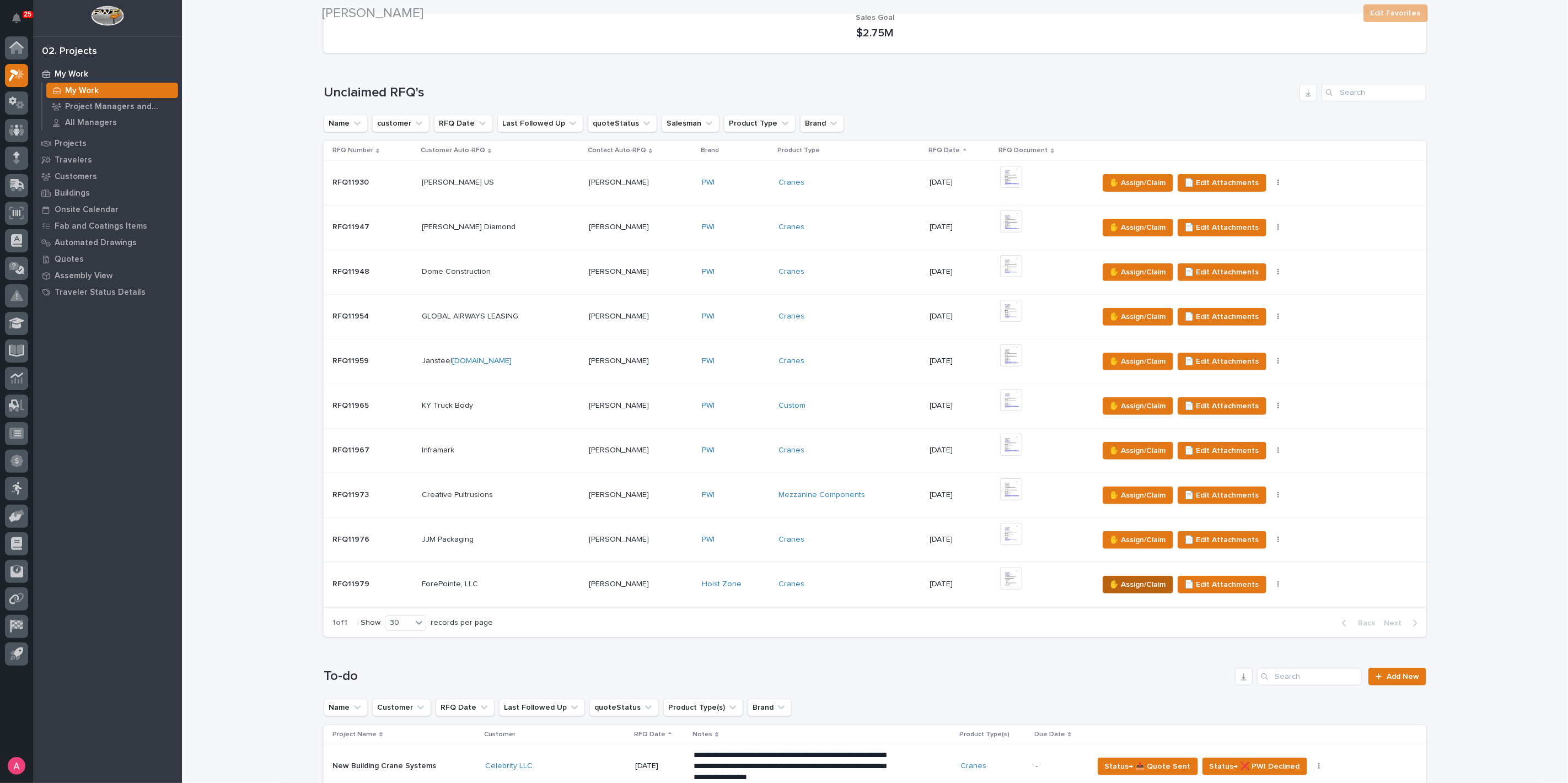
scroll to position [245, 0]
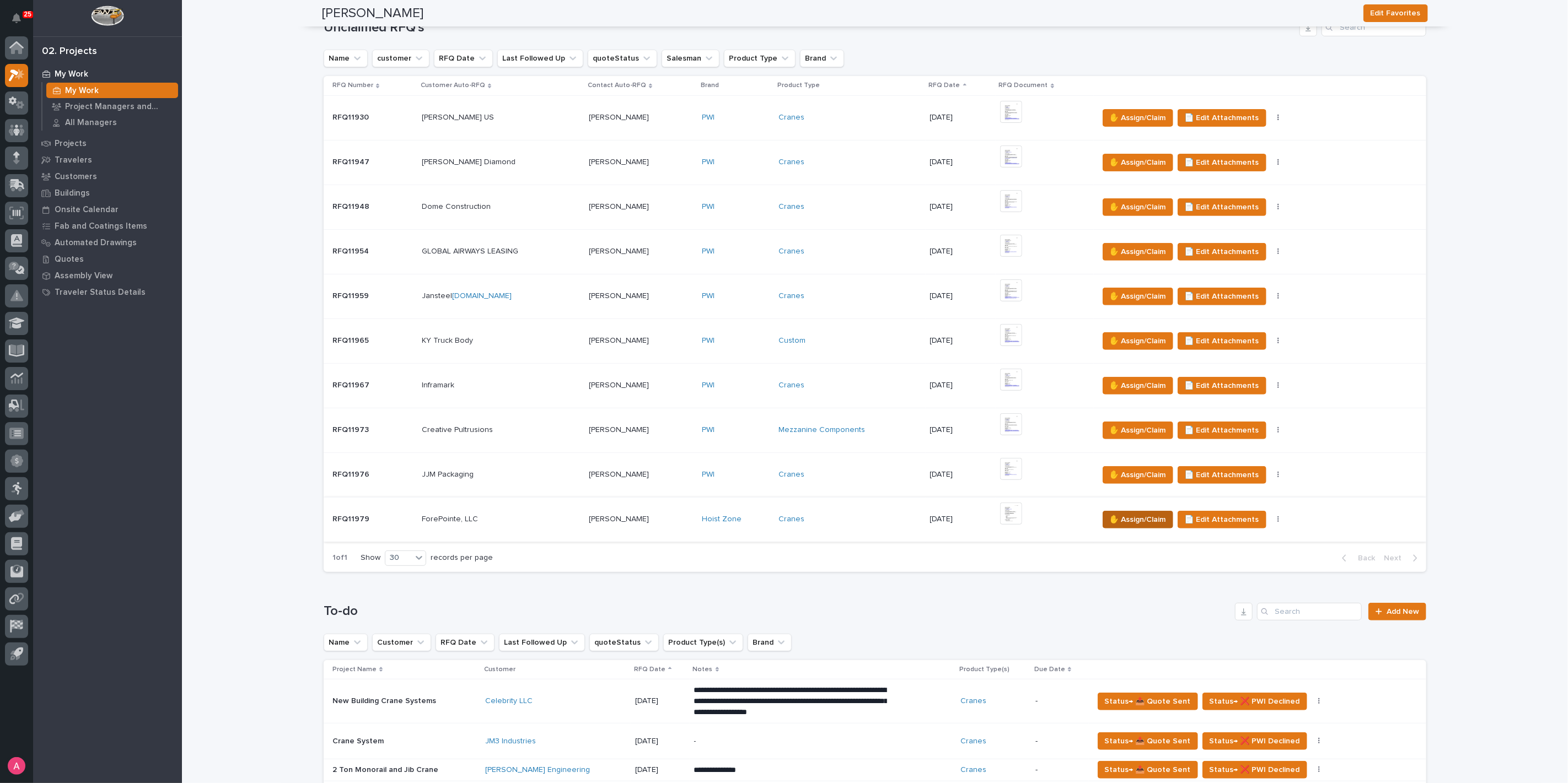
click at [1133, 517] on span "✋ Assign/Claim" at bounding box center [1138, 519] width 56 height 13
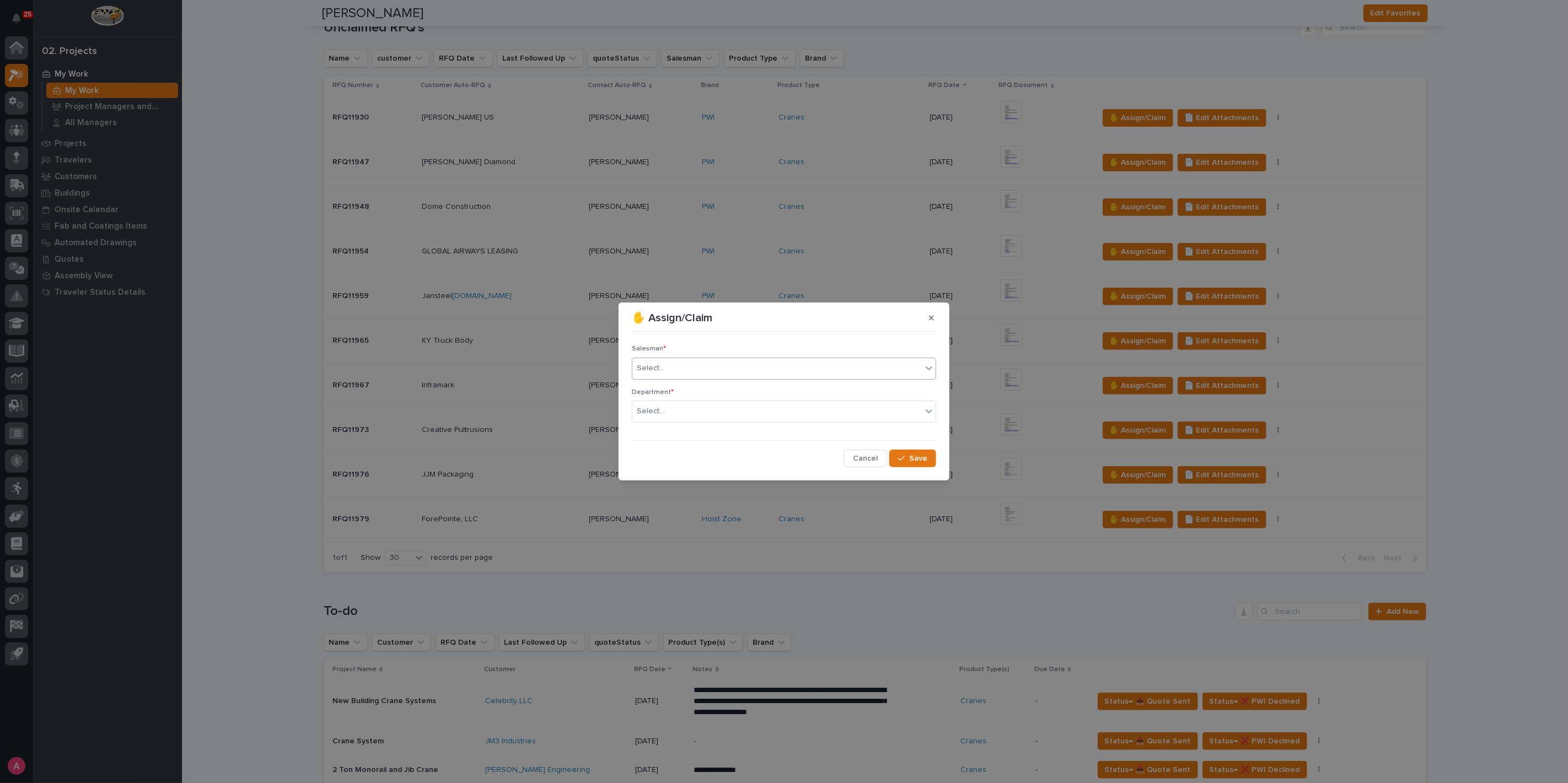
click at [767, 370] on div "Select..." at bounding box center [777, 369] width 290 height 18
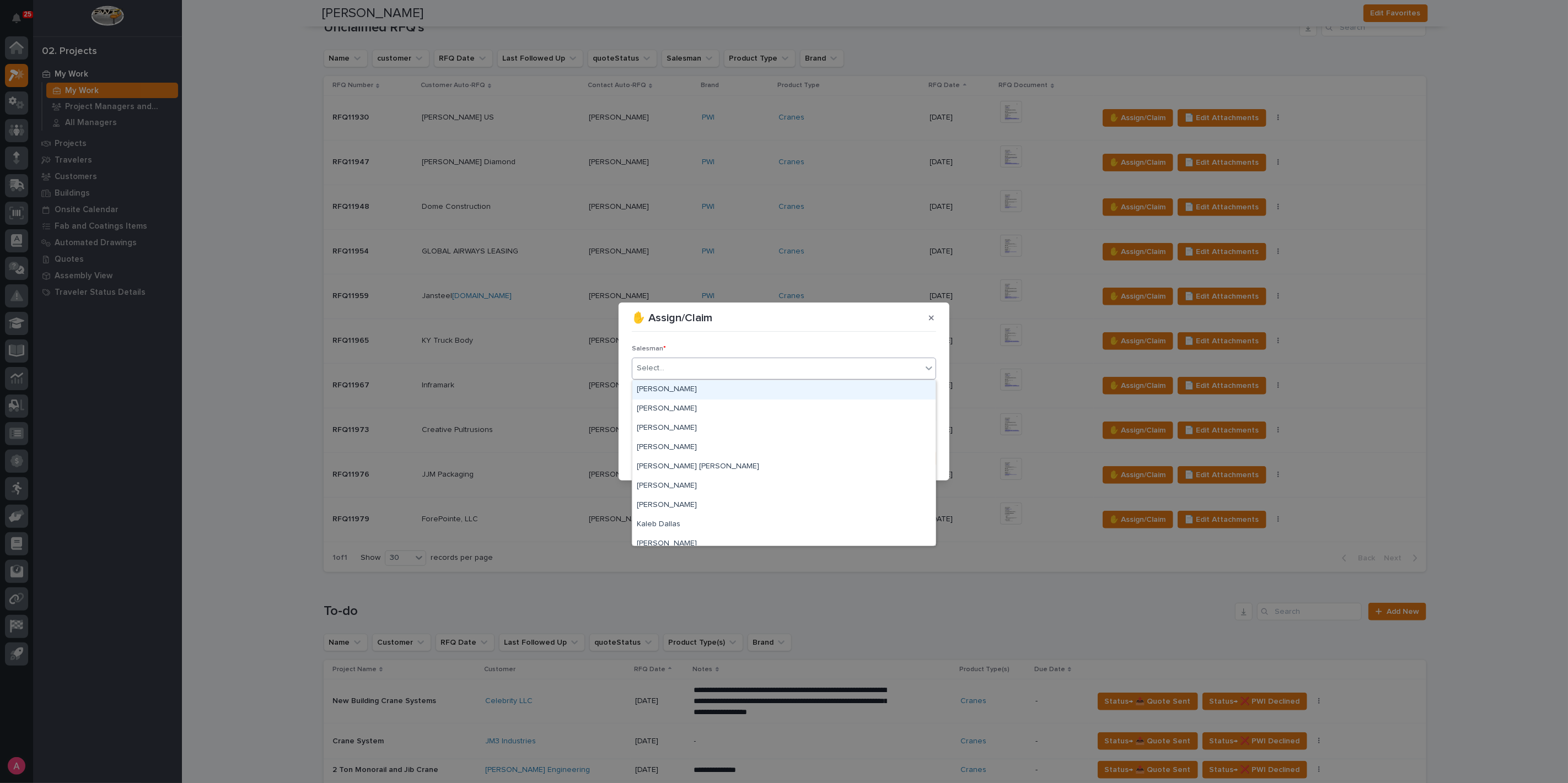
click at [743, 392] on div "[PERSON_NAME]" at bounding box center [784, 389] width 303 height 19
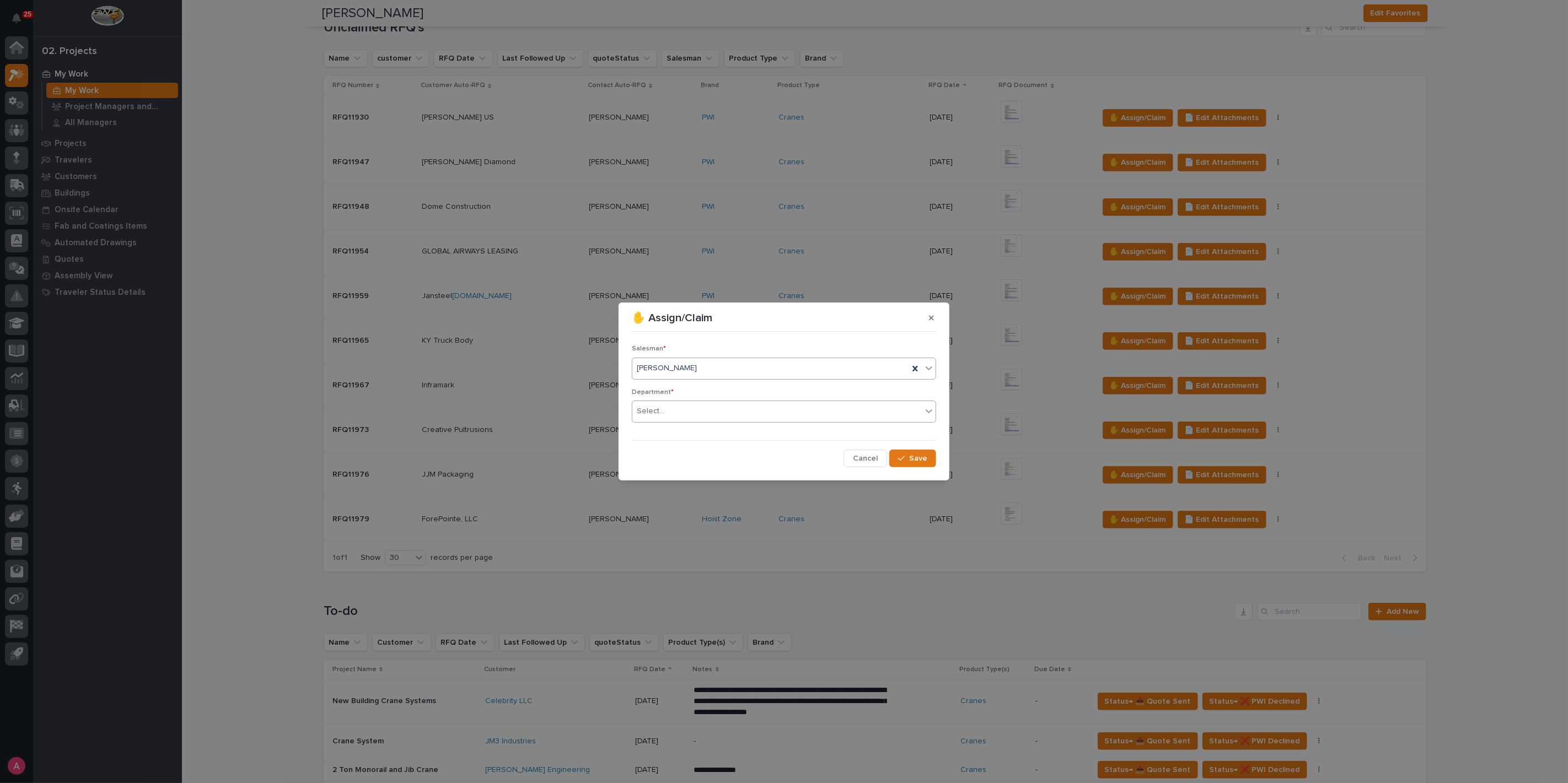
click at [735, 410] on div "Select..." at bounding box center [777, 411] width 290 height 18
click at [719, 430] on div "National Sales" at bounding box center [784, 433] width 303 height 19
click at [917, 452] on button "Save" at bounding box center [913, 458] width 47 height 17
